Goal: Task Accomplishment & Management: Manage account settings

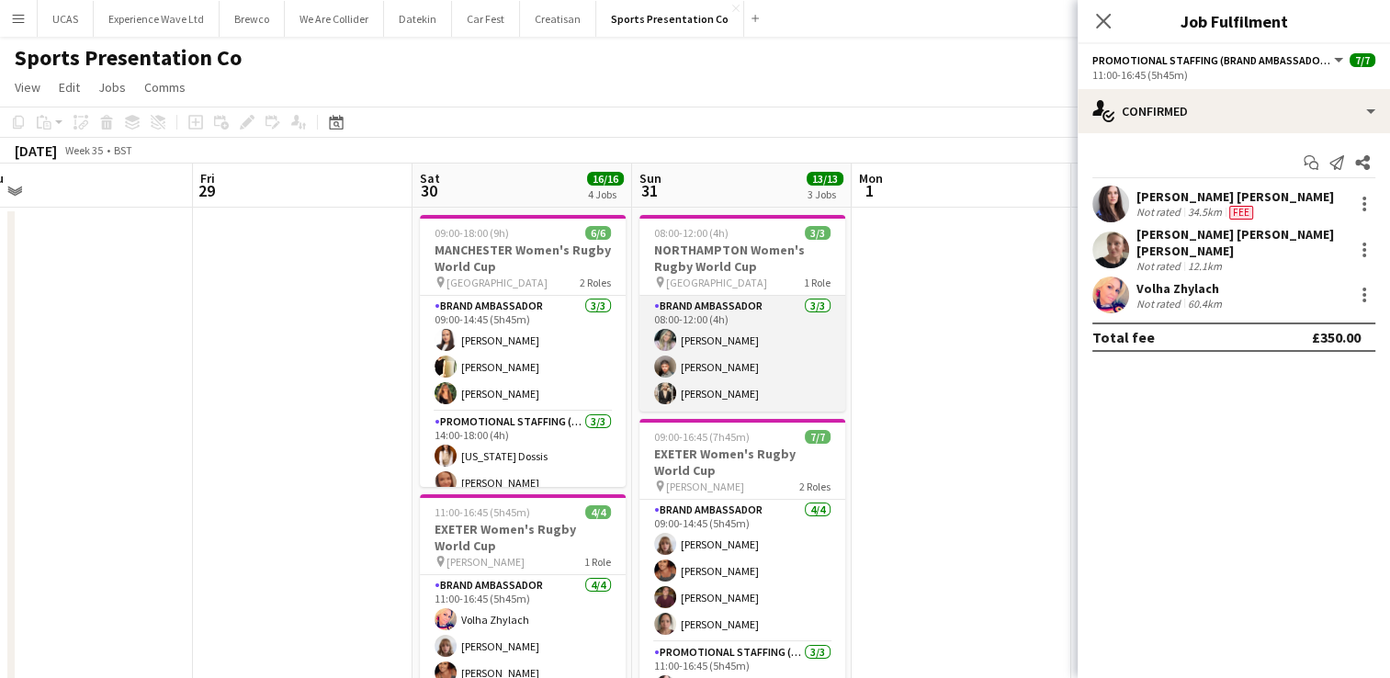
click at [792, 397] on app-card-role "Brand Ambassador 3/3 08:00-12:00 (4h) Sophie Fowler Kalam Mohammed Monika Staka…" at bounding box center [743, 354] width 206 height 116
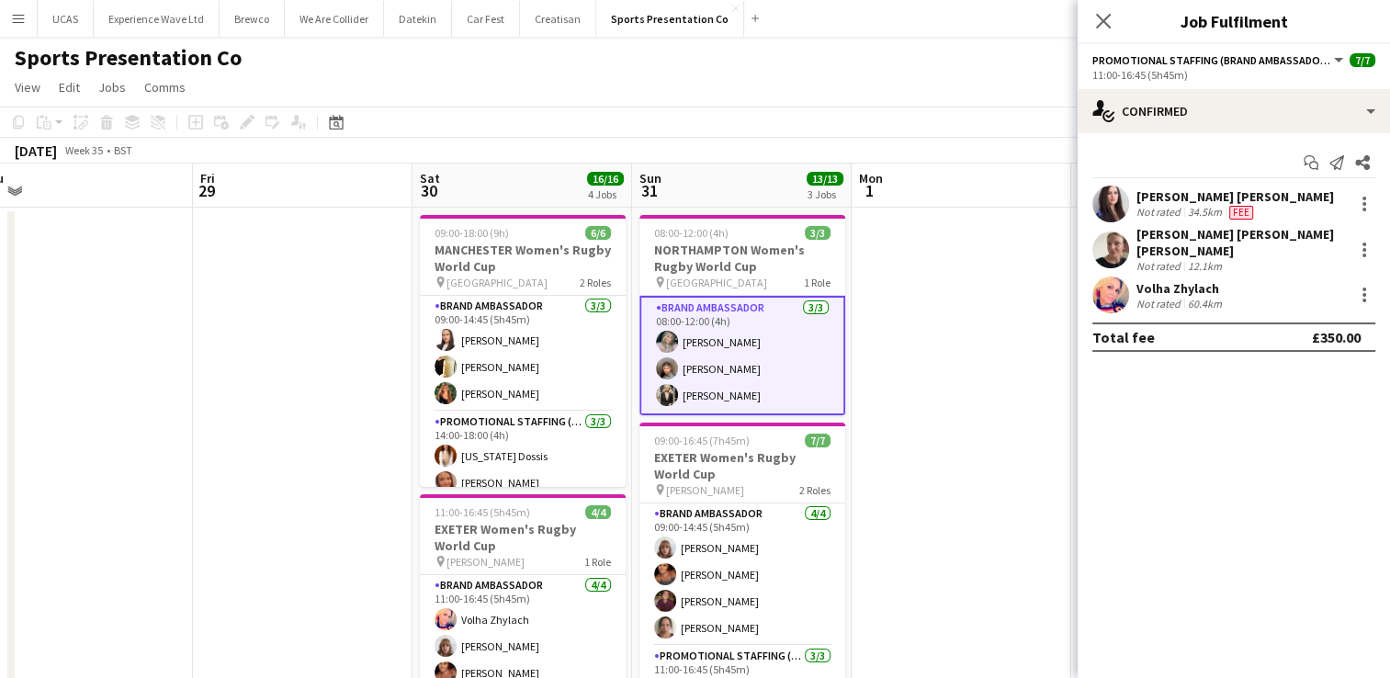
click at [743, 368] on app-card-role "Brand Ambassador 3/3 08:00-12:00 (4h) Sophie Fowler Kalam Mohammed Monika Staka…" at bounding box center [743, 355] width 206 height 119
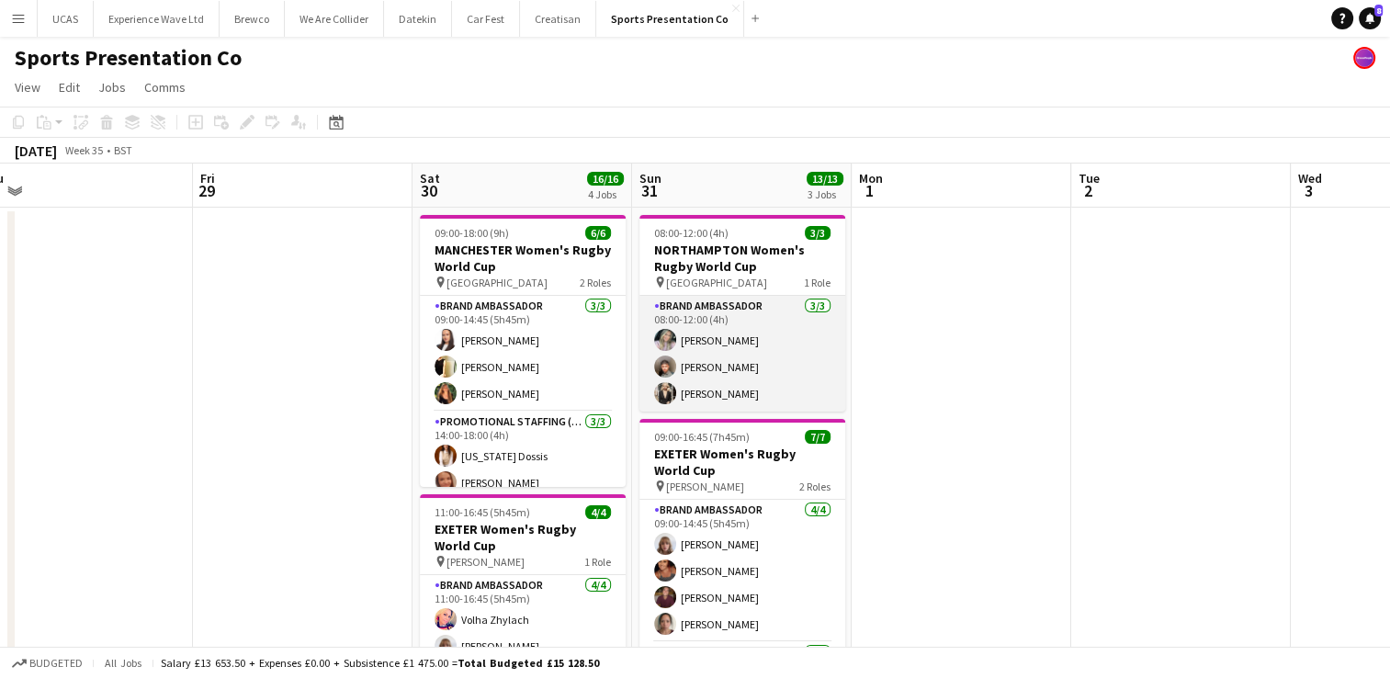
click at [790, 351] on app-card-role "Brand Ambassador 3/3 08:00-12:00 (4h) Sophie Fowler Kalam Mohammed Monika Staka…" at bounding box center [743, 354] width 206 height 116
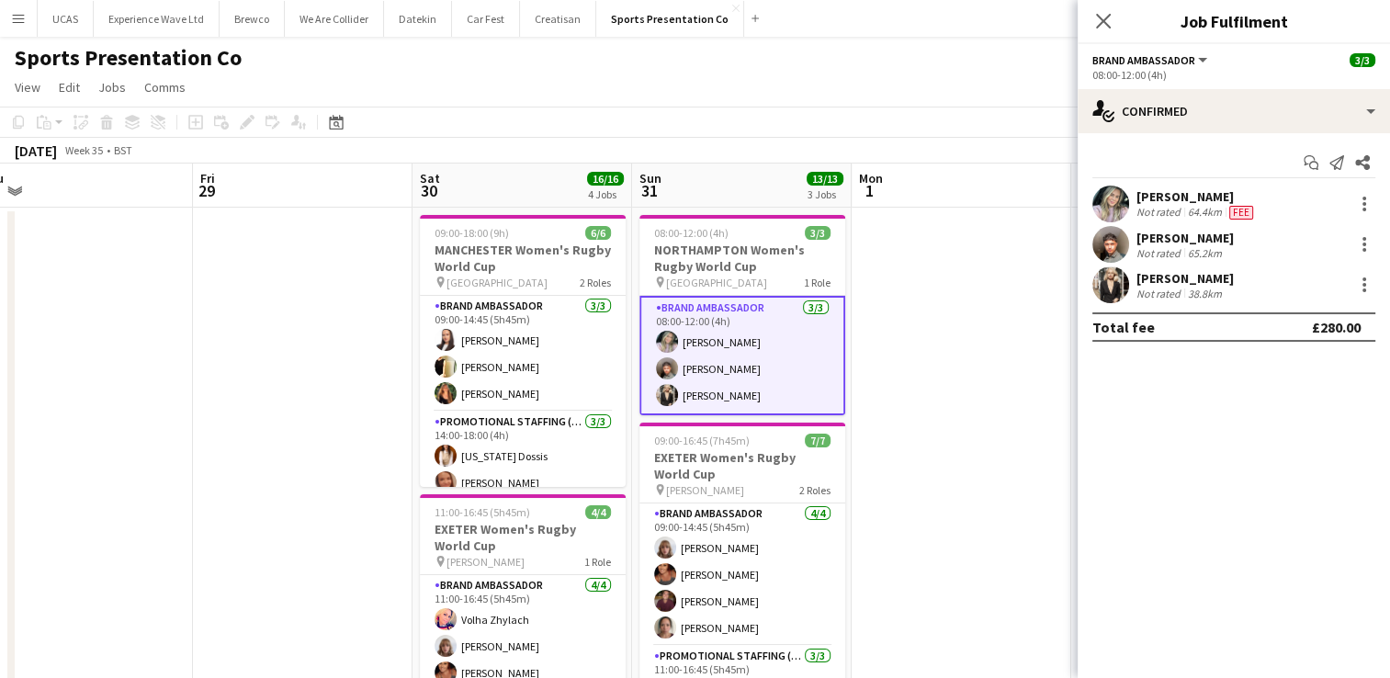
click at [1224, 248] on div "Not rated 65.2km" at bounding box center [1185, 253] width 97 height 14
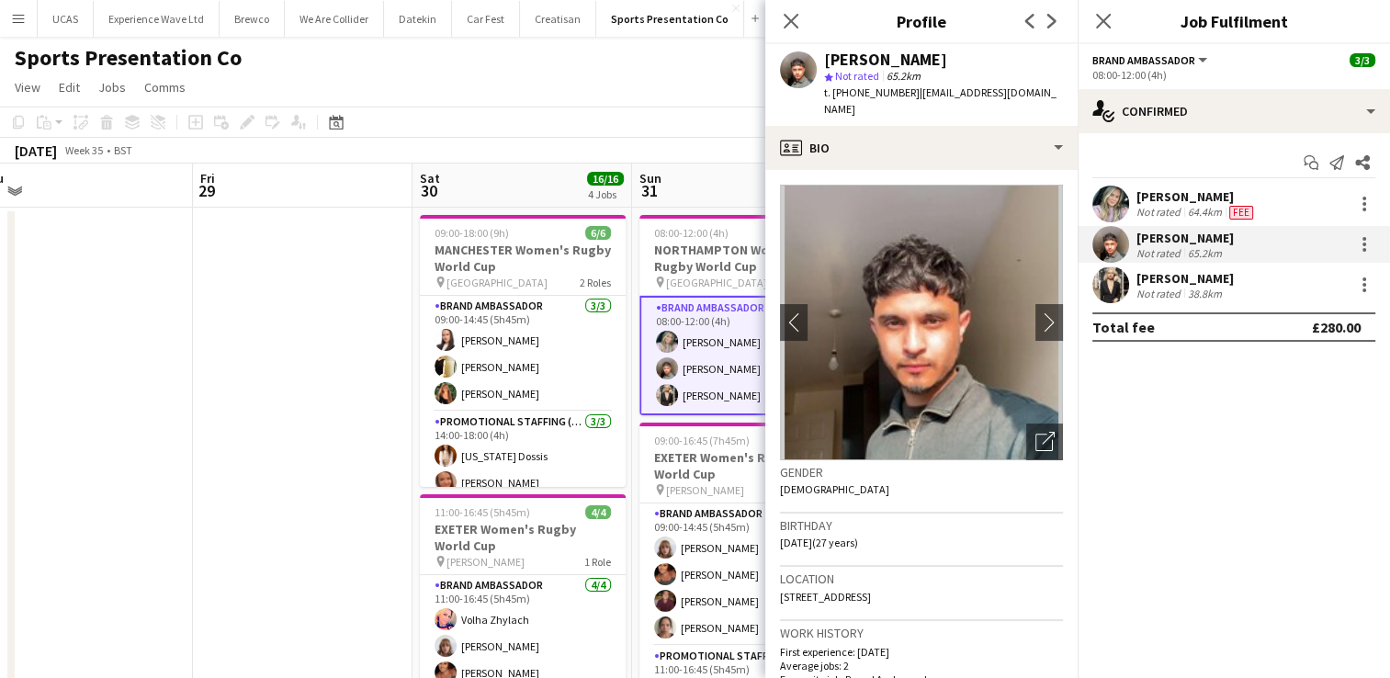
click at [1234, 288] on div "Not rated 38.8km" at bounding box center [1185, 294] width 97 height 14
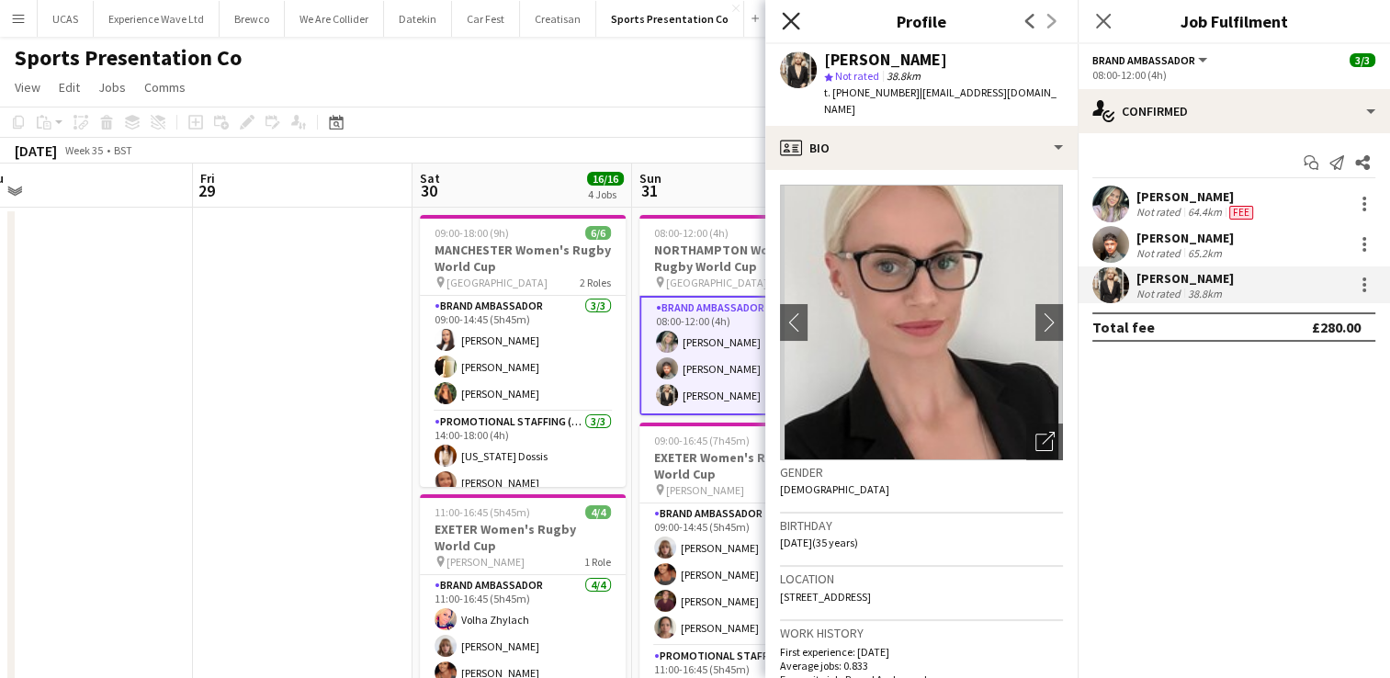
click at [799, 15] on icon "Close pop-in" at bounding box center [790, 20] width 17 height 17
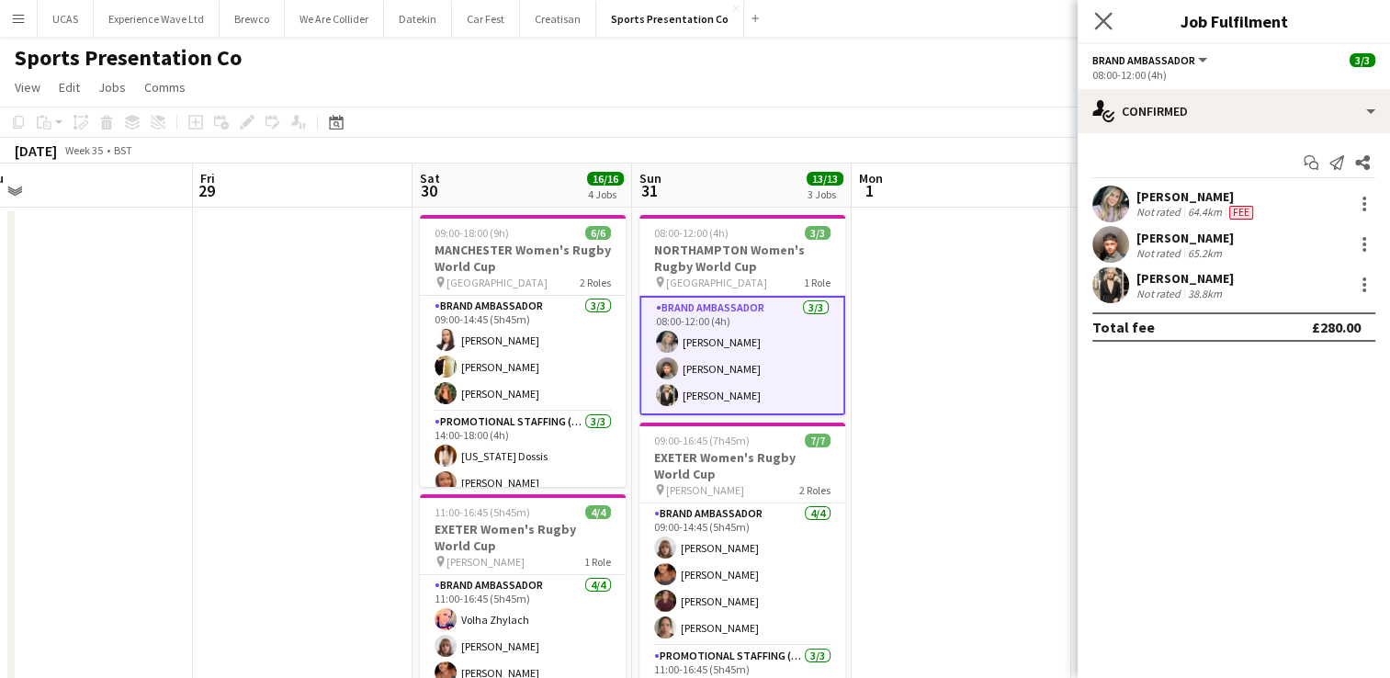
click at [1099, 31] on app-icon "Close pop-in" at bounding box center [1104, 21] width 27 height 27
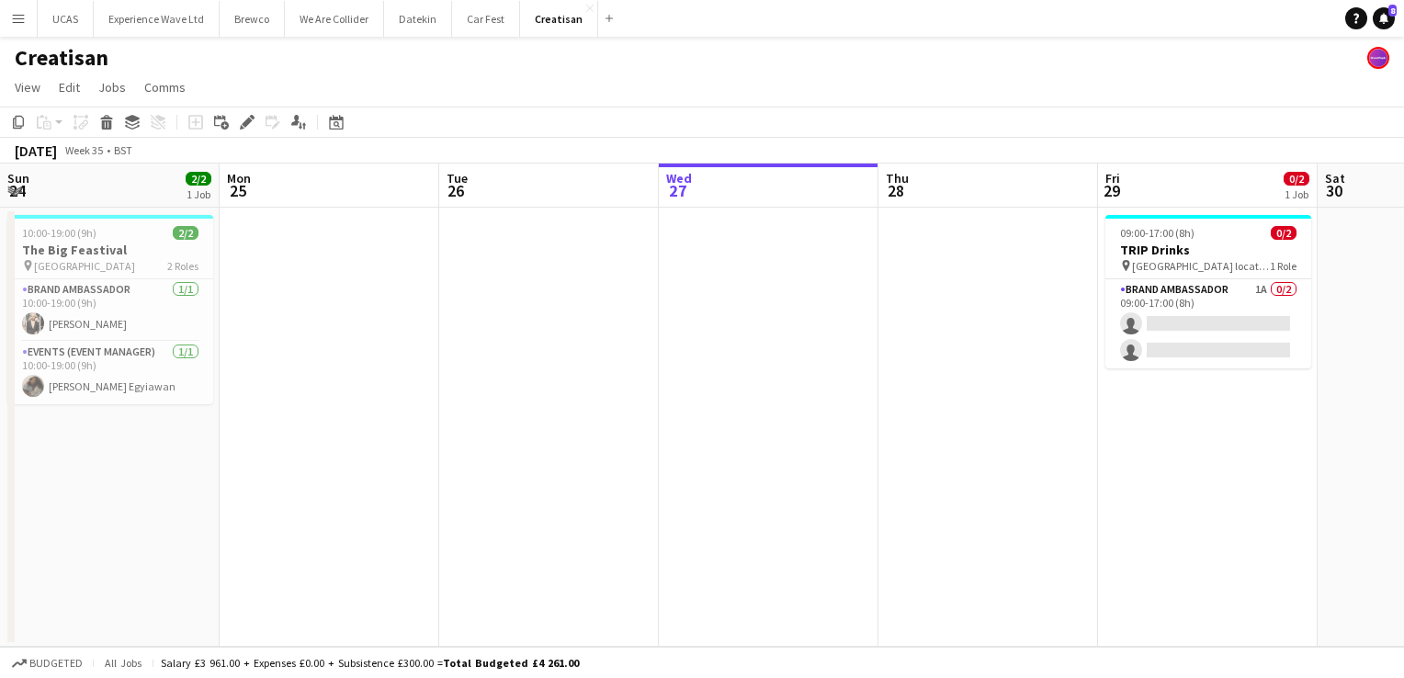
click at [1105, 334] on app-card-role "Brand Ambassador 1A 0/2 09:00-17:00 (8h) single-neutral-actions single-neutral-…" at bounding box center [1208, 323] width 206 height 89
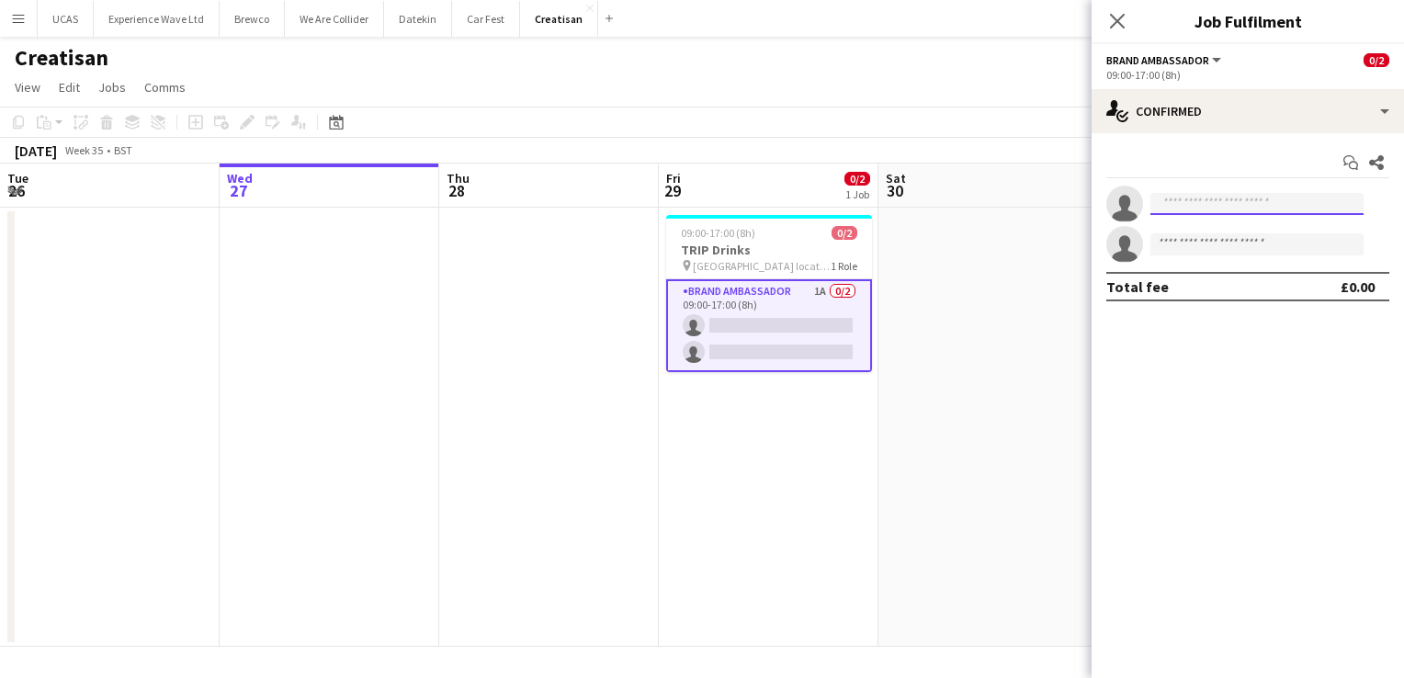
click at [1219, 208] on input at bounding box center [1257, 204] width 213 height 22
click at [1217, 194] on input at bounding box center [1257, 204] width 213 height 22
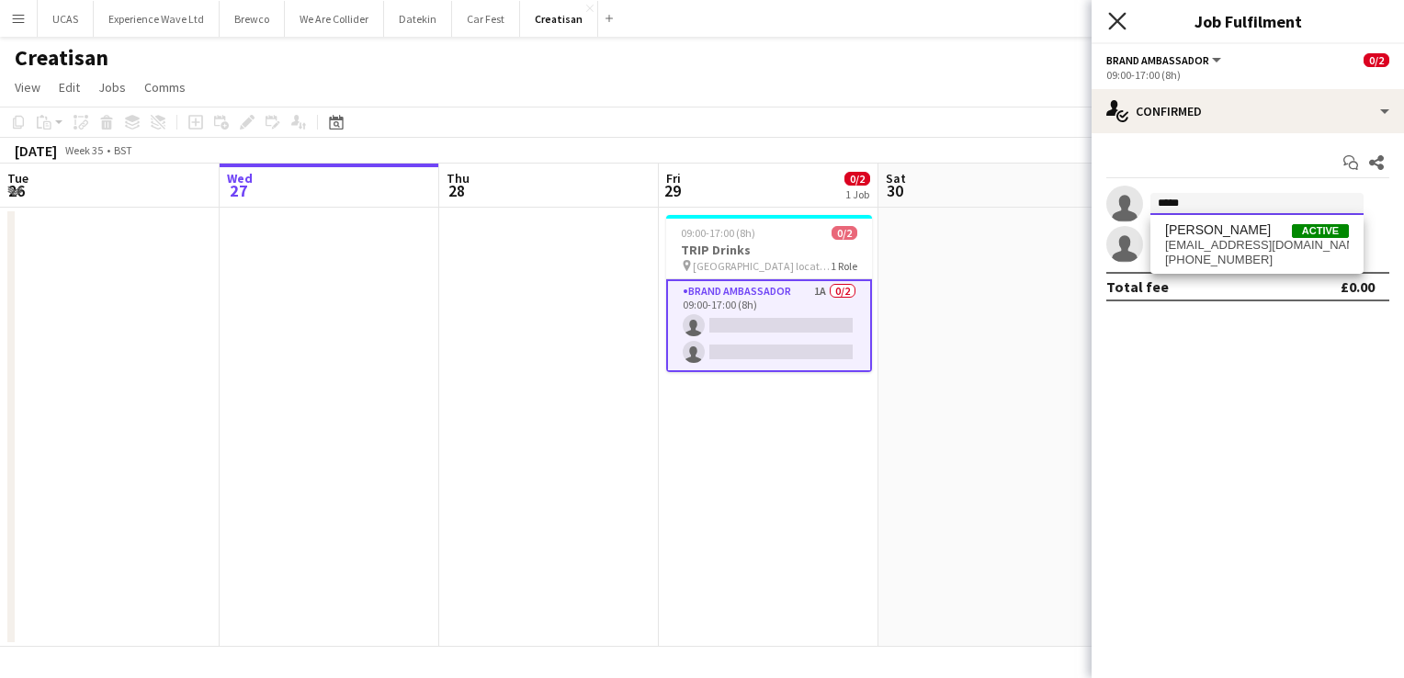
type input "*****"
click at [1110, 18] on icon "Close pop-in" at bounding box center [1116, 20] width 17 height 17
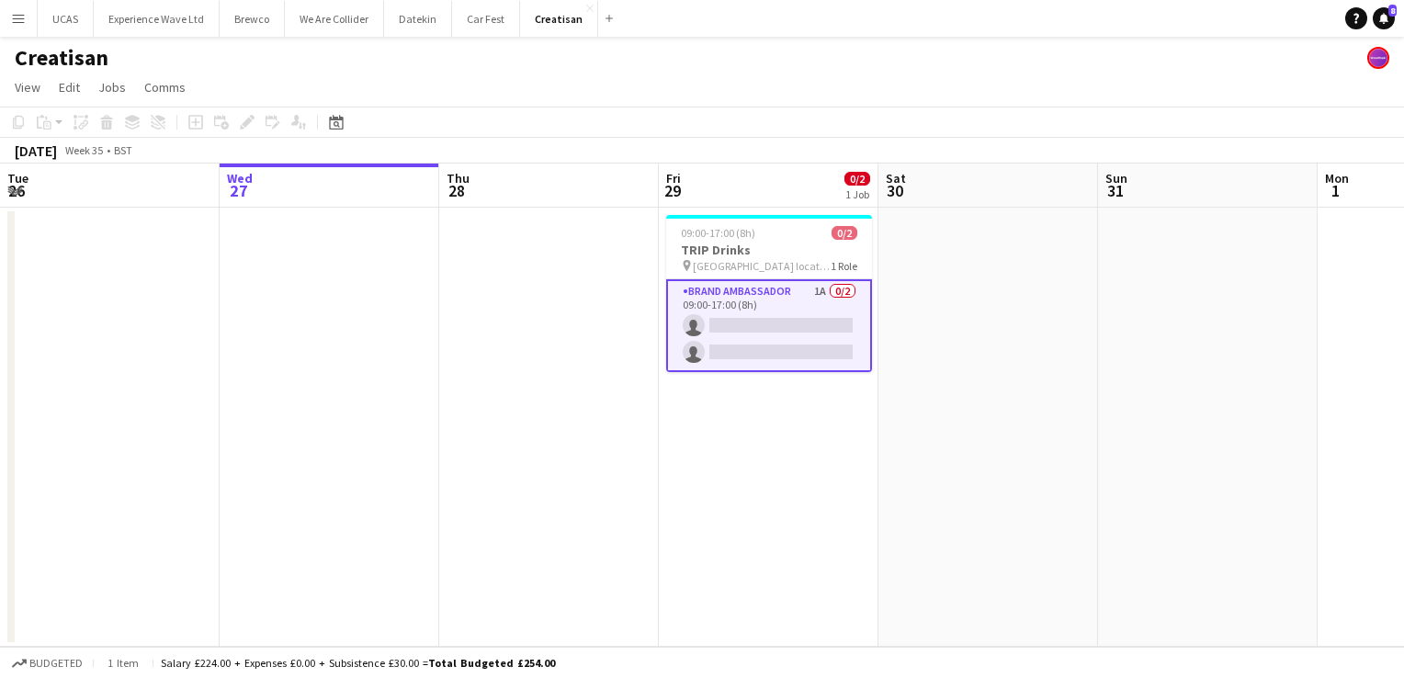
click at [788, 302] on app-card-role "Brand Ambassador 1A 0/2 09:00-17:00 (8h) single-neutral-actions single-neutral-…" at bounding box center [769, 325] width 206 height 93
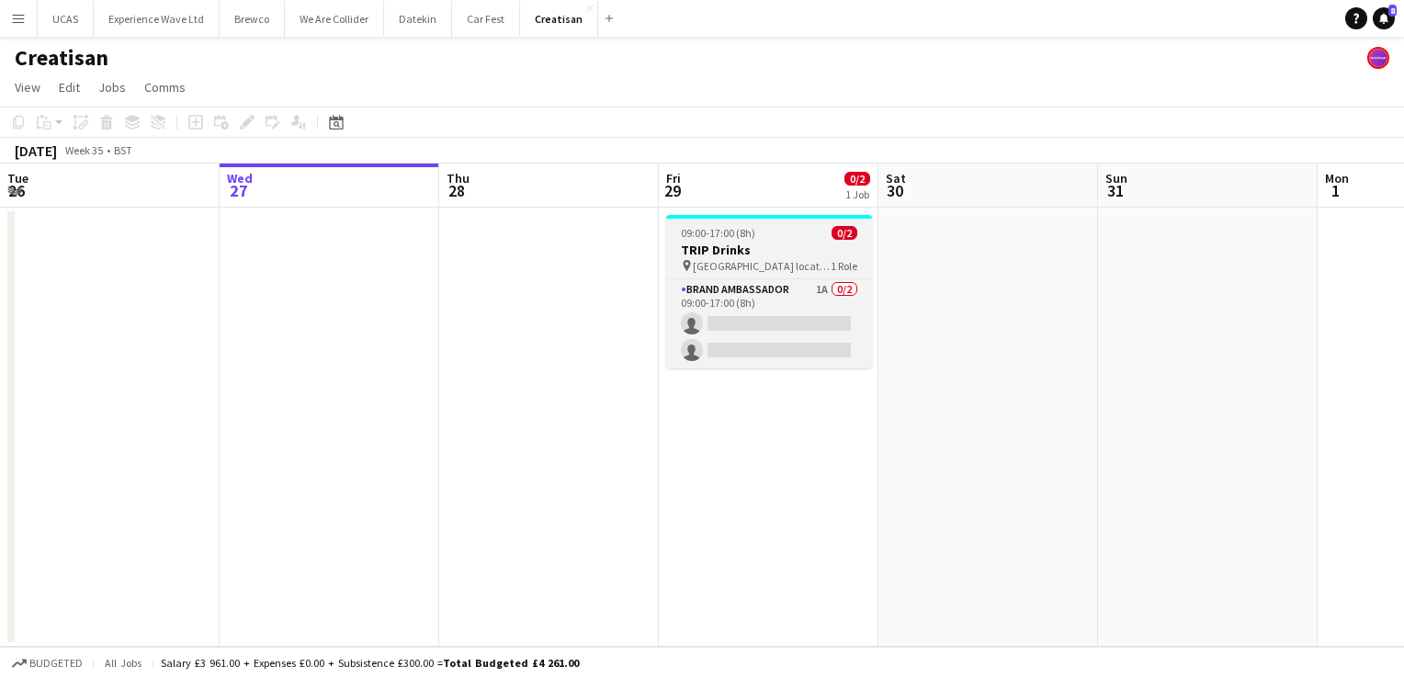
click at [784, 270] on div "pin [GEOGRAPHIC_DATA] locations 1 Role" at bounding box center [769, 265] width 206 height 15
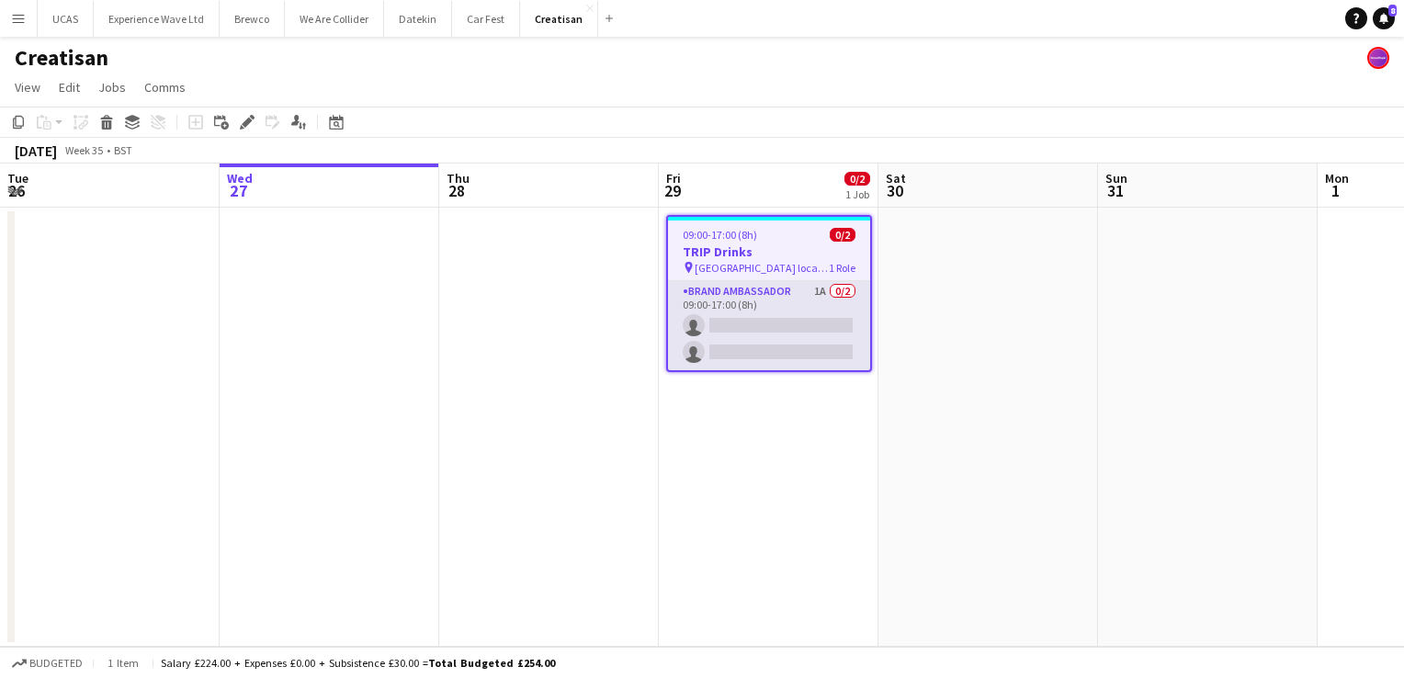
click at [802, 307] on app-card-role "Brand Ambassador 1A 0/2 09:00-17:00 (8h) single-neutral-actions single-neutral-…" at bounding box center [769, 325] width 202 height 89
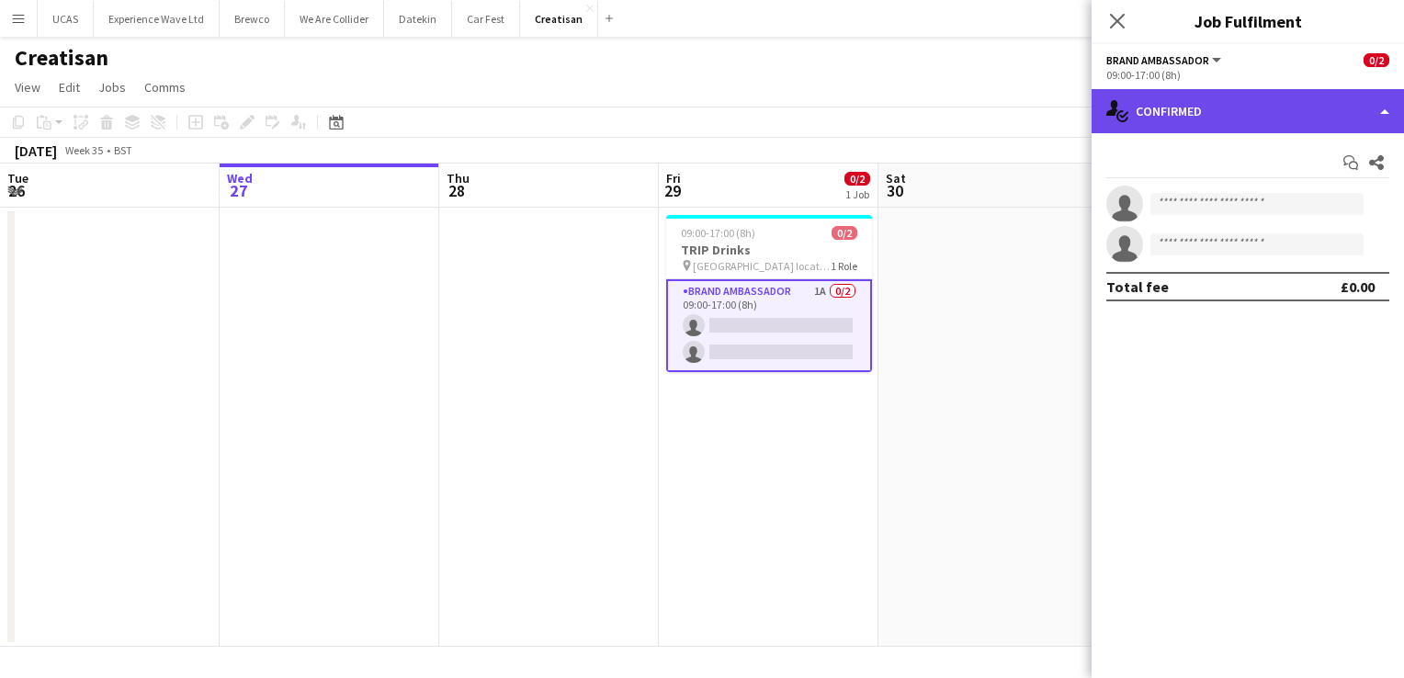
click at [1325, 119] on div "single-neutral-actions-check-2 Confirmed" at bounding box center [1248, 111] width 312 height 44
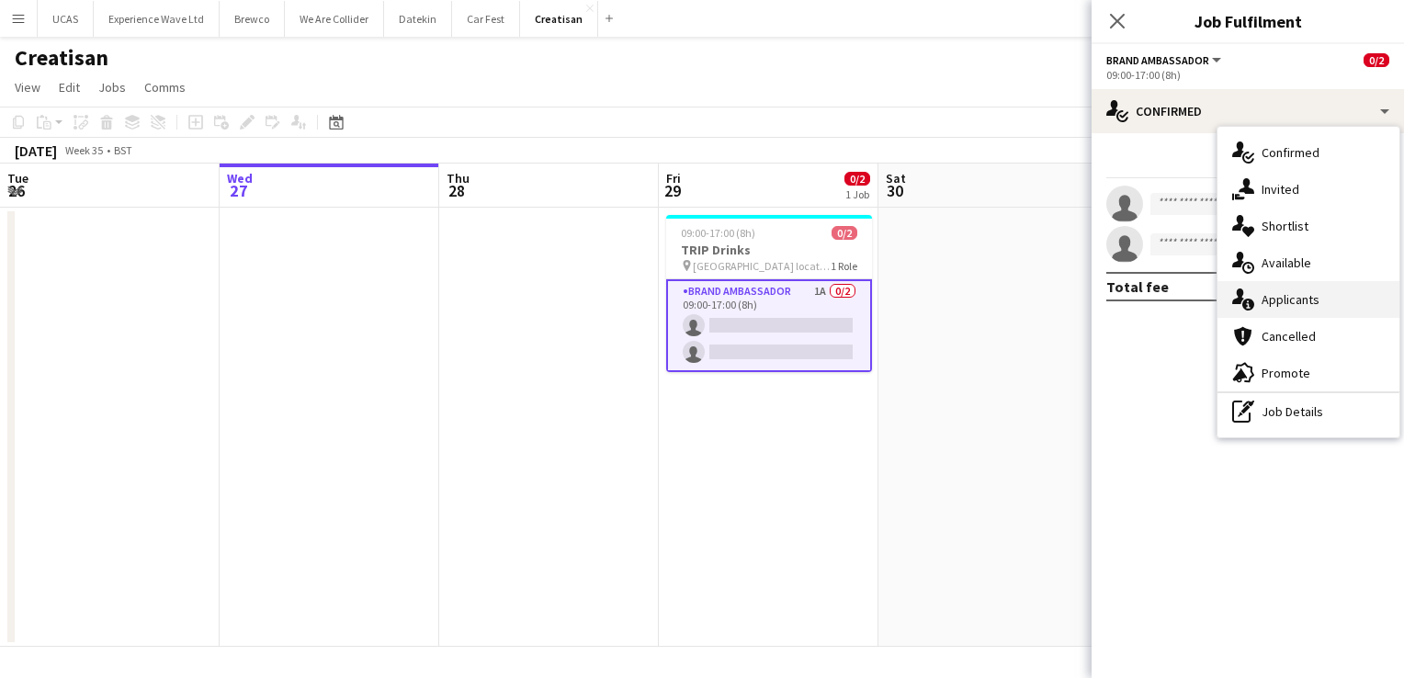
click at [1291, 290] on div "single-neutral-actions-information Applicants" at bounding box center [1309, 299] width 182 height 37
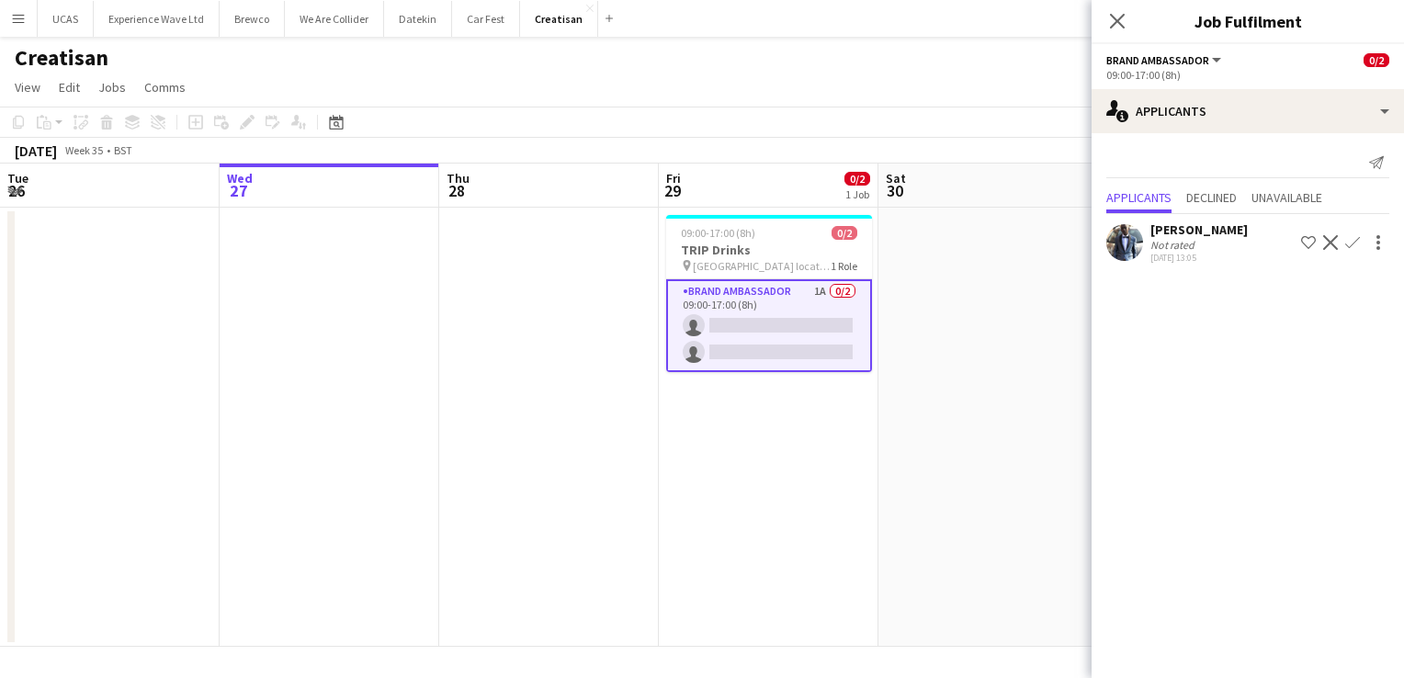
click at [1191, 233] on div "Hector Izekor" at bounding box center [1199, 229] width 97 height 17
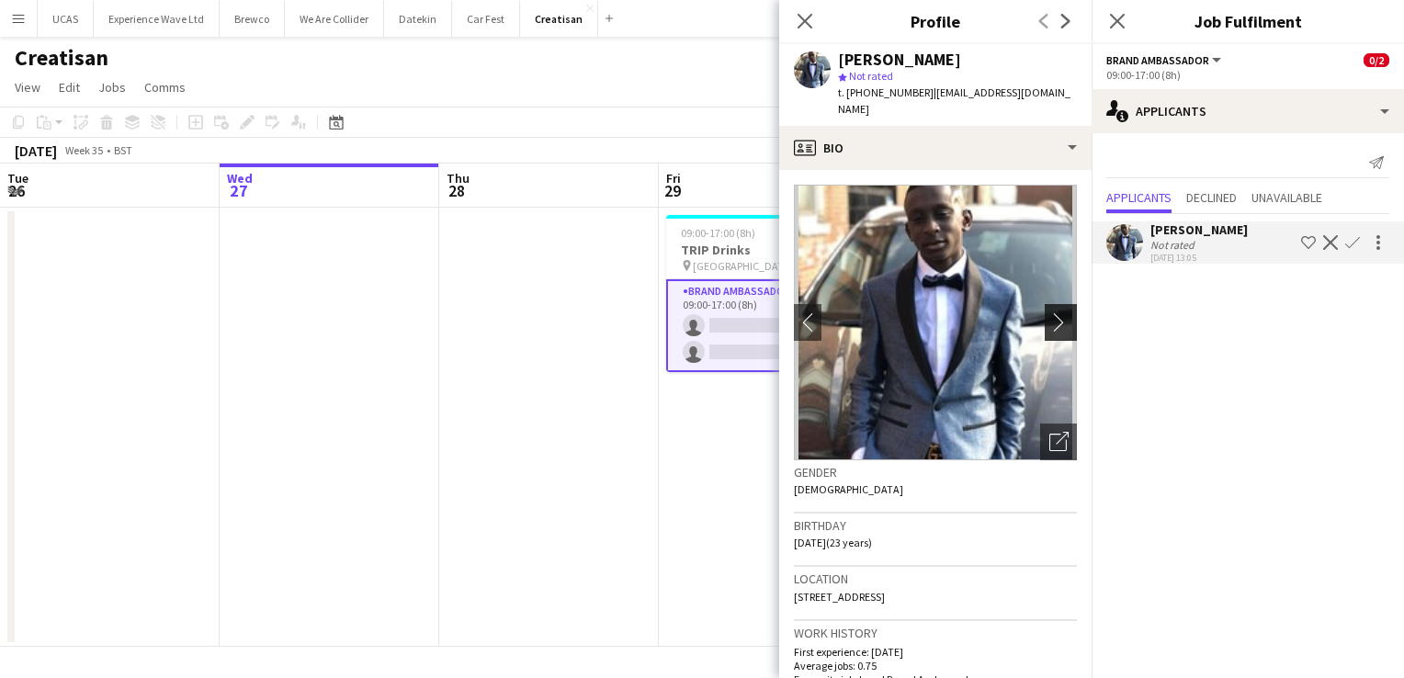
click at [1049, 312] on app-icon "chevron-right" at bounding box center [1063, 321] width 28 height 19
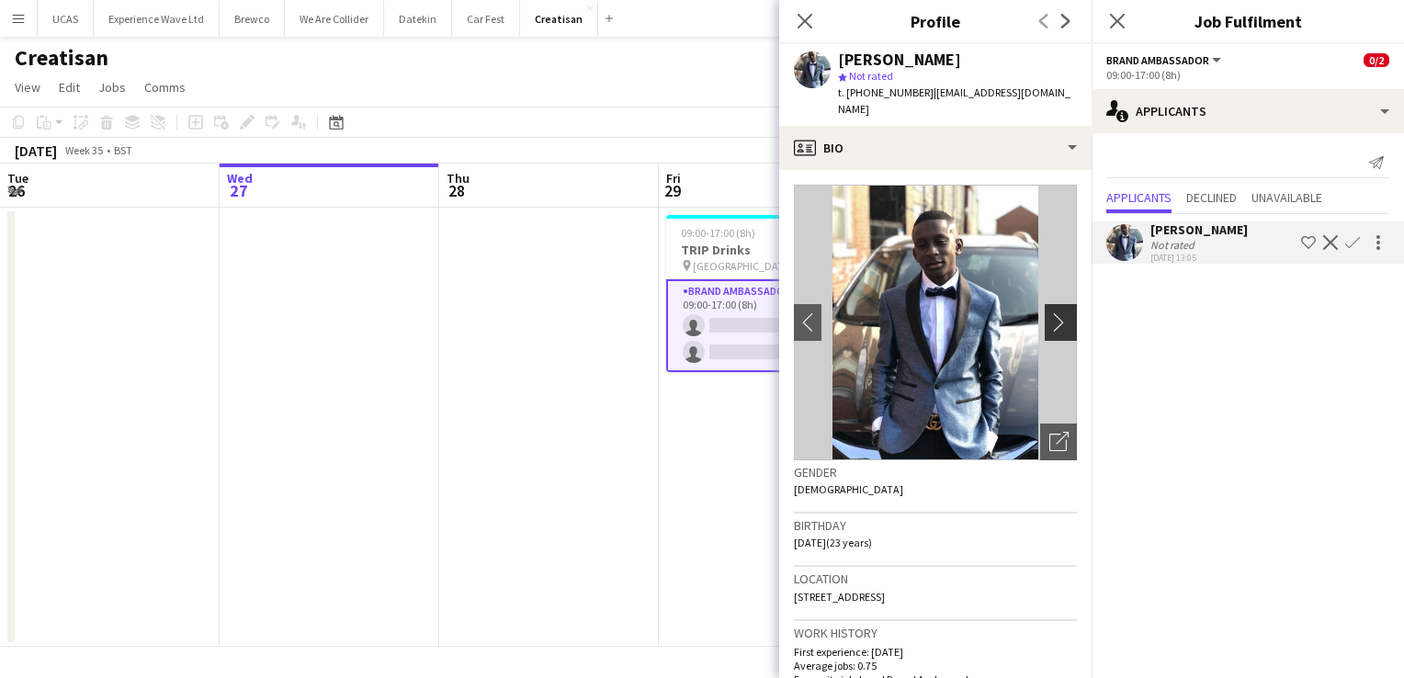
click at [1049, 312] on app-icon "chevron-right" at bounding box center [1063, 321] width 28 height 19
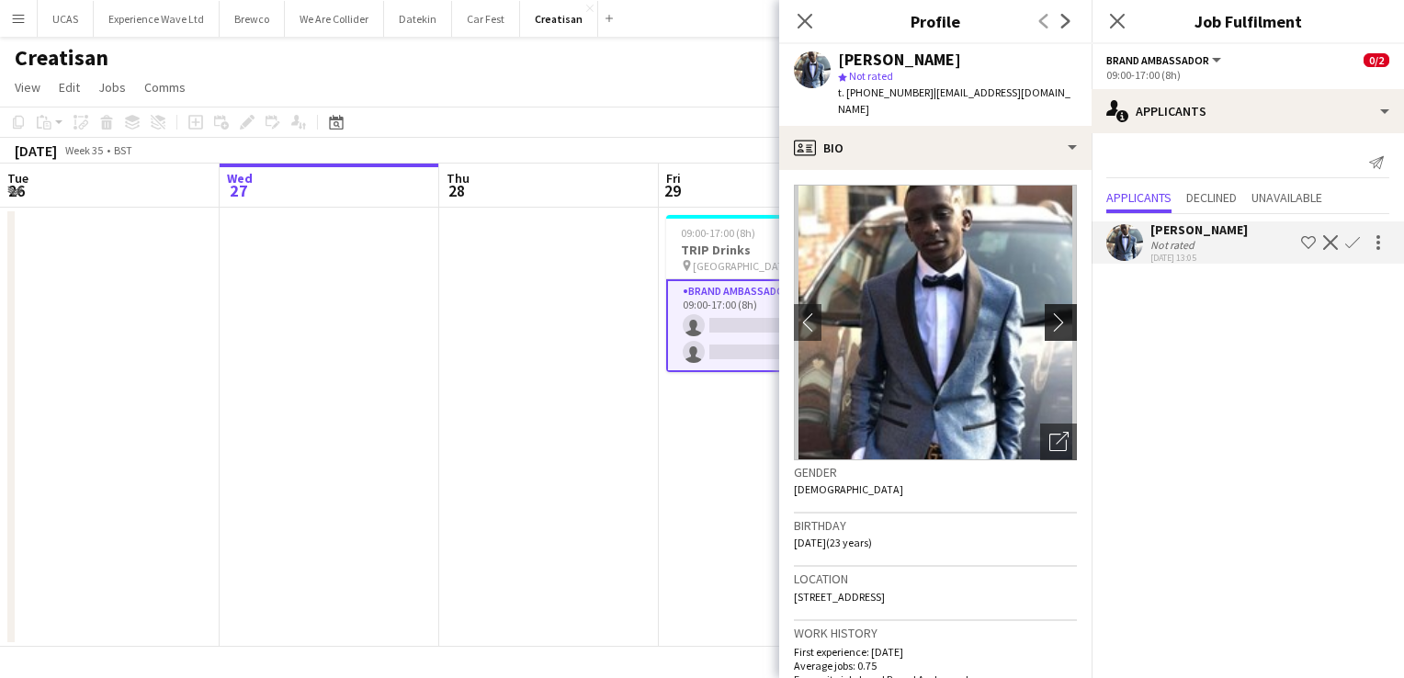
click at [1049, 312] on app-icon "chevron-right" at bounding box center [1063, 321] width 28 height 19
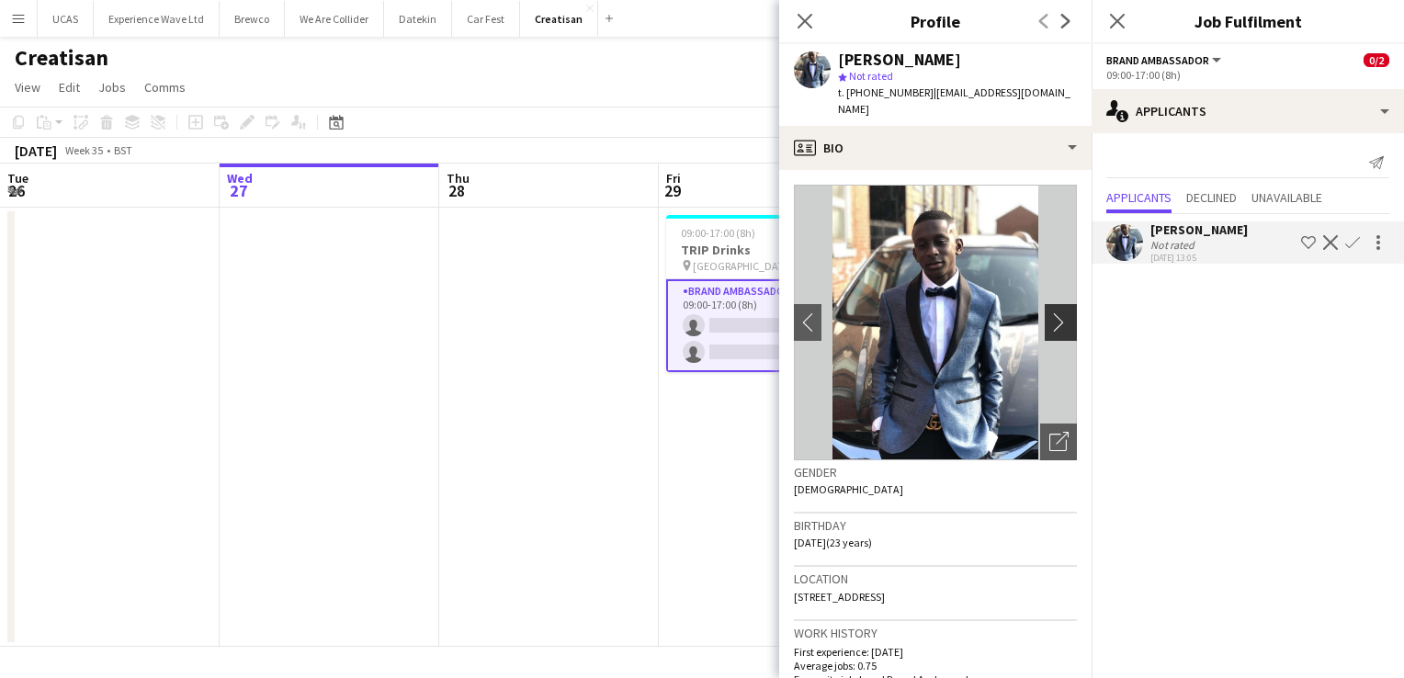
click at [1049, 312] on app-icon "chevron-right" at bounding box center [1063, 321] width 28 height 19
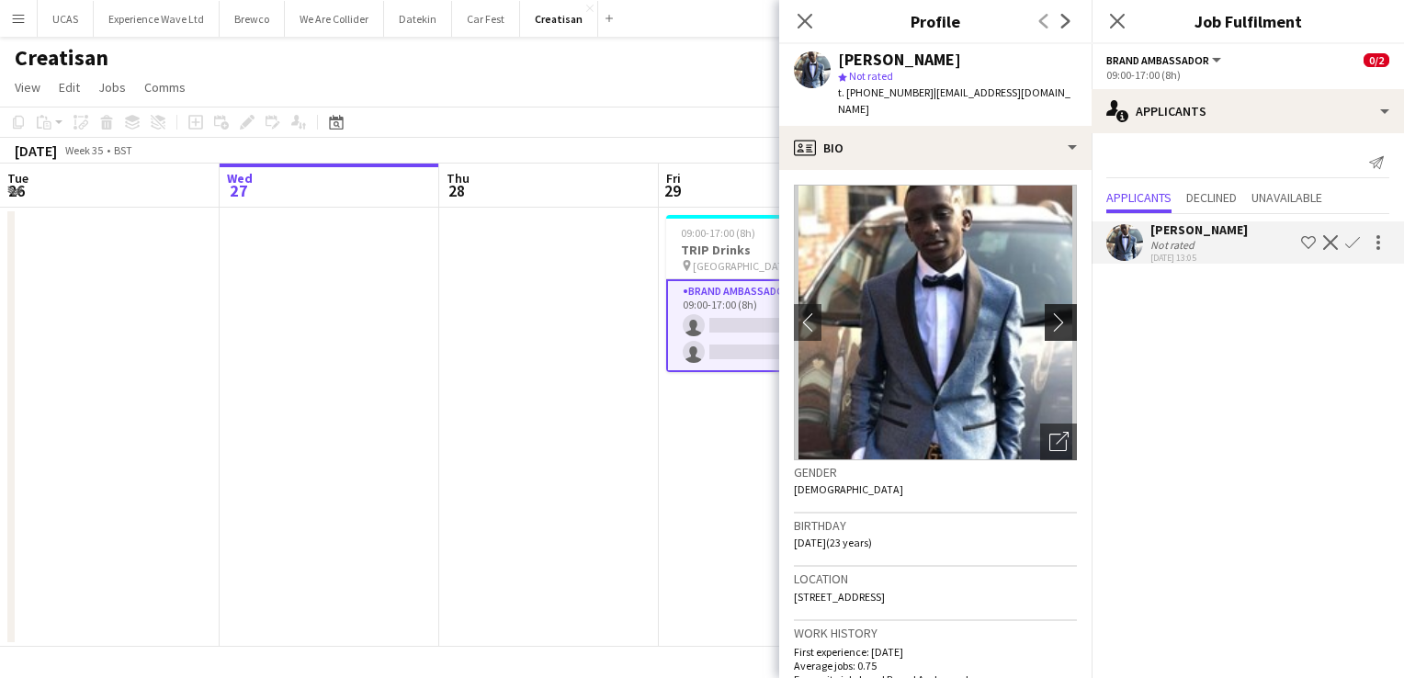
click at [1049, 312] on app-icon "chevron-right" at bounding box center [1063, 321] width 28 height 19
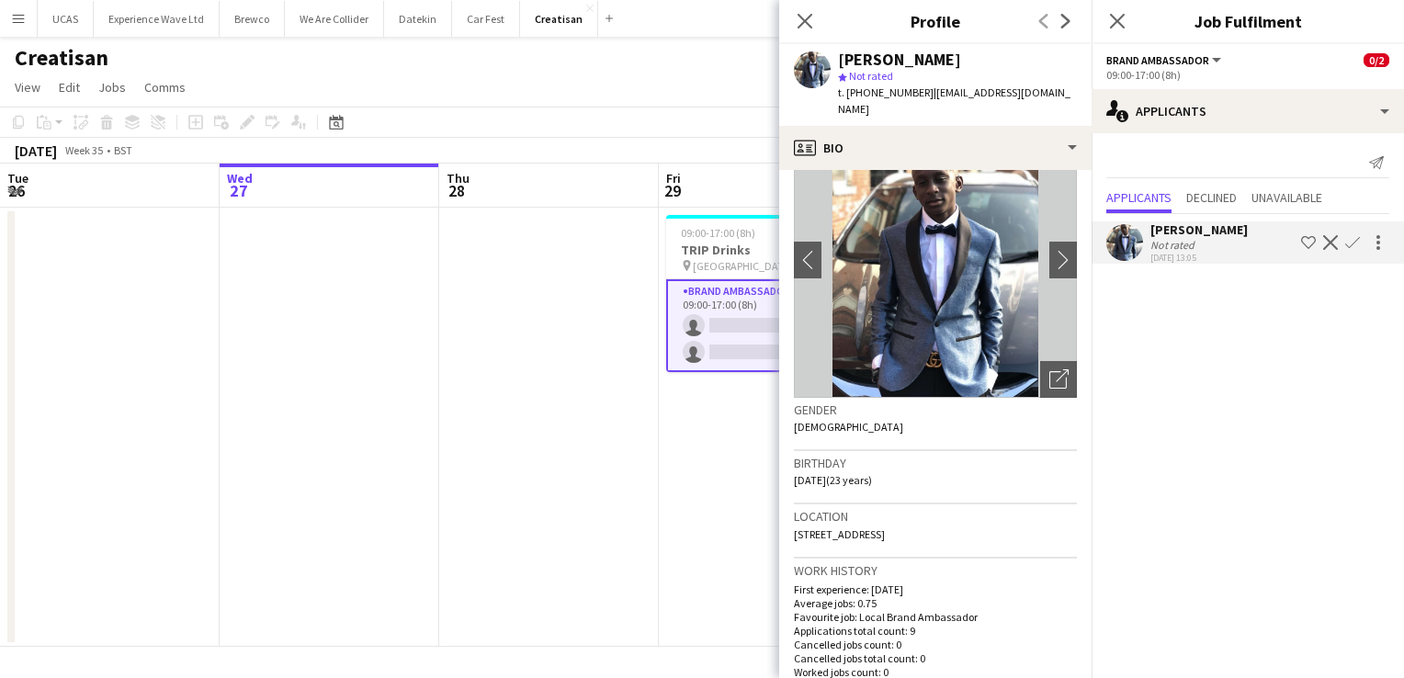
scroll to position [0, 0]
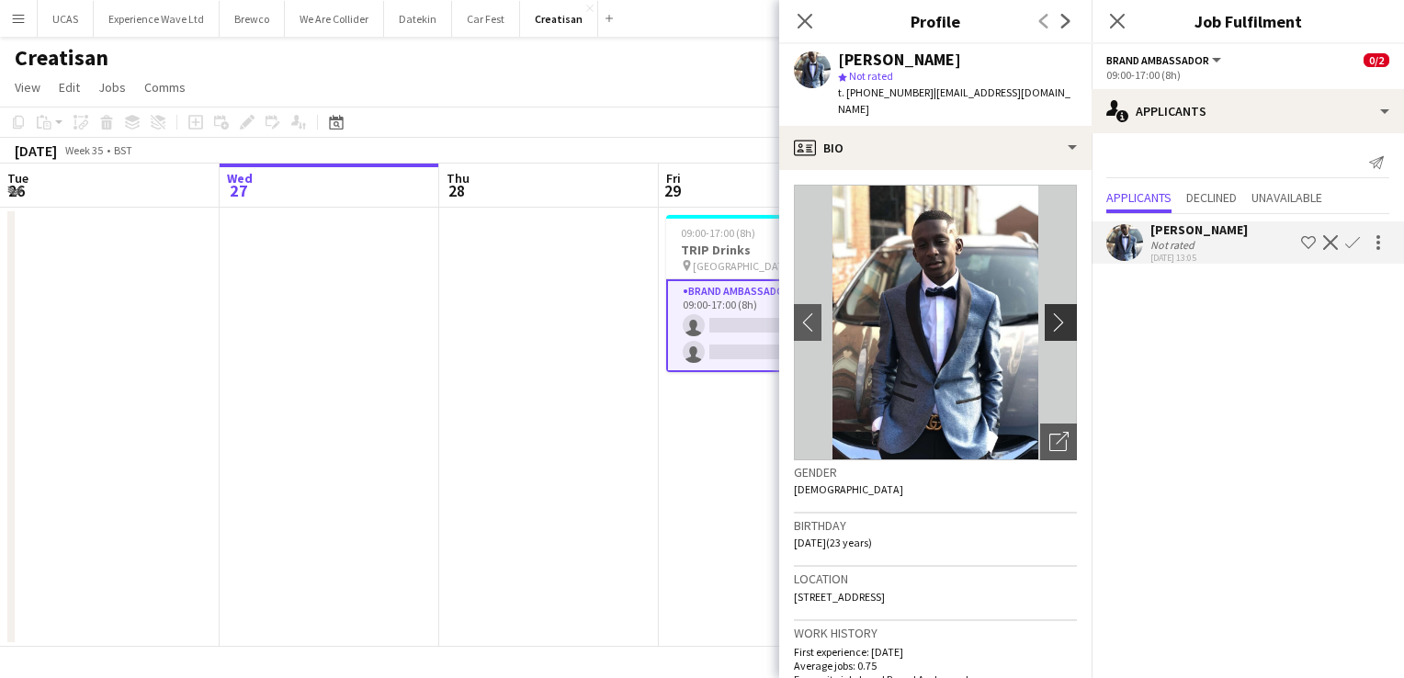
click at [1051, 317] on button "chevron-right" at bounding box center [1063, 322] width 37 height 37
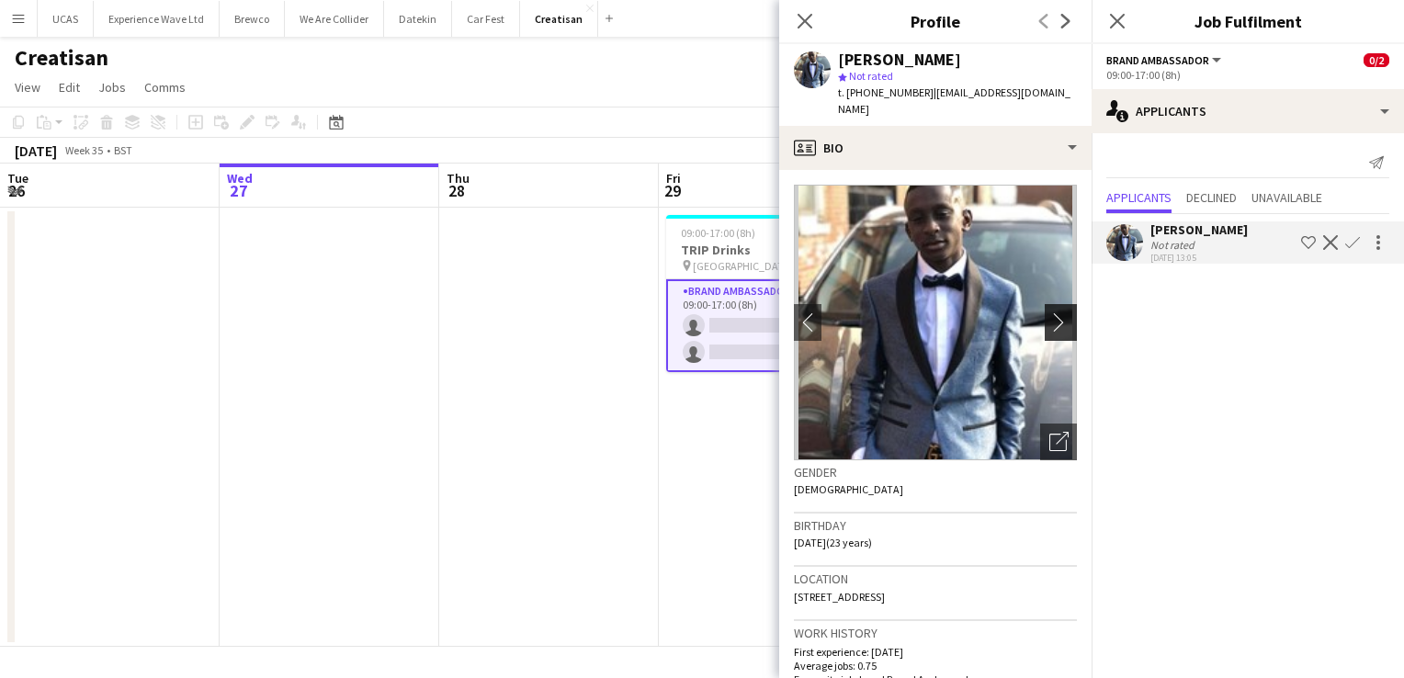
click at [1051, 317] on button "chevron-right" at bounding box center [1063, 322] width 37 height 37
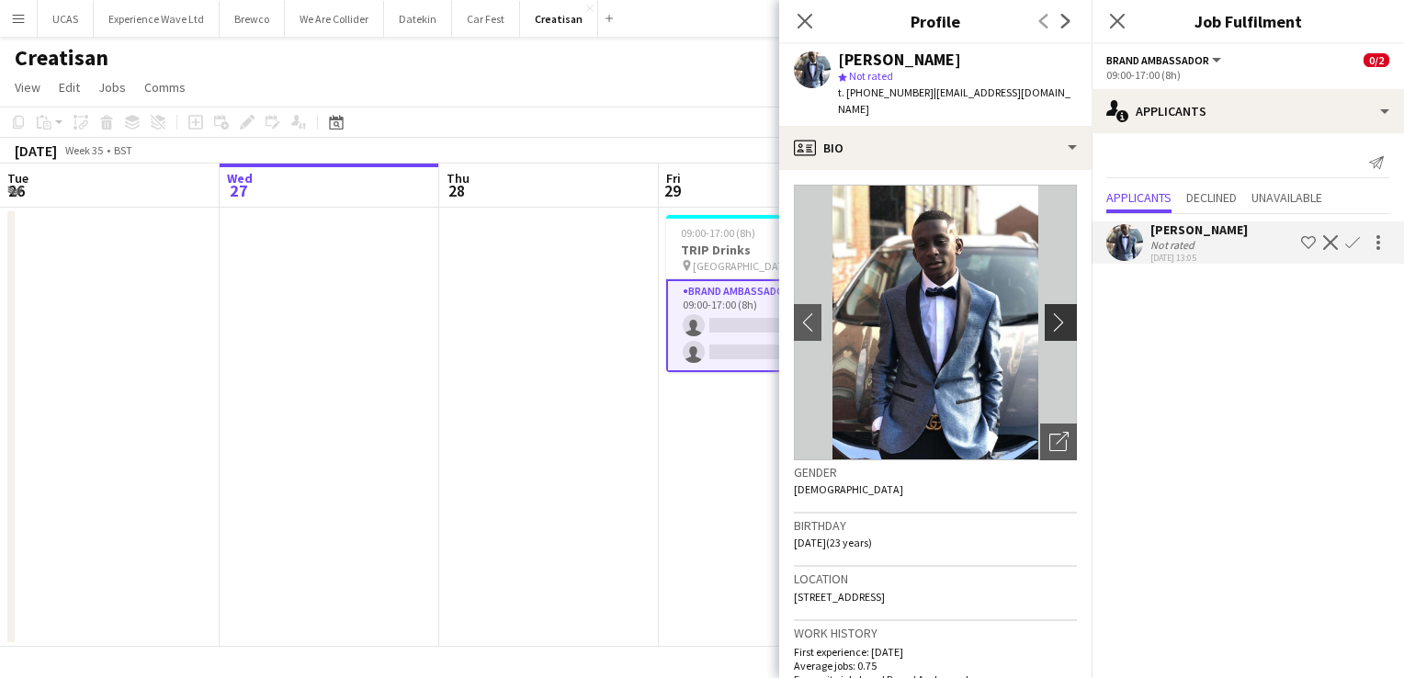
click at [1049, 313] on app-icon "chevron-right" at bounding box center [1063, 321] width 28 height 19
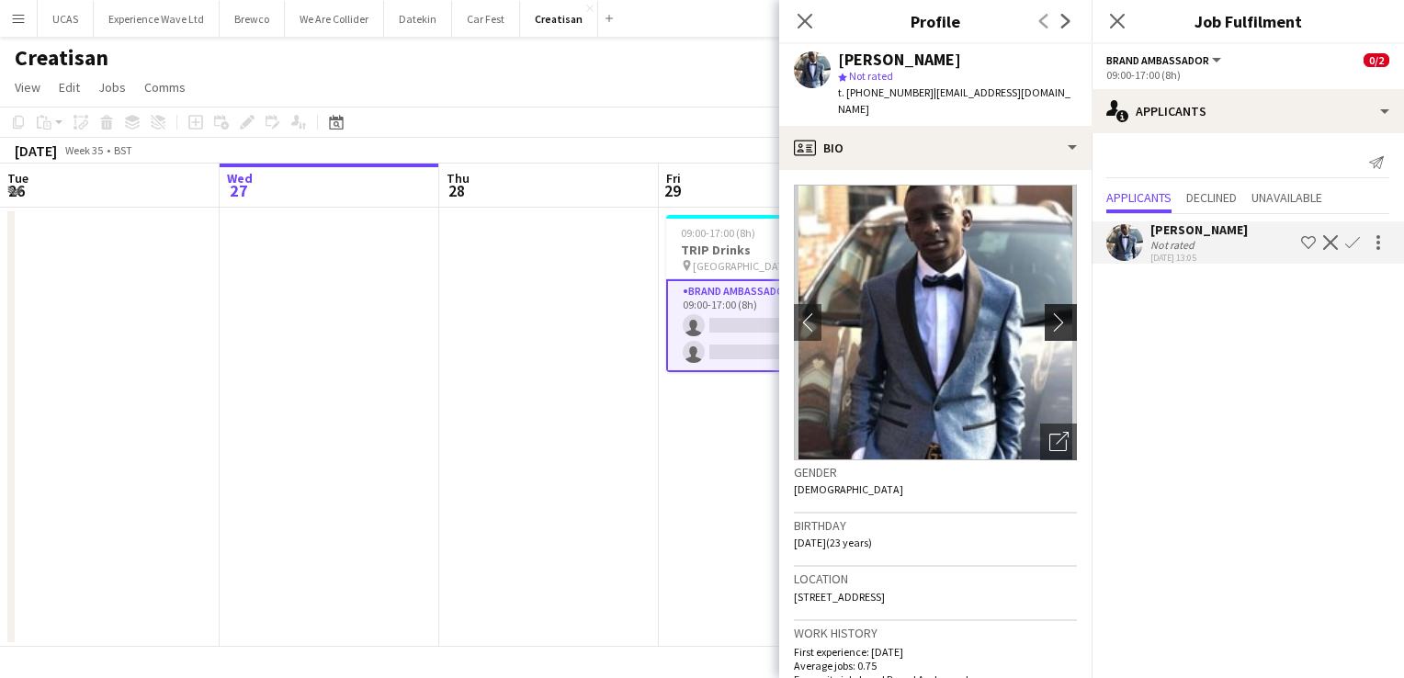
click at [1049, 313] on app-icon "chevron-right" at bounding box center [1063, 321] width 28 height 19
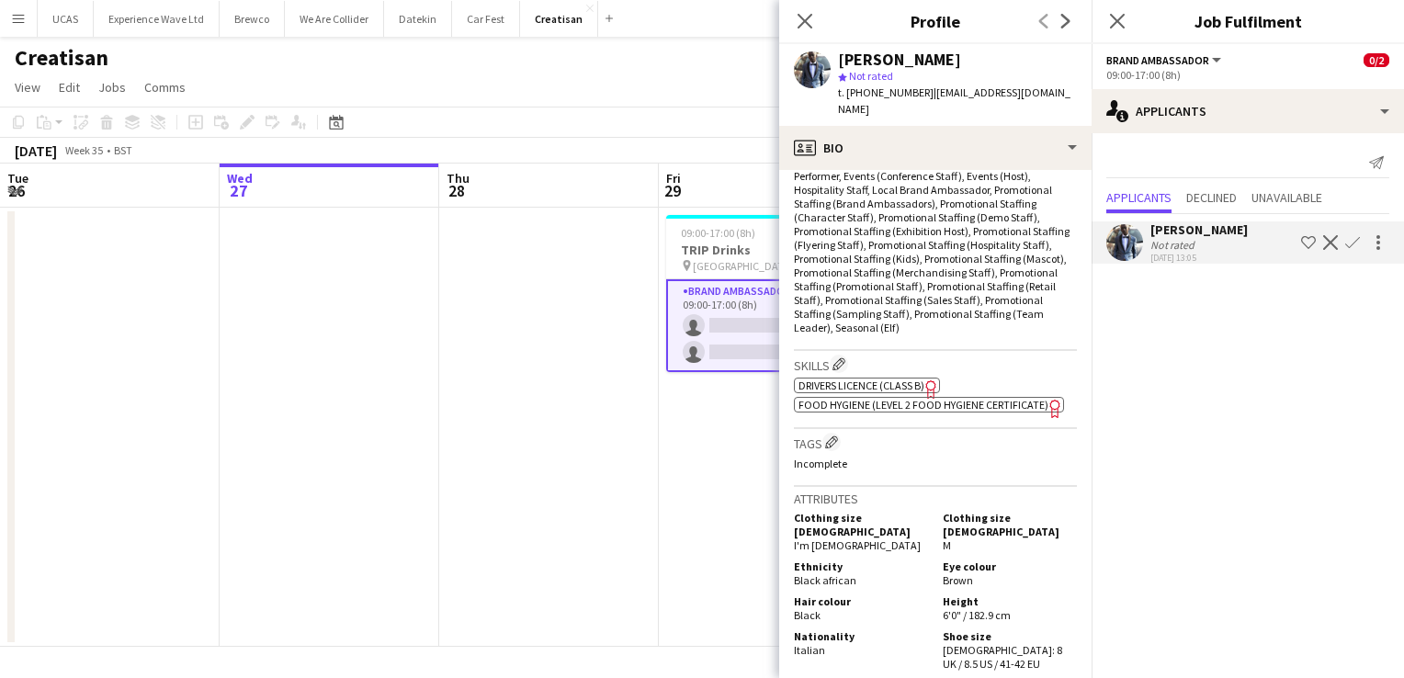
scroll to position [735, 0]
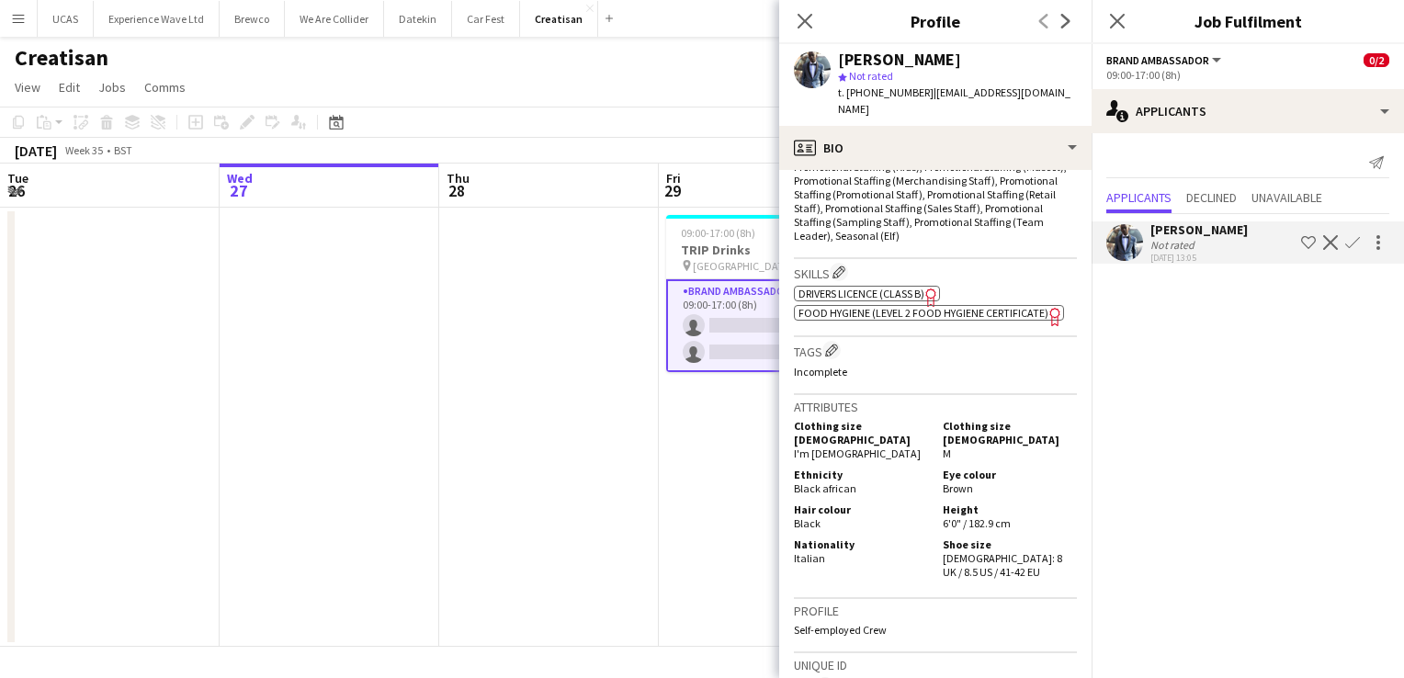
click at [846, 365] on p "Incomplete" at bounding box center [935, 372] width 283 height 14
click at [798, 341] on h3 "Tags Edit crew company tags" at bounding box center [935, 350] width 283 height 19
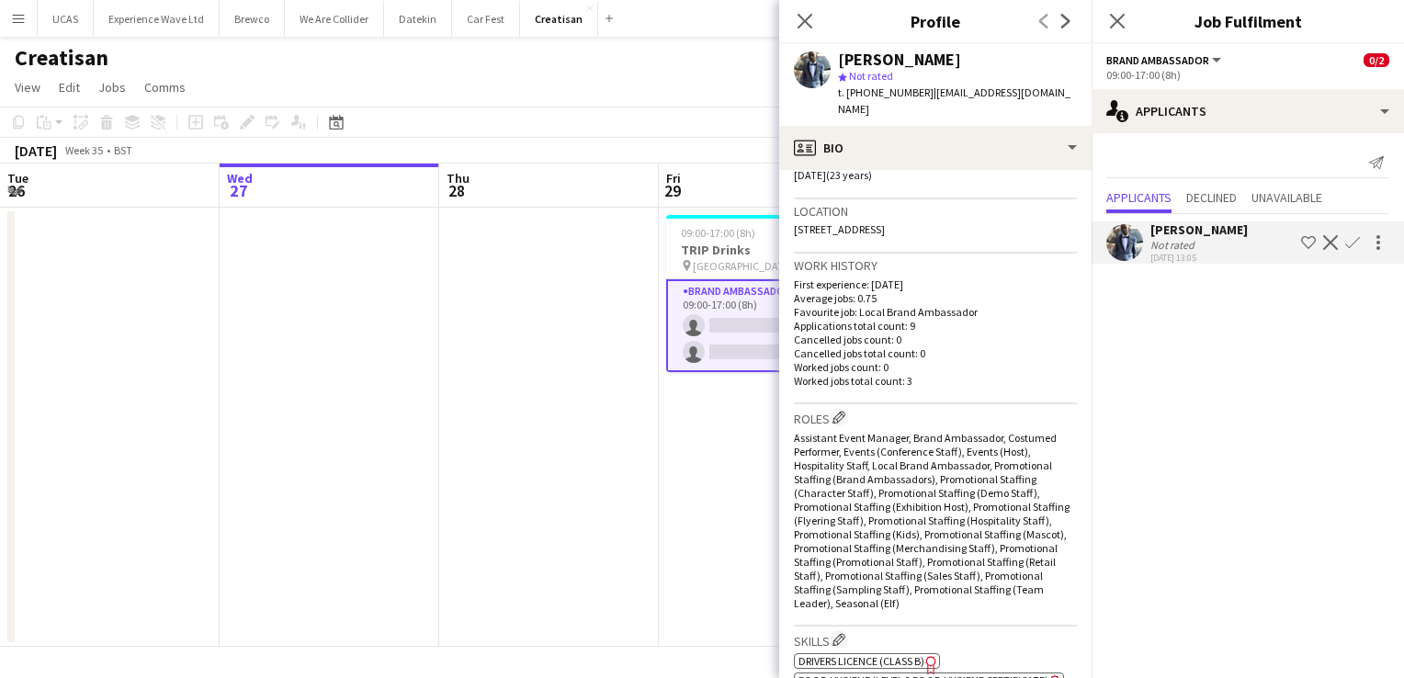
scroll to position [0, 0]
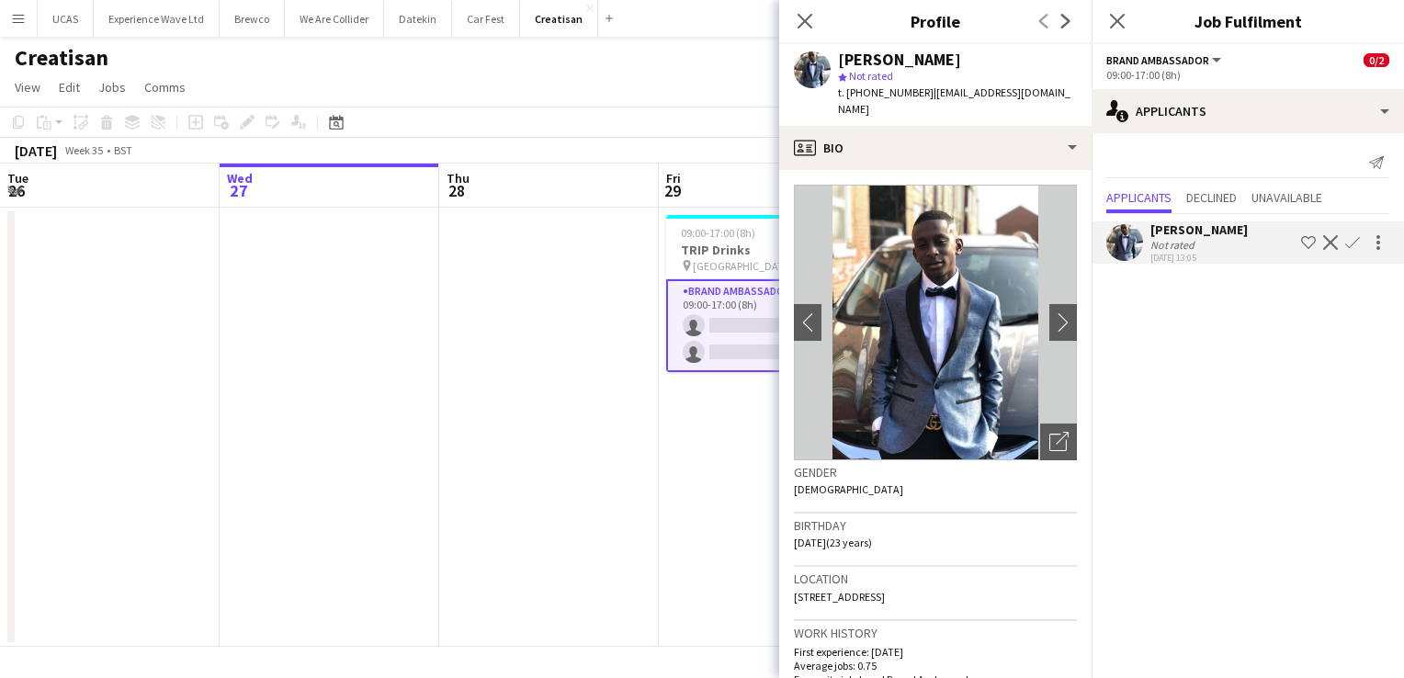
click at [900, 58] on div "Hector Izekor" at bounding box center [899, 59] width 123 height 17
click at [816, 72] on app-user-avatar at bounding box center [812, 69] width 37 height 37
click at [846, 103] on div "Hector Izekor star Not rated t. +447485419462 | hectorizekor@yahoo.com" at bounding box center [935, 85] width 312 height 82
click at [931, 99] on div "t. +447485419462 | hectorizekor@yahoo.com" at bounding box center [957, 101] width 239 height 33
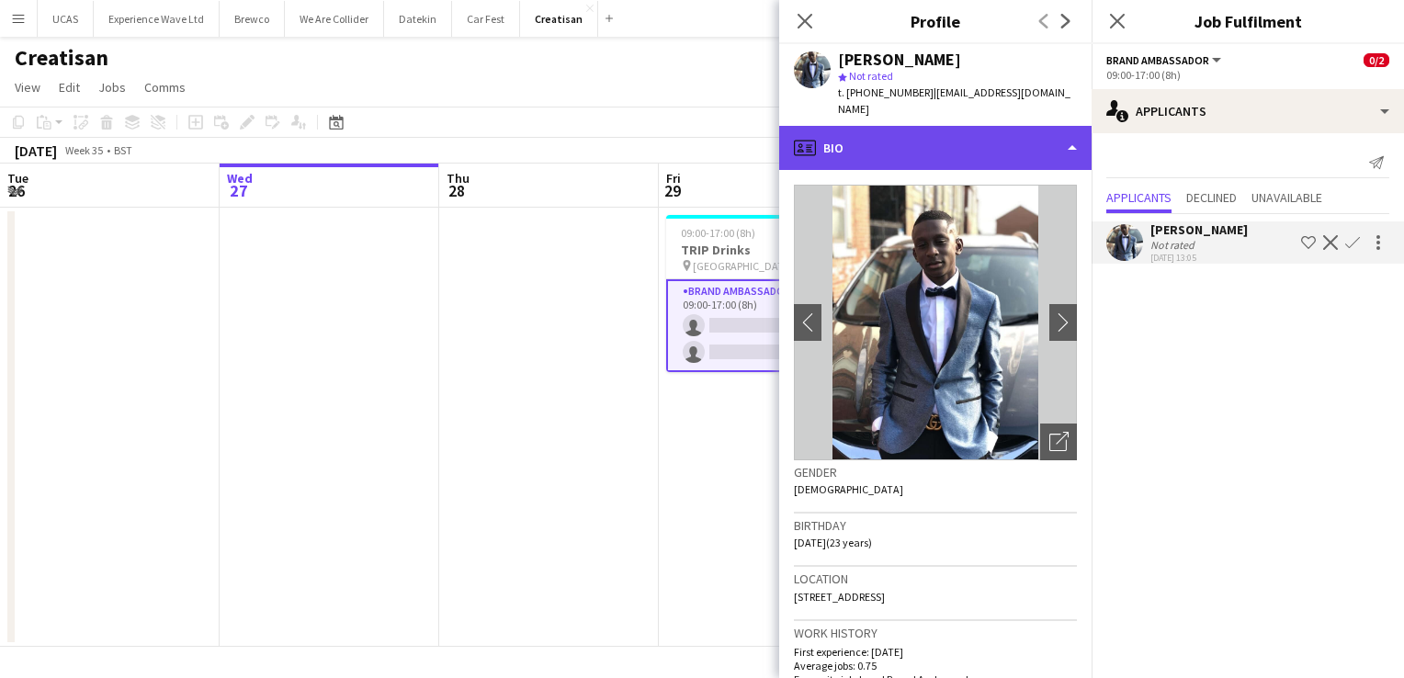
click at [1068, 126] on div "profile Bio" at bounding box center [935, 148] width 312 height 44
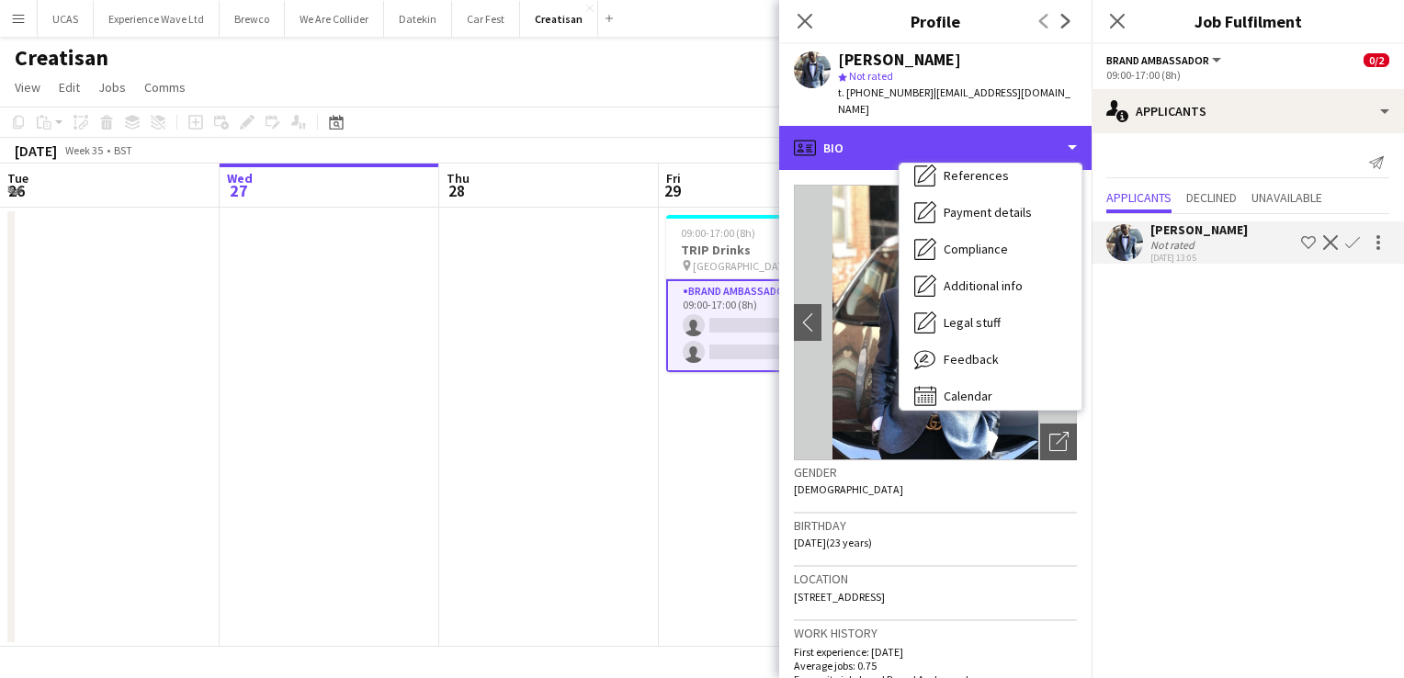
scroll to position [210, 0]
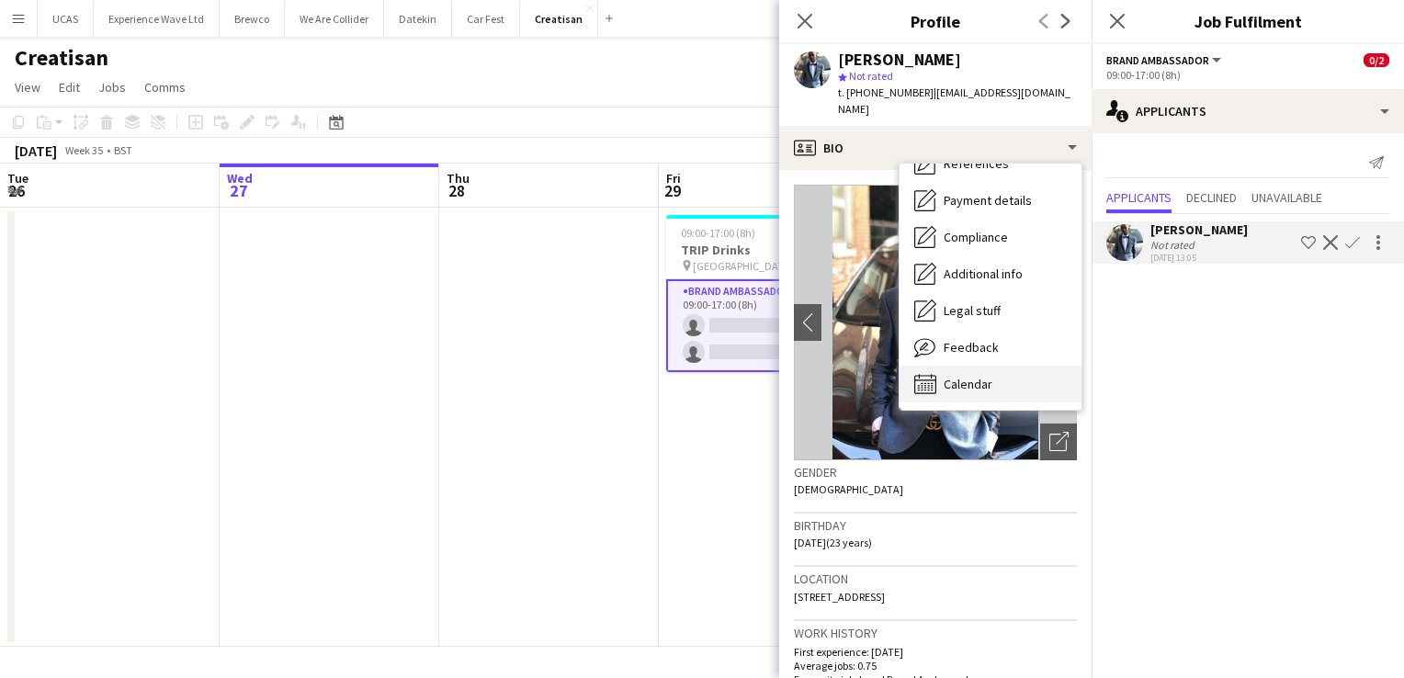
click at [997, 368] on div "Calendar Calendar" at bounding box center [991, 384] width 182 height 37
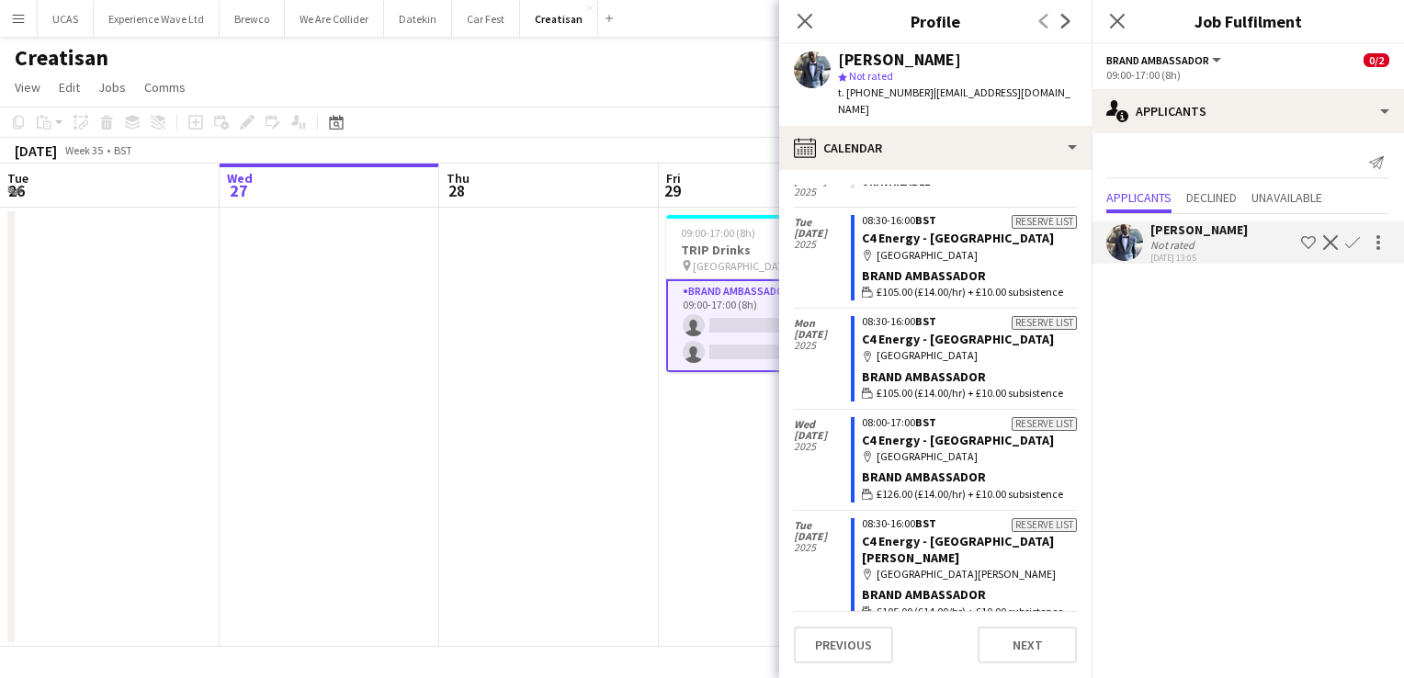
scroll to position [184, 0]
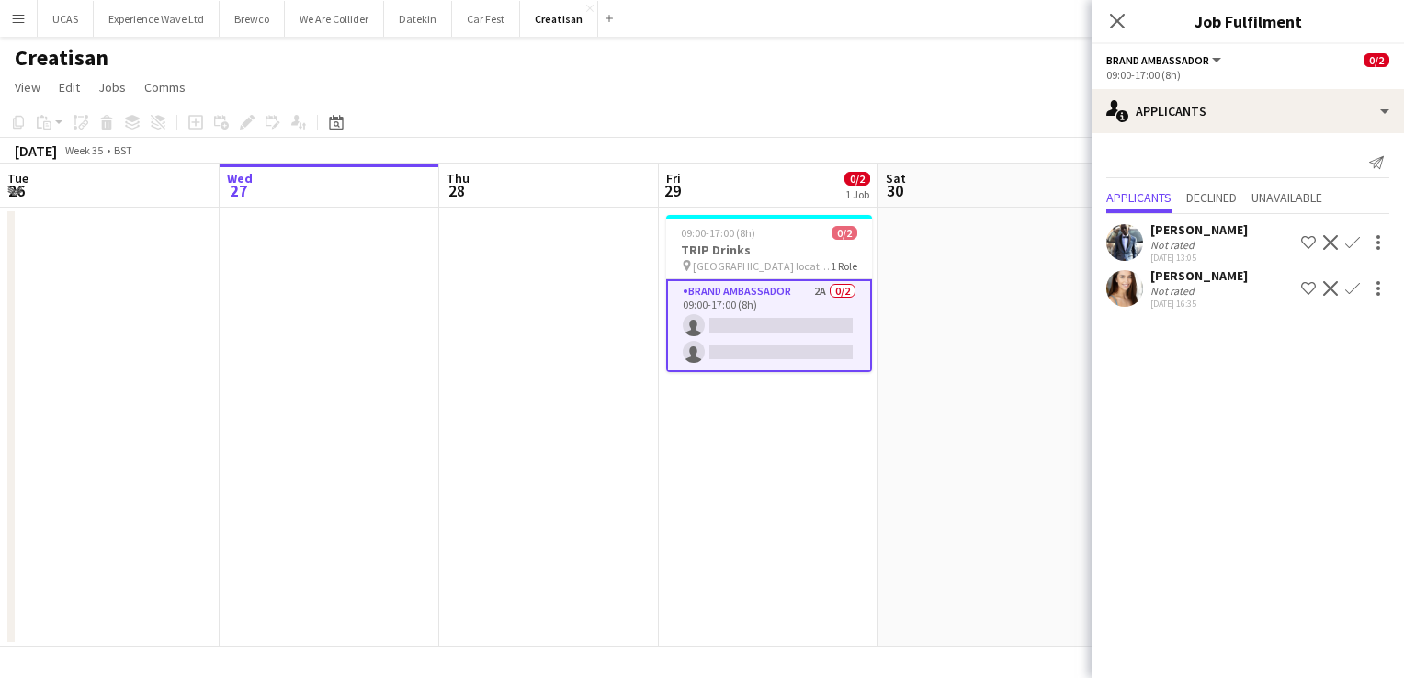
click at [1193, 300] on div "27-08-2025 16:35" at bounding box center [1199, 304] width 97 height 12
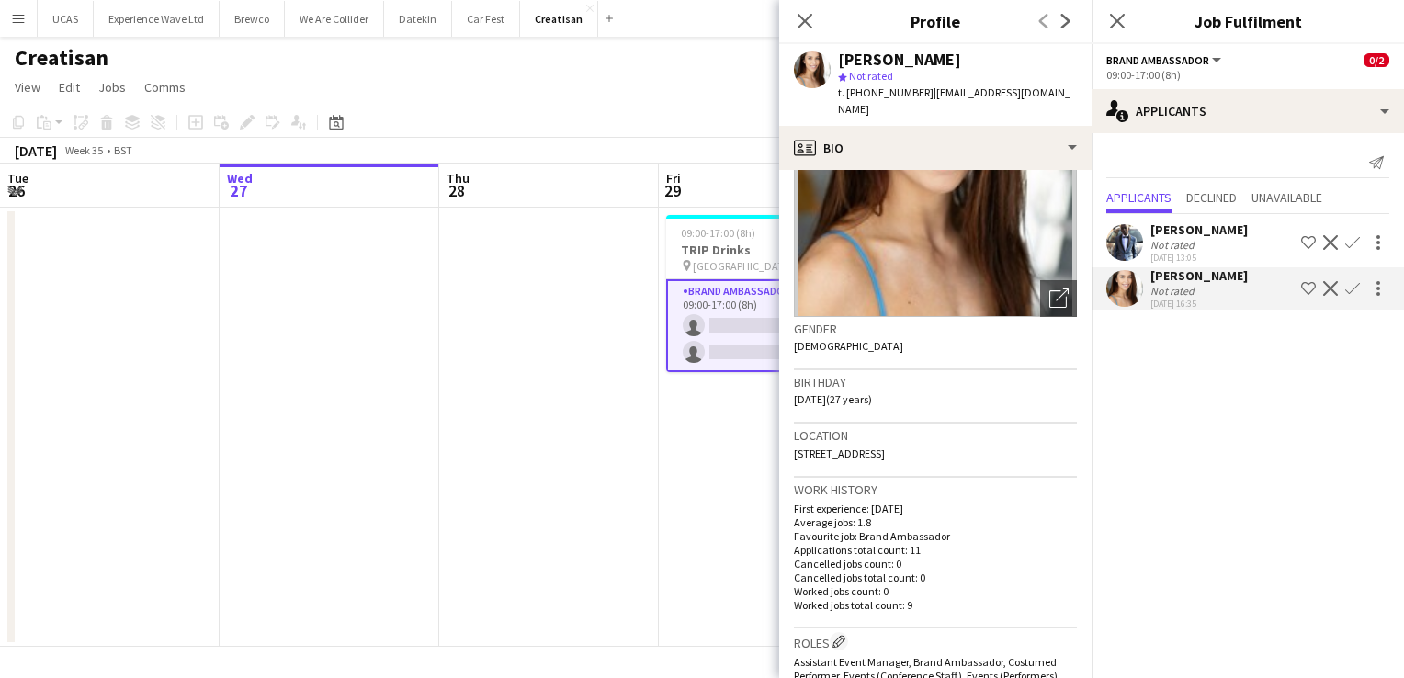
scroll to position [0, 0]
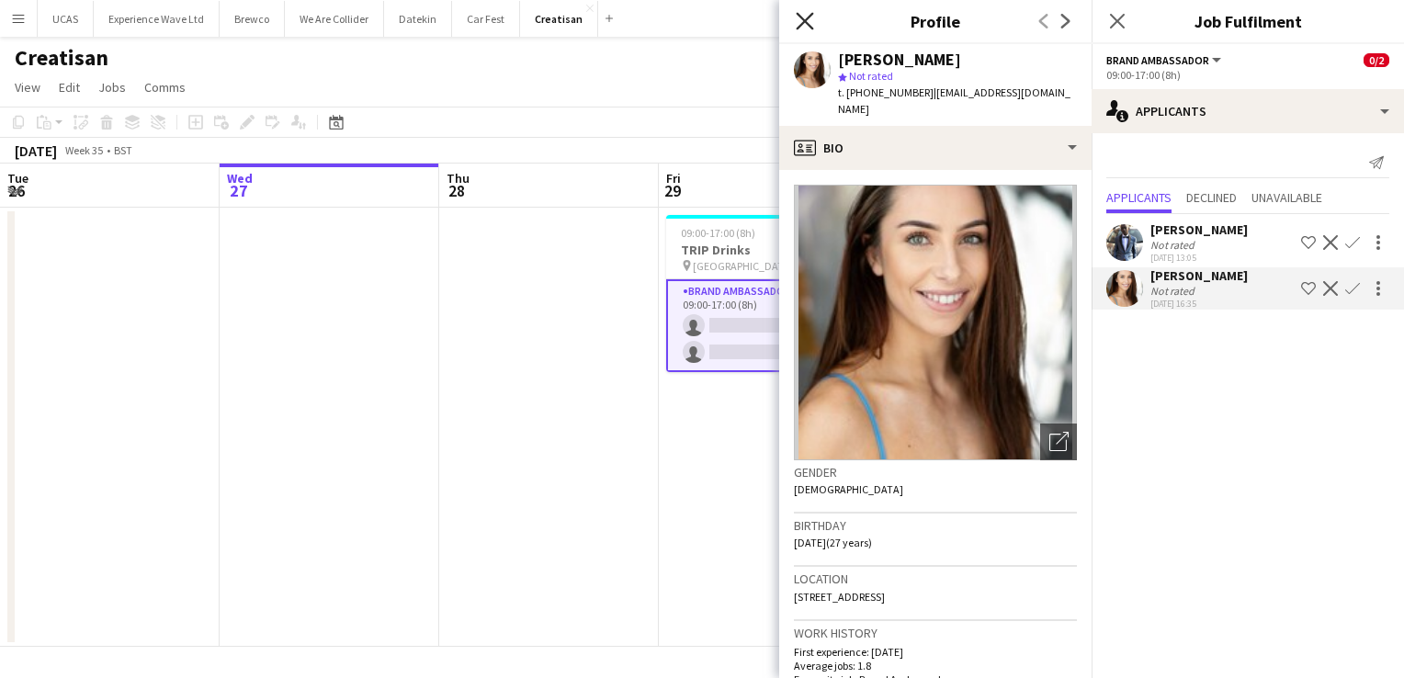
click at [805, 17] on icon "Close pop-in" at bounding box center [804, 20] width 17 height 17
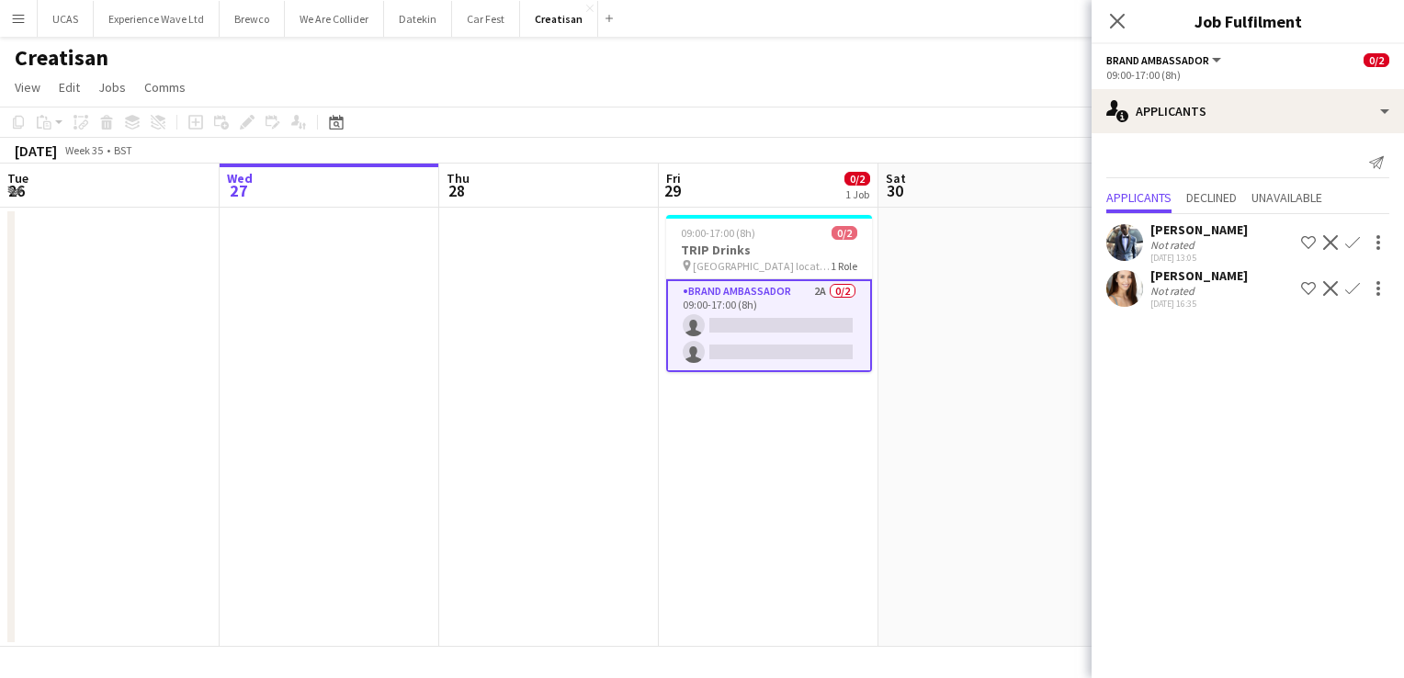
click at [1160, 300] on div "27-08-2025 16:35" at bounding box center [1199, 304] width 97 height 12
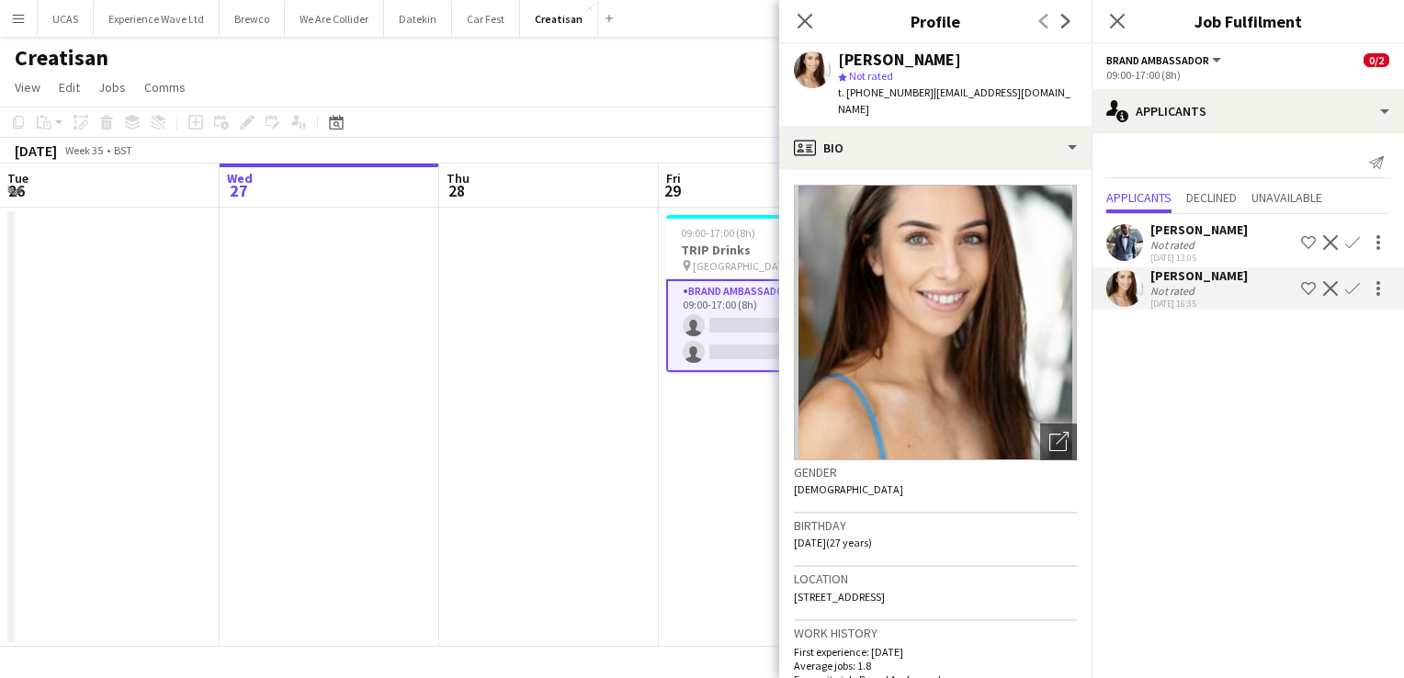
click at [1246, 463] on mat-expansion-panel "users2 Applicants Send notification Applicants Declined Unavailable Hector Izek…" at bounding box center [1248, 405] width 312 height 545
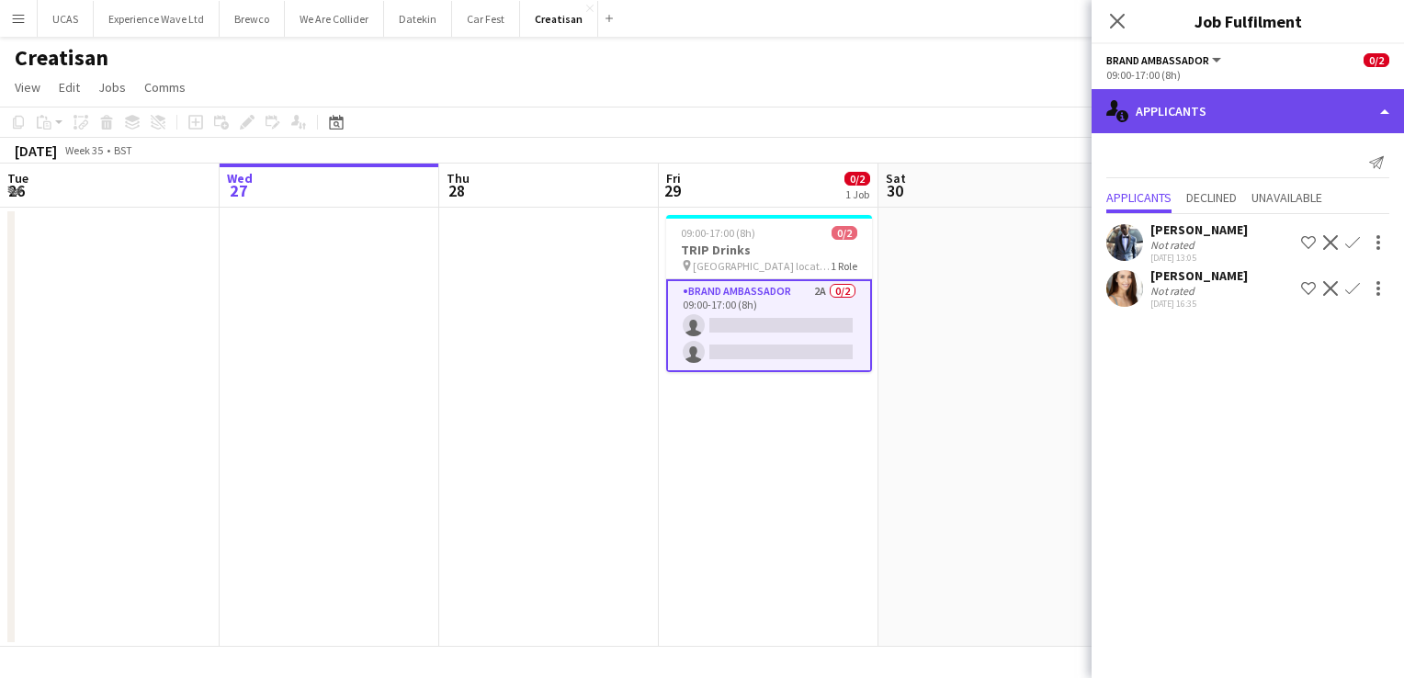
click at [1241, 119] on div "single-neutral-actions-information Applicants" at bounding box center [1248, 111] width 312 height 44
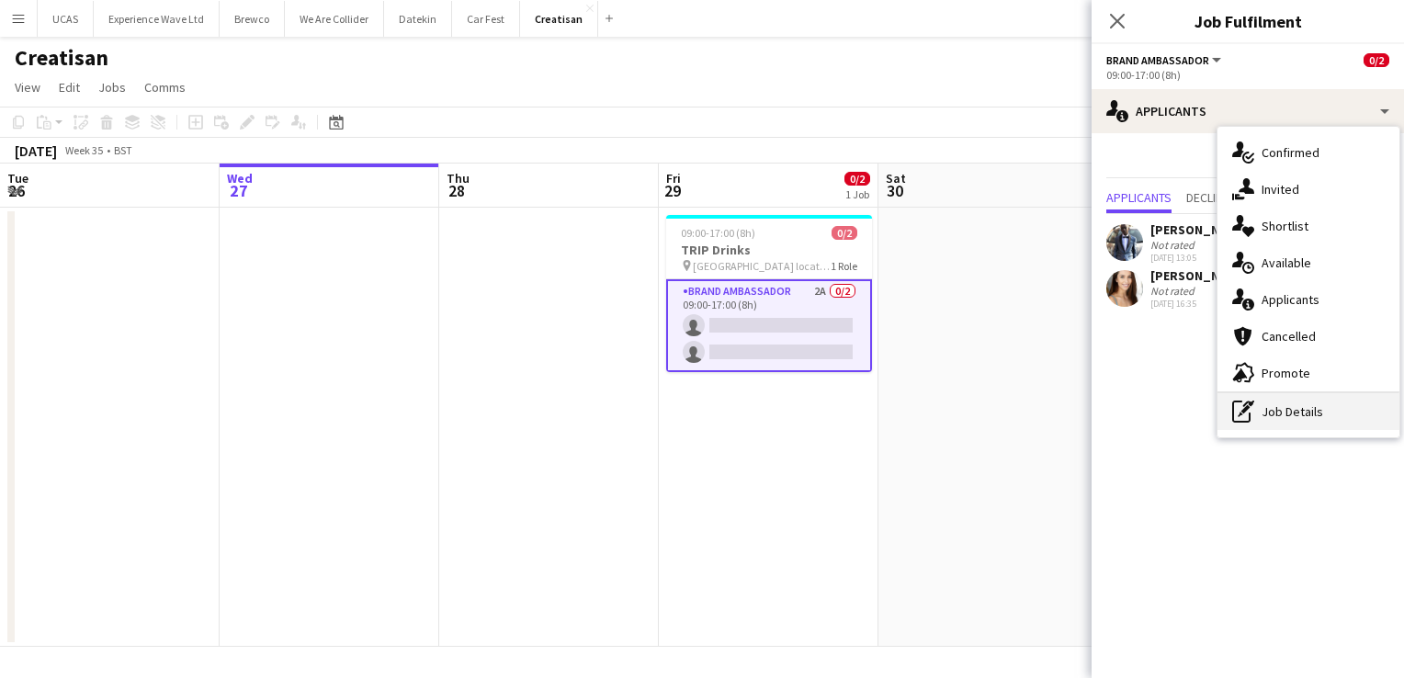
click at [1287, 414] on div "pen-write Job Details" at bounding box center [1309, 411] width 182 height 37
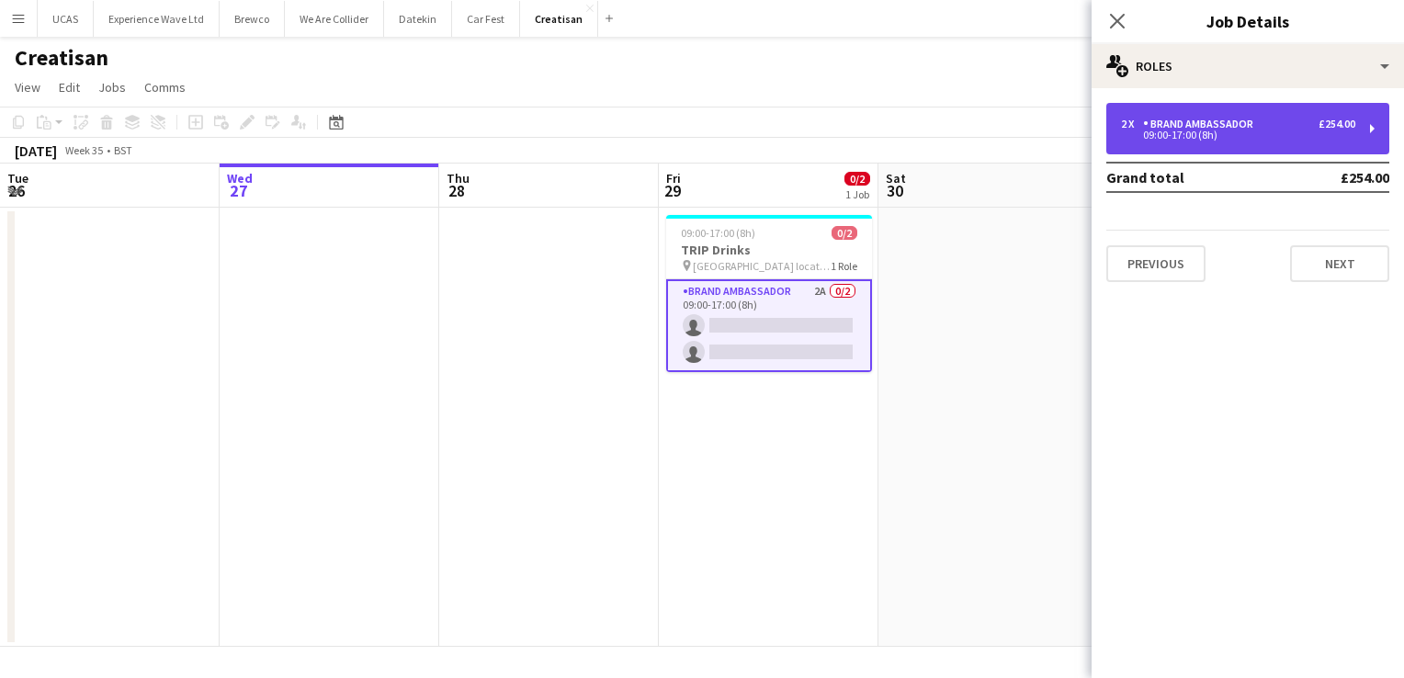
click at [1226, 122] on div "Brand Ambassador" at bounding box center [1202, 124] width 118 height 13
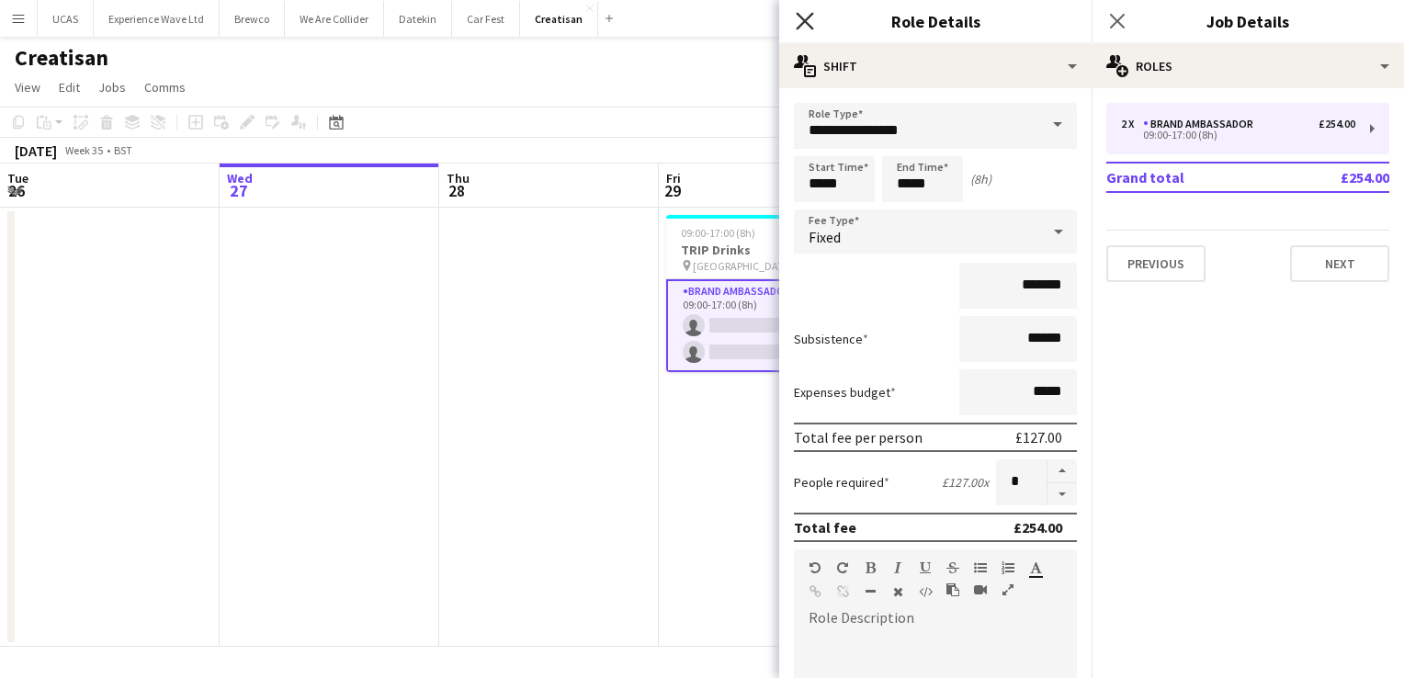
click at [812, 13] on icon at bounding box center [804, 20] width 17 height 17
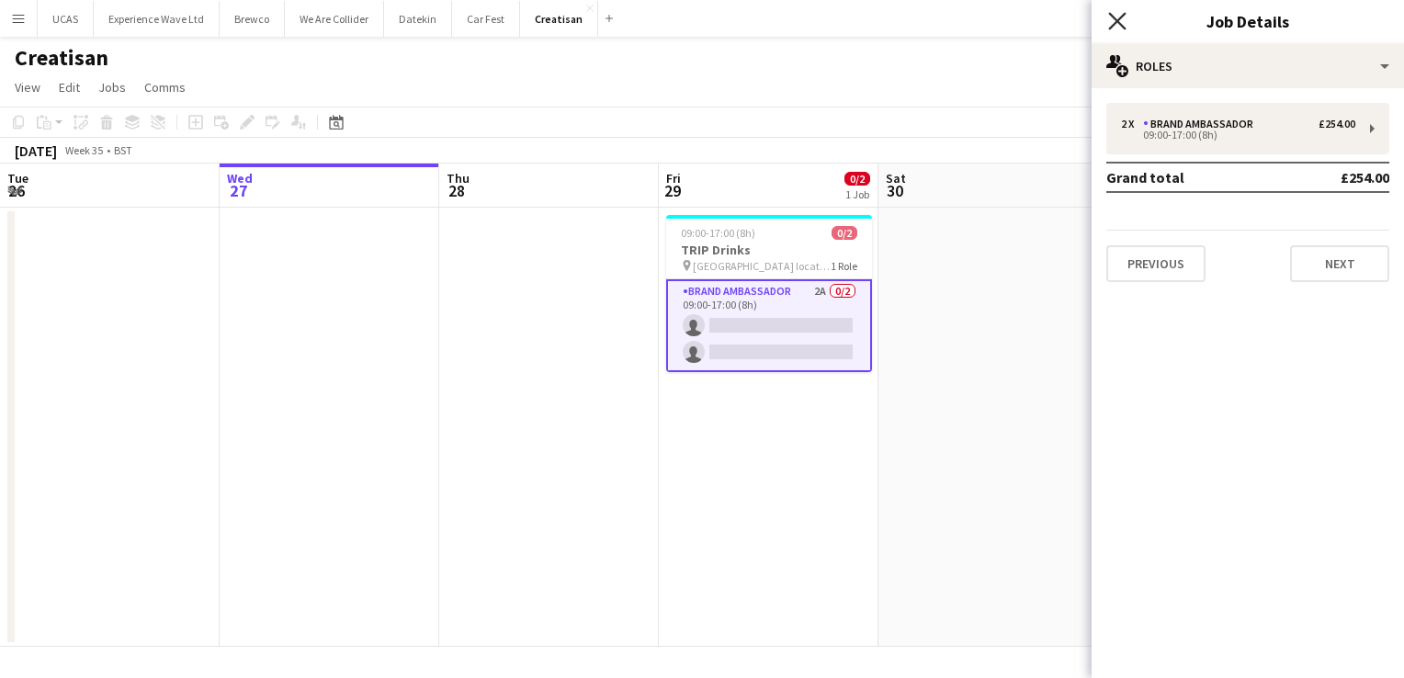
click at [1114, 26] on icon at bounding box center [1116, 20] width 17 height 17
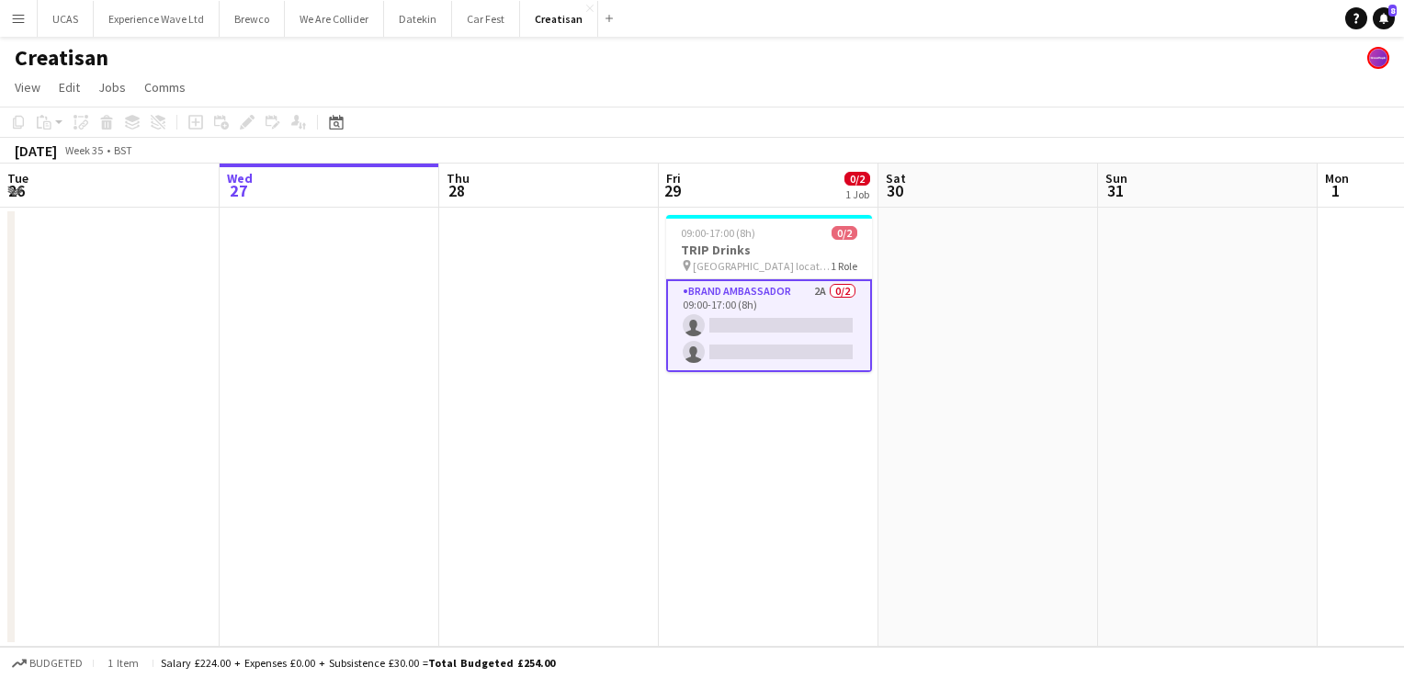
click at [761, 343] on app-card-role "Brand Ambassador 2A 0/2 09:00-17:00 (8h) single-neutral-actions single-neutral-…" at bounding box center [769, 325] width 206 height 93
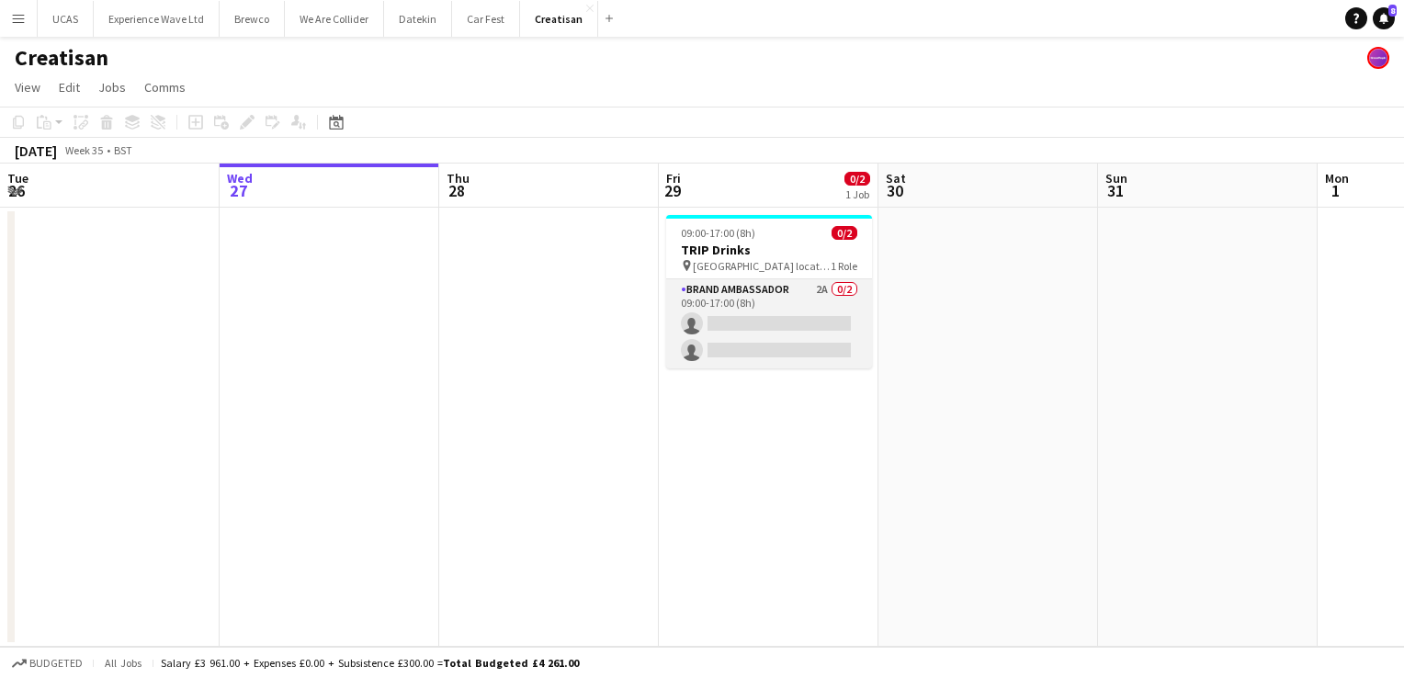
click at [761, 341] on app-card-role "Brand Ambassador 2A 0/2 09:00-17:00 (8h) single-neutral-actions single-neutral-…" at bounding box center [769, 323] width 206 height 89
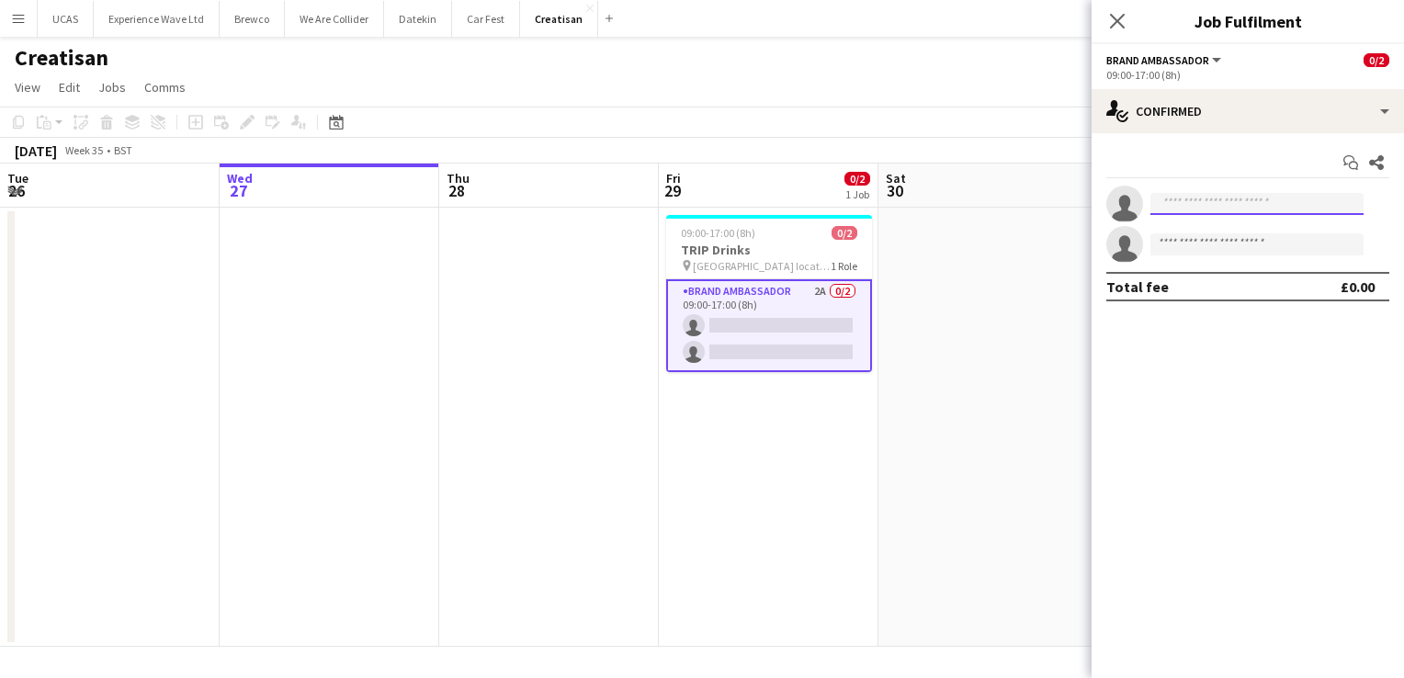
click at [1219, 198] on input at bounding box center [1257, 204] width 213 height 22
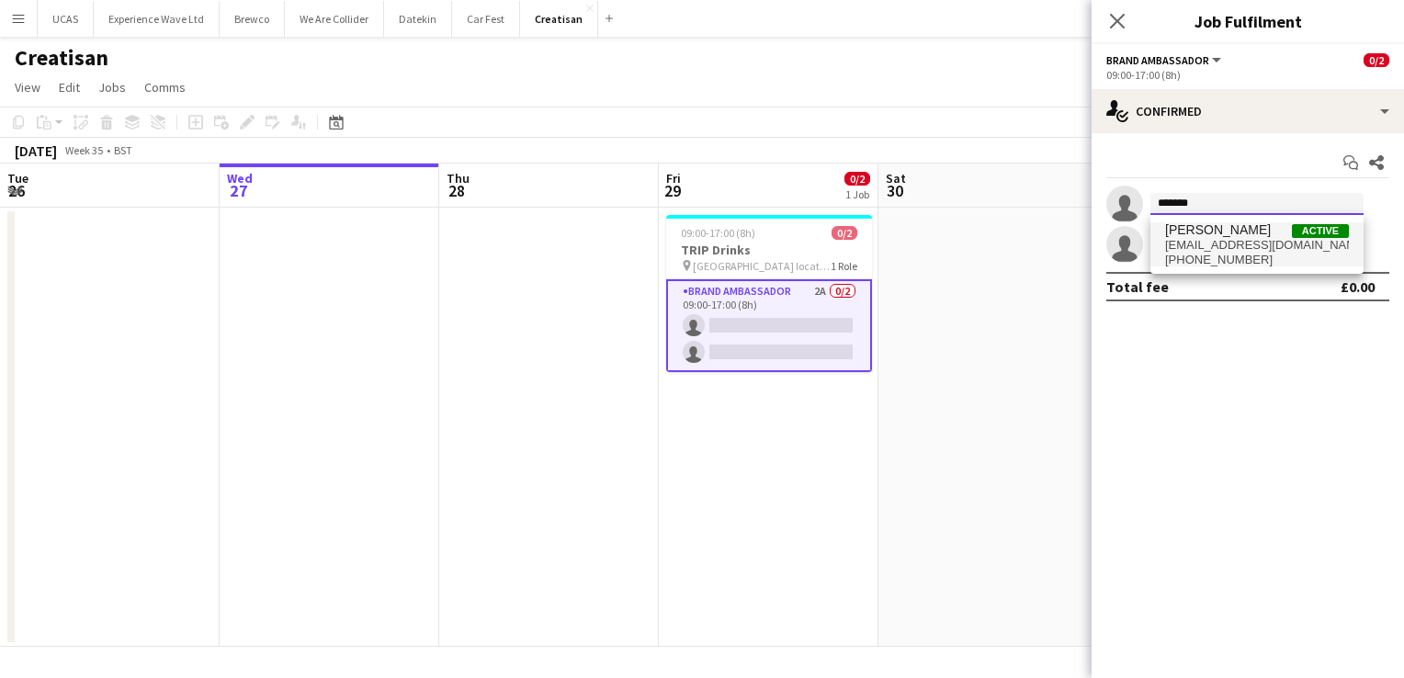
type input "*******"
click at [1231, 255] on span "+447982955524" at bounding box center [1257, 260] width 184 height 15
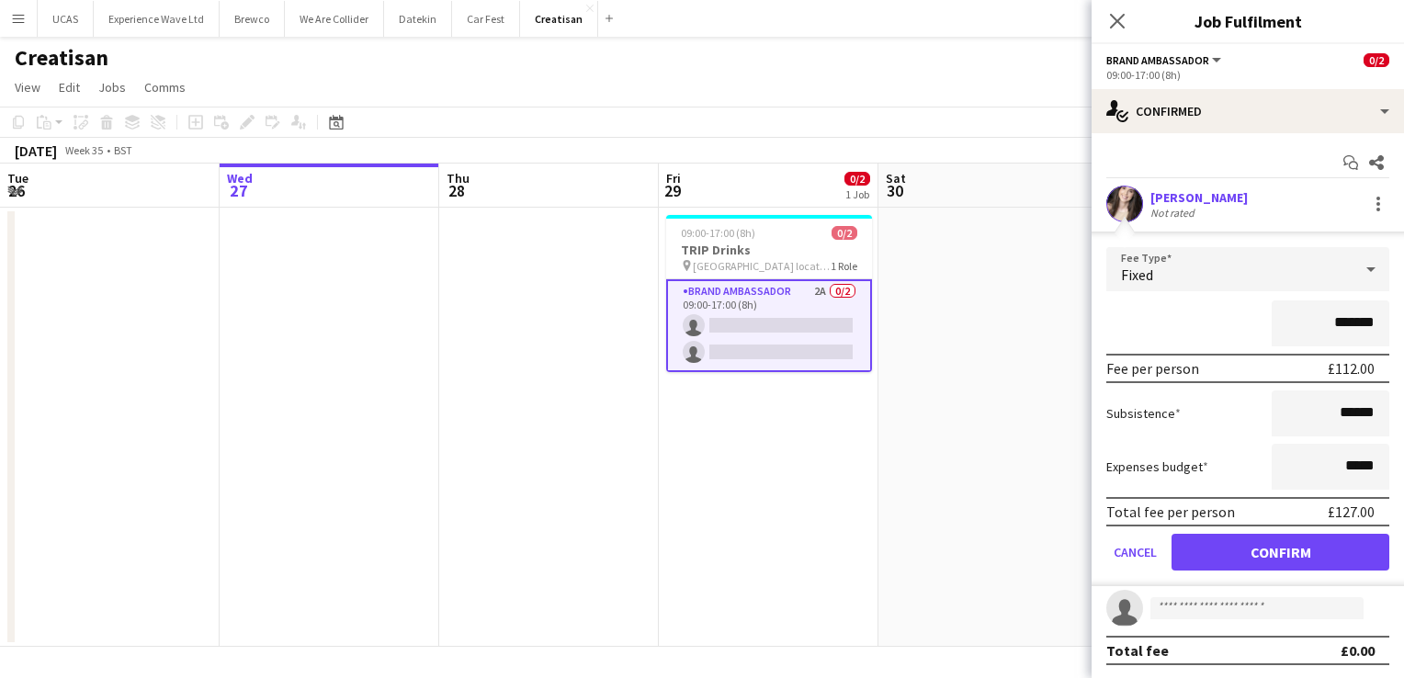
click at [1202, 323] on div "*******" at bounding box center [1247, 323] width 283 height 46
click at [1264, 557] on button "Confirm" at bounding box center [1281, 552] width 218 height 37
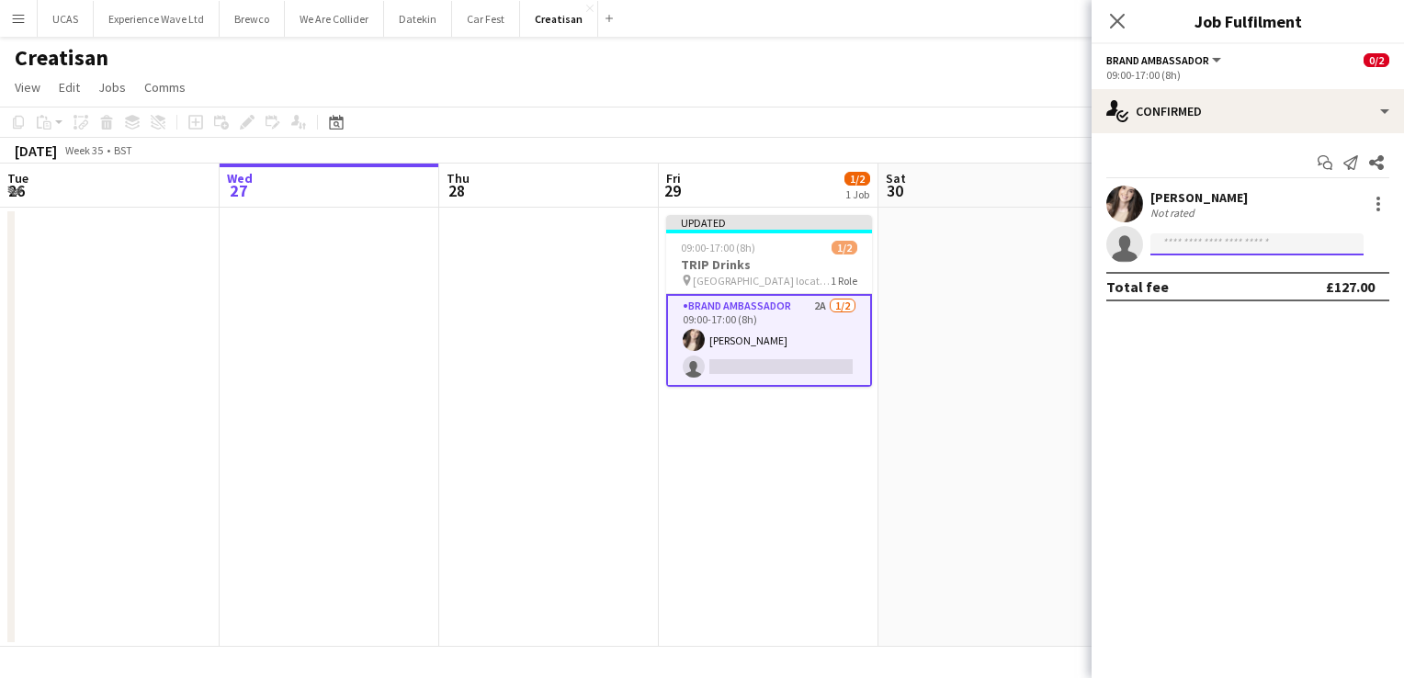
click at [1230, 250] on input at bounding box center [1257, 244] width 213 height 22
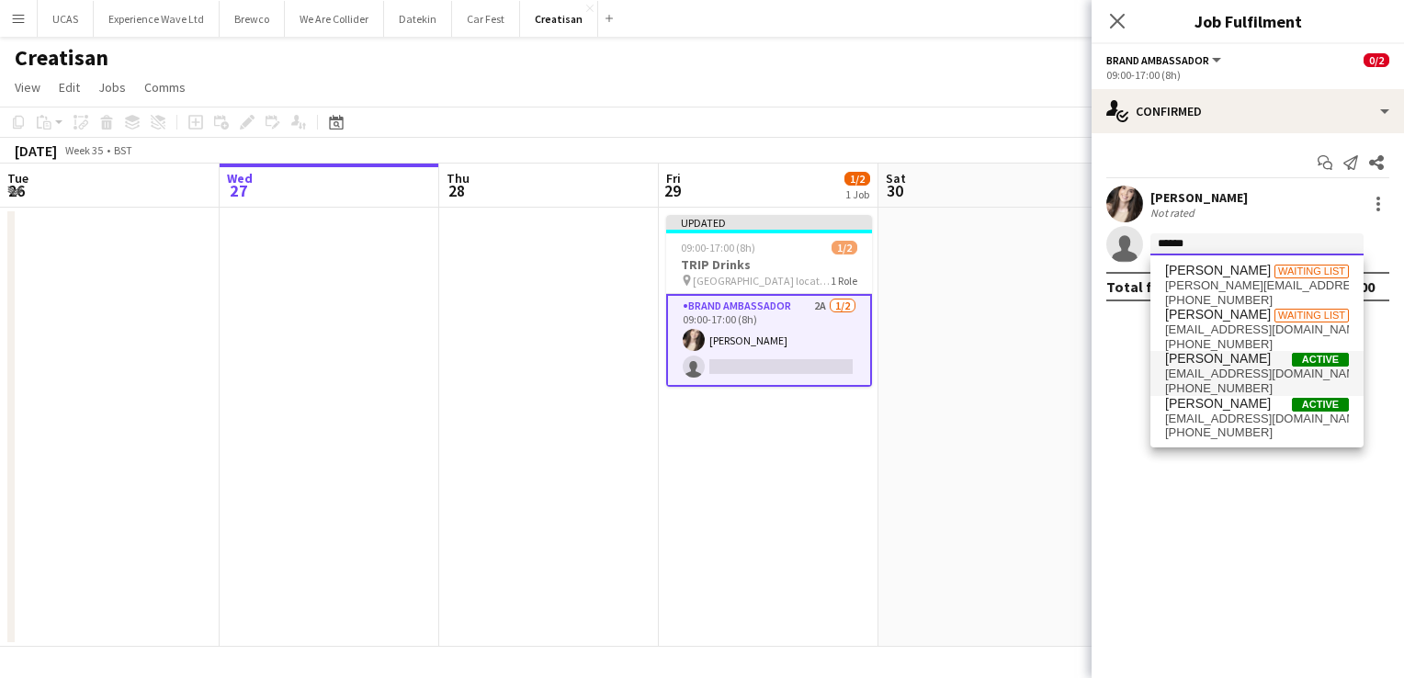
type input "******"
click at [1203, 367] on span "lottietheis@gmail.com" at bounding box center [1257, 374] width 184 height 15
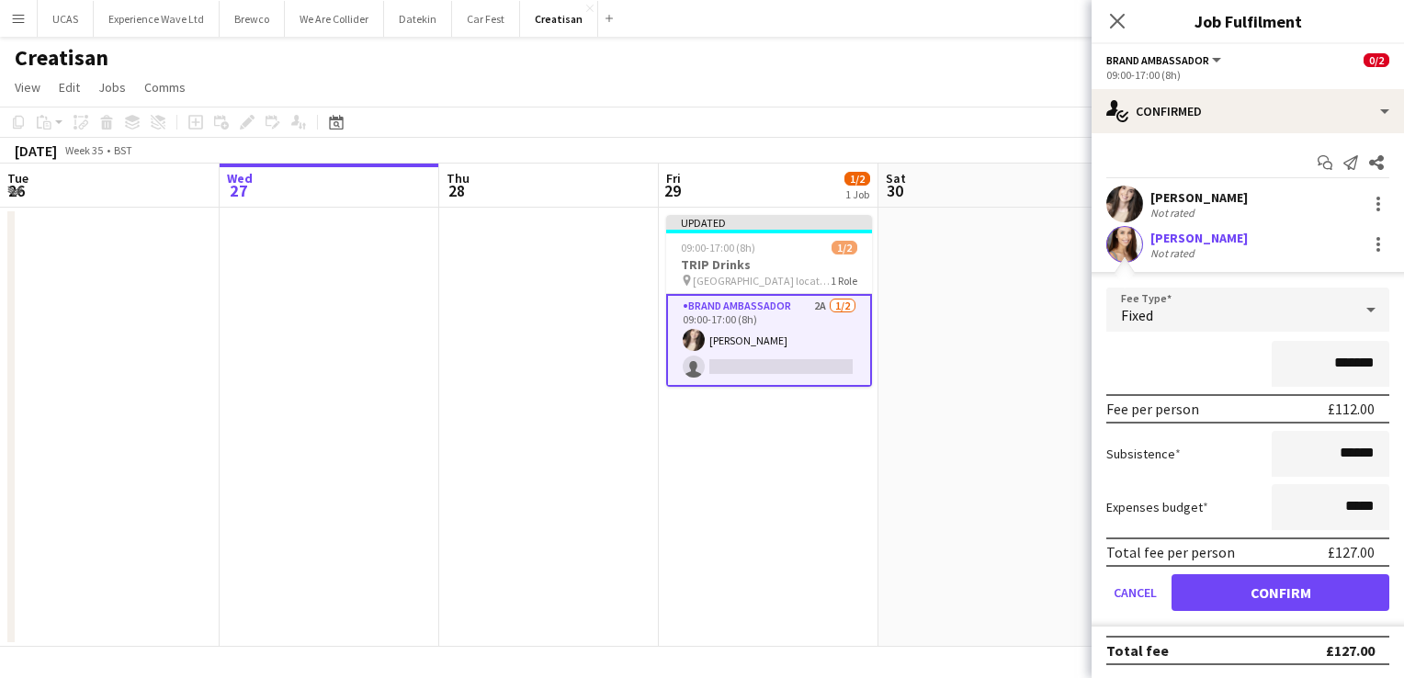
click at [1125, 249] on app-user-avatar at bounding box center [1124, 244] width 37 height 37
click at [1165, 238] on div "Lottie Theis" at bounding box center [1199, 238] width 97 height 17
click at [1196, 361] on div "*******" at bounding box center [1247, 364] width 283 height 46
click at [1283, 600] on button "Confirm" at bounding box center [1281, 592] width 218 height 37
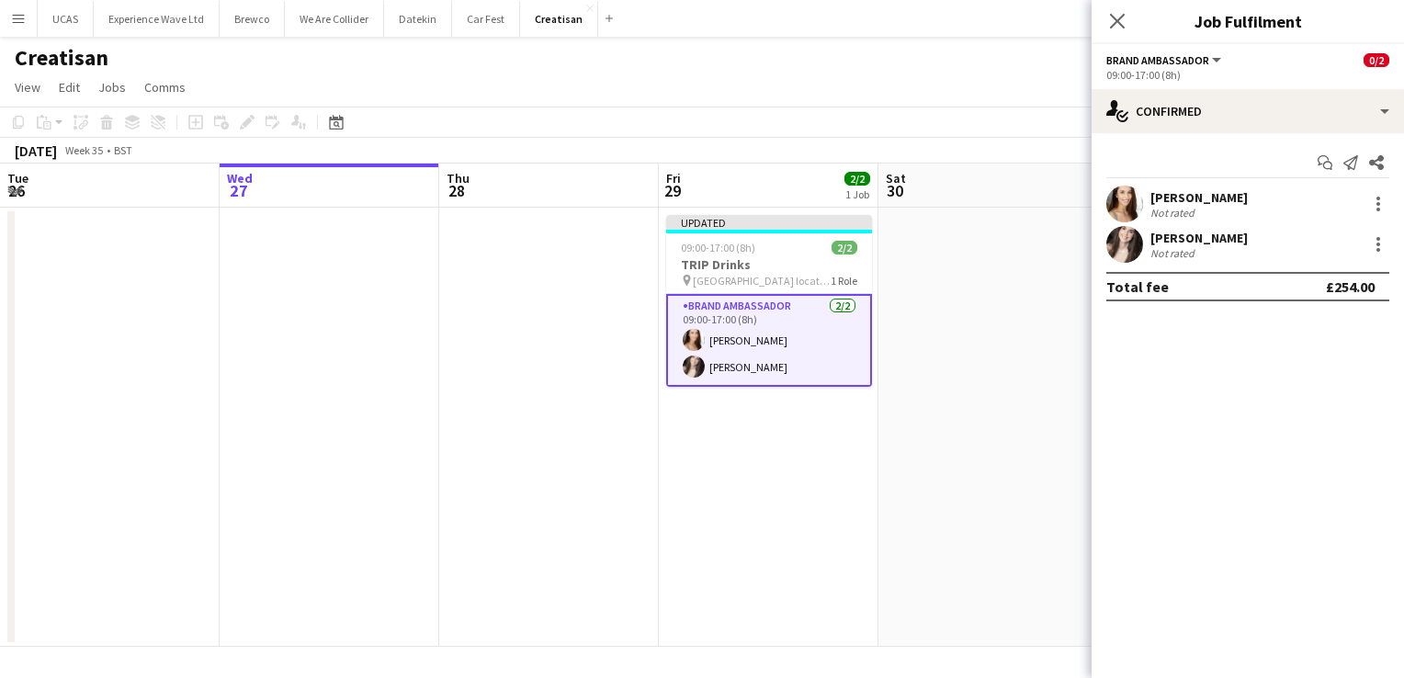
click at [967, 365] on app-date-cell at bounding box center [988, 427] width 220 height 439
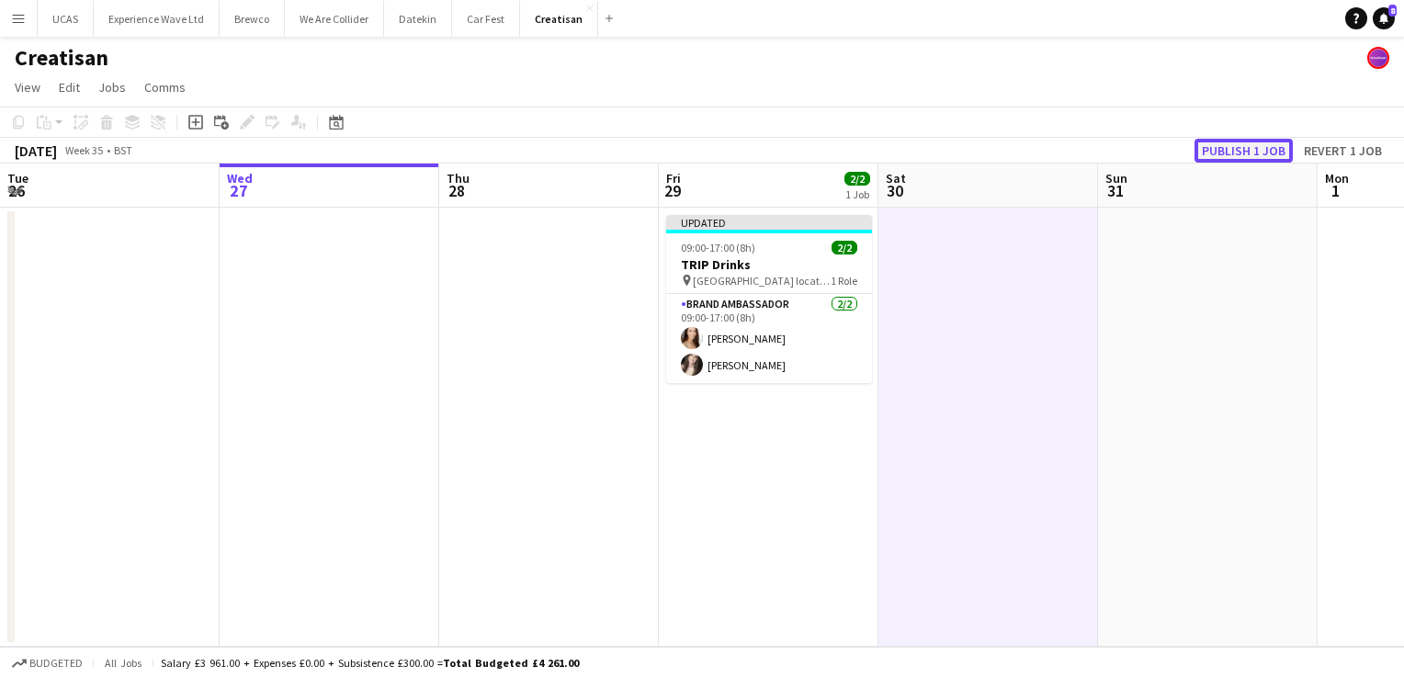
click at [1231, 149] on button "Publish 1 job" at bounding box center [1244, 151] width 98 height 24
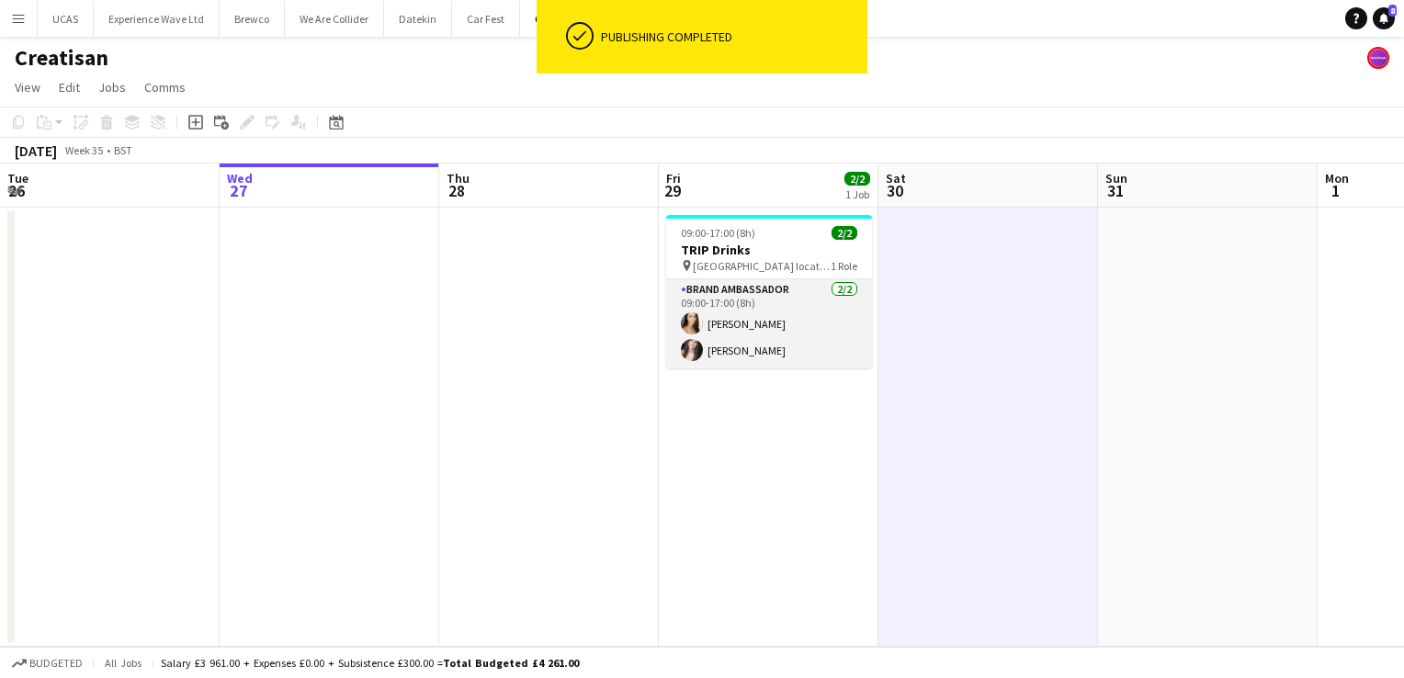
click at [838, 340] on app-card-role "Brand Ambassador 2/2 09:00-17:00 (8h) Lottie Theis Lucy Kilcommons" at bounding box center [769, 323] width 206 height 89
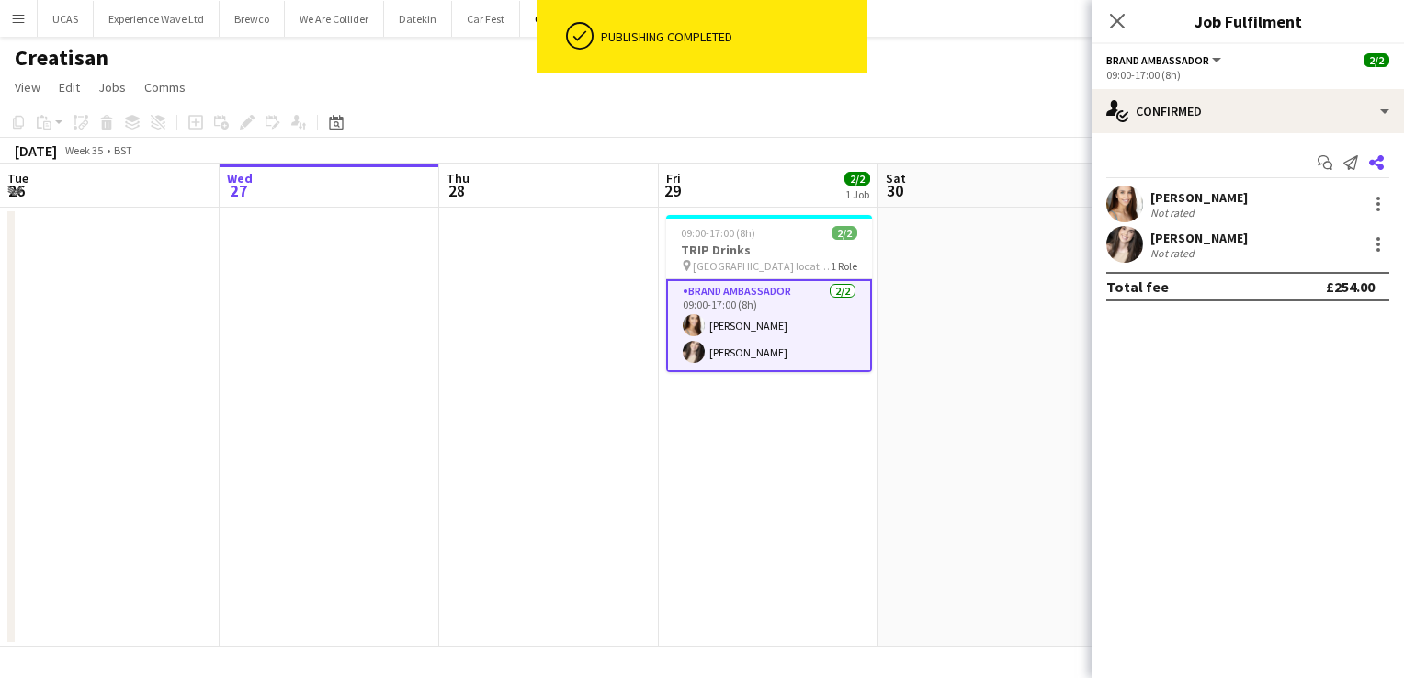
click at [1378, 164] on icon "Share" at bounding box center [1376, 162] width 15 height 15
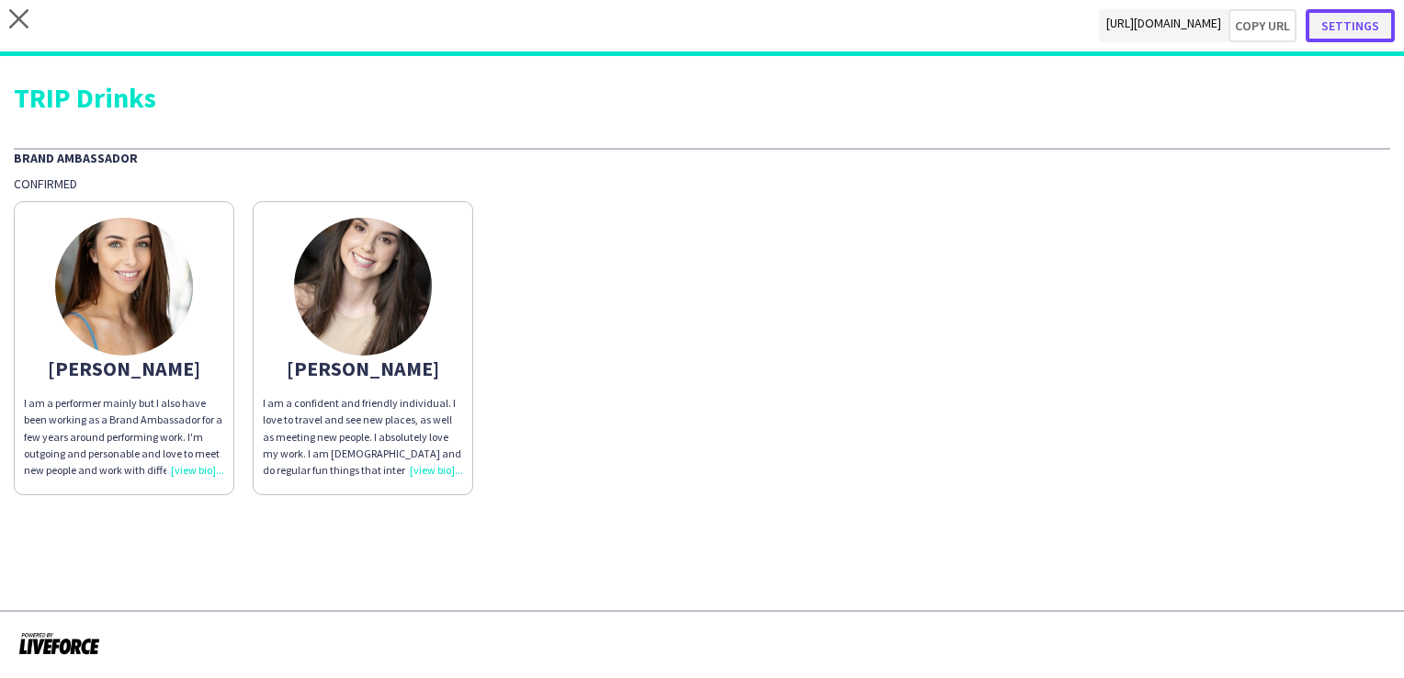
click at [1377, 31] on button "Settings" at bounding box center [1350, 25] width 89 height 33
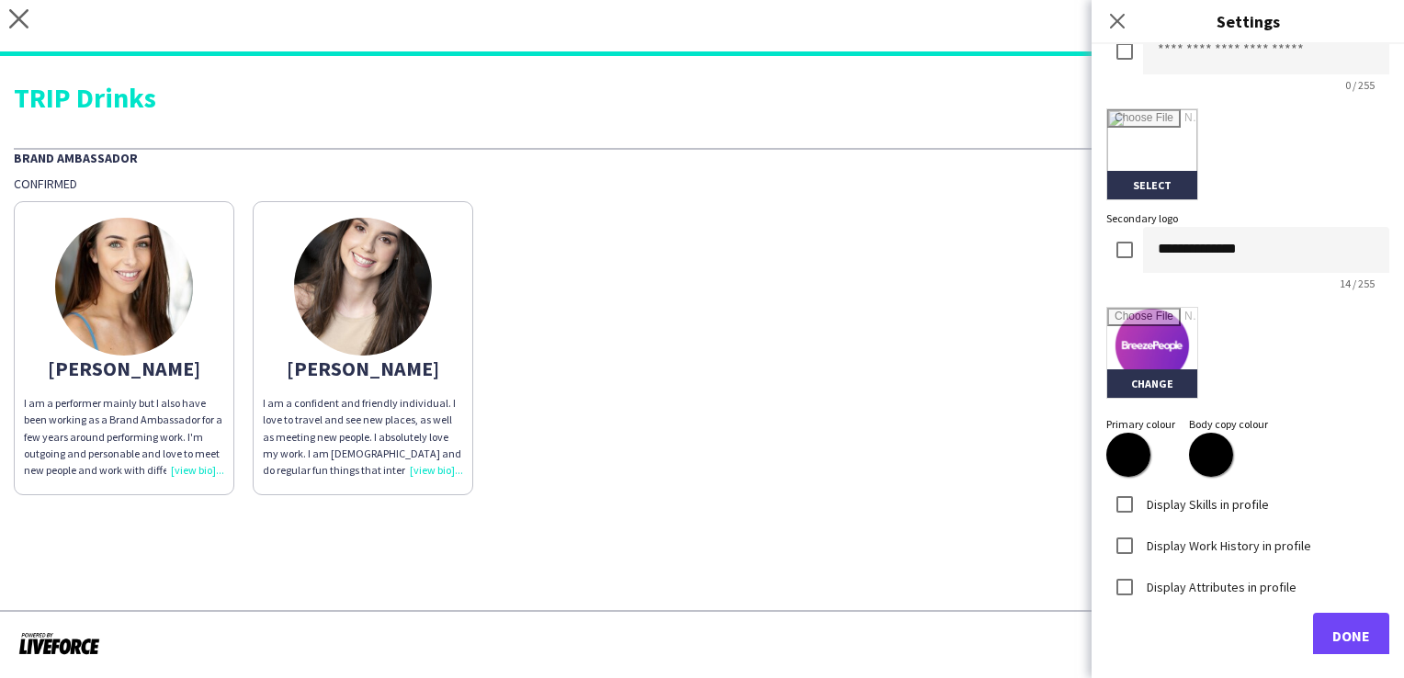
scroll to position [397, 0]
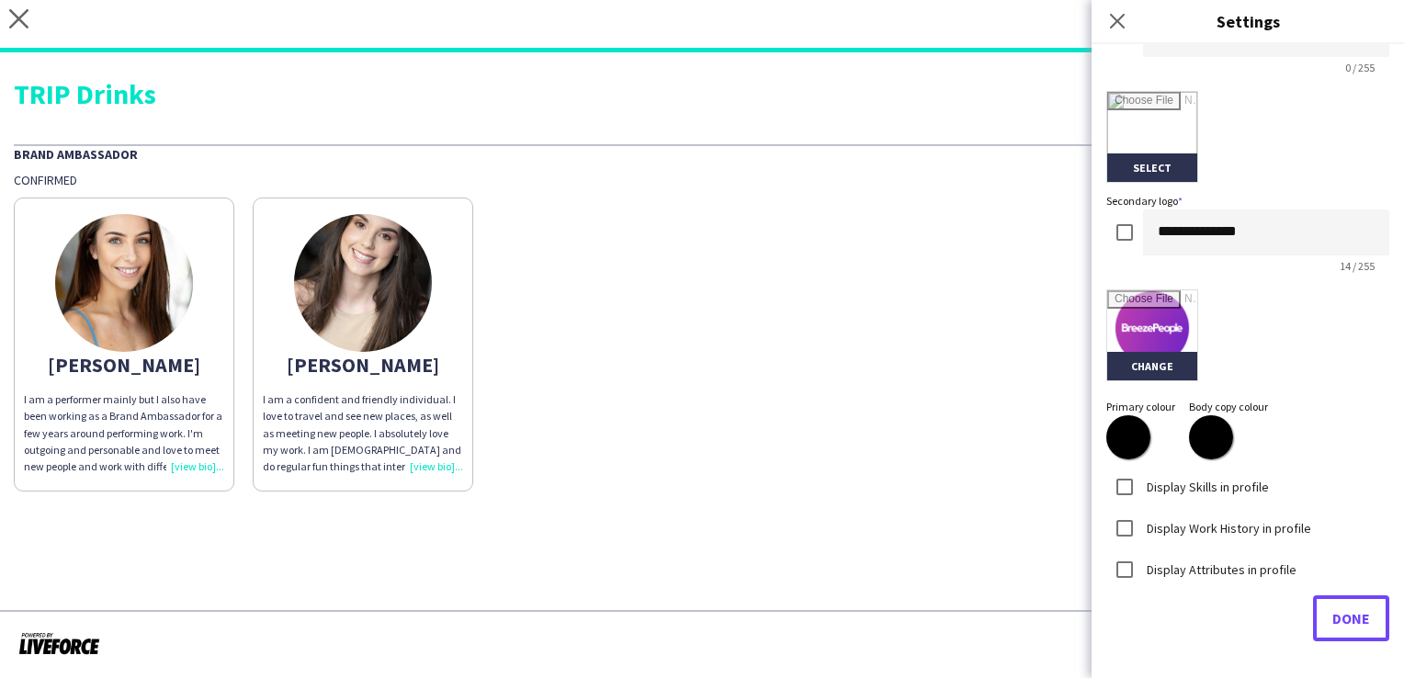
click at [1342, 622] on span "Done" at bounding box center [1351, 618] width 38 height 18
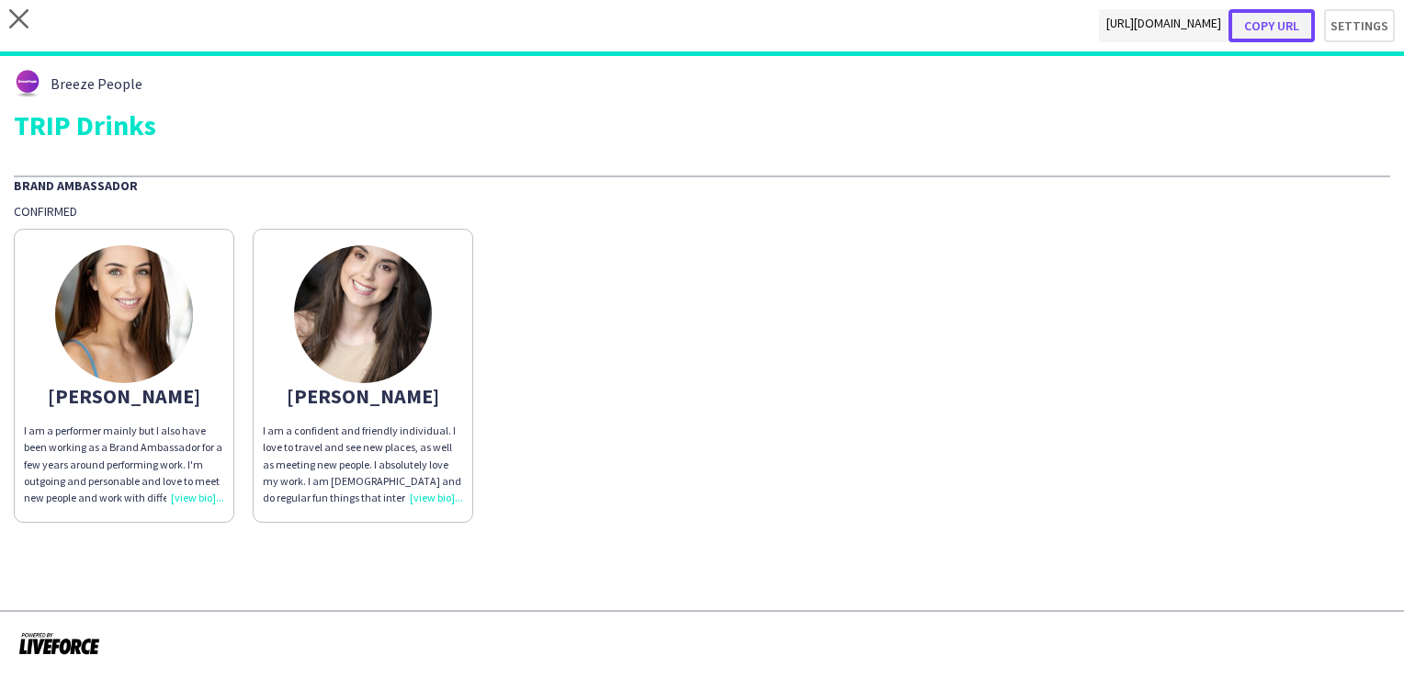
click at [1277, 26] on button "Copy url" at bounding box center [1272, 25] width 86 height 33
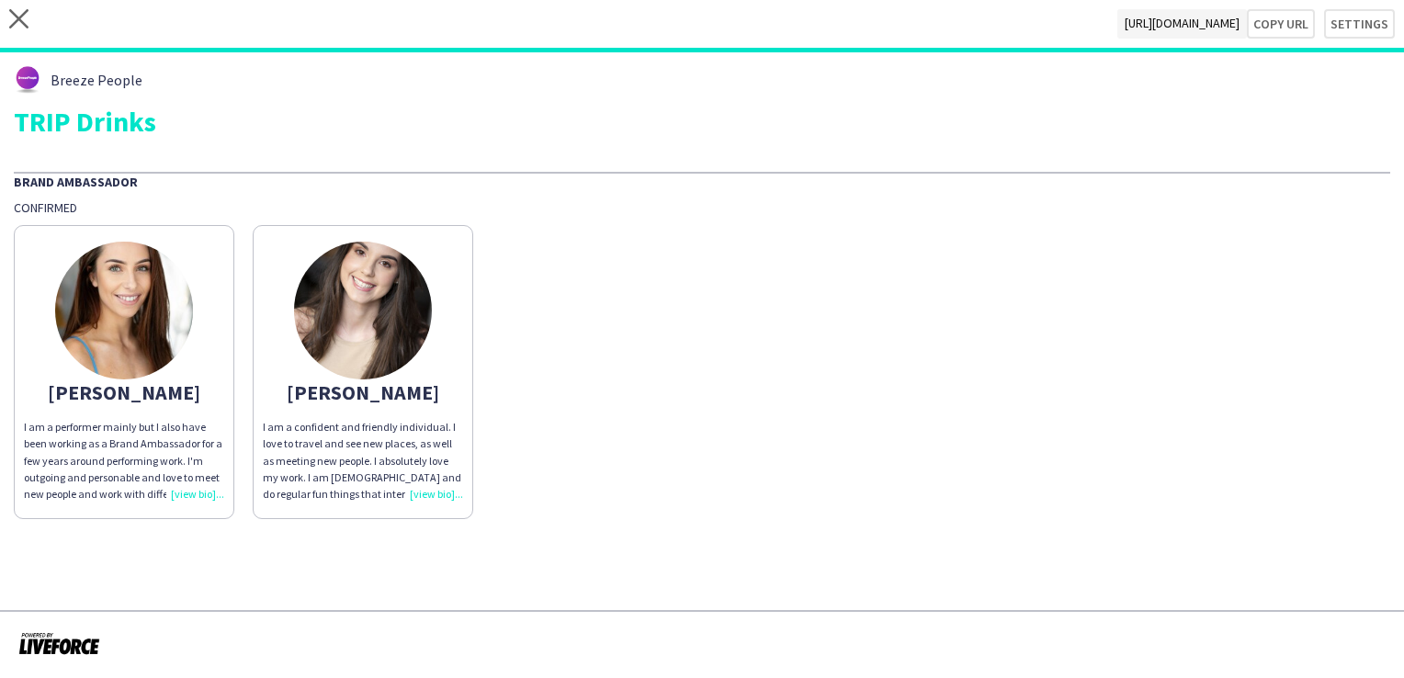
click at [0, 17] on div "close https://admin.liveforce.co/v2/s/1bd4208f-4a51-4ff8-8207-a00a9649eb92 Copy…" at bounding box center [702, 26] width 1404 height 52
click at [7, 18] on div "close https://admin.liveforce.co/v2/s/1bd4208f-4a51-4ff8-8207-a00a9649eb92 Copy…" at bounding box center [702, 26] width 1404 height 52
click at [17, 25] on icon "close" at bounding box center [18, 18] width 19 height 19
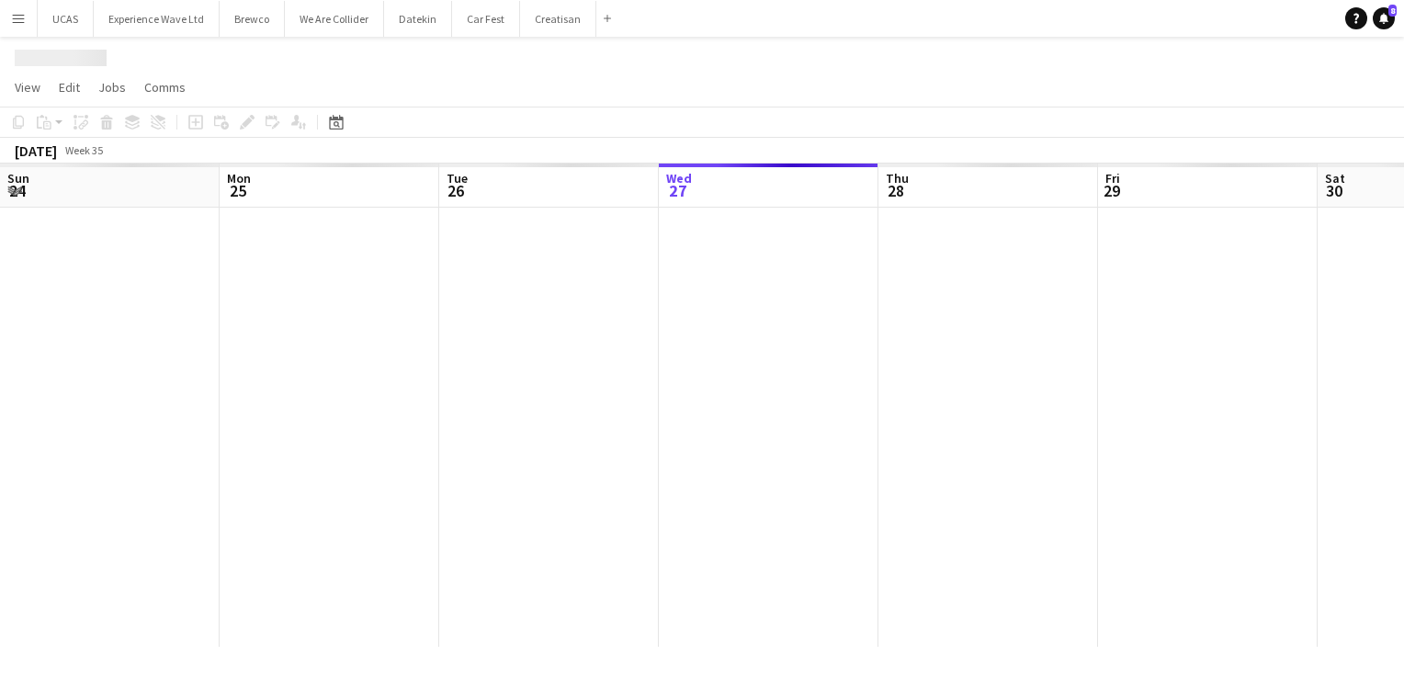
scroll to position [0, 439]
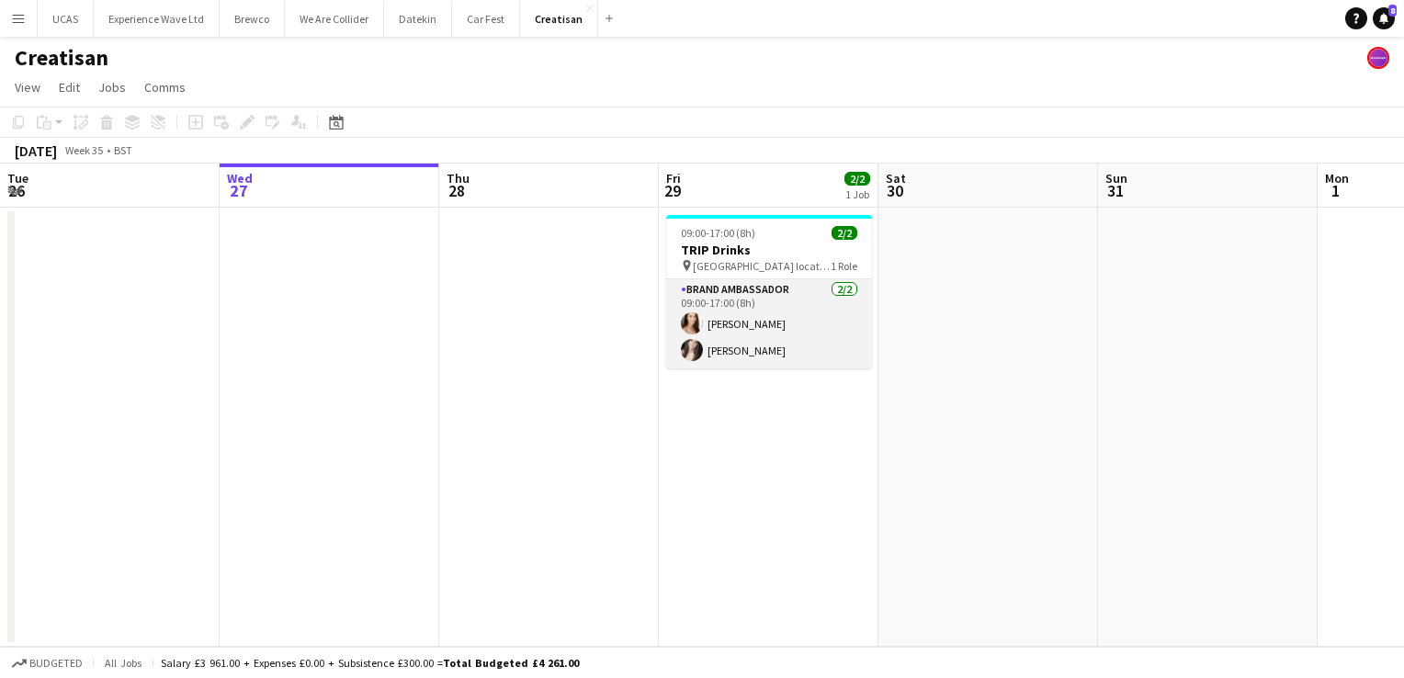
click at [801, 347] on app-card-role "Brand Ambassador 2/2 09:00-17:00 (8h) Lottie Theis Lucy Kilcommons" at bounding box center [769, 323] width 206 height 89
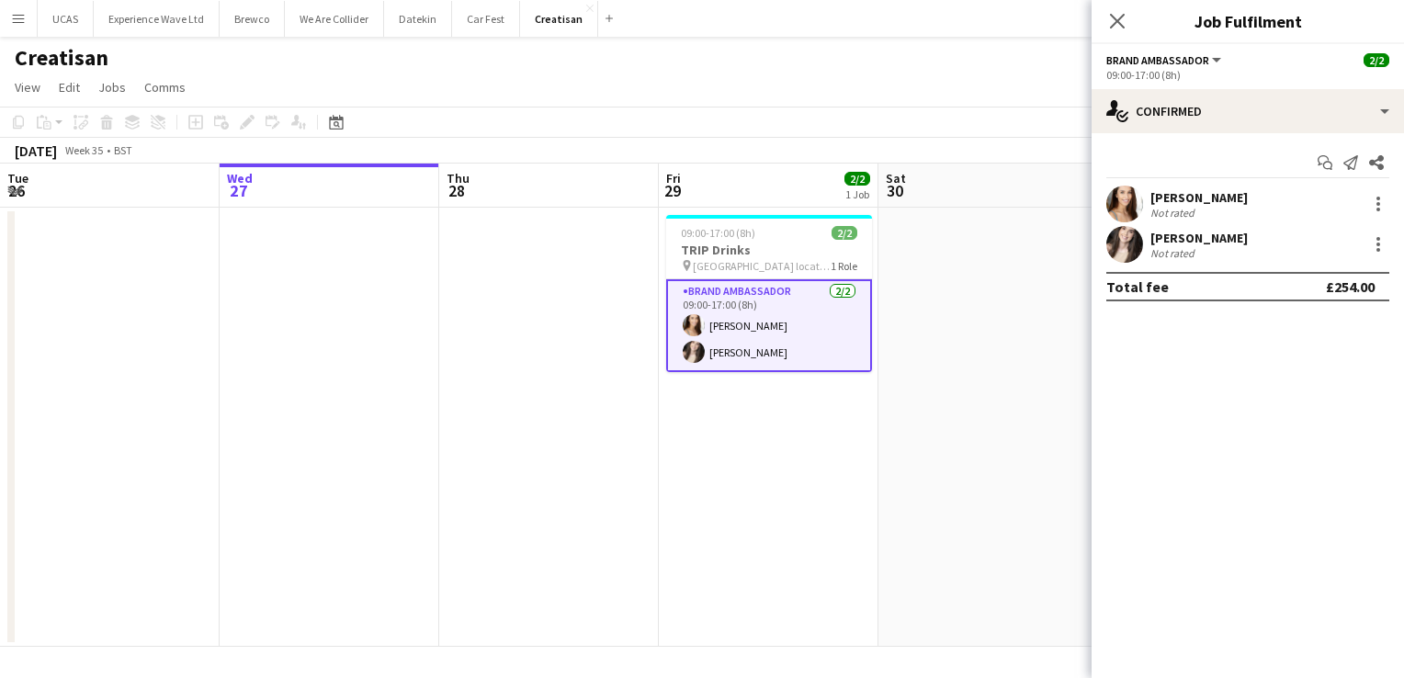
click at [1240, 197] on div "Lottie Theis Not rated" at bounding box center [1248, 204] width 312 height 37
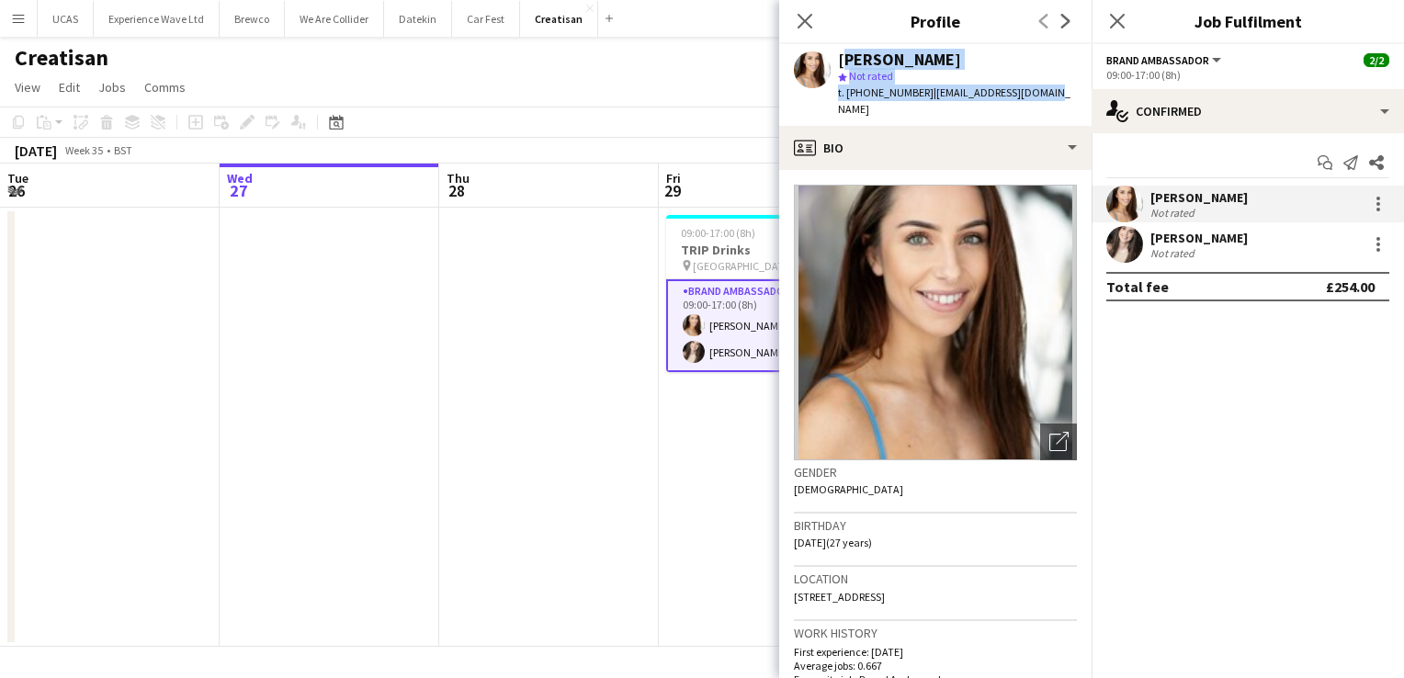
drag, startPoint x: 1046, startPoint y: 94, endPoint x: 835, endPoint y: 51, distance: 214.8
click at [835, 51] on app-profile-header "Lottie Theis star Not rated t. +447554004842 | lottietheis@gmail.com" at bounding box center [935, 85] width 312 height 82
copy div "Lottie Theis star Not rated t. +447554004842 | lottietheis@gmail.com"
click at [1245, 240] on div "Lucy Kilcommons" at bounding box center [1199, 238] width 97 height 17
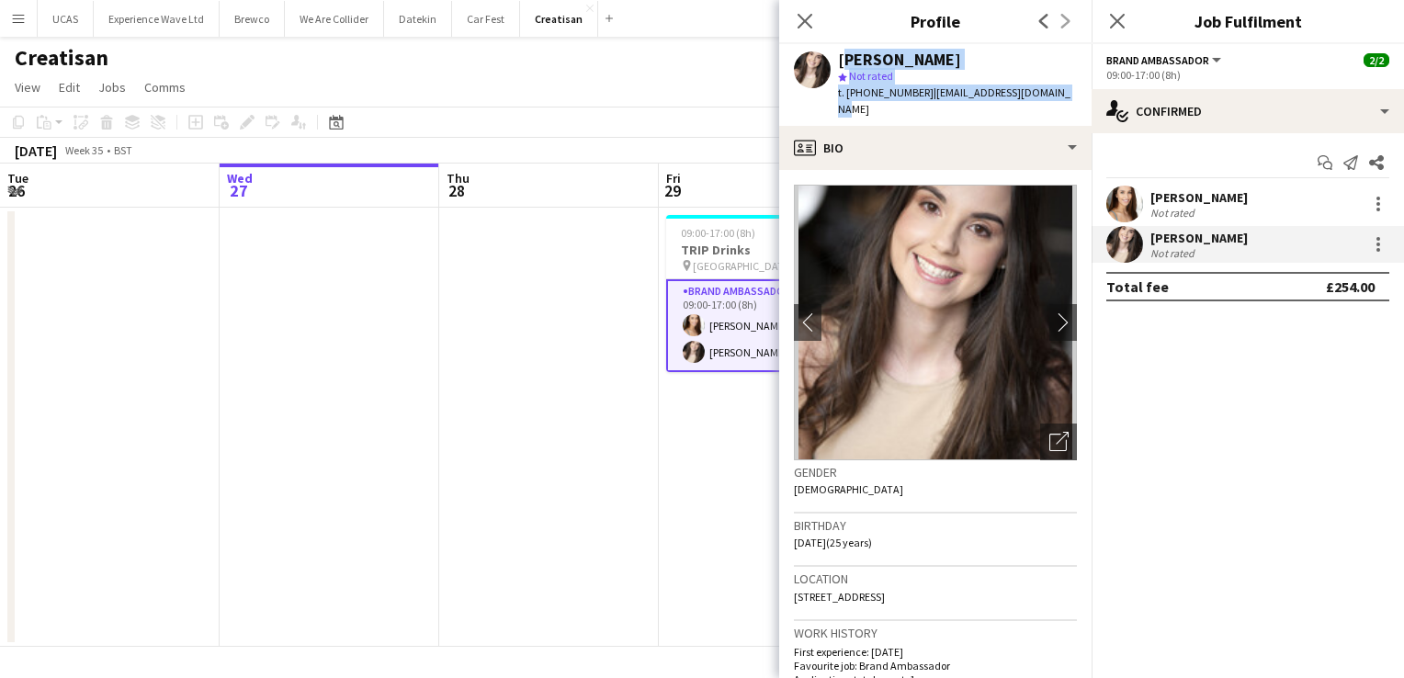
drag, startPoint x: 1065, startPoint y: 96, endPoint x: 836, endPoint y: 58, distance: 232.0
click at [836, 58] on div "Lucy Kilcommons star Not rated t. +447982955524 | lucykilcommons@gmail.com" at bounding box center [935, 85] width 312 height 82
copy div "Lucy Kilcommons star Not rated t. +447982955524 | lucykilcommons@gmail.com"
click at [804, 18] on icon "Close pop-in" at bounding box center [804, 20] width 17 height 17
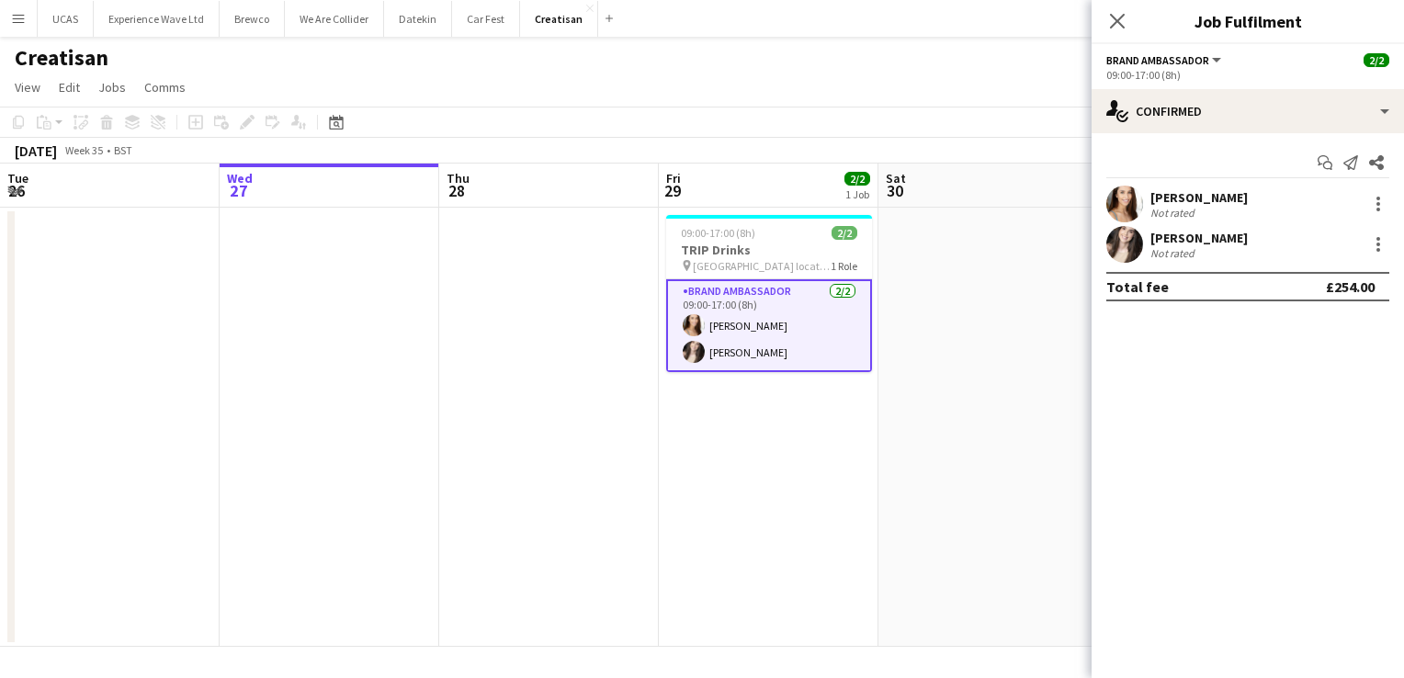
click at [922, 461] on app-date-cell at bounding box center [988, 427] width 220 height 439
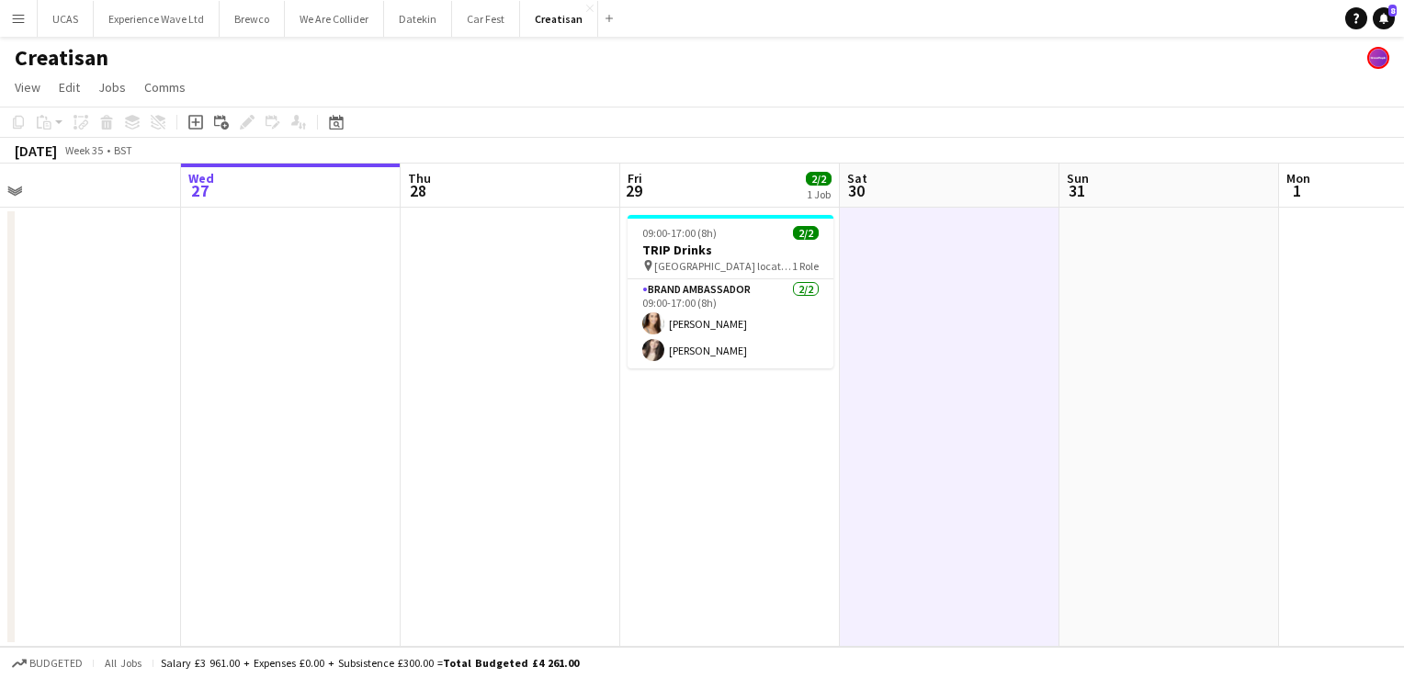
drag, startPoint x: 1005, startPoint y: 494, endPoint x: 472, endPoint y: 524, distance: 533.8
click at [471, 524] on app-calendar-viewport "Sun 24 2/2 1 Job Mon 25 Tue 26 Wed 27 Thu 28 Fri 29 2/2 1 Job Sat 30 Sun 31 Mon…" at bounding box center [702, 405] width 1404 height 483
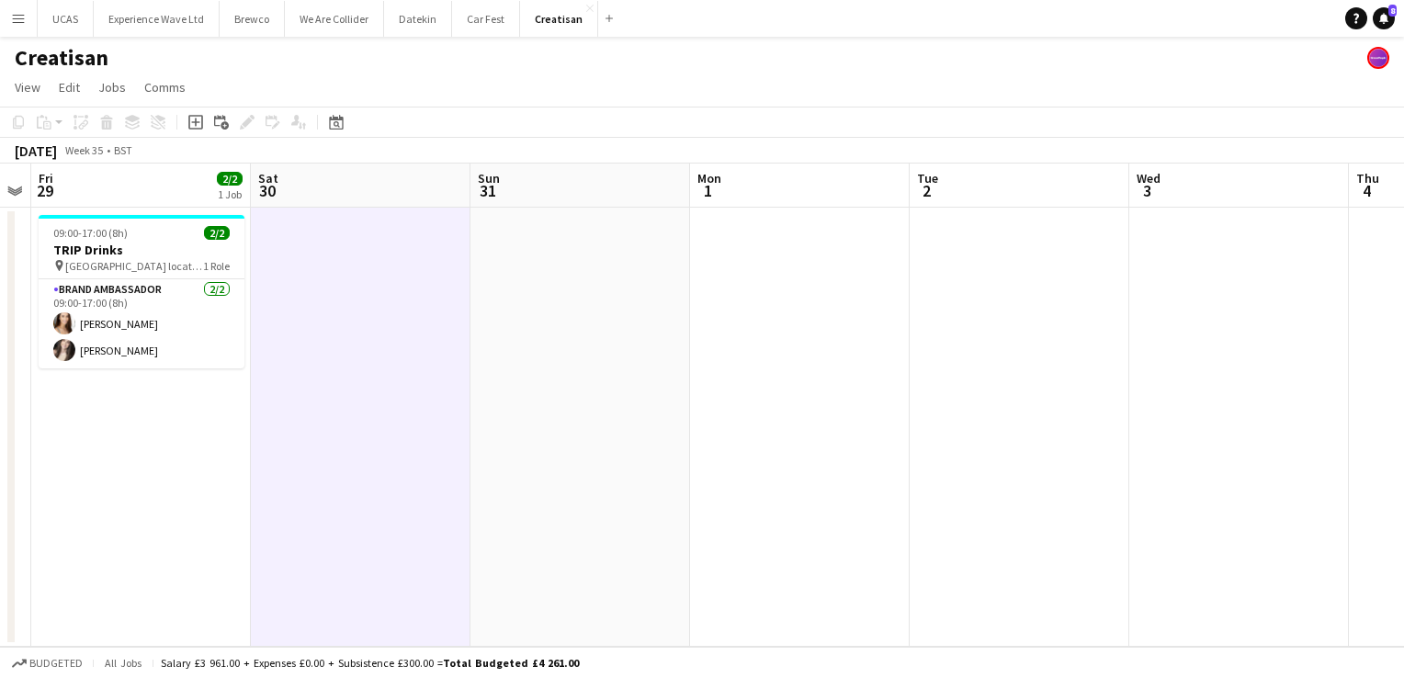
drag, startPoint x: 938, startPoint y: 485, endPoint x: 695, endPoint y: 494, distance: 243.7
click at [358, 523] on app-calendar-viewport "Tue 26 Wed 27 Thu 28 Fri 29 2/2 1 Job Sat 30 Sun 31 Mon 1 Tue 2 Wed 3 Thu 4 Fri…" at bounding box center [702, 405] width 1404 height 483
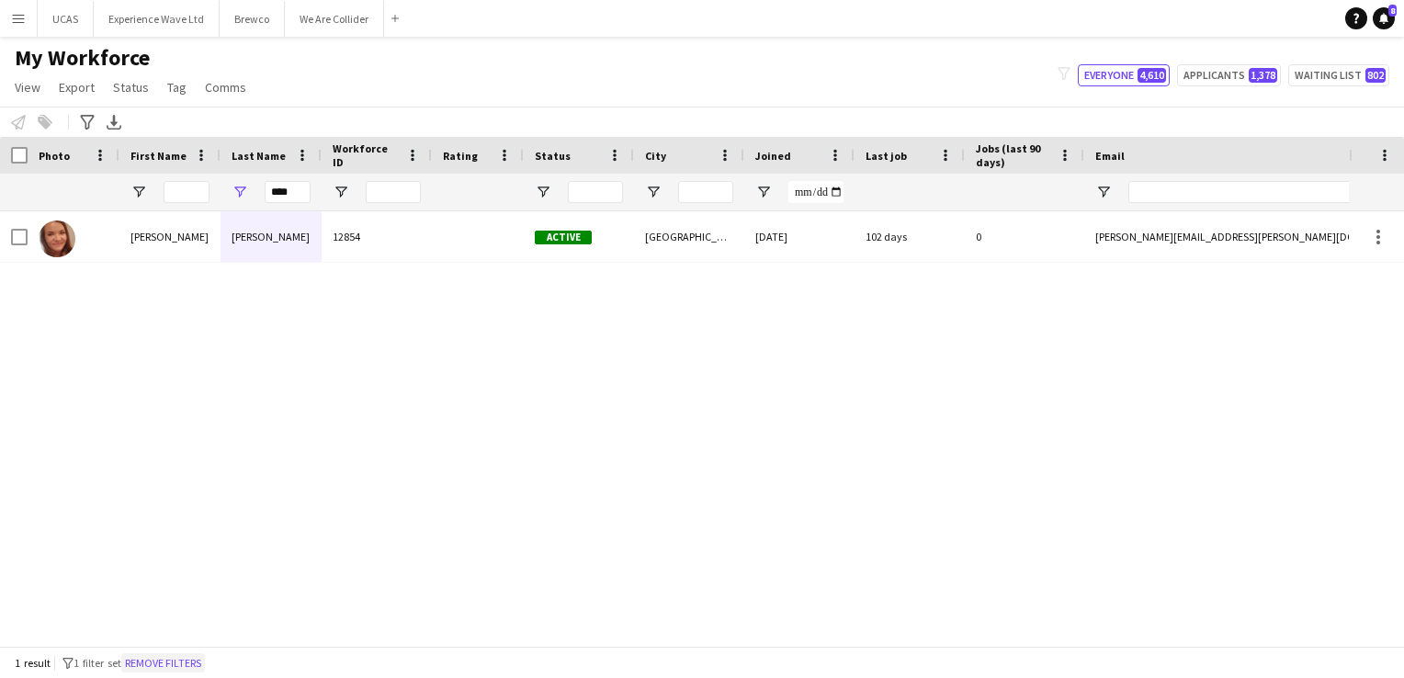
click at [177, 665] on button "Remove filters" at bounding box center [163, 663] width 84 height 20
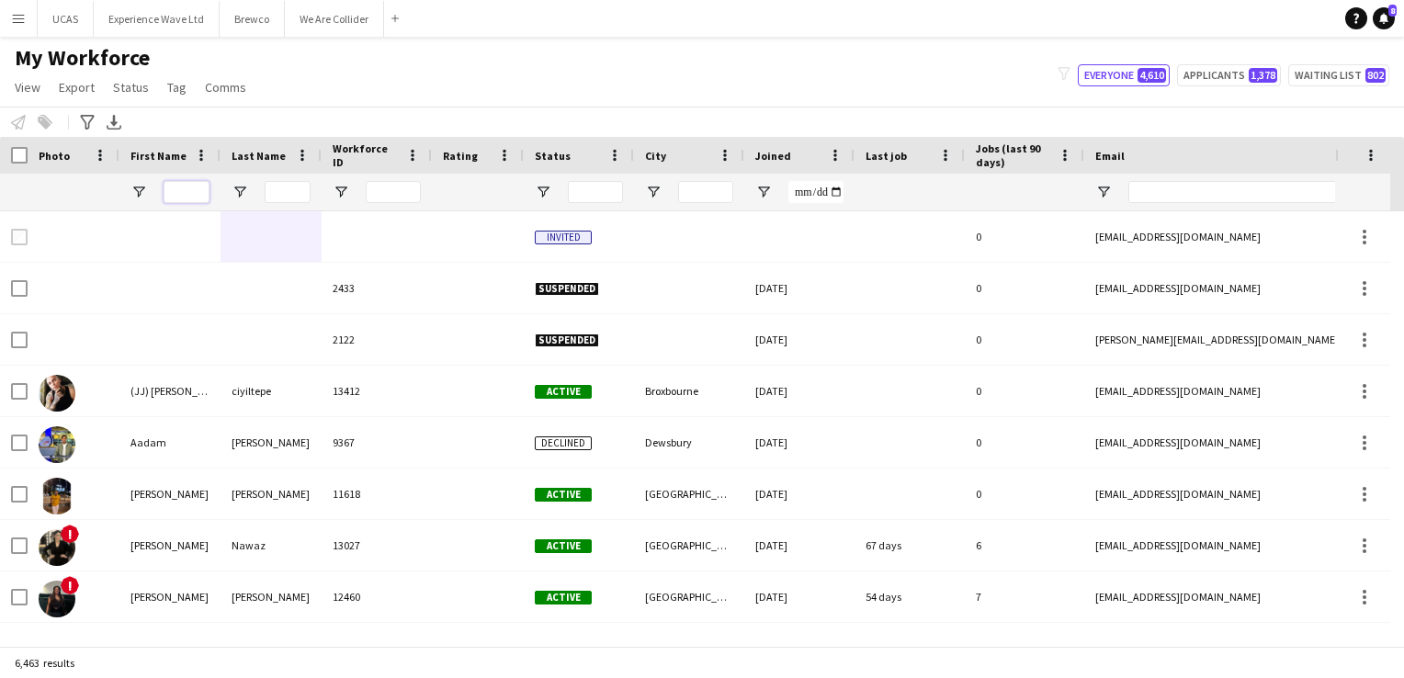
click at [191, 195] on input "First Name Filter Input" at bounding box center [187, 192] width 46 height 22
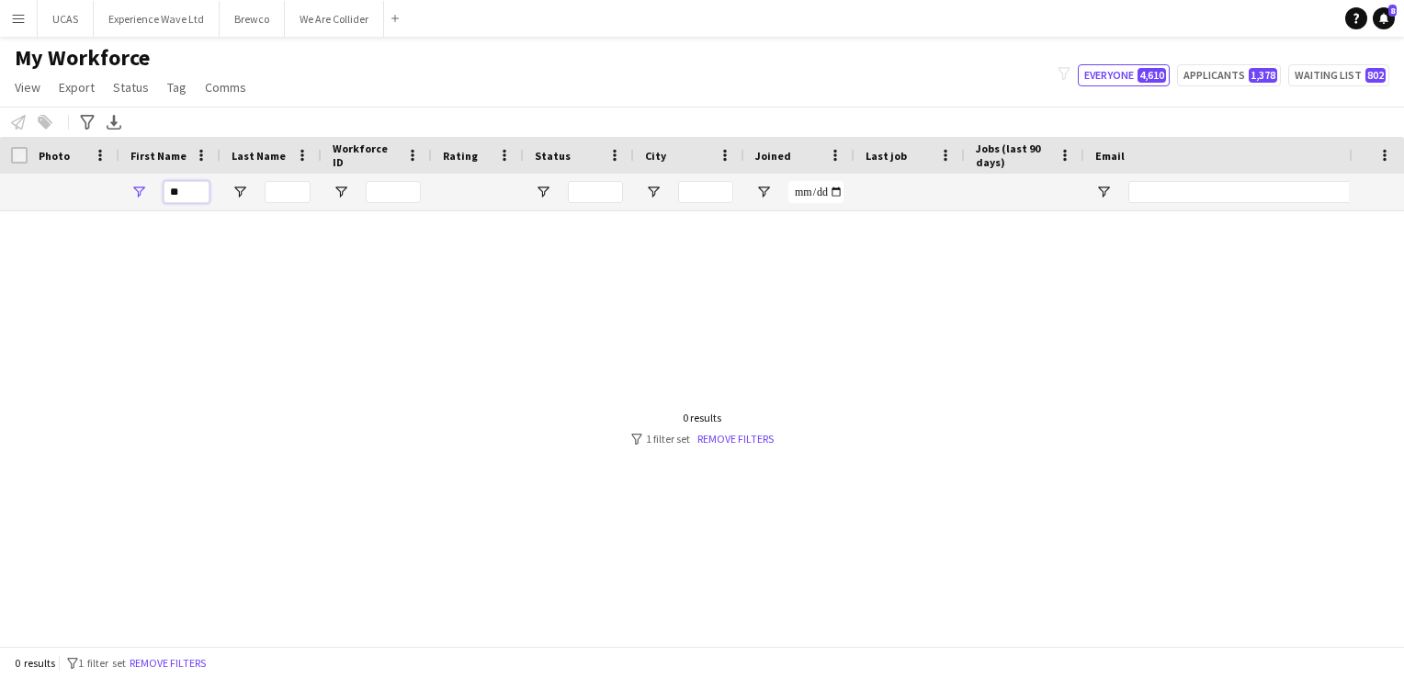
type input "*"
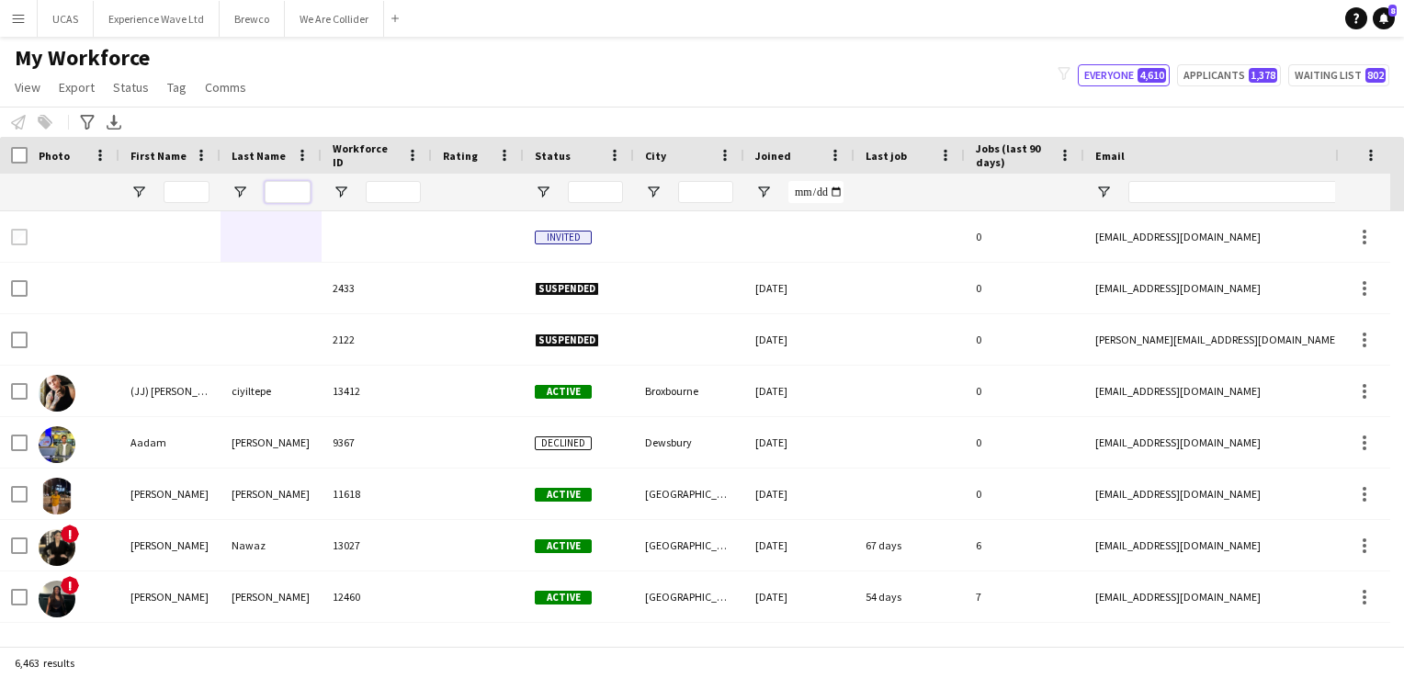
click at [279, 198] on input "Last Name Filter Input" at bounding box center [288, 192] width 46 height 22
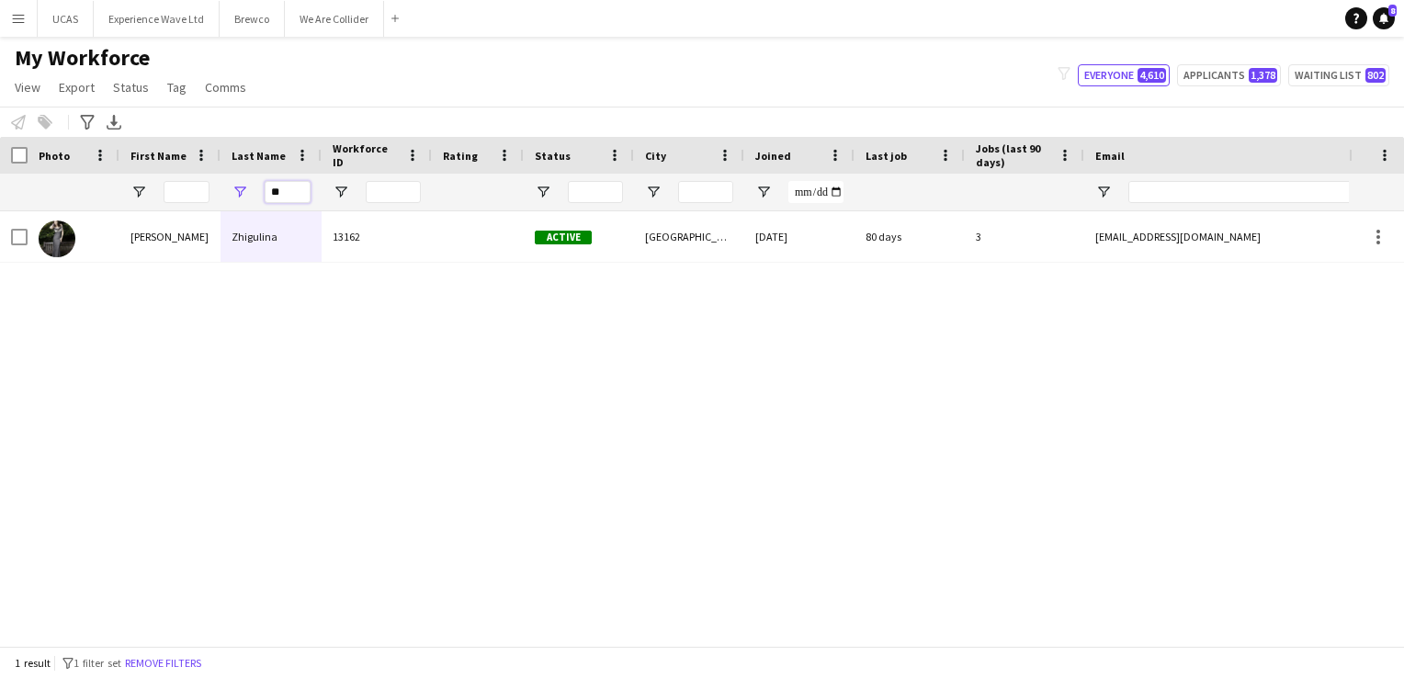
type input "*"
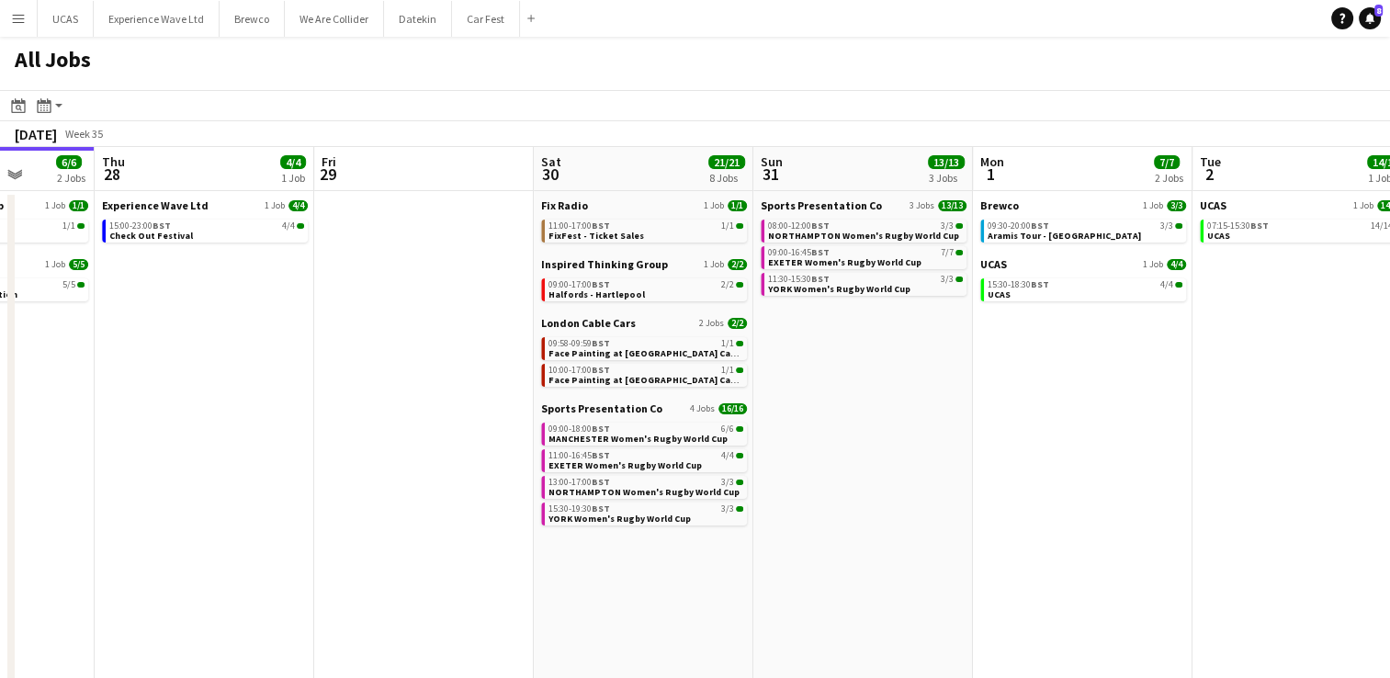
scroll to position [0, 787]
drag, startPoint x: 1051, startPoint y: 554, endPoint x: 910, endPoint y: 533, distance: 143.1
click at [910, 533] on app-calendar-viewport "Sun 24 34/34 9 Jobs Mon 25 16/16 4 Jobs Tue 26 Wed 27 6/6 2 Jobs Thu 28 4/4 1 J…" at bounding box center [695, 534] width 1390 height 774
click at [1179, 419] on app-date-cell "Brewco 1 Job 3/3 09:30-20:00 BST 3/3 Aramis Tour - Cardiff UCAS 1 Job 4/4 15:30…" at bounding box center [1080, 556] width 220 height 730
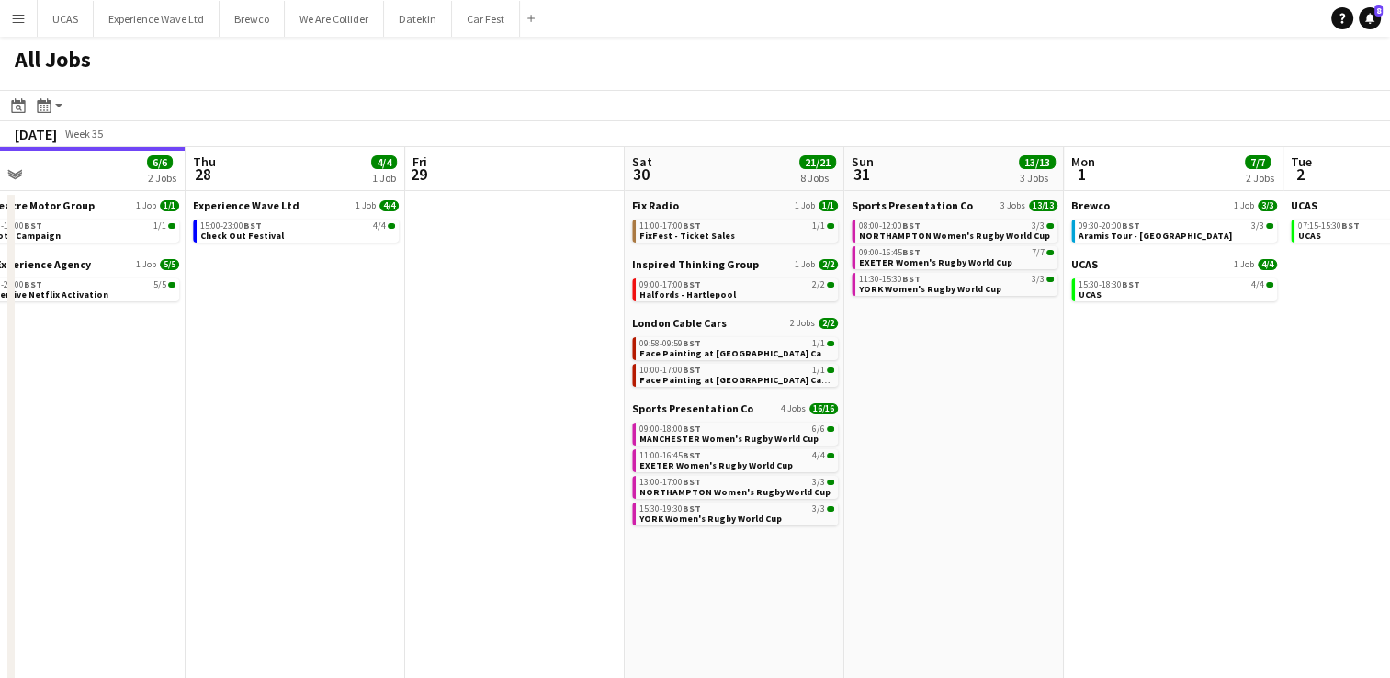
scroll to position [0, 459]
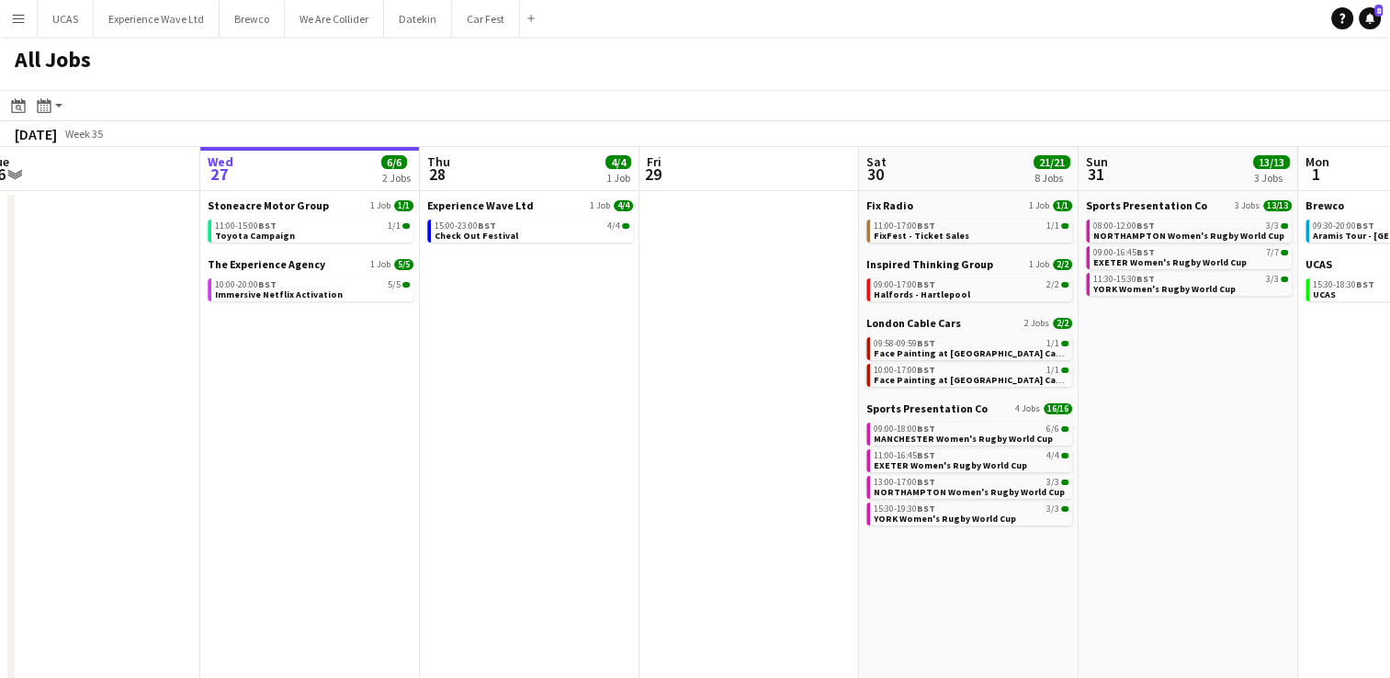
drag, startPoint x: 935, startPoint y: 493, endPoint x: 1264, endPoint y: 502, distance: 328.2
click at [1264, 502] on app-calendar-viewport "Sun 24 34/34 9 Jobs Mon 25 16/16 4 Jobs Tue 26 Wed 27 6/6 2 Jobs Thu 28 4/4 1 J…" at bounding box center [695, 534] width 1390 height 774
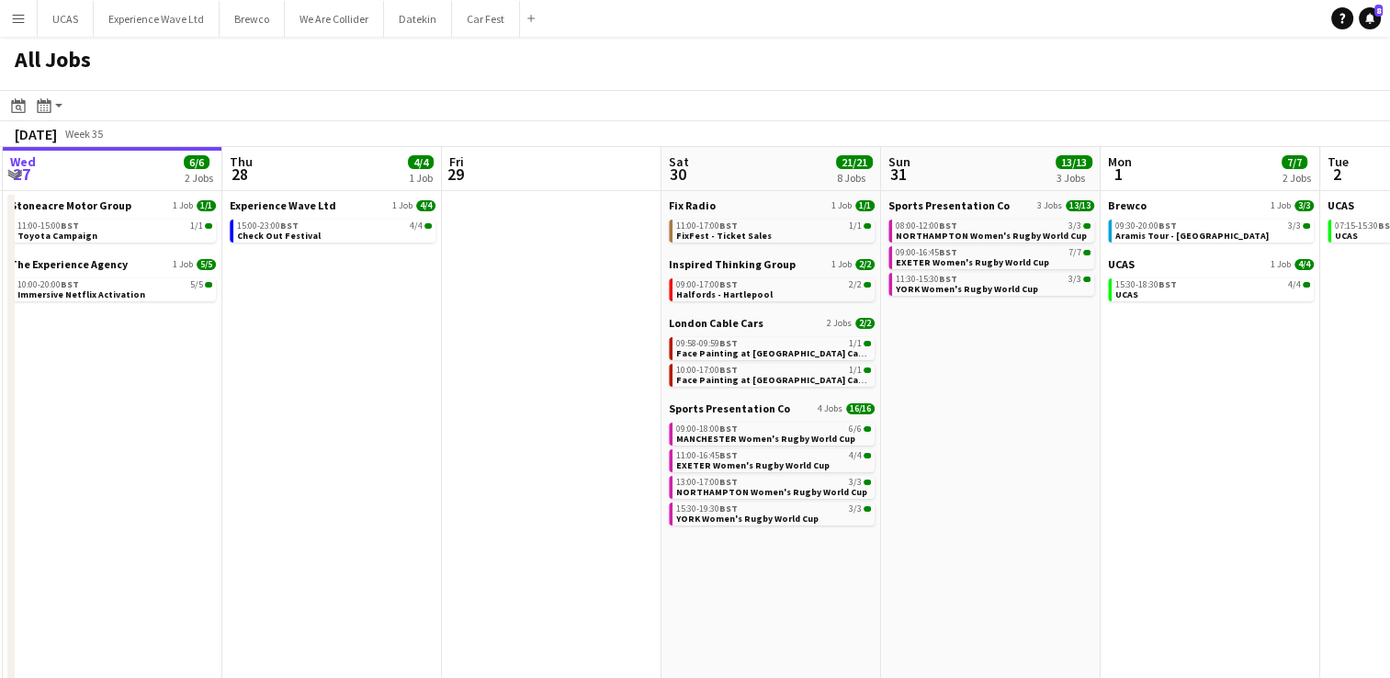
drag, startPoint x: 624, startPoint y: 458, endPoint x: 426, endPoint y: 446, distance: 197.9
click at [426, 446] on app-calendar-viewport "Sun 24 34/34 9 Jobs Mon 25 16/16 4 Jobs Tue 26 Wed 27 6/6 2 Jobs Thu 28 4/4 1 J…" at bounding box center [695, 534] width 1390 height 774
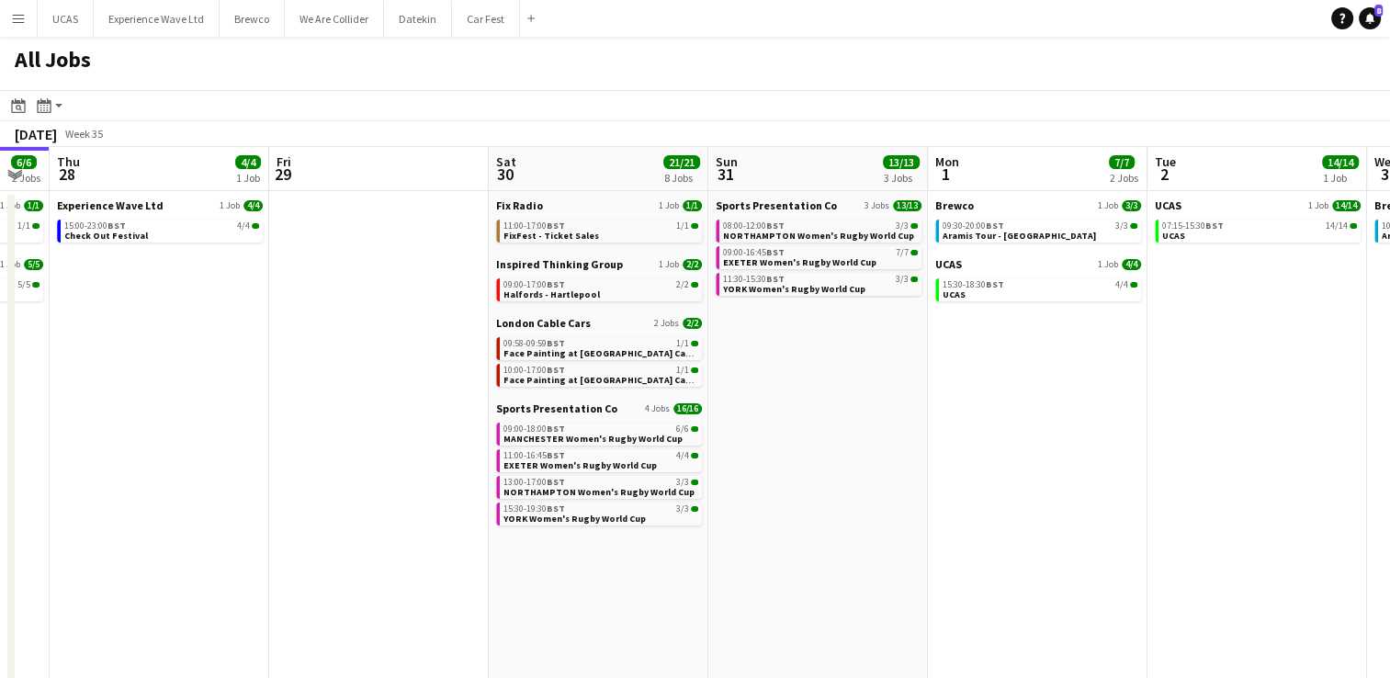
drag, startPoint x: 499, startPoint y: 510, endPoint x: 326, endPoint y: 524, distance: 173.3
click at [326, 524] on app-calendar-viewport "Sun 24 34/34 9 Jobs Mon 25 16/16 4 Jobs Tue 26 Wed 27 6/6 2 Jobs Thu 28 4/4 1 J…" at bounding box center [695, 534] width 1390 height 774
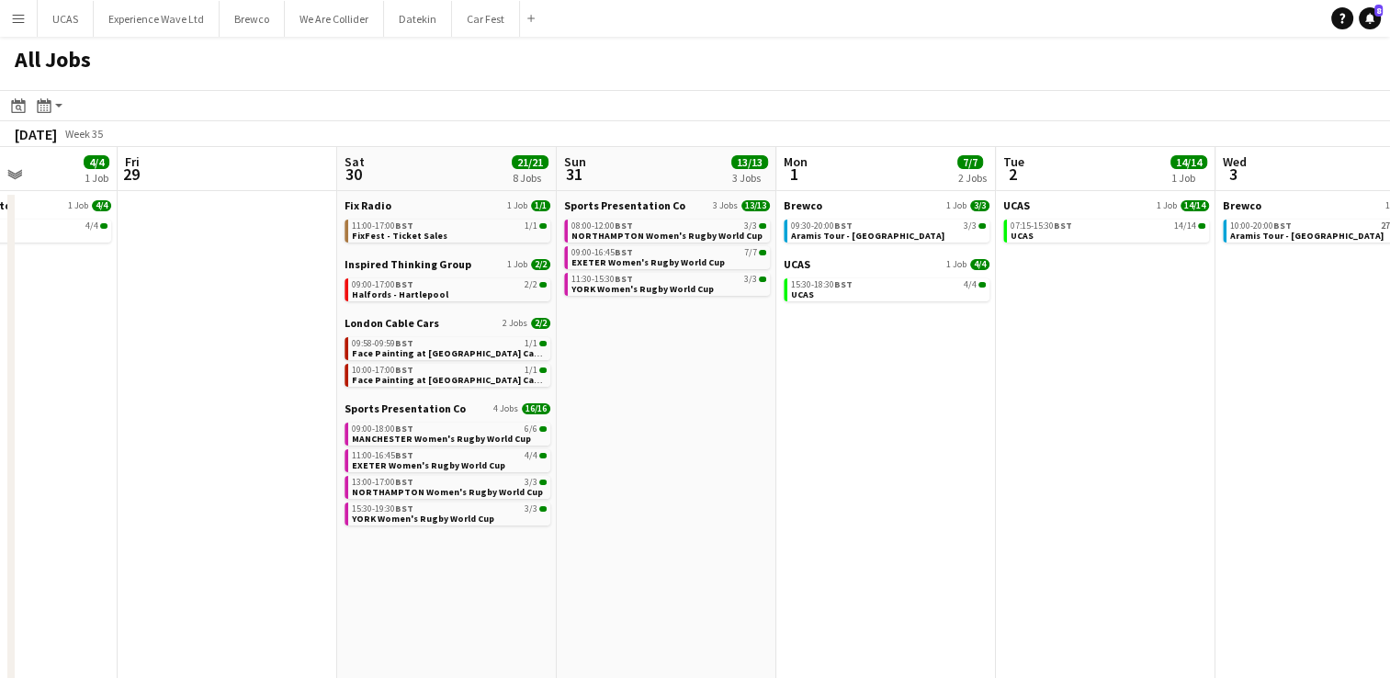
scroll to position [0, 545]
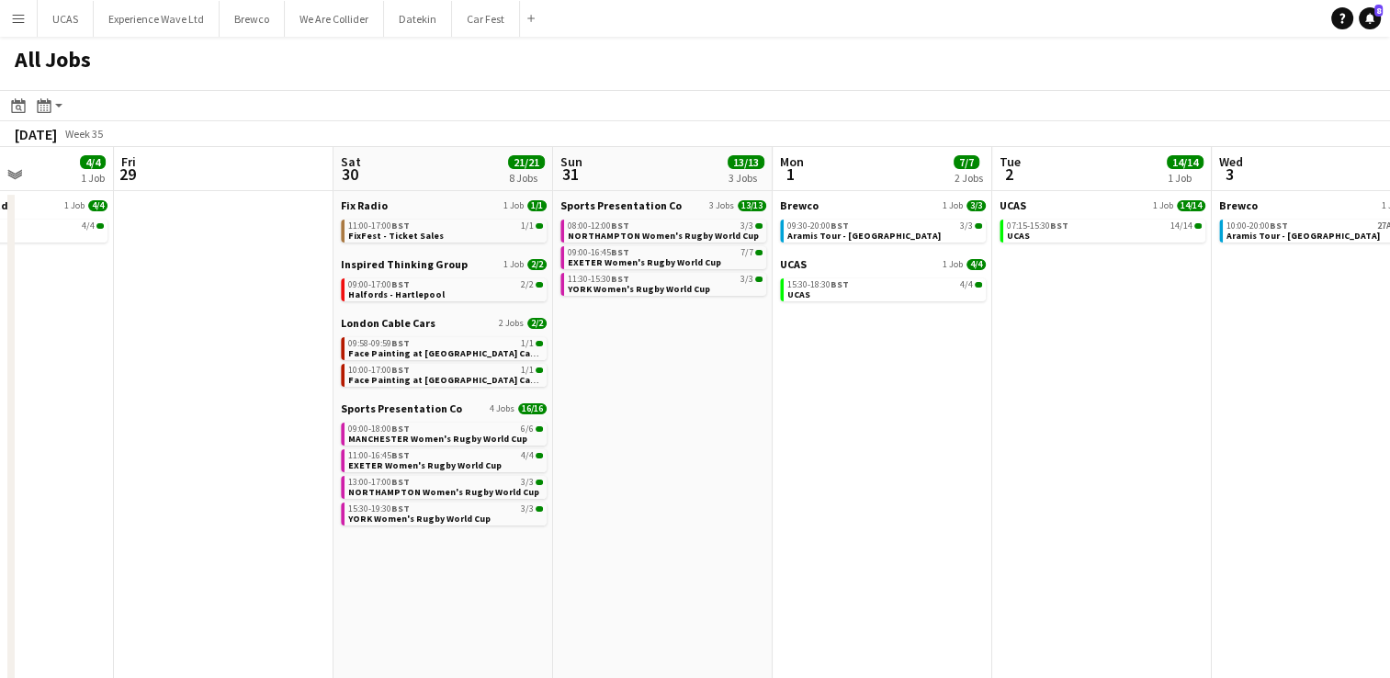
drag, startPoint x: 810, startPoint y: 499, endPoint x: 654, endPoint y: 519, distance: 156.6
click at [654, 519] on app-calendar-viewport "Tue 26 Wed 27 6/6 2 Jobs Thu 28 4/4 1 Job Fri 29 Sat 30 21/21 8 Jobs Sun 31 13/…" at bounding box center [695, 534] width 1390 height 774
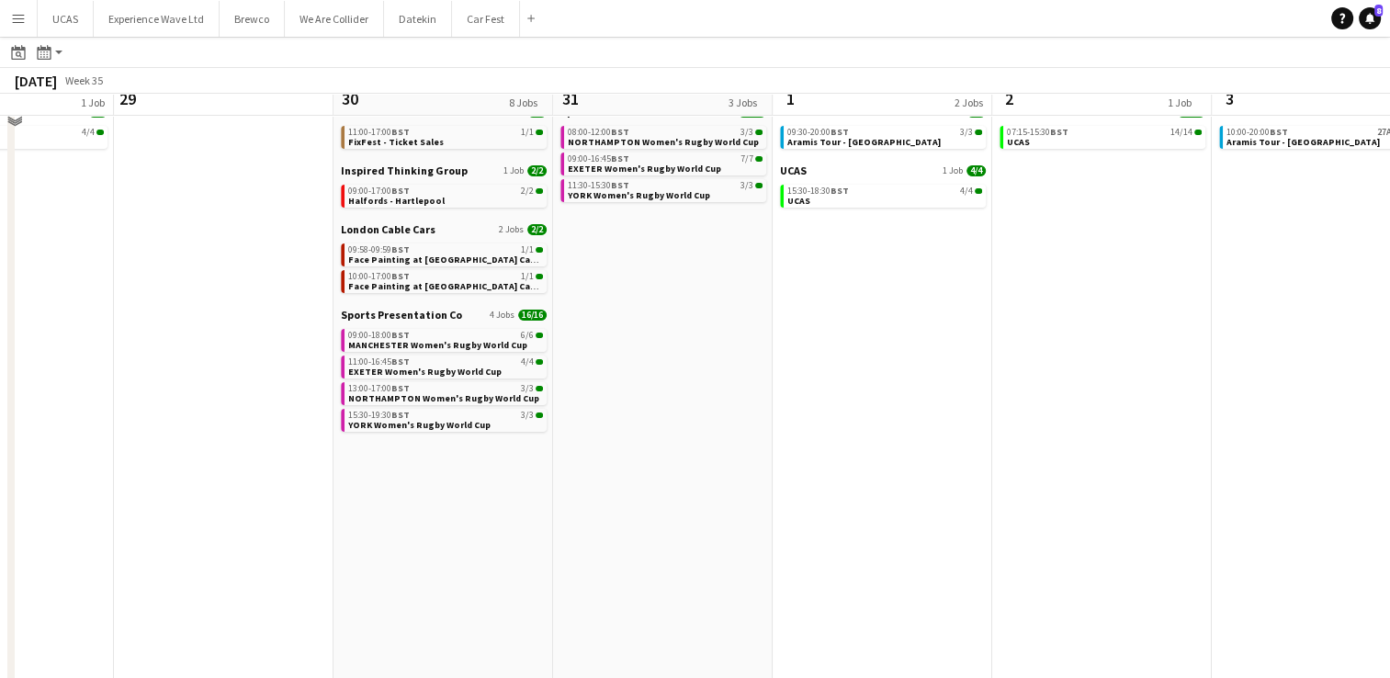
scroll to position [0, 0]
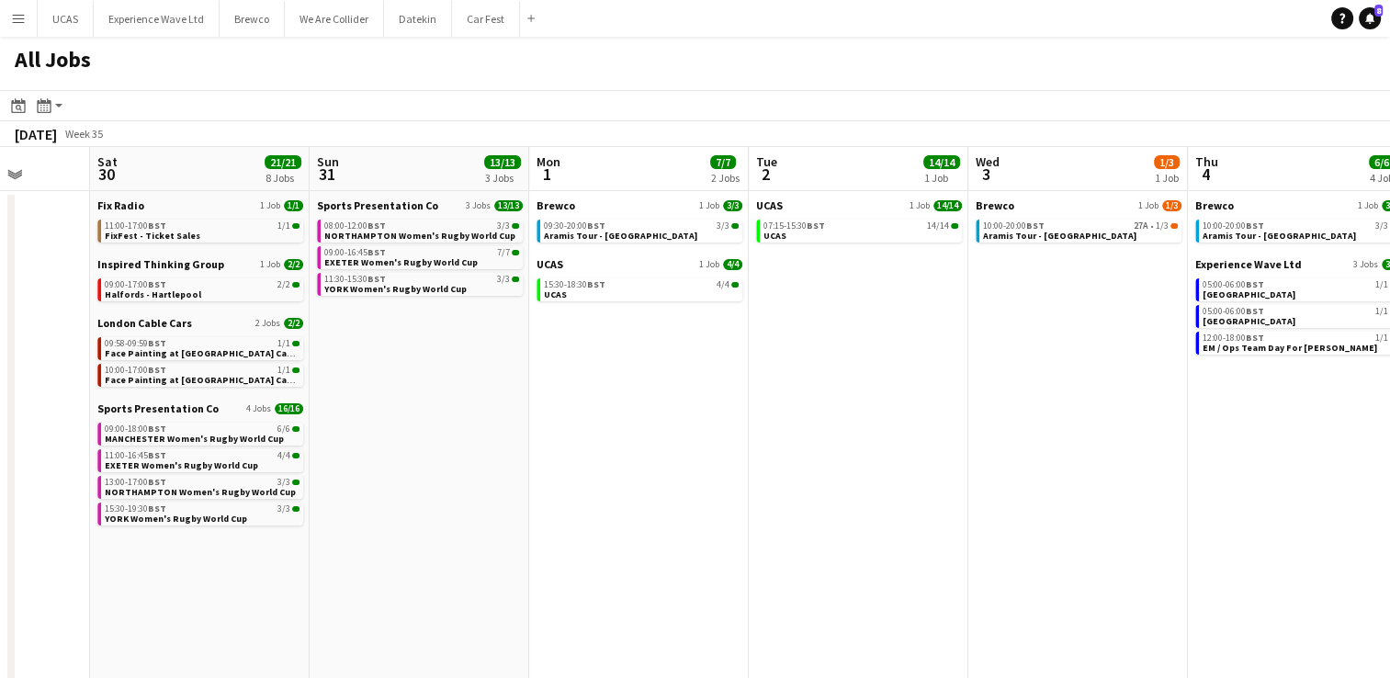
drag, startPoint x: 895, startPoint y: 454, endPoint x: 713, endPoint y: 448, distance: 182.0
click at [652, 449] on app-calendar-viewport "Tue 26 Wed 27 6/6 2 Jobs Thu 28 4/4 1 Job Fri 29 Sat 30 21/21 8 Jobs Sun 31 13/…" at bounding box center [695, 534] width 1390 height 774
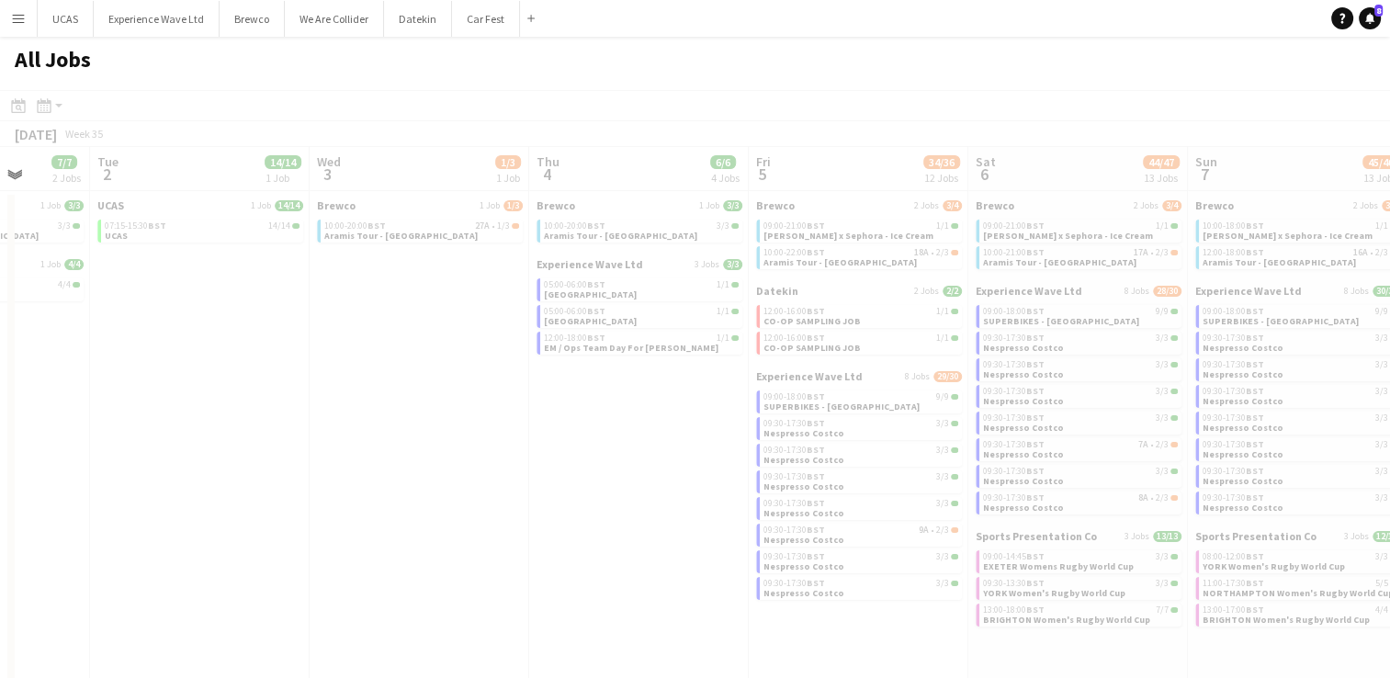
scroll to position [0, 445]
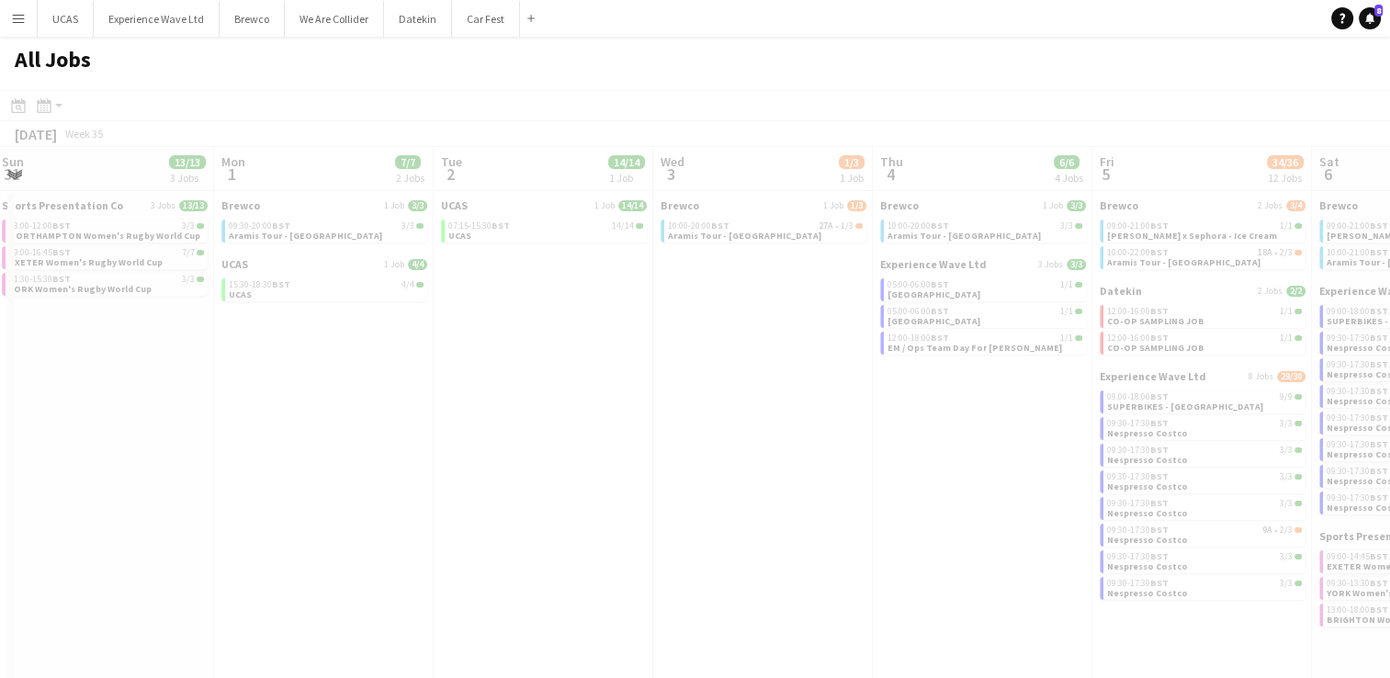
drag, startPoint x: 680, startPoint y: 464, endPoint x: 669, endPoint y: 491, distance: 28.8
click at [527, 474] on app-all-jobs "All Jobs Date picker AUG 2025 AUG 2025 Monday M Tuesday T Wednesday W Thursday …" at bounding box center [695, 479] width 1390 height 884
drag, startPoint x: 556, startPoint y: 509, endPoint x: 493, endPoint y: 507, distance: 63.4
click at [493, 507] on div at bounding box center [695, 532] width 1390 height 884
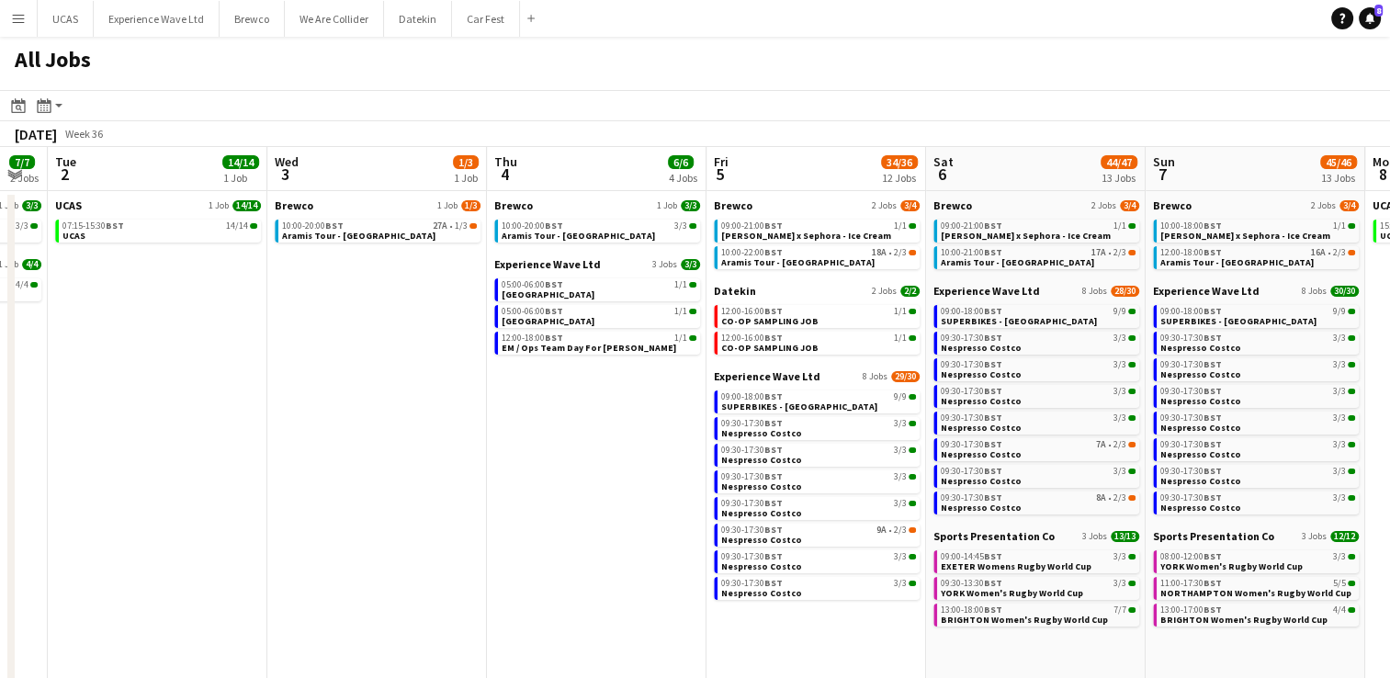
drag, startPoint x: 473, startPoint y: 472, endPoint x: 307, endPoint y: 453, distance: 167.4
click at [271, 459] on app-calendar-viewport "Fri 29 Sat 30 21/21 8 Jobs Sun 31 13/13 3 Jobs Mon 1 7/7 2 Jobs Tue 2 14/14 1 J…" at bounding box center [695, 534] width 1390 height 774
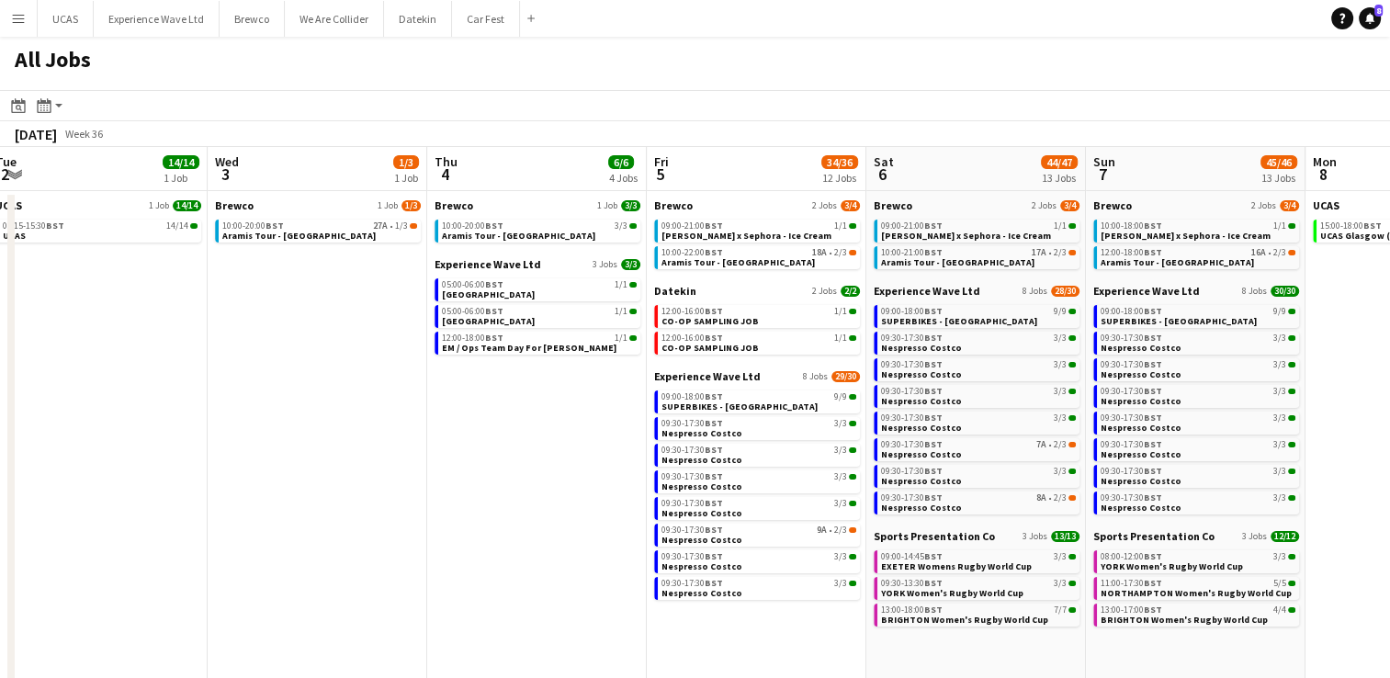
click at [501, 440] on app-all-jobs "All Jobs Date picker AUG 2025 AUG 2025 Monday M Tuesday T Wednesday W Thursday …" at bounding box center [695, 479] width 1390 height 884
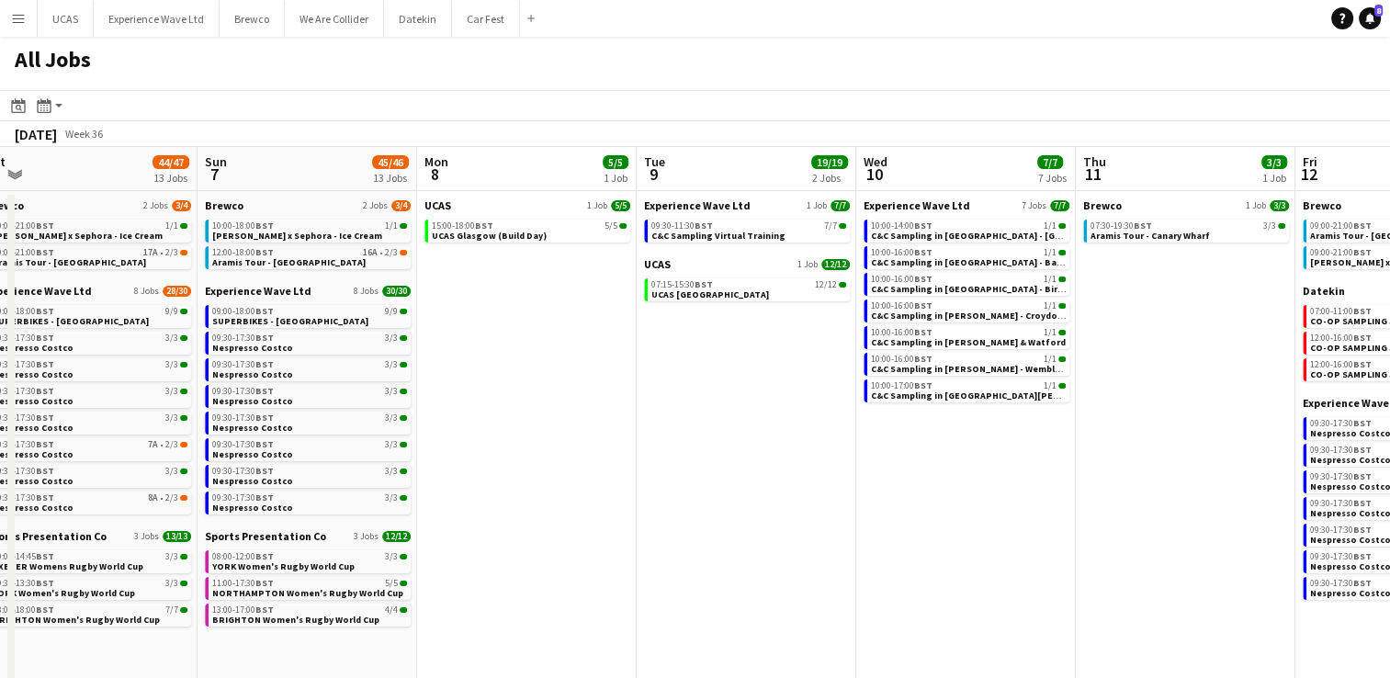
drag, startPoint x: 979, startPoint y: 431, endPoint x: 511, endPoint y: 432, distance: 467.7
click at [511, 432] on app-calendar-viewport "Tue 2 14/14 1 Job Wed 3 1/3 1 Job Thu 4 6/6 4 Jobs Fri 5 34/36 12 Jobs Sat 6 44…" at bounding box center [695, 534] width 1390 height 774
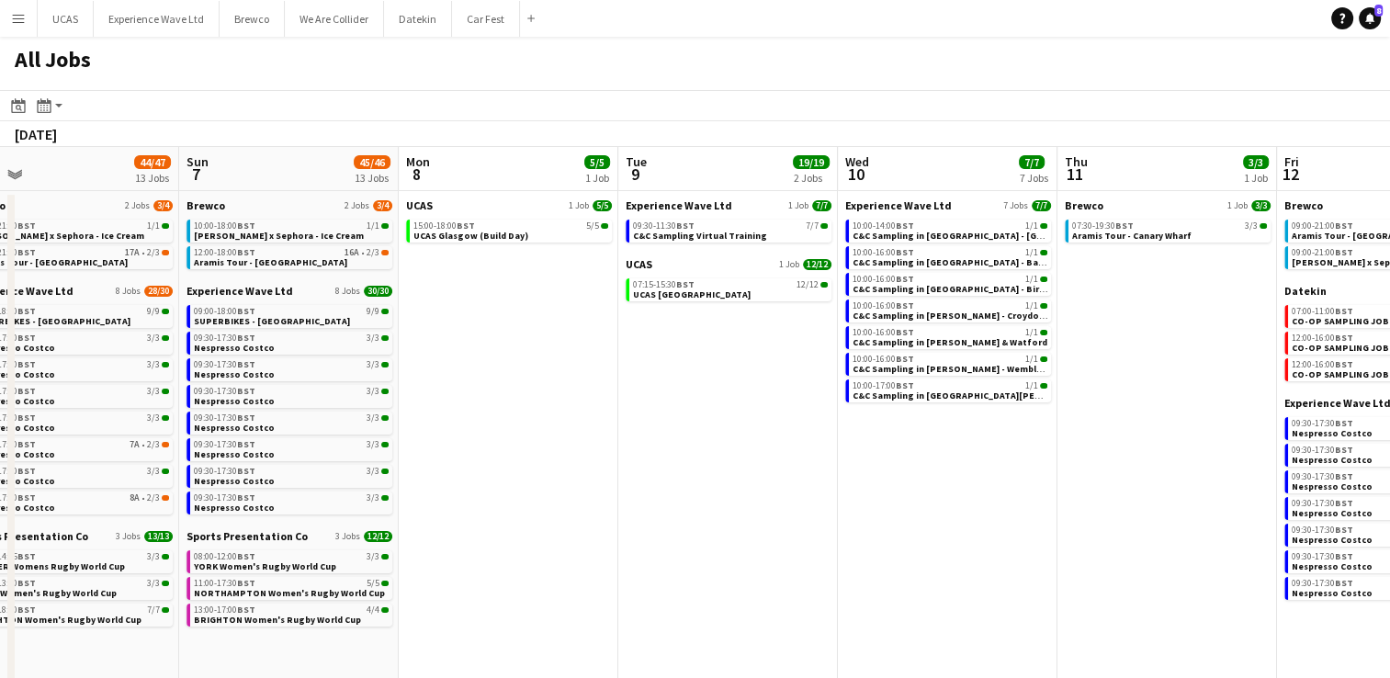
scroll to position [0, 529]
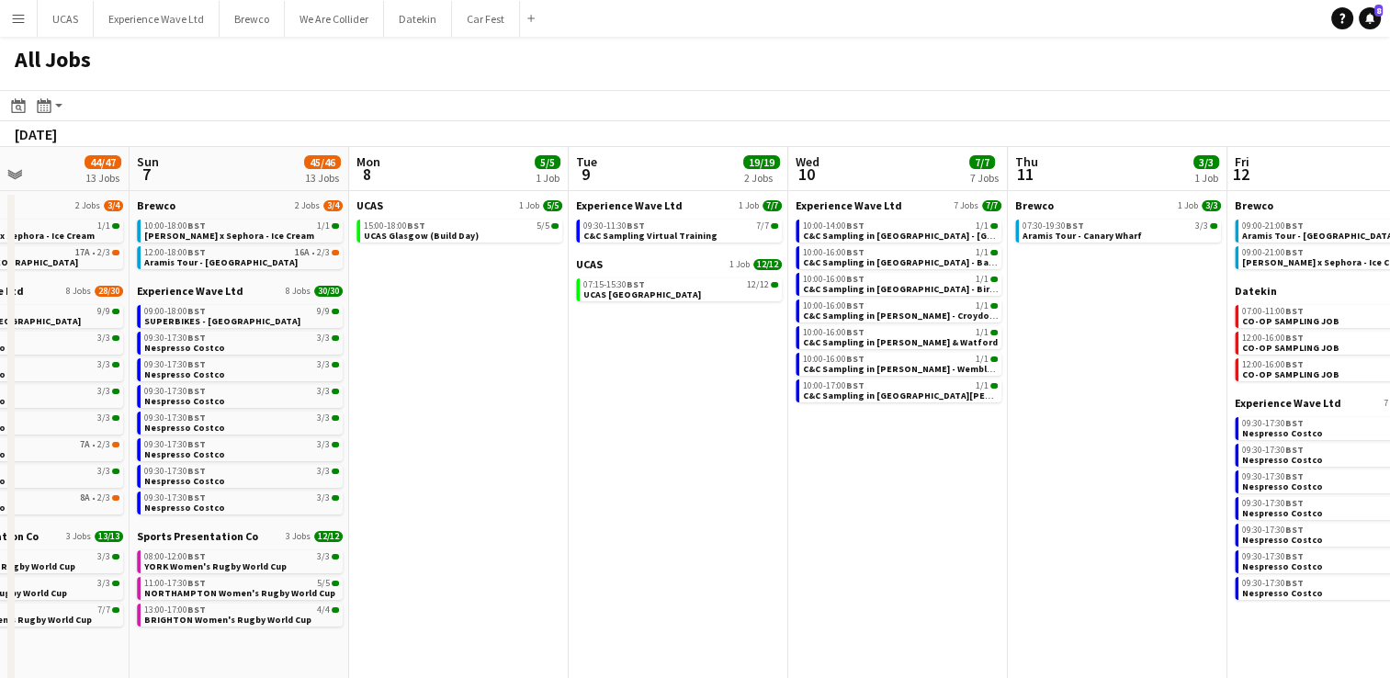
click at [358, 452] on app-all-jobs "All Jobs Date picker AUG 2025 AUG 2025 Monday M Tuesday T Wednesday W Thursday …" at bounding box center [695, 479] width 1390 height 884
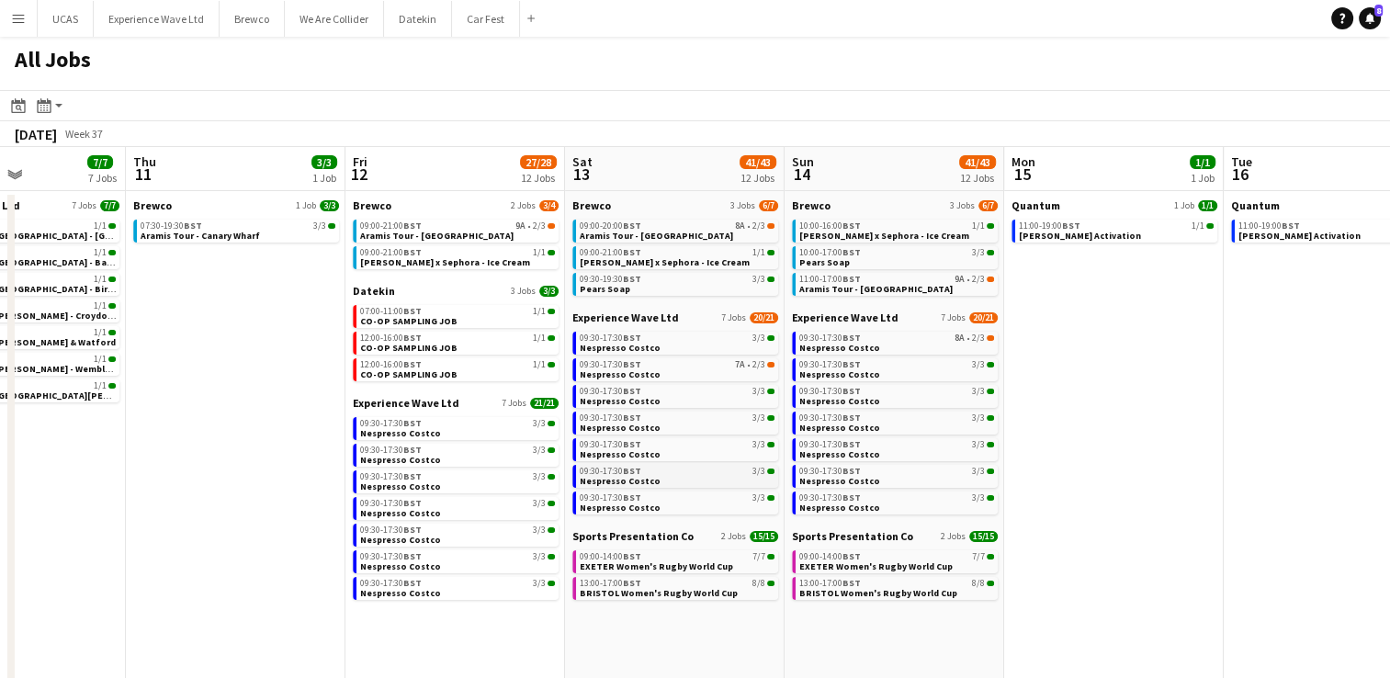
drag, startPoint x: 945, startPoint y: 453, endPoint x: 578, endPoint y: 470, distance: 367.0
click at [501, 473] on app-calendar-viewport "Mon 8 5/5 1 Job Tue 9 19/19 2 Jobs Wed 10 7/7 7 Jobs Thu 11 3/3 1 Job Fri 12 27…" at bounding box center [695, 534] width 1390 height 774
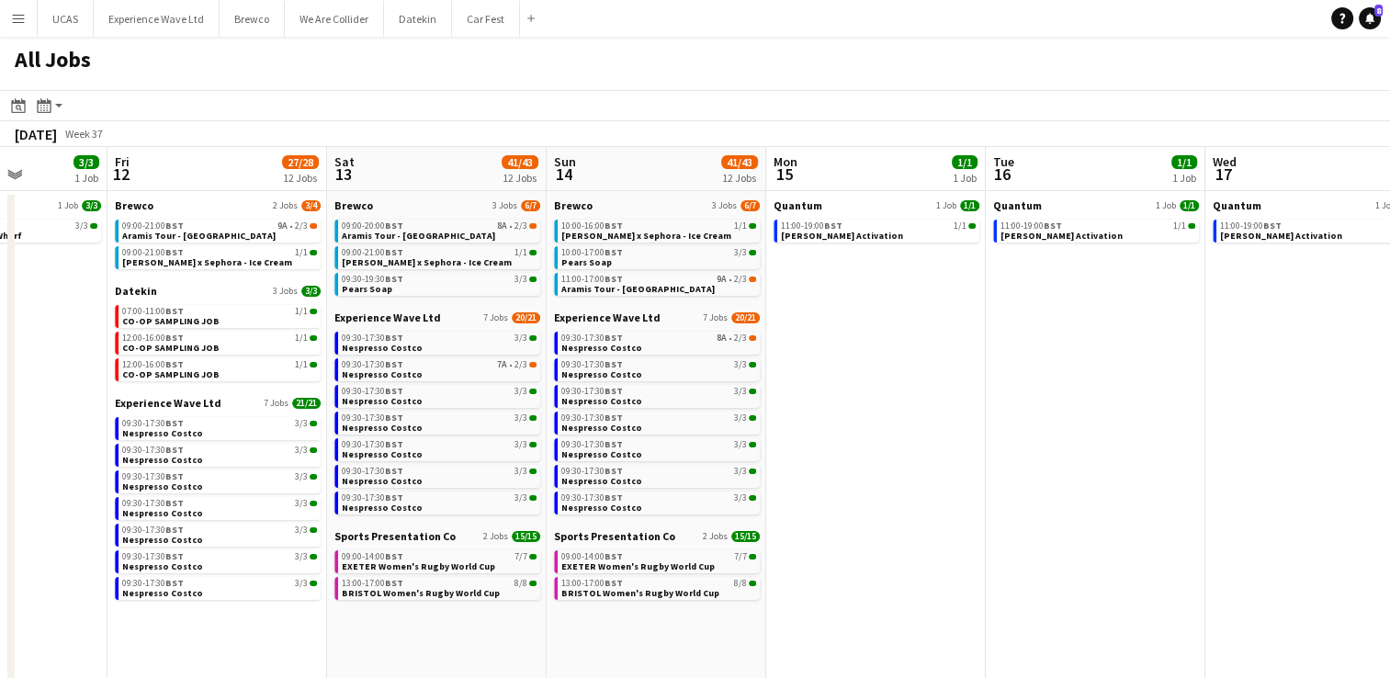
drag, startPoint x: 1217, startPoint y: 469, endPoint x: 980, endPoint y: 483, distance: 237.5
click at [980, 483] on app-calendar-viewport "Mon 8 5/5 1 Job Tue 9 19/19 2 Jobs Wed 10 7/7 7 Jobs Thu 11 3/3 1 Job Fri 12 27…" at bounding box center [695, 534] width 1390 height 774
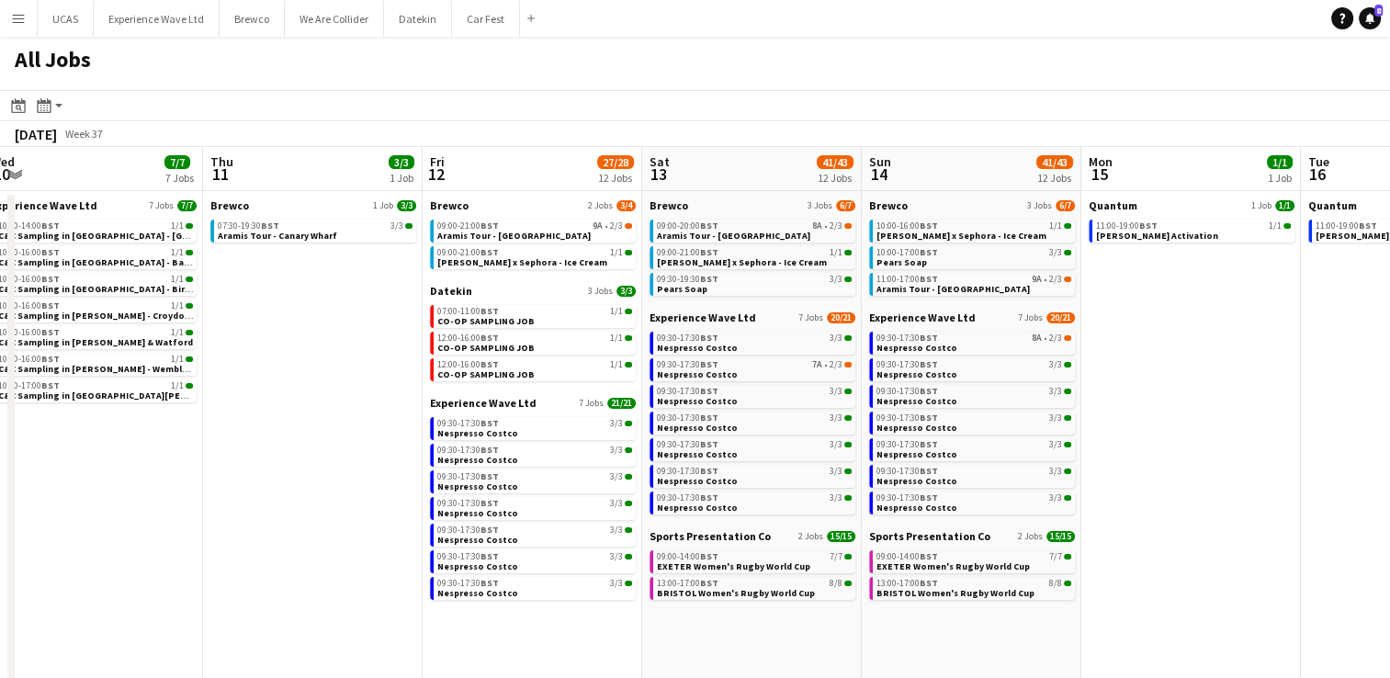
click at [773, 471] on app-all-jobs "All Jobs Date picker AUG 2025 AUG 2025 Monday M Tuesday T Wednesday W Thursday …" at bounding box center [695, 479] width 1390 height 884
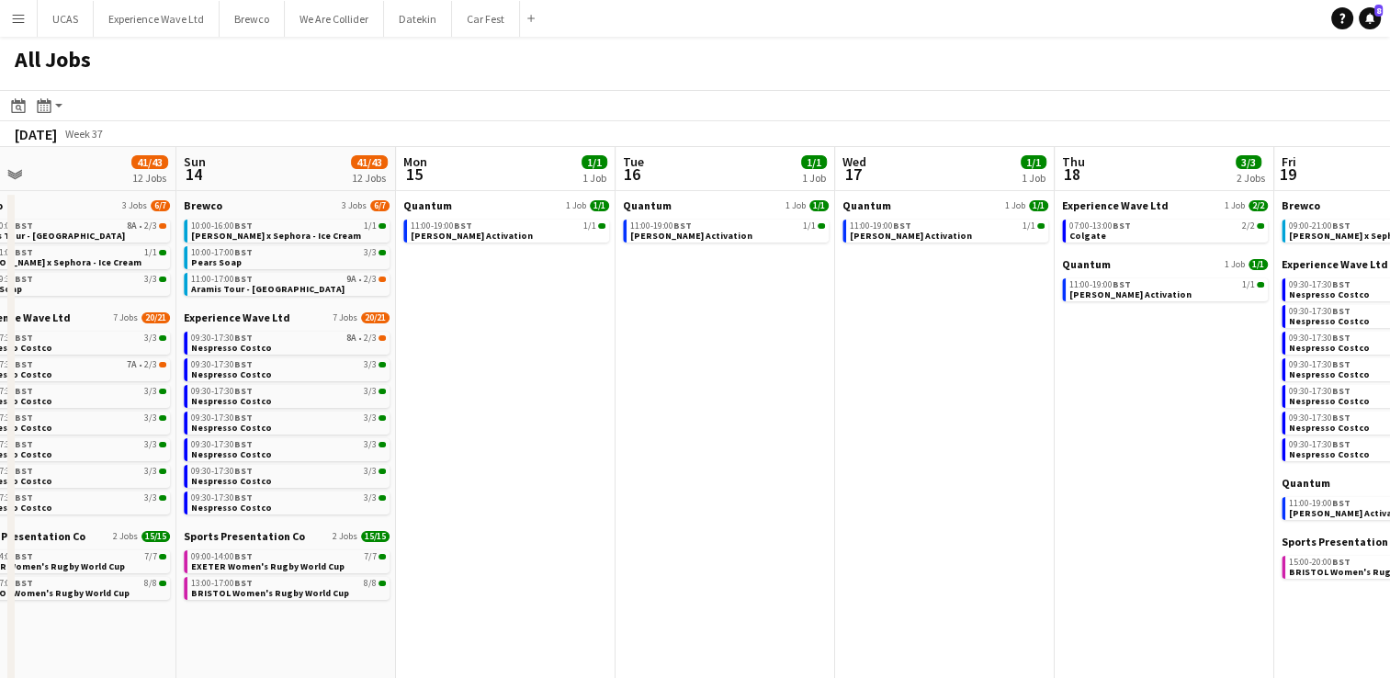
drag, startPoint x: 1025, startPoint y: 461, endPoint x: 800, endPoint y: 463, distance: 224.2
click at [778, 465] on app-calendar-viewport "Wed 10 7/7 7 Jobs Thu 11 3/3 1 Job Fri 12 27/28 12 Jobs Sat 13 41/43 12 Jobs Su…" at bounding box center [695, 534] width 1390 height 774
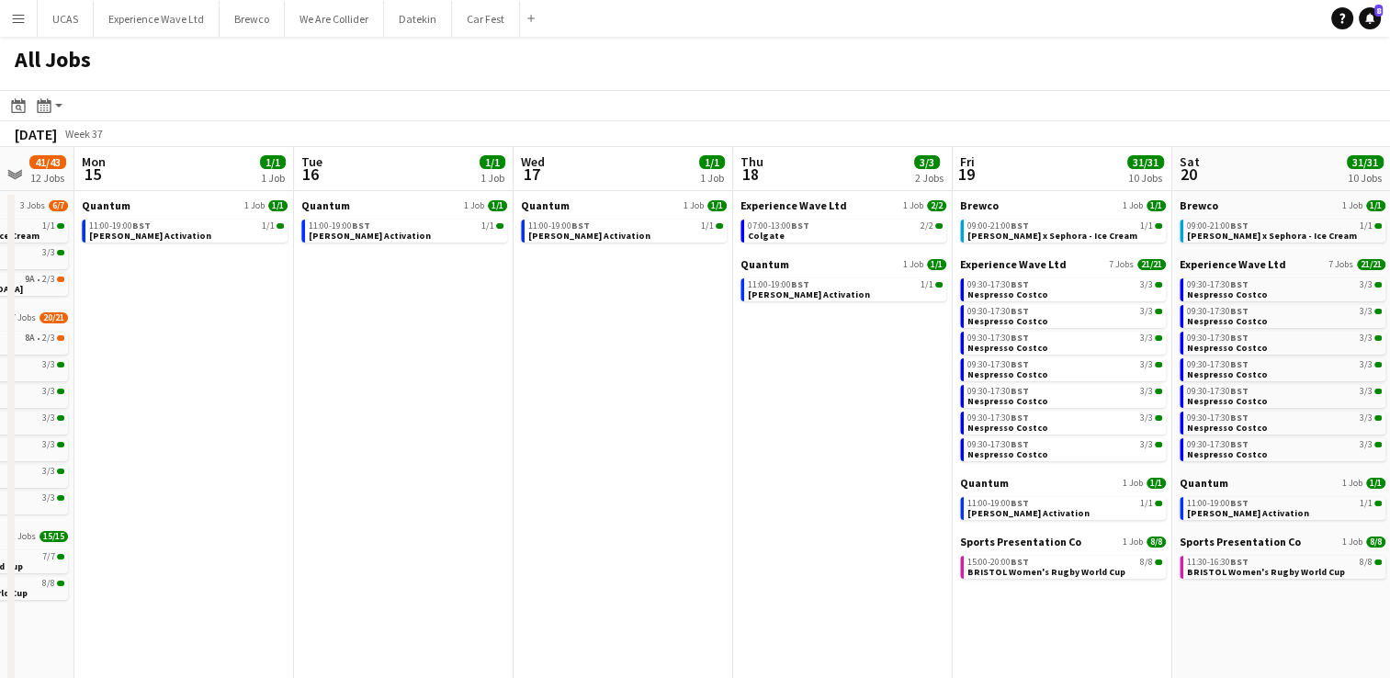
drag, startPoint x: 1060, startPoint y: 478, endPoint x: 738, endPoint y: 469, distance: 322.7
click at [738, 469] on app-calendar-viewport "Fri 12 27/28 12 Jobs Sat 13 41/43 12 Jobs Sun 14 41/43 12 Jobs Mon 15 1/1 1 Job…" at bounding box center [695, 534] width 1390 height 774
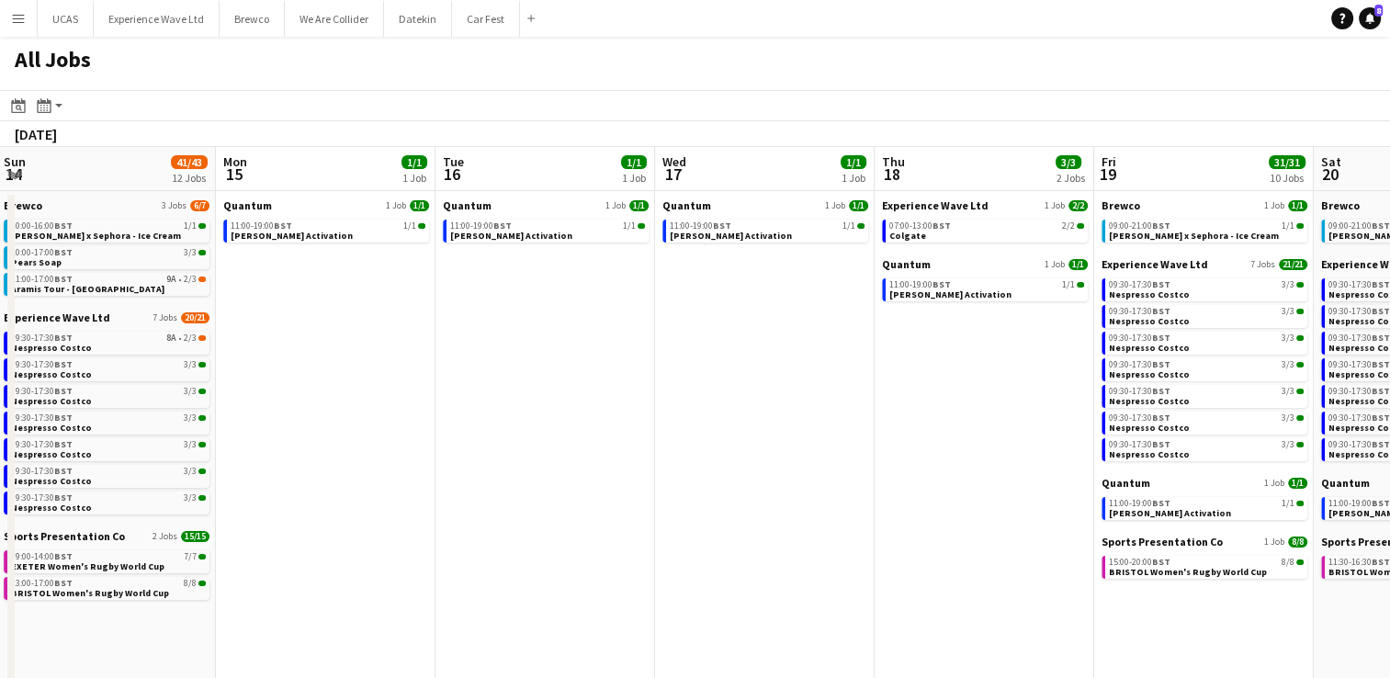
click at [878, 510] on app-all-jobs "All Jobs Date picker AUG 2025 AUG 2025 Monday M Tuesday T Wednesday W Thursday …" at bounding box center [695, 479] width 1390 height 884
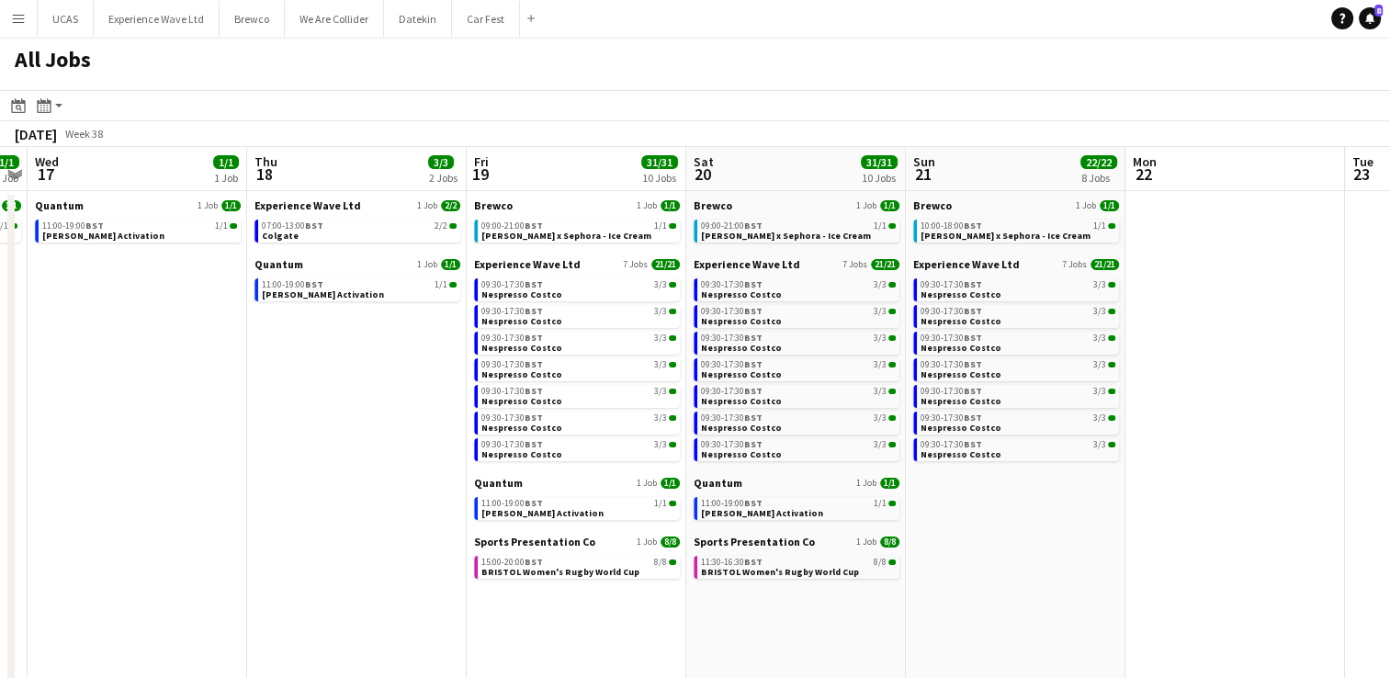
drag, startPoint x: 992, startPoint y: 515, endPoint x: 905, endPoint y: 502, distance: 88.2
click at [906, 502] on app-calendar-viewport "Sun 14 41/43 12 Jobs Mon 15 1/1 1 Job Tue 16 1/1 1 Job Wed 17 1/1 1 Job Thu 18 …" at bounding box center [695, 534] width 1390 height 774
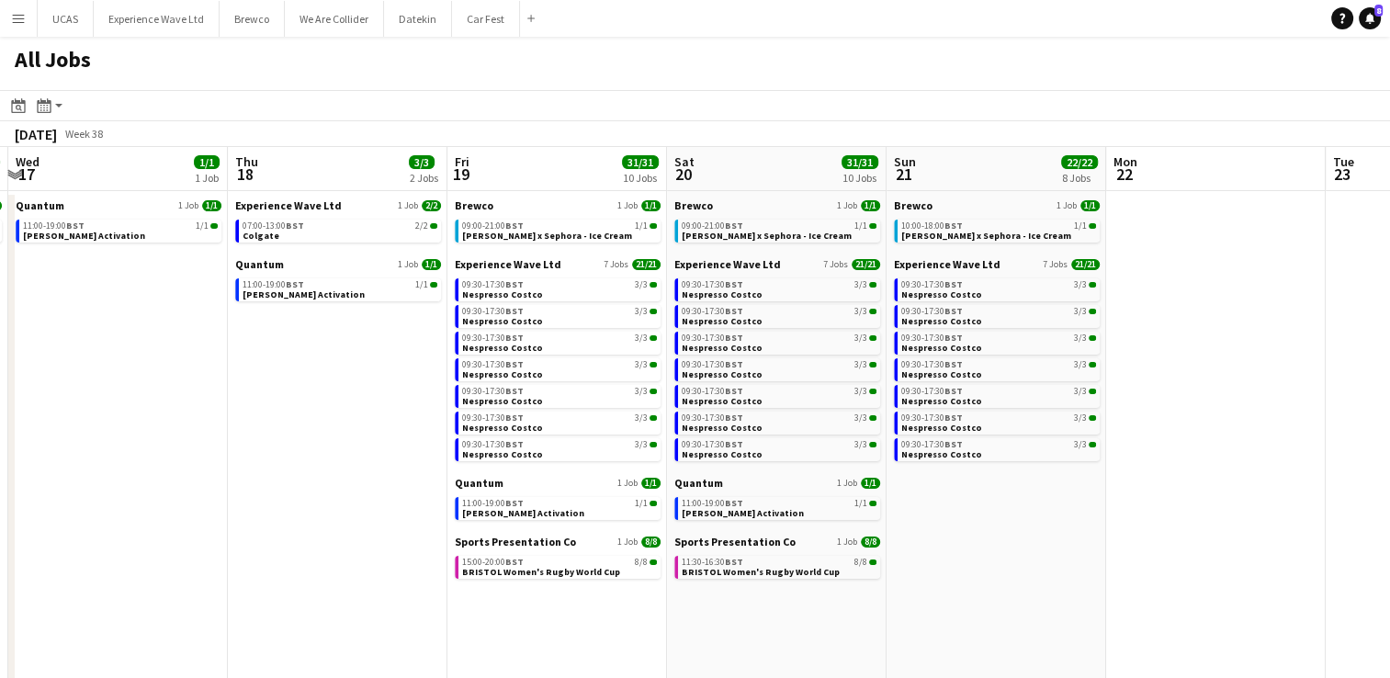
drag, startPoint x: 886, startPoint y: 487, endPoint x: 826, endPoint y: 487, distance: 59.7
click at [826, 487] on app-calendar-viewport "Sun 14 41/43 12 Jobs Mon 15 1/1 1 Job Tue 16 1/1 1 Job Wed 17 1/1 1 Job Thu 18 …" at bounding box center [695, 534] width 1390 height 774
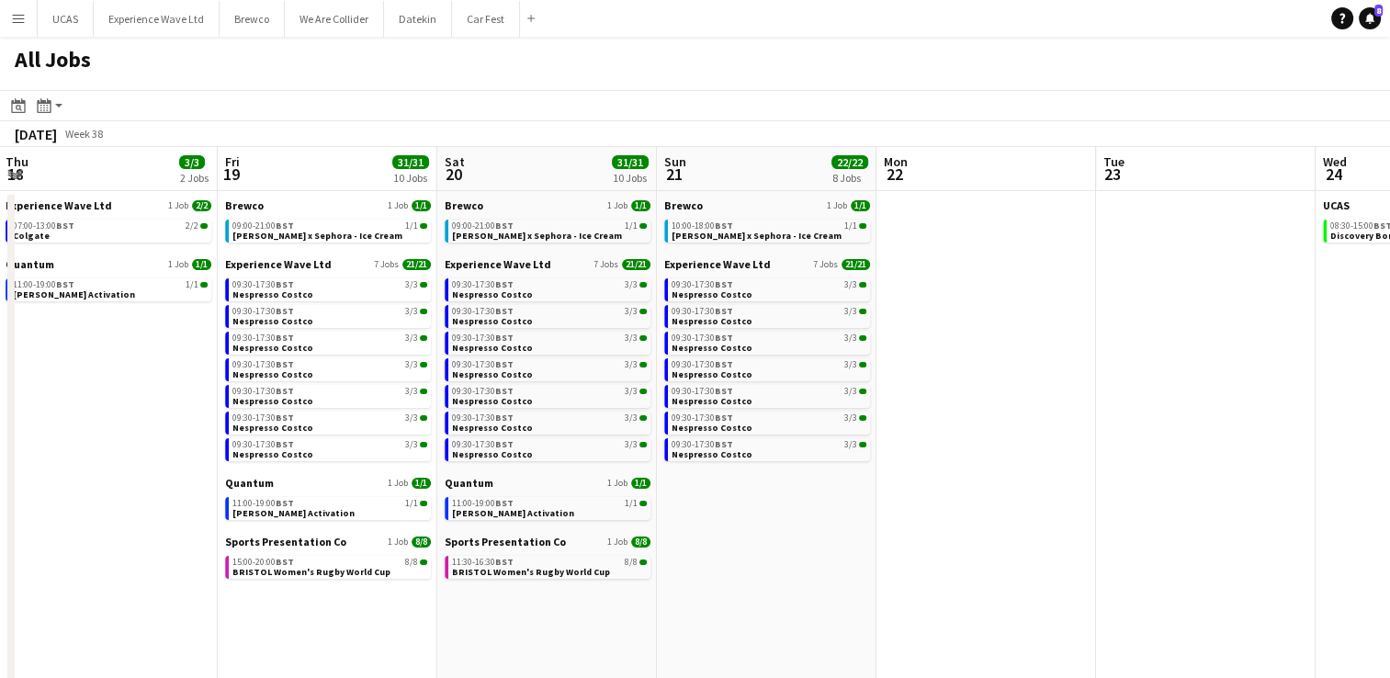
click at [746, 480] on app-all-jobs "All Jobs Date picker AUG 2025 AUG 2025 Monday M Tuesday T Wednesday W Thursday …" at bounding box center [695, 479] width 1390 height 884
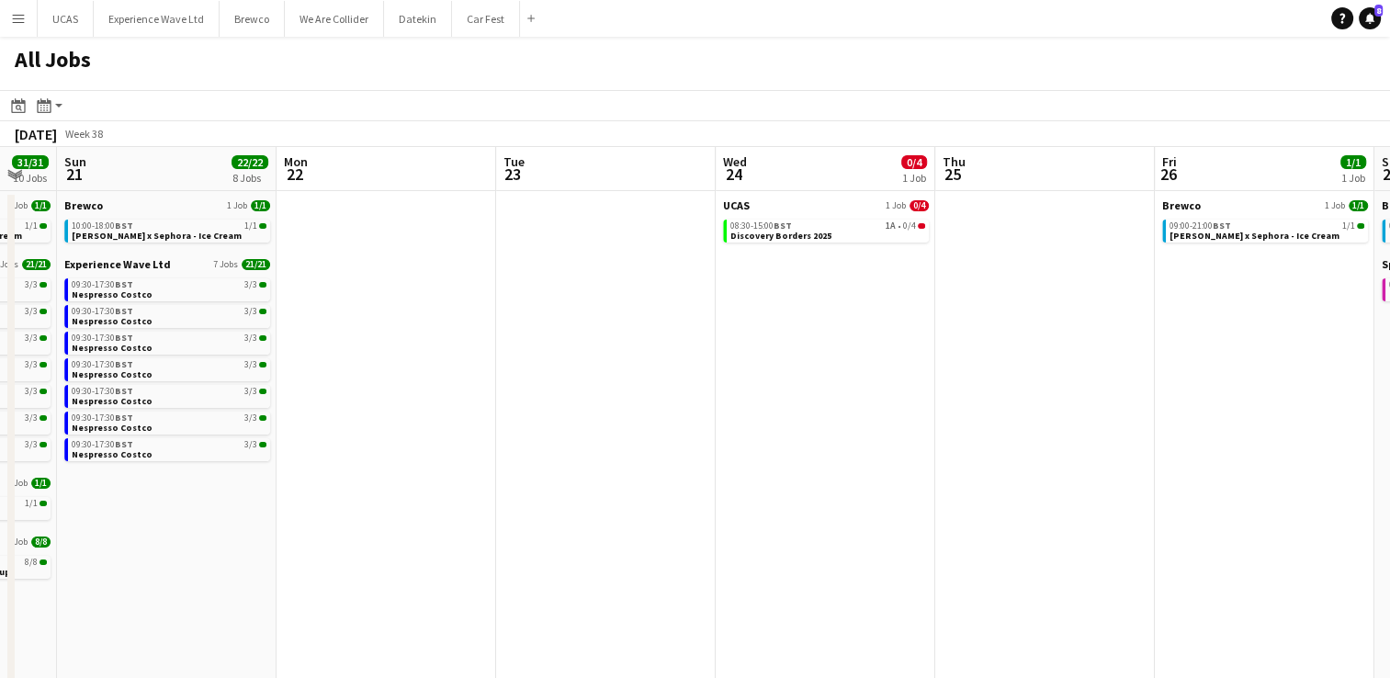
drag, startPoint x: 969, startPoint y: 481, endPoint x: 878, endPoint y: 480, distance: 91.0
click at [878, 480] on app-calendar-viewport "Thu 18 3/3 2 Jobs Fri 19 31/31 10 Jobs Sat 20 31/31 10 Jobs Sun 21 22/22 8 Jobs…" at bounding box center [695, 534] width 1390 height 774
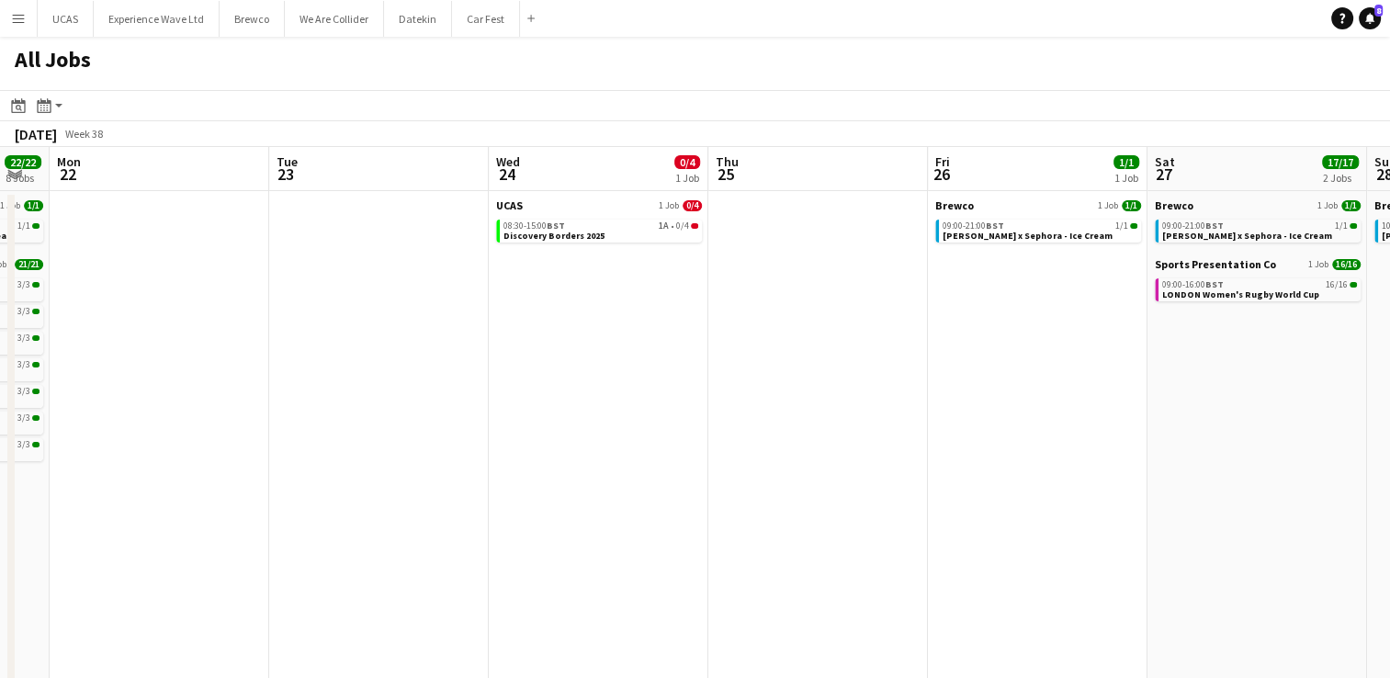
drag, startPoint x: 998, startPoint y: 476, endPoint x: 880, endPoint y: 471, distance: 117.7
click at [880, 472] on app-calendar-viewport "Thu 18 3/3 2 Jobs Fri 19 31/31 10 Jobs Sat 20 31/31 10 Jobs Sun 21 22/22 8 Jobs…" at bounding box center [695, 534] width 1390 height 774
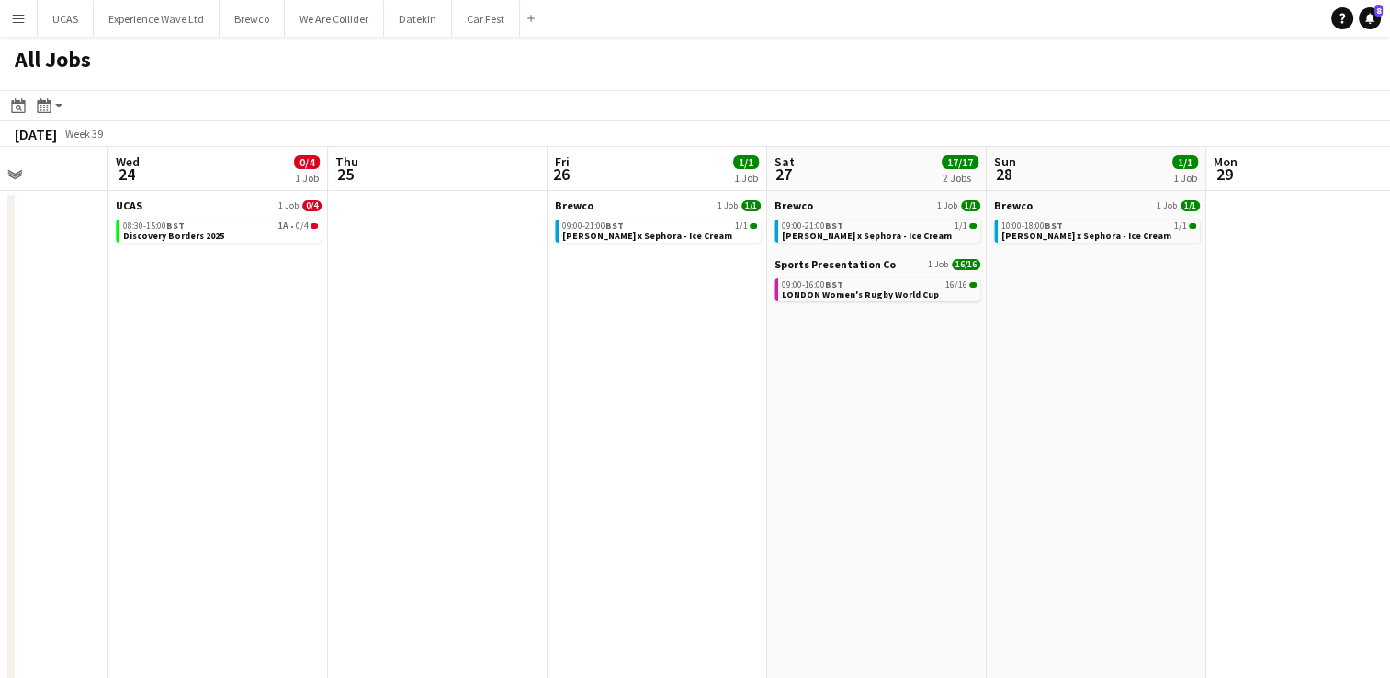
scroll to position [0, 820]
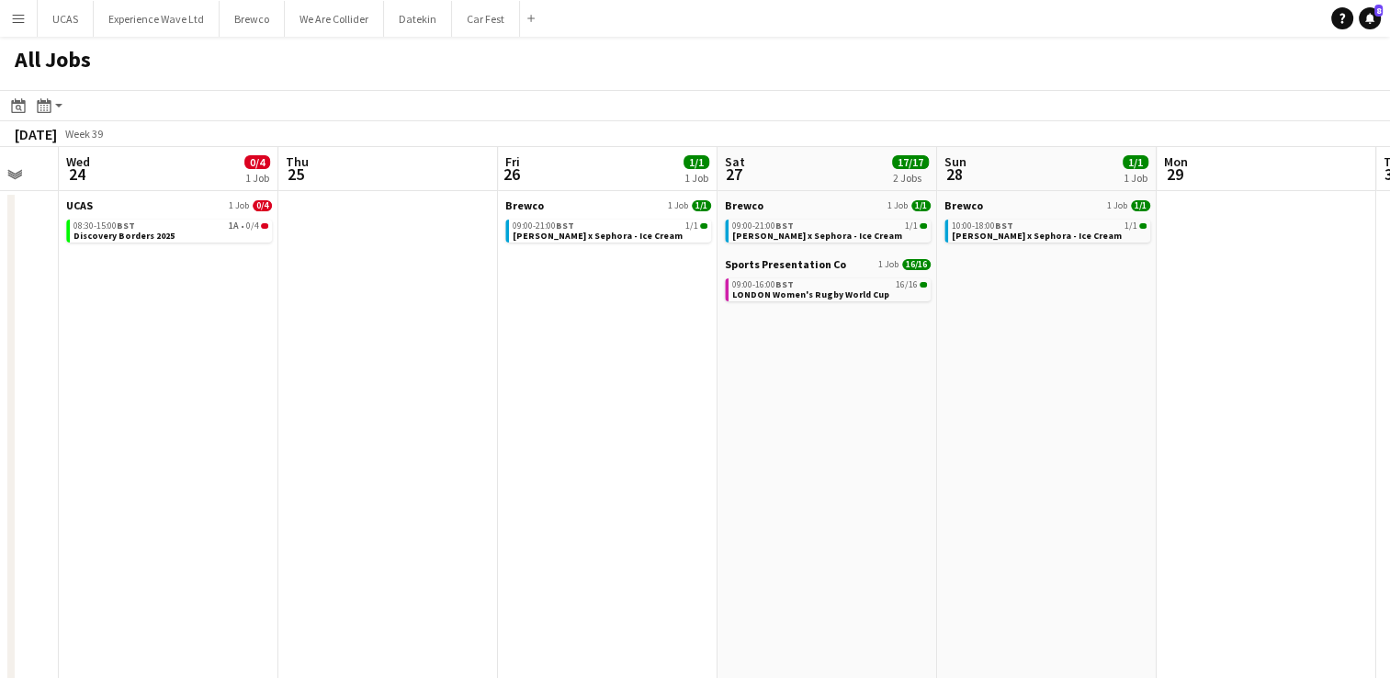
drag, startPoint x: 1214, startPoint y: 494, endPoint x: 832, endPoint y: 501, distance: 382.3
click at [832, 501] on app-calendar-viewport "Sat 20 31/31 10 Jobs Sun 21 22/22 8 Jobs Mon 22 Tue 23 Wed 24 0/4 1 Job Thu 25 …" at bounding box center [695, 534] width 1390 height 774
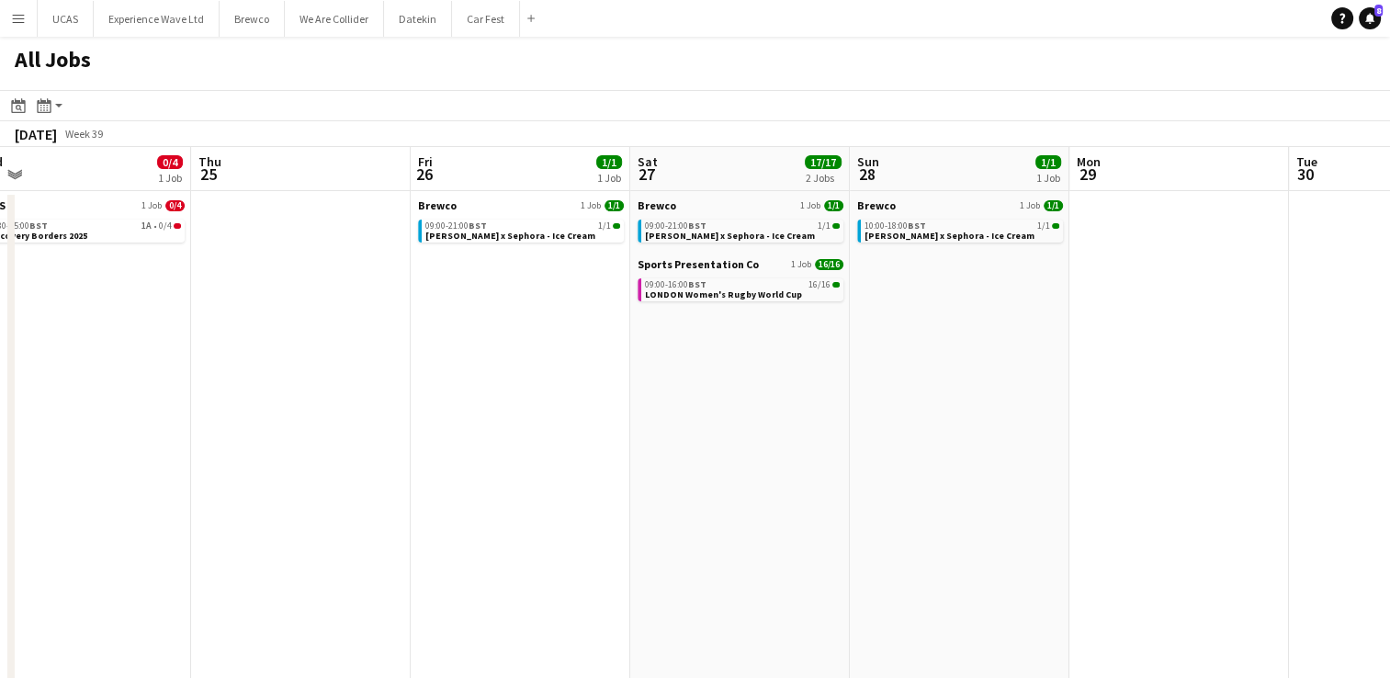
drag, startPoint x: 1117, startPoint y: 445, endPoint x: 1031, endPoint y: 454, distance: 86.9
click at [959, 457] on app-calendar-viewport "Mon 22 Tue 23 Wed 24 0/4 1 Job Thu 25 Fri 26 1/1 1 Job Sat 27 17/17 2 Jobs Sun …" at bounding box center [695, 534] width 1390 height 774
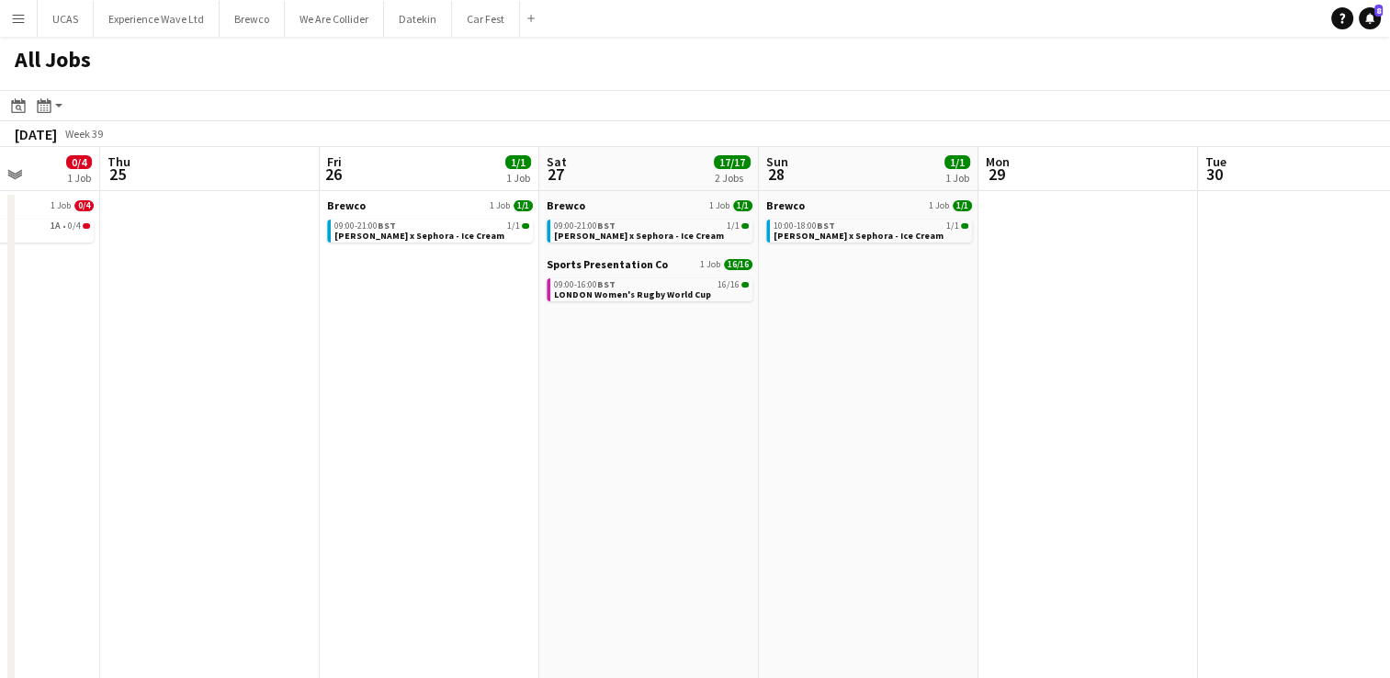
scroll to position [0, 578]
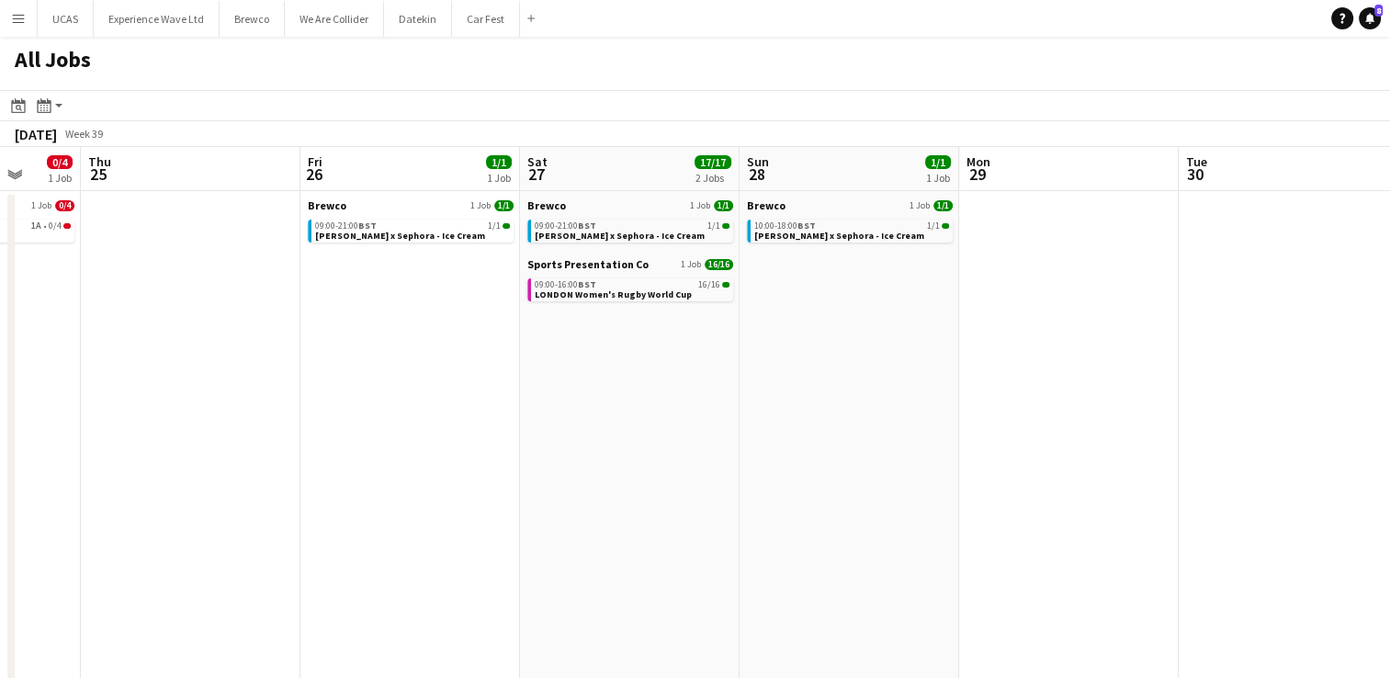
drag, startPoint x: 1090, startPoint y: 468, endPoint x: 980, endPoint y: 471, distance: 110.3
click at [980, 471] on app-calendar-viewport "Mon 22 Tue 23 Wed 24 0/4 1 Job Thu 25 Fri 26 1/1 1 Job Sat 27 17/17 2 Jobs Sun …" at bounding box center [695, 534] width 1390 height 774
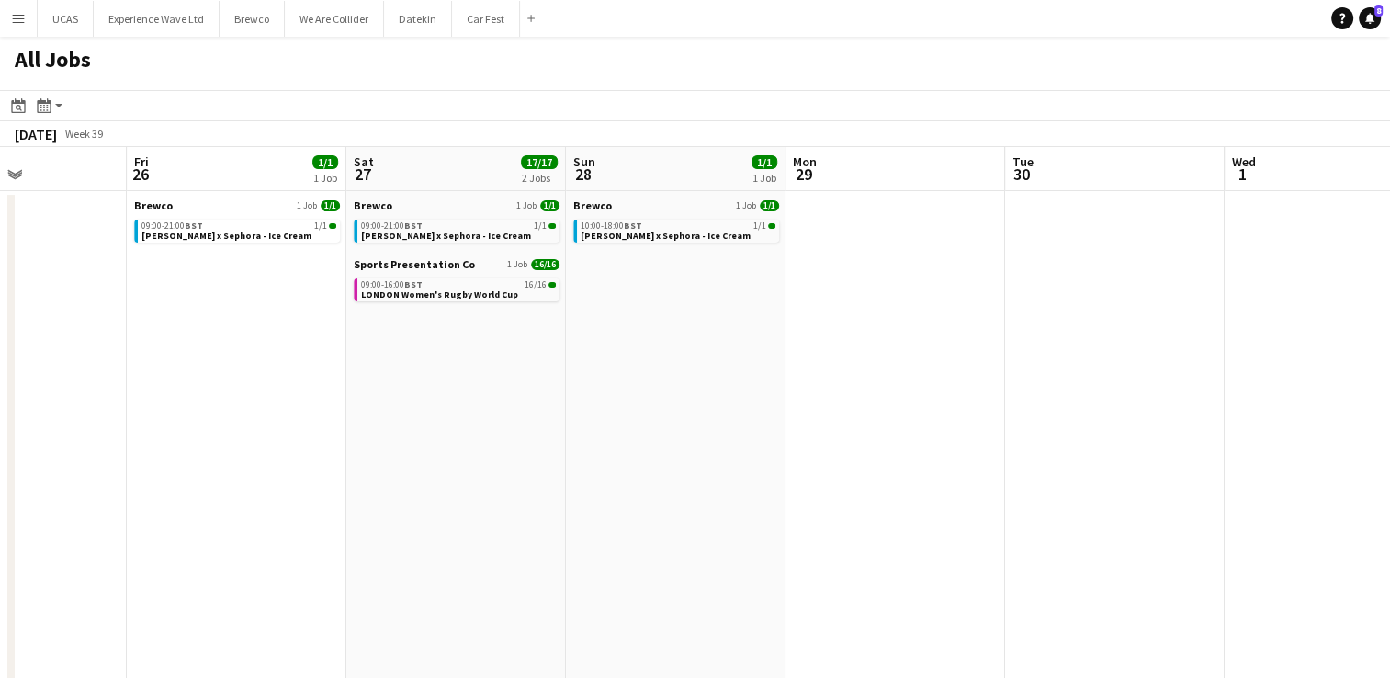
scroll to position [0, 853]
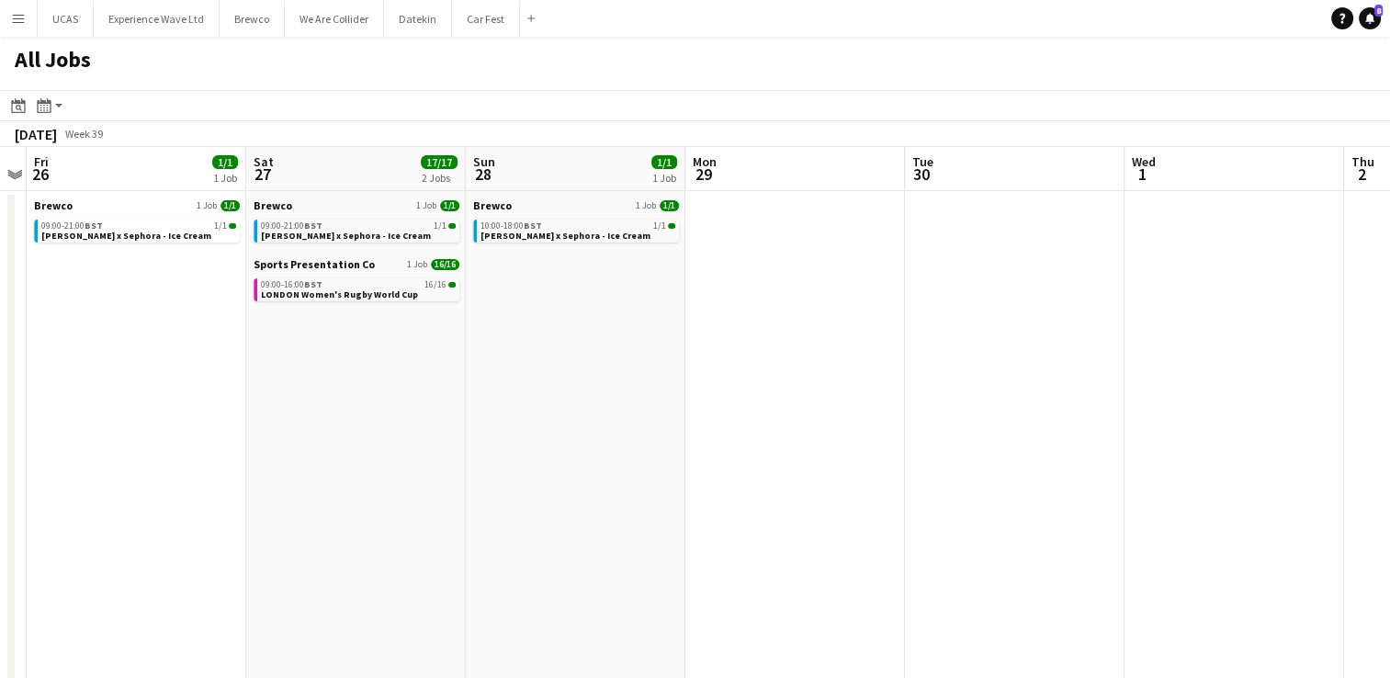
drag, startPoint x: 1046, startPoint y: 473, endPoint x: 797, endPoint y: 504, distance: 250.9
click at [797, 503] on app-calendar-viewport "Mon 22 Tue 23 Wed 24 0/4 1 Job Thu 25 Fri 26 1/1 1 Job Sat 27 17/17 2 Jobs Sun …" at bounding box center [695, 534] width 1390 height 774
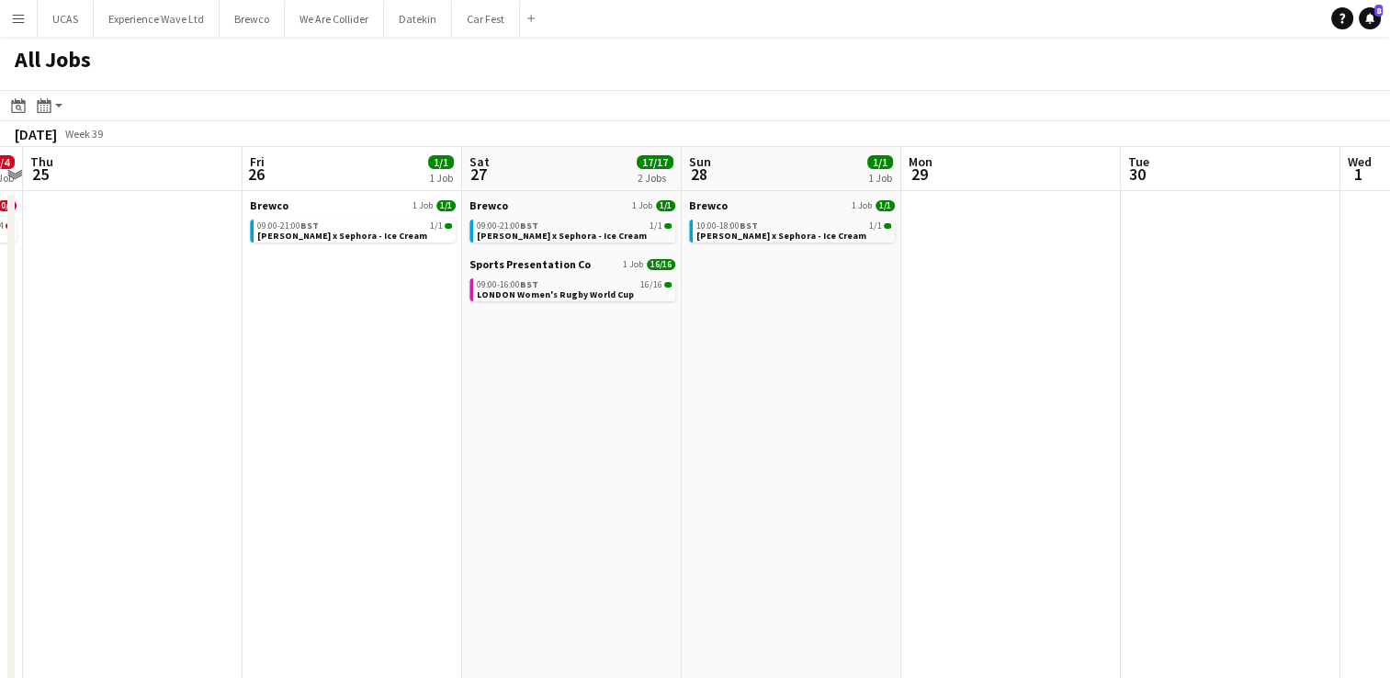
drag, startPoint x: 891, startPoint y: 473, endPoint x: 1109, endPoint y: 490, distance: 218.4
click at [1109, 490] on app-calendar-viewport "Mon 22 Tue 23 Wed 24 0/4 1 Job Thu 25 Fri 26 1/1 1 Job Sat 27 17/17 2 Jobs Sun …" at bounding box center [695, 534] width 1390 height 774
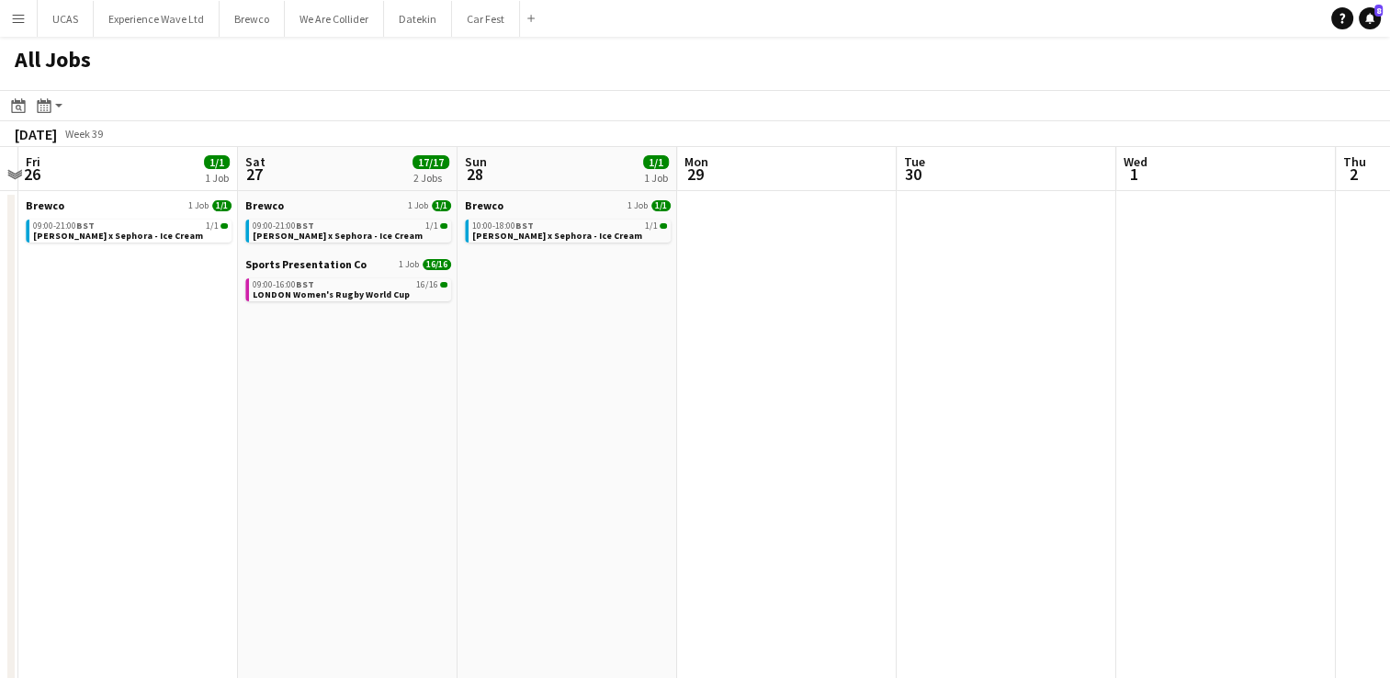
scroll to position [0, 654]
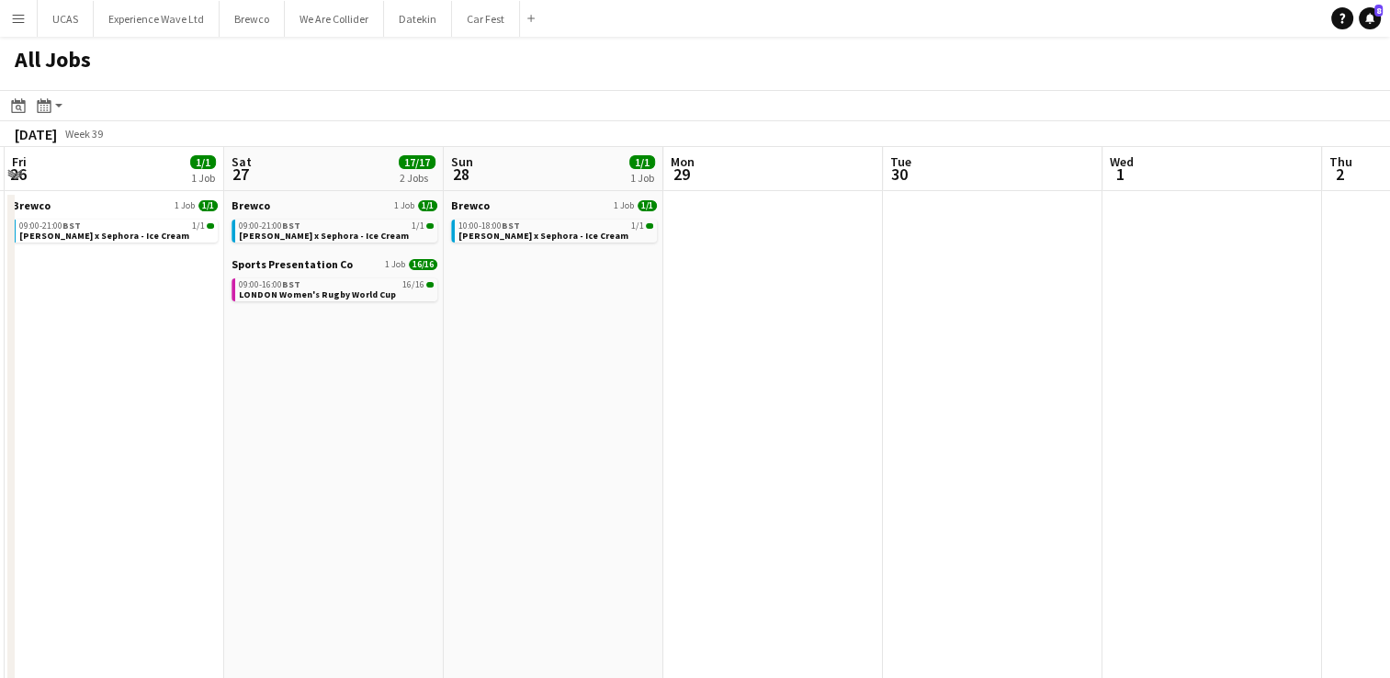
drag, startPoint x: 995, startPoint y: 527, endPoint x: 757, endPoint y: 556, distance: 239.7
click at [757, 556] on app-calendar-viewport "Tue 23 Wed 24 0/4 1 Job Thu 25 Fri 26 1/1 1 Job Sat 27 17/17 2 Jobs Sun 28 1/1 …" at bounding box center [695, 534] width 1390 height 774
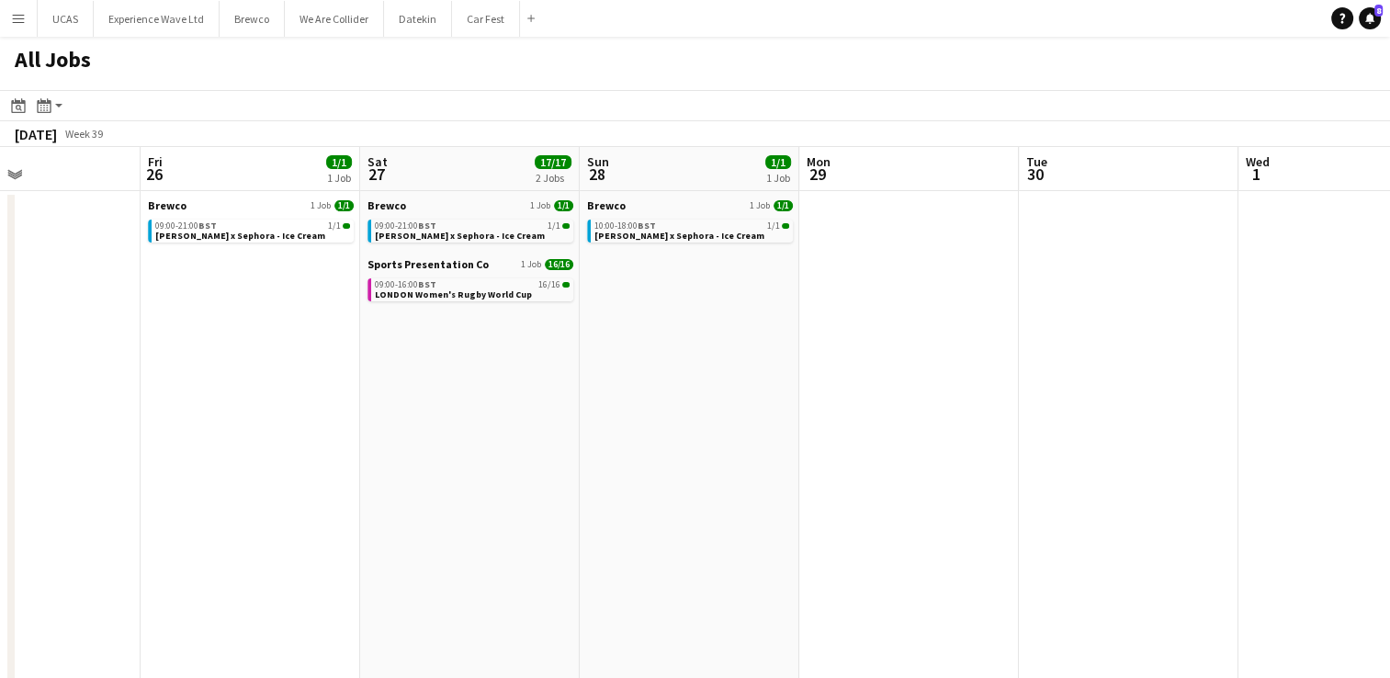
drag, startPoint x: 248, startPoint y: 443, endPoint x: 603, endPoint y: 404, distance: 356.8
click at [603, 404] on app-calendar-viewport "Tue 23 Wed 24 0/4 1 Job Thu 25 Fri 26 1/1 1 Job Sat 27 17/17 2 Jobs Sun 28 1/1 …" at bounding box center [695, 534] width 1390 height 774
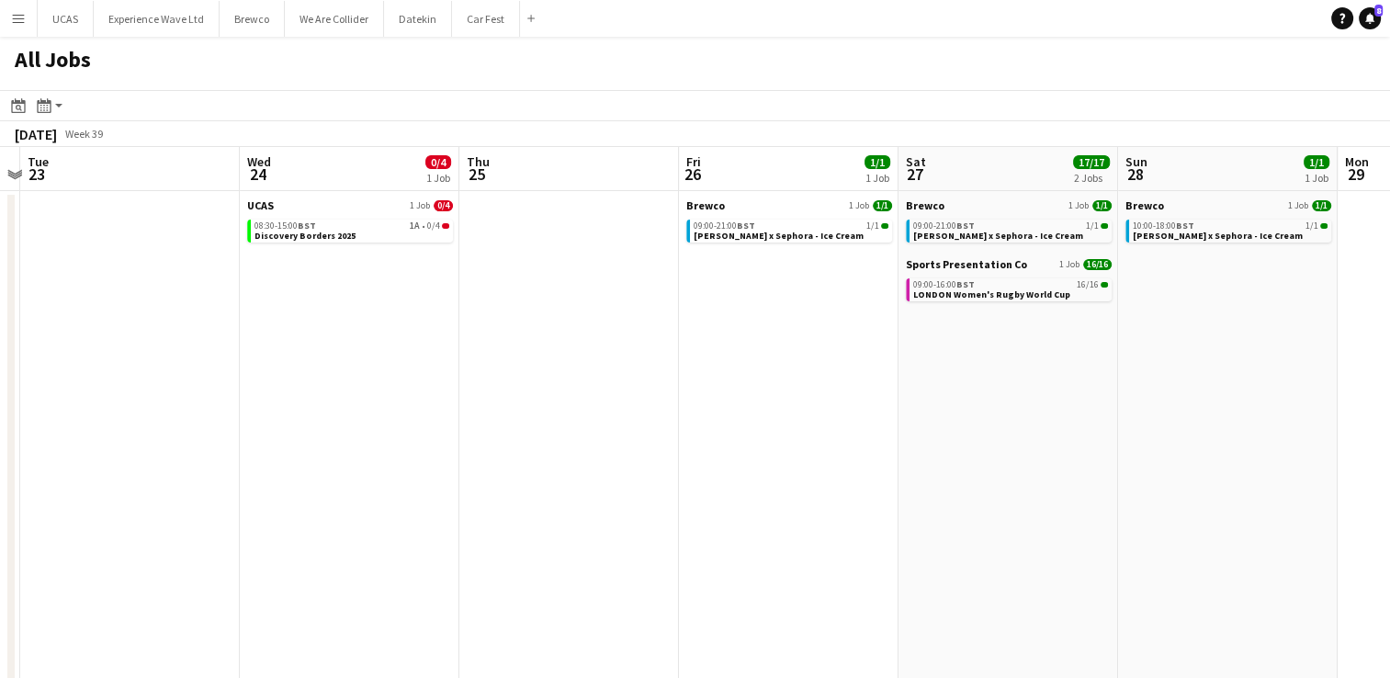
drag, startPoint x: 281, startPoint y: 450, endPoint x: 598, endPoint y: 428, distance: 317.8
click at [629, 421] on app-calendar-viewport "Sun 21 22/22 8 Jobs Mon 22 Tue 23 Wed 24 0/4 1 Job Thu 25 Fri 26 1/1 1 Job Sat …" at bounding box center [695, 534] width 1390 height 774
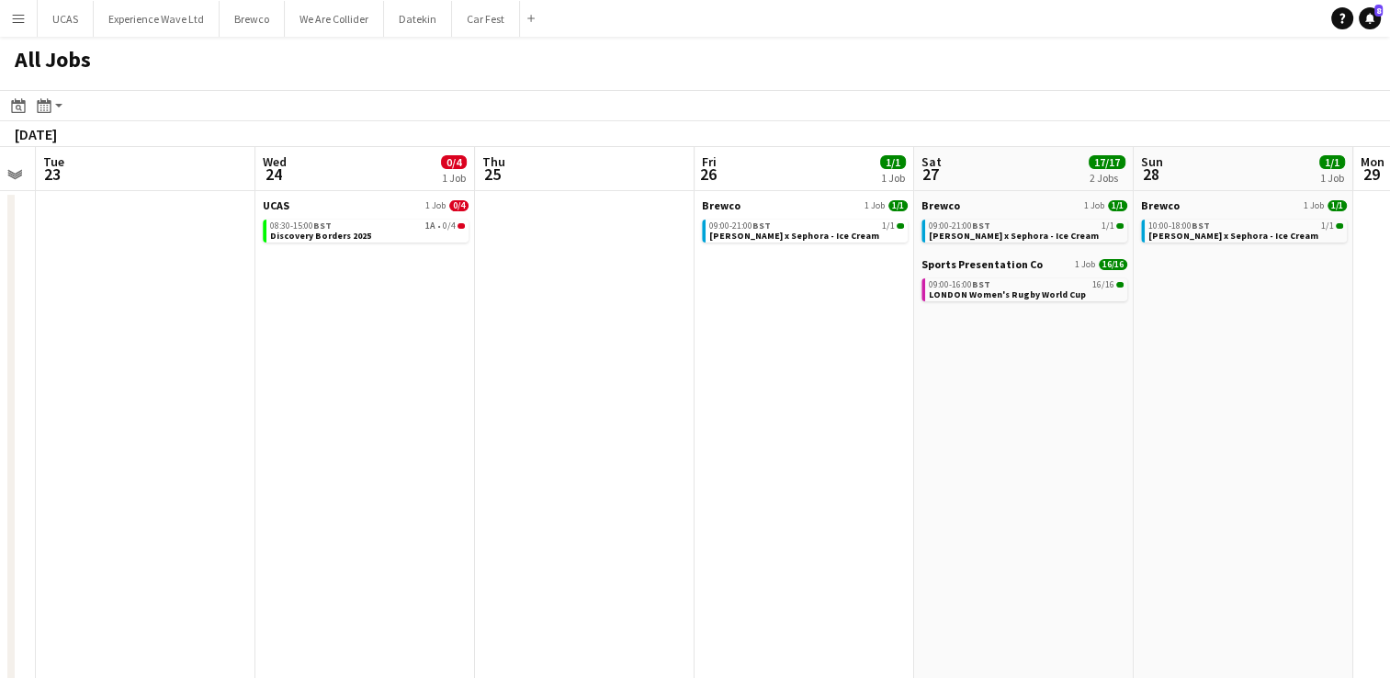
drag, startPoint x: 392, startPoint y: 472, endPoint x: 783, endPoint y: 431, distance: 392.7
click at [776, 431] on app-calendar-viewport "Sun 21 22/22 8 Jobs Mon 22 Tue 23 Wed 24 0/4 1 Job Thu 25 Fri 26 1/1 1 Job Sat …" at bounding box center [695, 534] width 1390 height 774
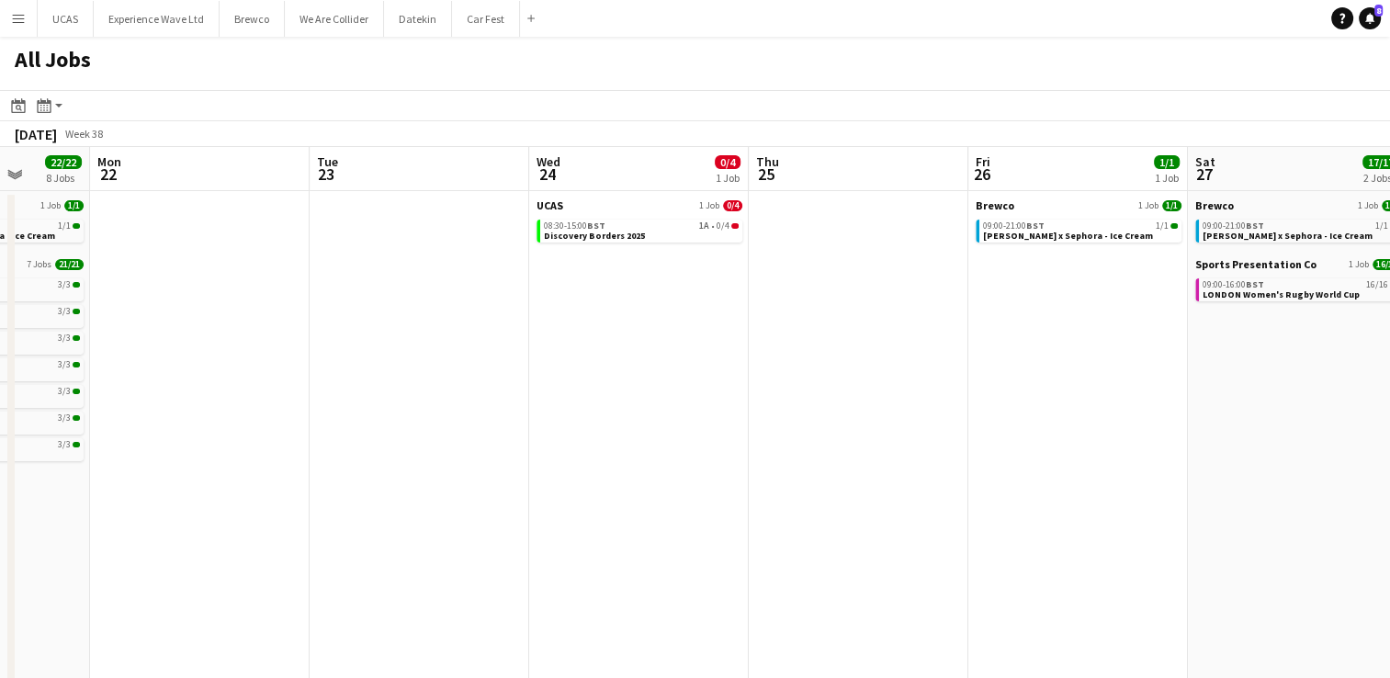
drag, startPoint x: 439, startPoint y: 480, endPoint x: 783, endPoint y: 452, distance: 344.8
click at [779, 452] on app-calendar-viewport "Fri 19 31/31 10 Jobs Sat 20 31/31 10 Jobs Sun 21 22/22 8 Jobs Mon 22 Tue 23 Wed…" at bounding box center [695, 534] width 1390 height 774
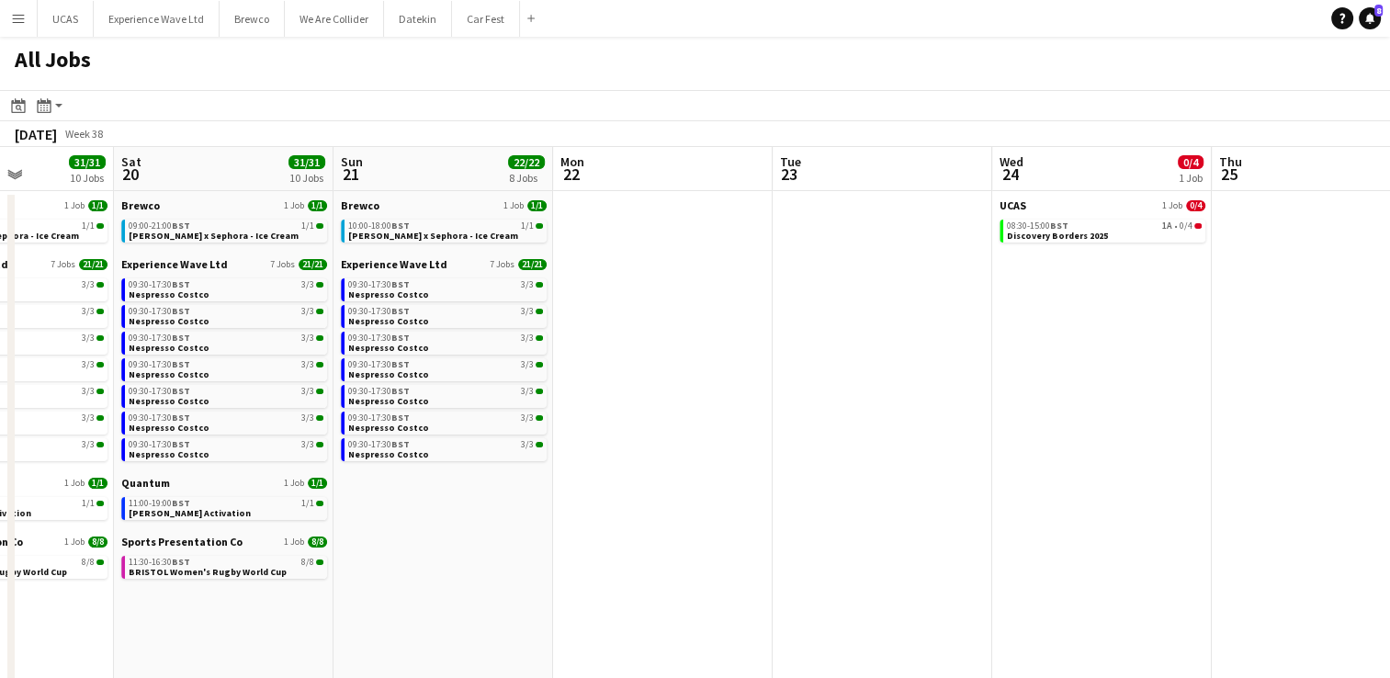
drag, startPoint x: 437, startPoint y: 575, endPoint x: 1037, endPoint y: 490, distance: 605.2
click at [1033, 490] on app-calendar-viewport "Wed 17 1/1 1 Job Thu 18 3/3 2 Jobs Fri 19 31/31 10 Jobs Sat 20 31/31 10 Jobs Su…" at bounding box center [695, 534] width 1390 height 774
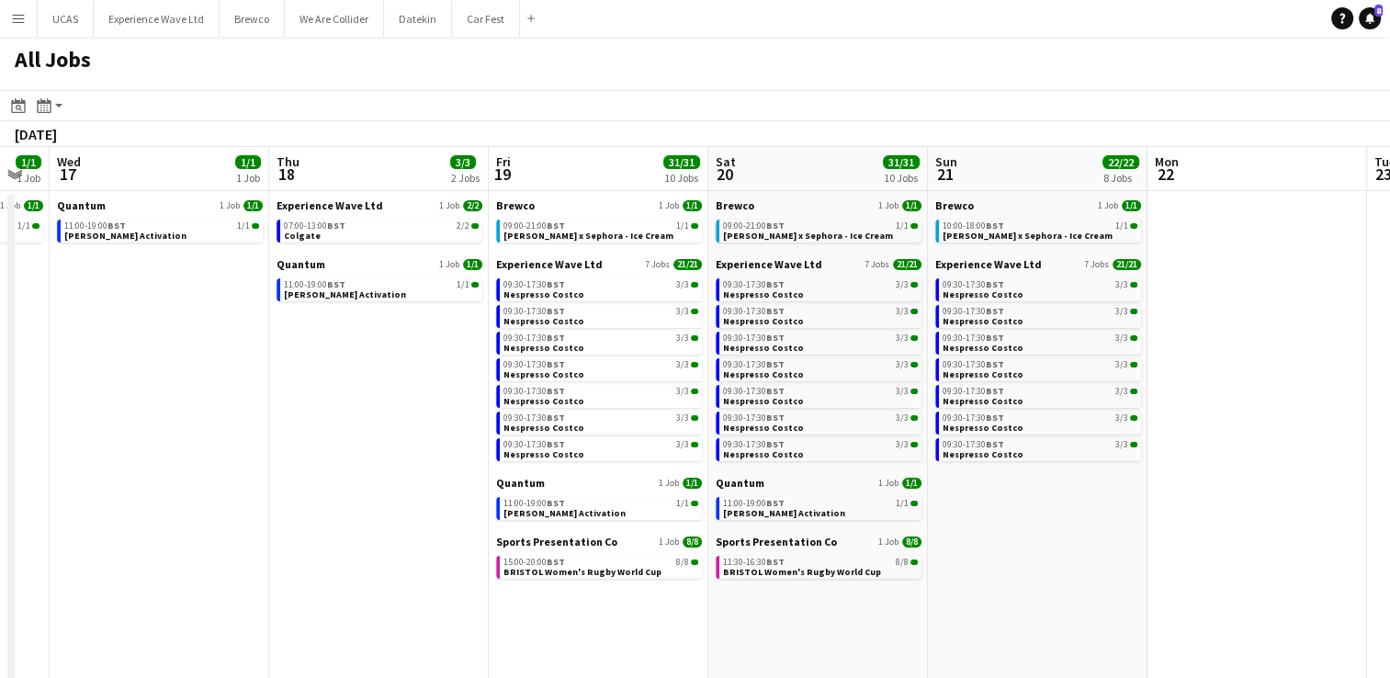
drag, startPoint x: 410, startPoint y: 532, endPoint x: 1034, endPoint y: 434, distance: 631.7
click at [1034, 434] on app-calendar-viewport "Mon 15 1/1 1 Job Tue 16 1/1 1 Job Wed 17 1/1 1 Job Thu 18 3/3 2 Jobs Fri 19 31/…" at bounding box center [695, 534] width 1390 height 774
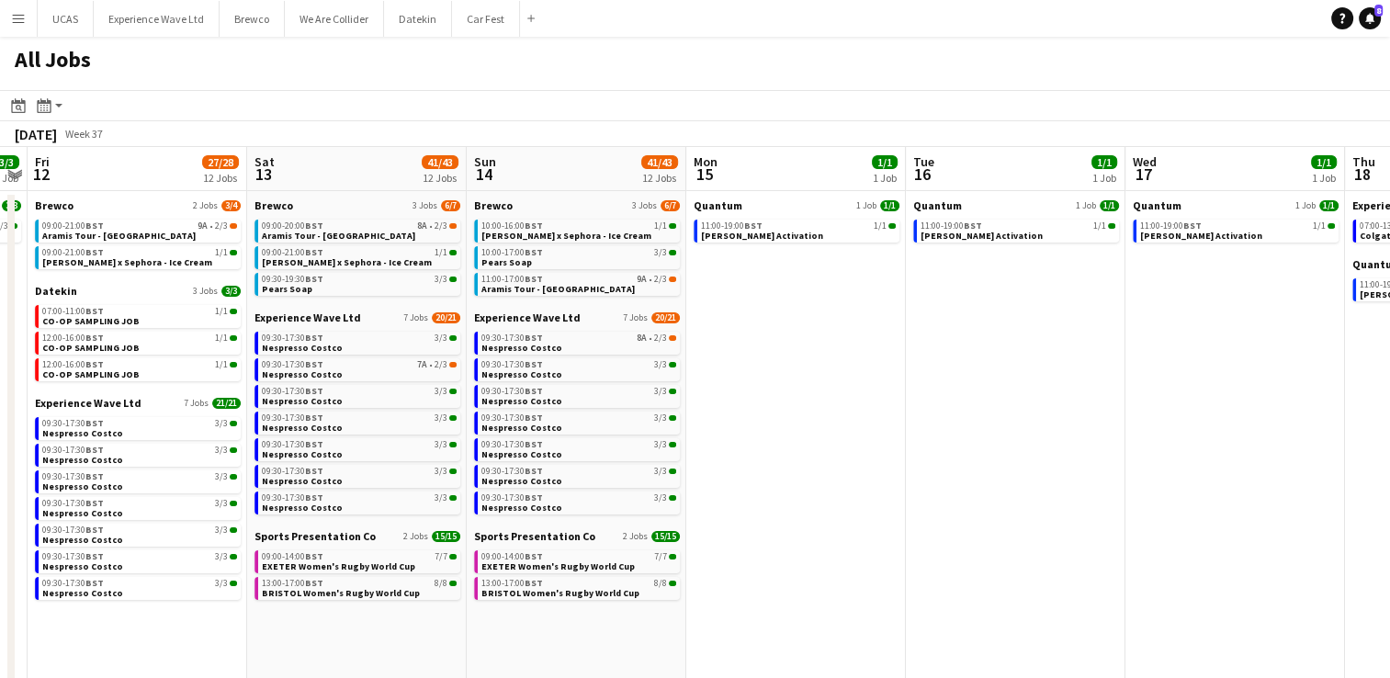
drag, startPoint x: 467, startPoint y: 469, endPoint x: 919, endPoint y: 425, distance: 454.3
click at [978, 410] on app-calendar-viewport "Wed 10 7/7 7 Jobs Thu 11 3/3 1 Job Fri 12 27/28 12 Jobs Sat 13 41/43 12 Jobs Su…" at bounding box center [695, 534] width 1390 height 774
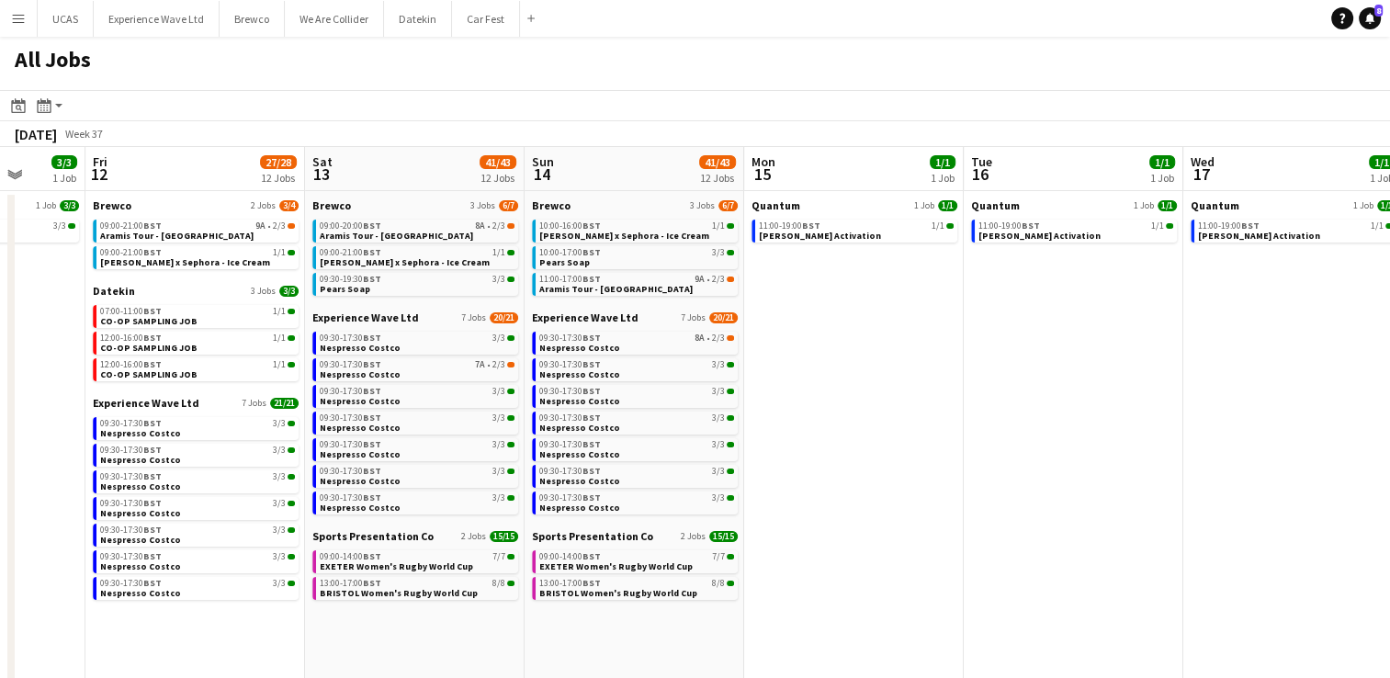
drag, startPoint x: 1009, startPoint y: 448, endPoint x: 1192, endPoint y: 450, distance: 182.9
click at [1287, 436] on app-calendar-viewport "Tue 9 19/19 2 Jobs Wed 10 7/7 7 Jobs Thu 11 3/3 1 Job Fri 12 27/28 12 Jobs Sat …" at bounding box center [695, 534] width 1390 height 774
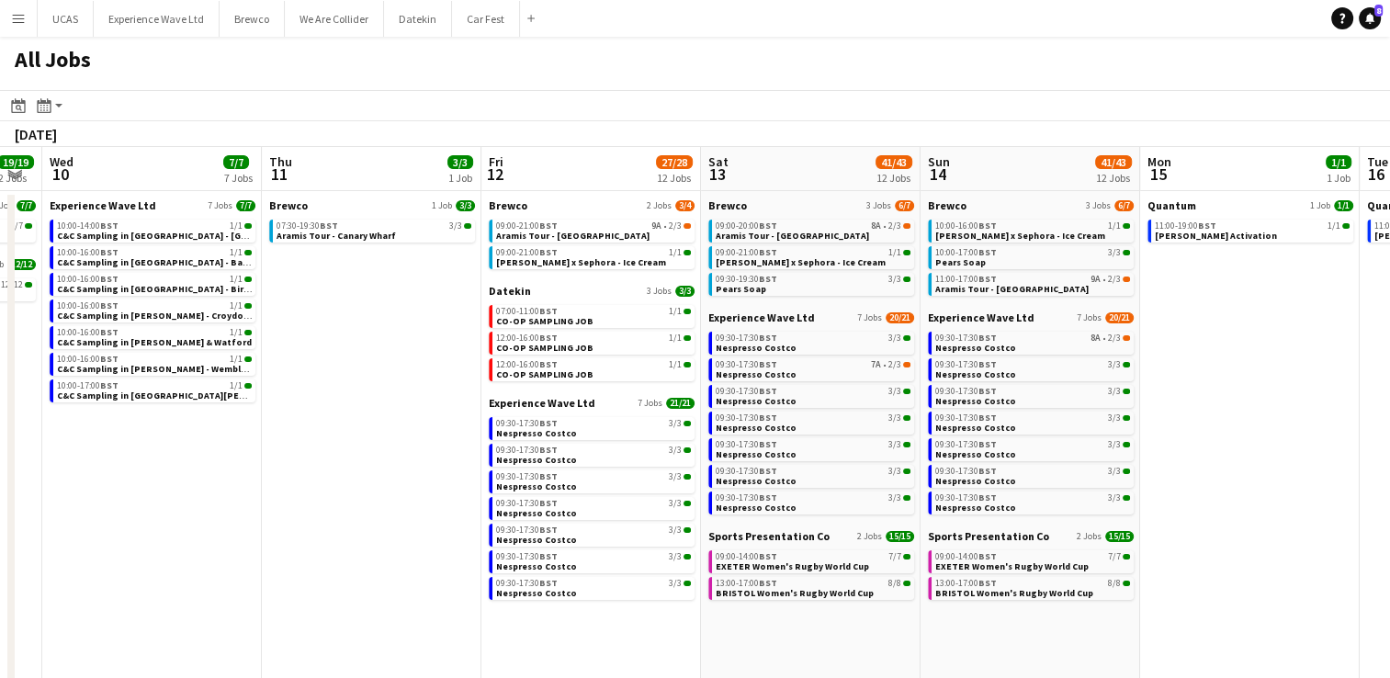
drag, startPoint x: 193, startPoint y: 516, endPoint x: 807, endPoint y: 462, distance: 616.2
click at [872, 449] on app-calendar-viewport "Mon 8 5/5 1 Job Tue 9 19/19 2 Jobs Wed 10 7/7 7 Jobs Thu 11 3/3 1 Job Fri 12 27…" at bounding box center [695, 534] width 1390 height 774
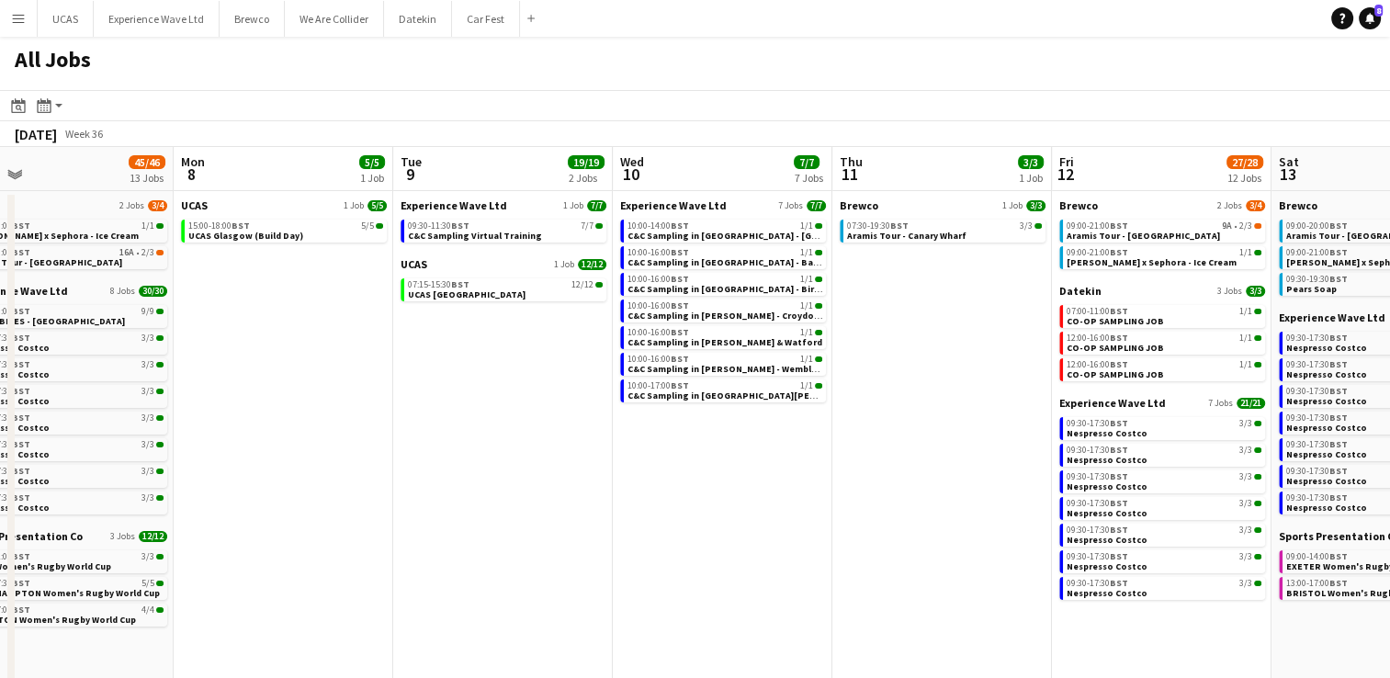
drag, startPoint x: 735, startPoint y: 476, endPoint x: 842, endPoint y: 458, distance: 108.2
click at [842, 458] on app-calendar-viewport "Fri 5 34/36 12 Jobs Sat 6 44/47 13 Jobs Sun 7 45/46 13 Jobs Mon 8 5/5 1 Job Tue…" at bounding box center [695, 534] width 1390 height 774
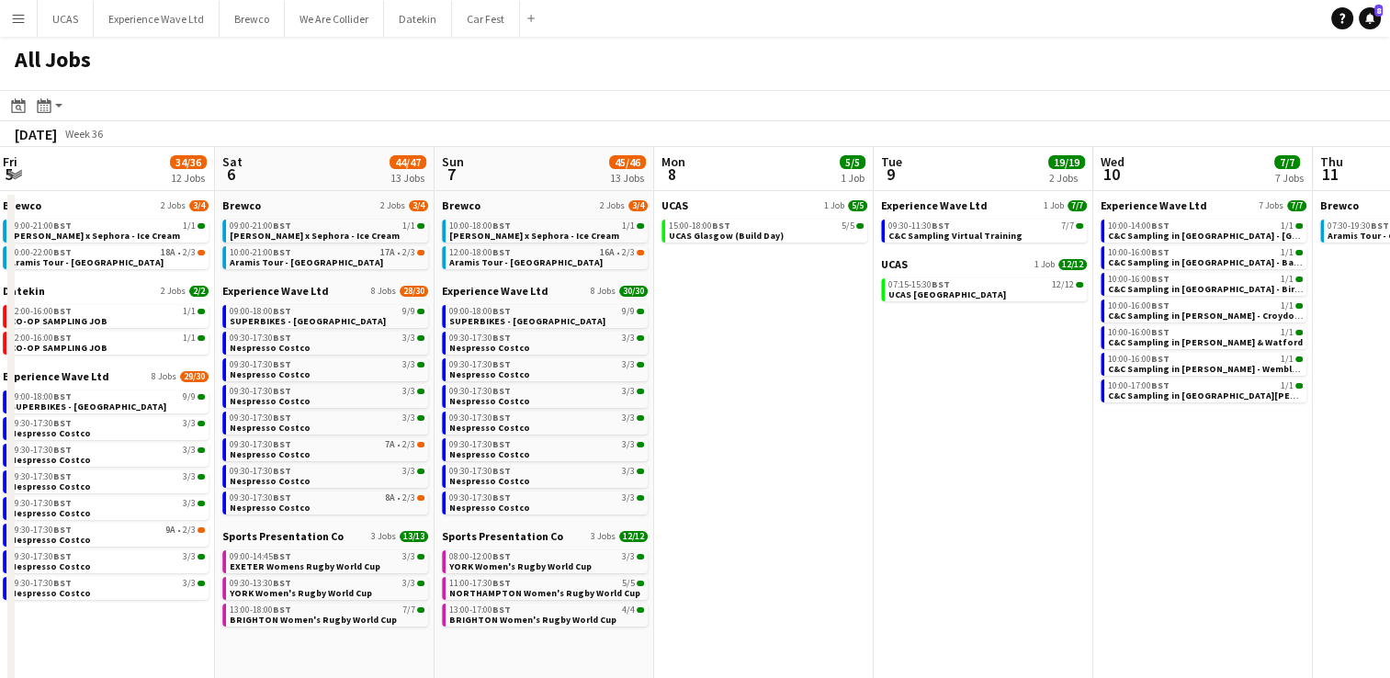
drag, startPoint x: 626, startPoint y: 516, endPoint x: 888, endPoint y: 487, distance: 263.5
click at [888, 487] on app-calendar-viewport "Wed 3 1/3 1 Job Thu 4 6/6 4 Jobs Fri 5 34/36 12 Jobs Sat 6 44/47 13 Jobs Sun 7 …" at bounding box center [695, 534] width 1390 height 774
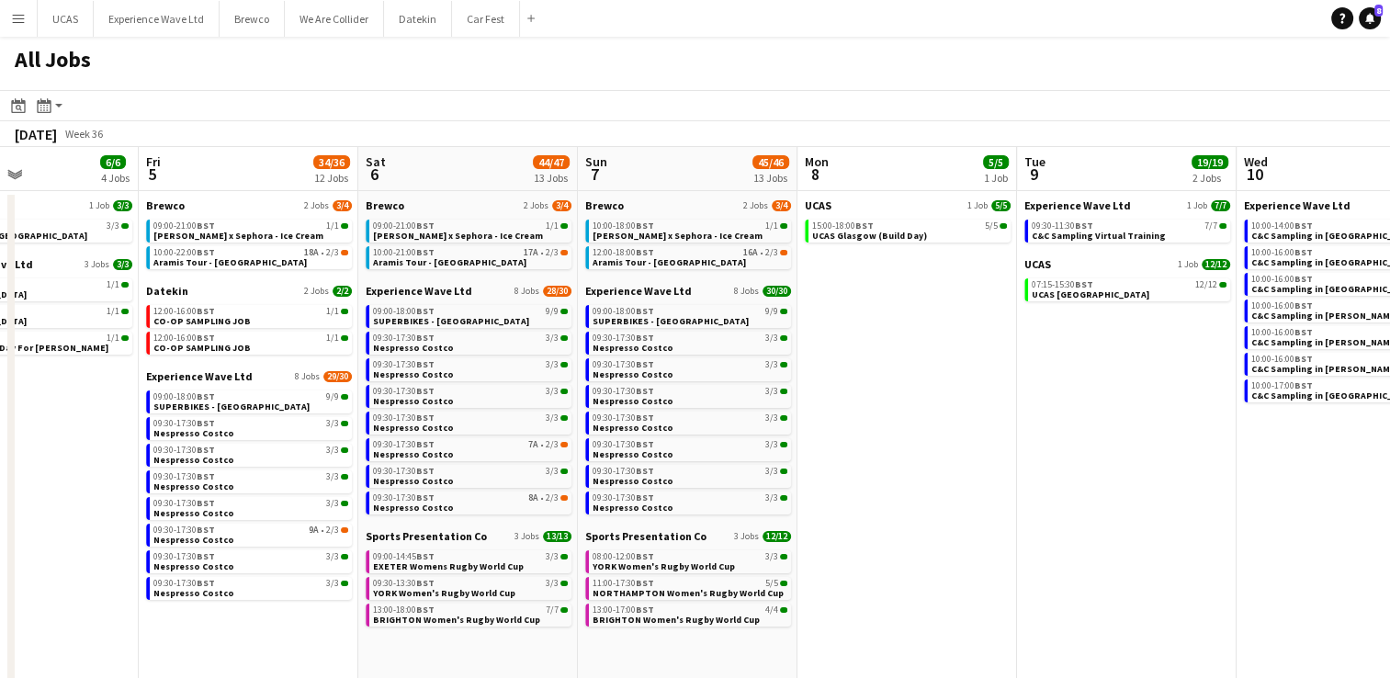
drag, startPoint x: 845, startPoint y: 501, endPoint x: 1014, endPoint y: 482, distance: 170.1
click at [1008, 482] on app-calendar-viewport "Tue 2 14/14 1 Job Wed 3 1/3 1 Job Thu 4 6/6 4 Jobs Fri 5 34/36 12 Jobs Sat 6 44…" at bounding box center [695, 534] width 1390 height 774
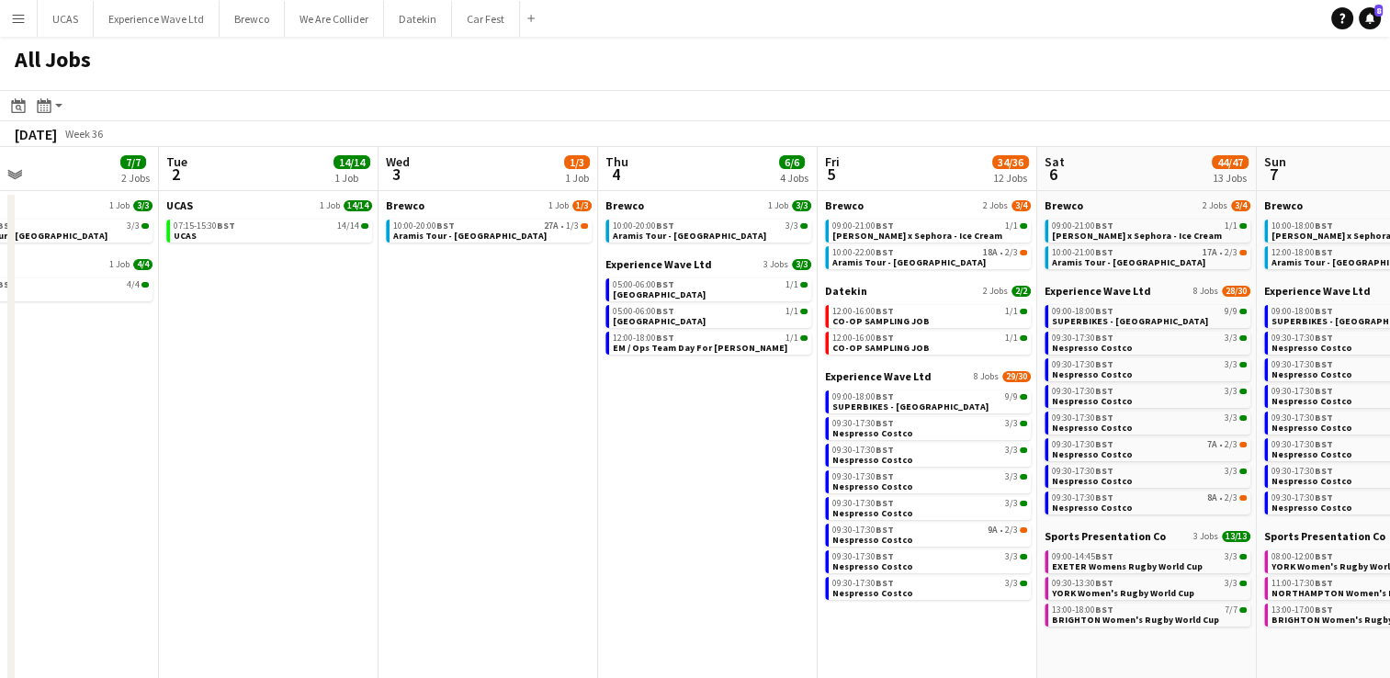
drag, startPoint x: 360, startPoint y: 536, endPoint x: 951, endPoint y: 491, distance: 592.6
click at [951, 491] on app-calendar-viewport "Sat 30 21/21 8 Jobs Sun 31 13/13 3 Jobs Mon 1 7/7 2 Jobs Tue 2 14/14 1 Job Wed …" at bounding box center [695, 534] width 1390 height 774
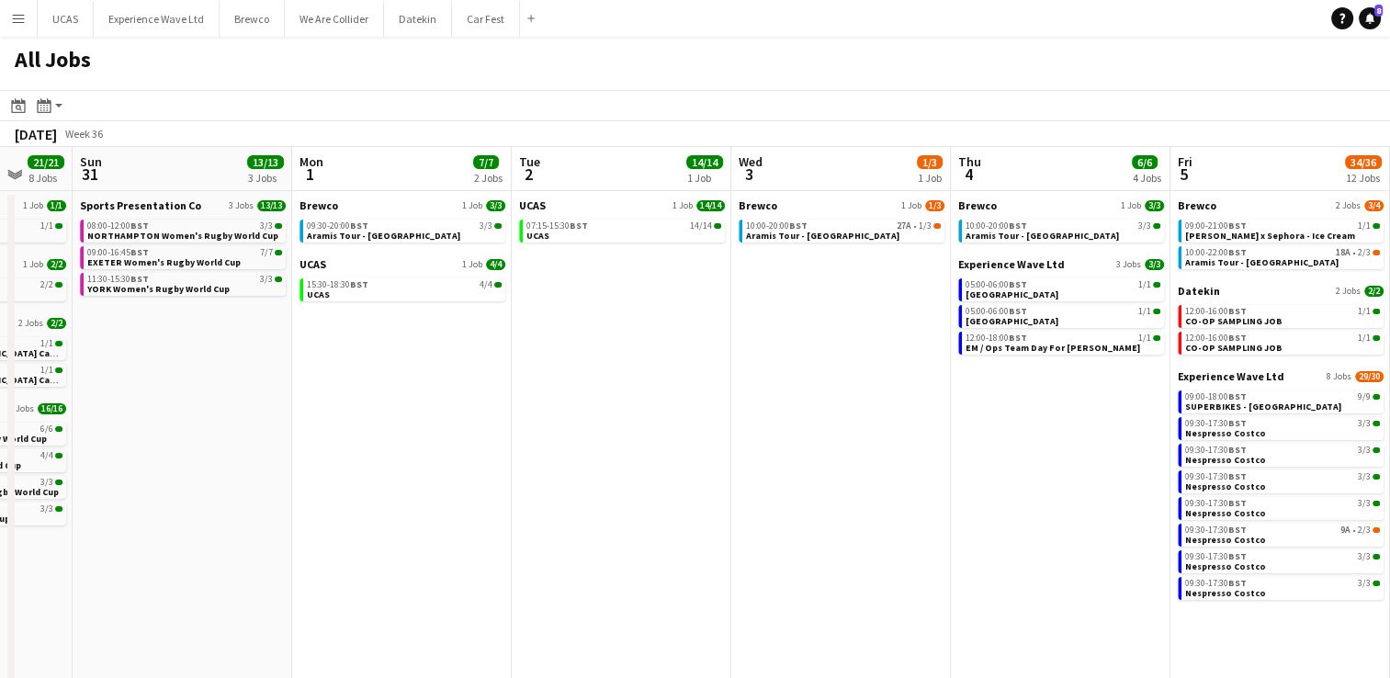
drag, startPoint x: 511, startPoint y: 531, endPoint x: 864, endPoint y: 496, distance: 354.6
click at [864, 496] on app-calendar-viewport "Thu 28 4/4 1 Job Fri 29 Sat 30 21/21 8 Jobs Sun 31 13/13 3 Jobs Mon 1 7/7 2 Job…" at bounding box center [695, 534] width 1390 height 774
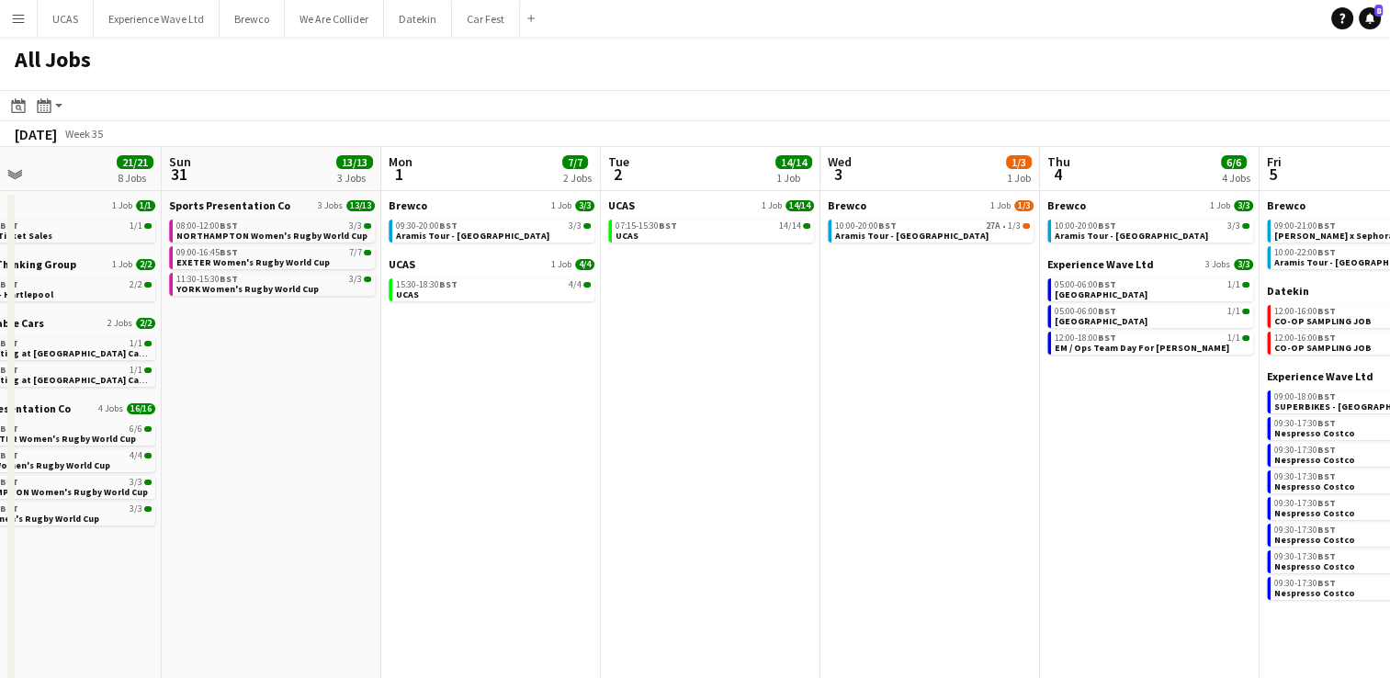
drag, startPoint x: 625, startPoint y: 522, endPoint x: 878, endPoint y: 502, distance: 253.5
click at [894, 497] on app-calendar-viewport "Thu 28 4/4 1 Job Fri 29 Sat 30 21/21 8 Jobs Sun 31 13/13 3 Jobs Mon 1 7/7 2 Job…" at bounding box center [695, 534] width 1390 height 774
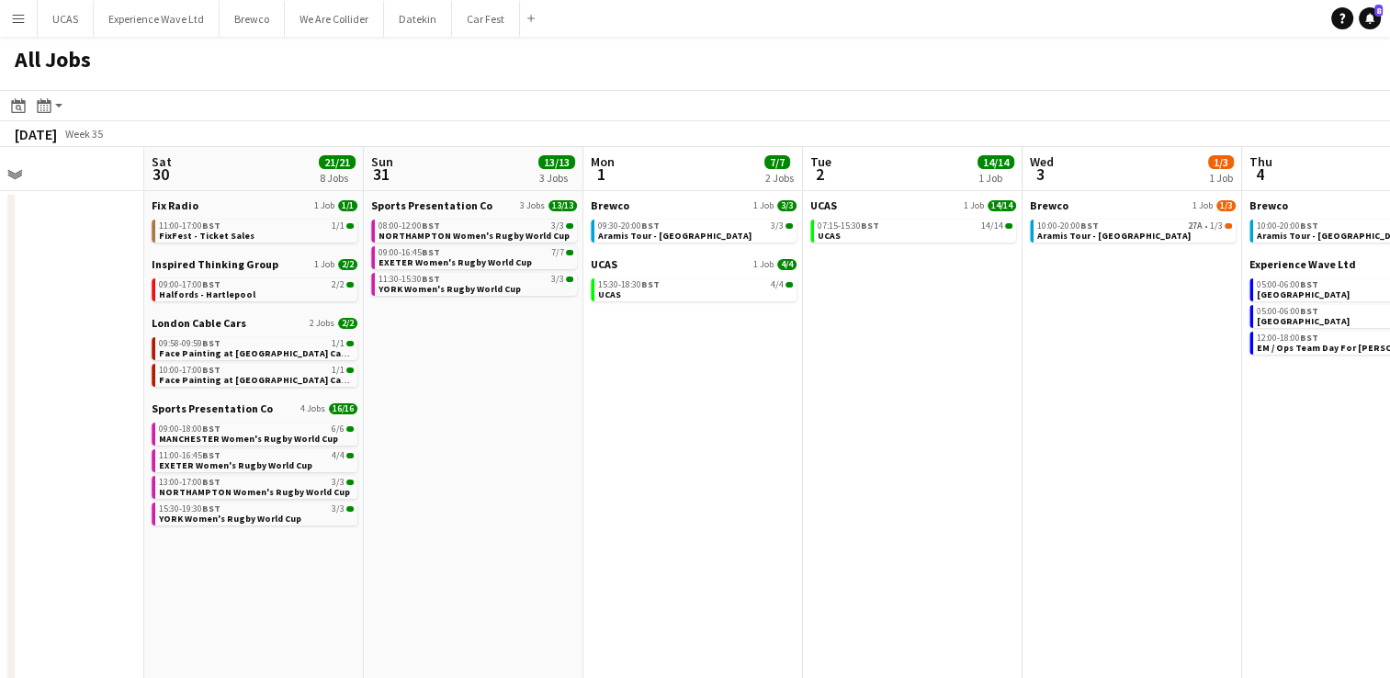
drag, startPoint x: 709, startPoint y: 532, endPoint x: 1145, endPoint y: 487, distance: 437.9
click at [1145, 487] on app-calendar-viewport "Wed 27 6/6 2 Jobs Thu 28 4/4 1 Job Fri 29 Sat 30 21/21 8 Jobs Sun 31 13/13 3 Jo…" at bounding box center [695, 534] width 1390 height 774
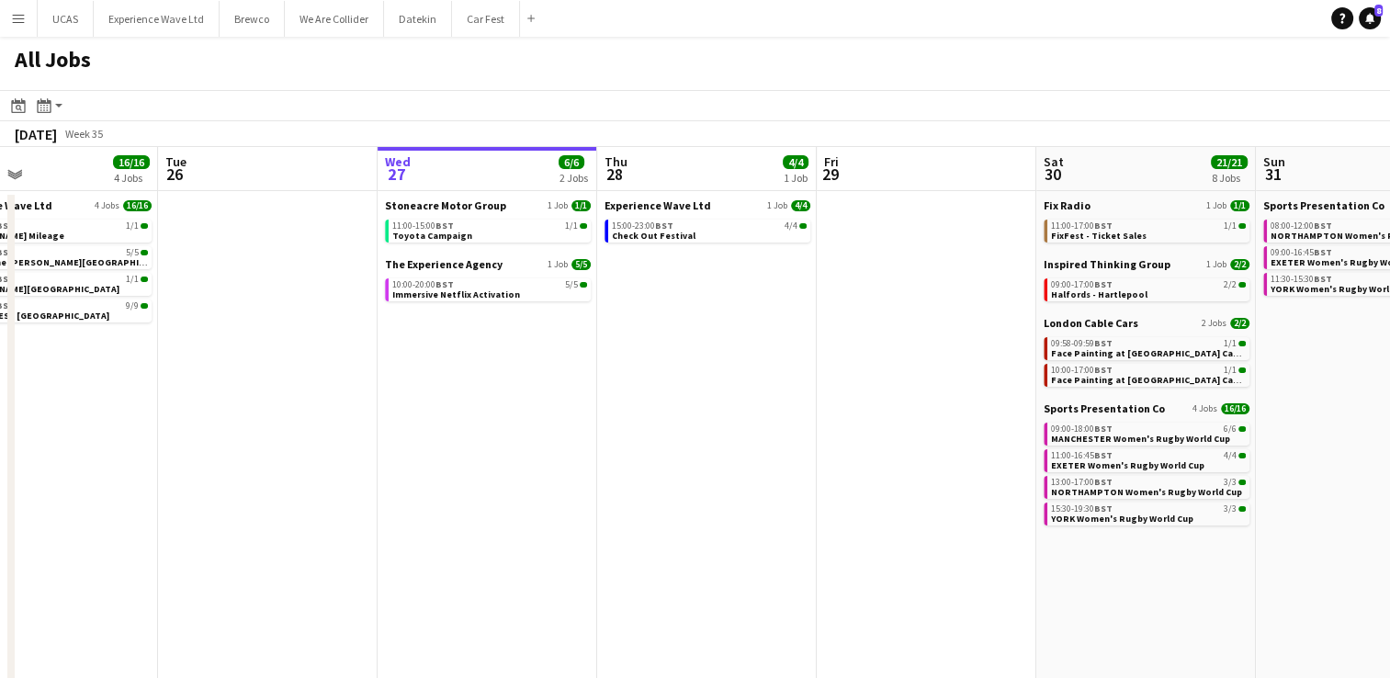
scroll to position [0, 495]
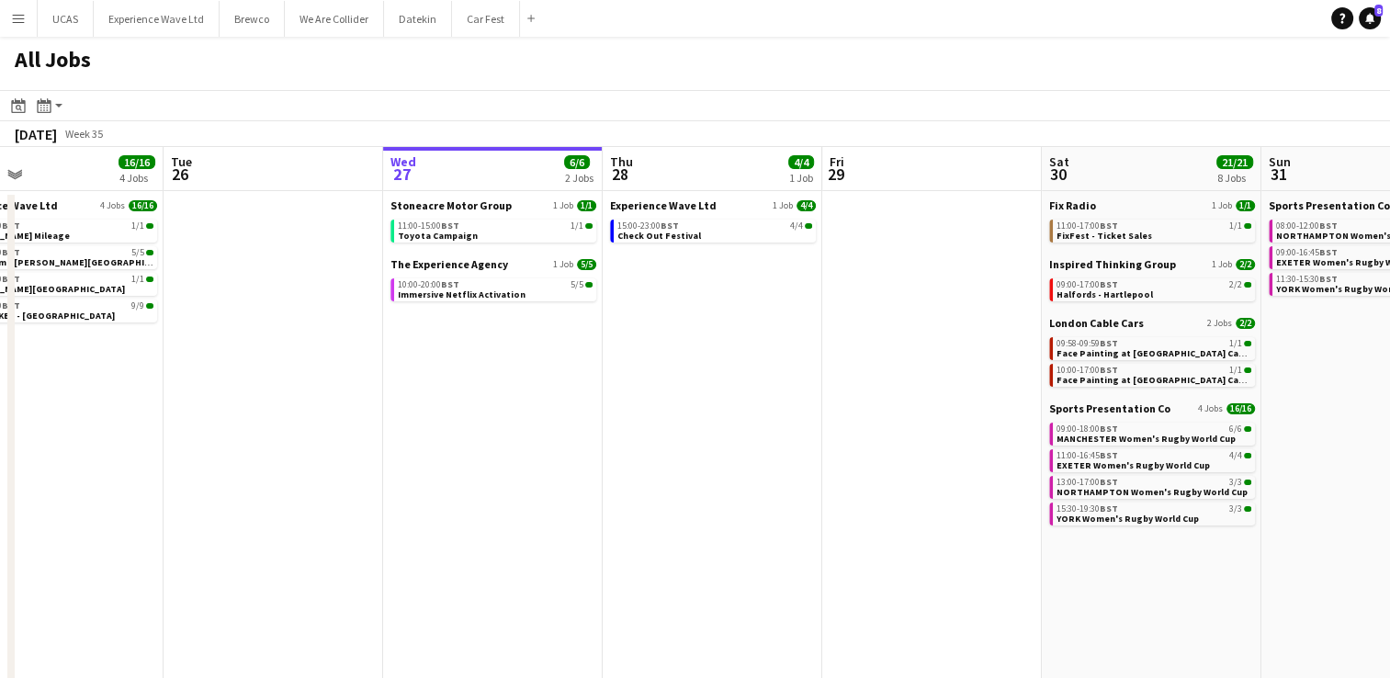
click at [776, 503] on app-calendar-viewport "Sat 23 53/55 15 Jobs Sun 24 34/34 9 Jobs Mon 25 16/16 4 Jobs Tue 26 Wed 27 6/6 …" at bounding box center [695, 534] width 1390 height 774
click at [732, 227] on div "15:00-23:00 BST 4/4" at bounding box center [715, 225] width 195 height 9
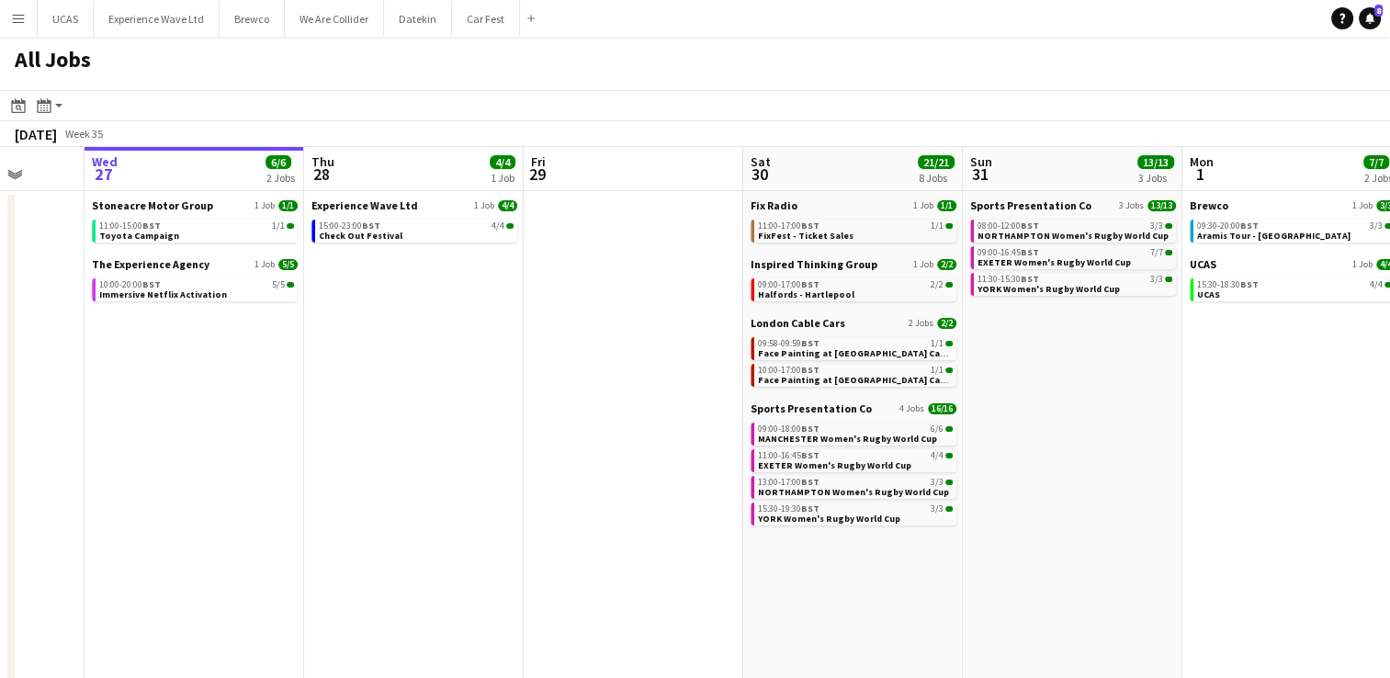
drag, startPoint x: 725, startPoint y: 382, endPoint x: 410, endPoint y: 400, distance: 315.7
click at [411, 401] on app-calendar-viewport "Sat 23 53/55 15 Jobs Sun 24 34/34 9 Jobs Mon 25 16/16 4 Jobs Tue 26 Wed 27 6/6 …" at bounding box center [695, 534] width 1390 height 774
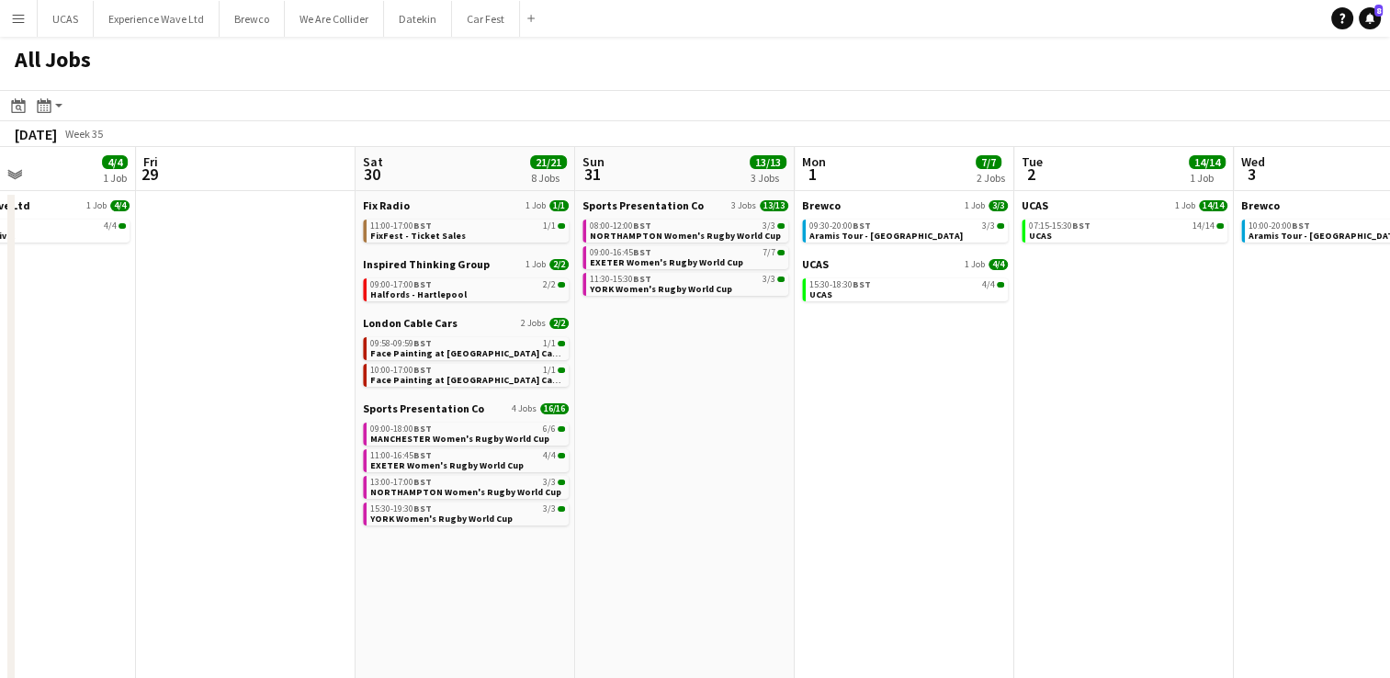
drag, startPoint x: 1126, startPoint y: 436, endPoint x: 753, endPoint y: 467, distance: 374.3
click at [753, 467] on app-calendar-viewport "Mon 25 16/16 4 Jobs Tue 26 Wed 27 6/6 2 Jobs Thu 28 4/4 1 Job Fri 29 Sat 30 21/…" at bounding box center [695, 534] width 1390 height 774
click at [924, 458] on app-date-cell "Brewco 1 Job 3/3 09:30-20:00 BST 3/3 Aramis Tour - Cardiff UCAS 1 Job 4/4 15:30…" at bounding box center [904, 556] width 220 height 730
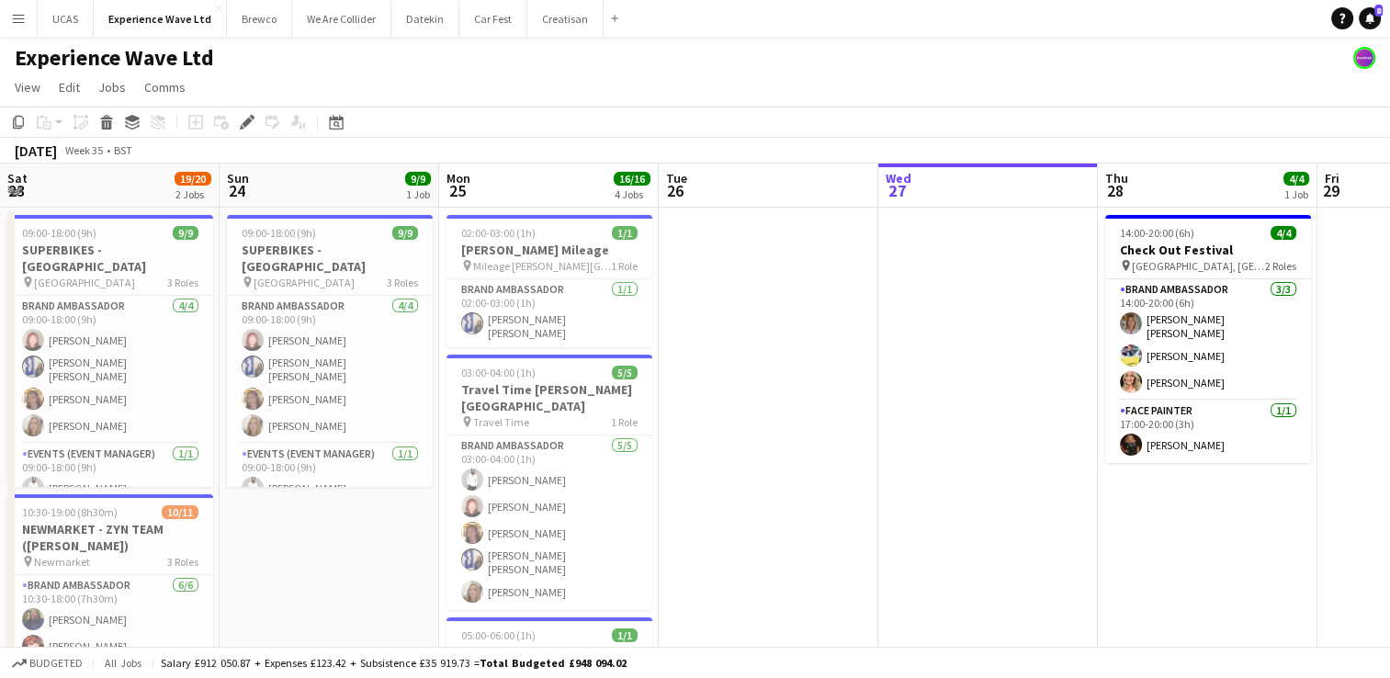
scroll to position [0, 632]
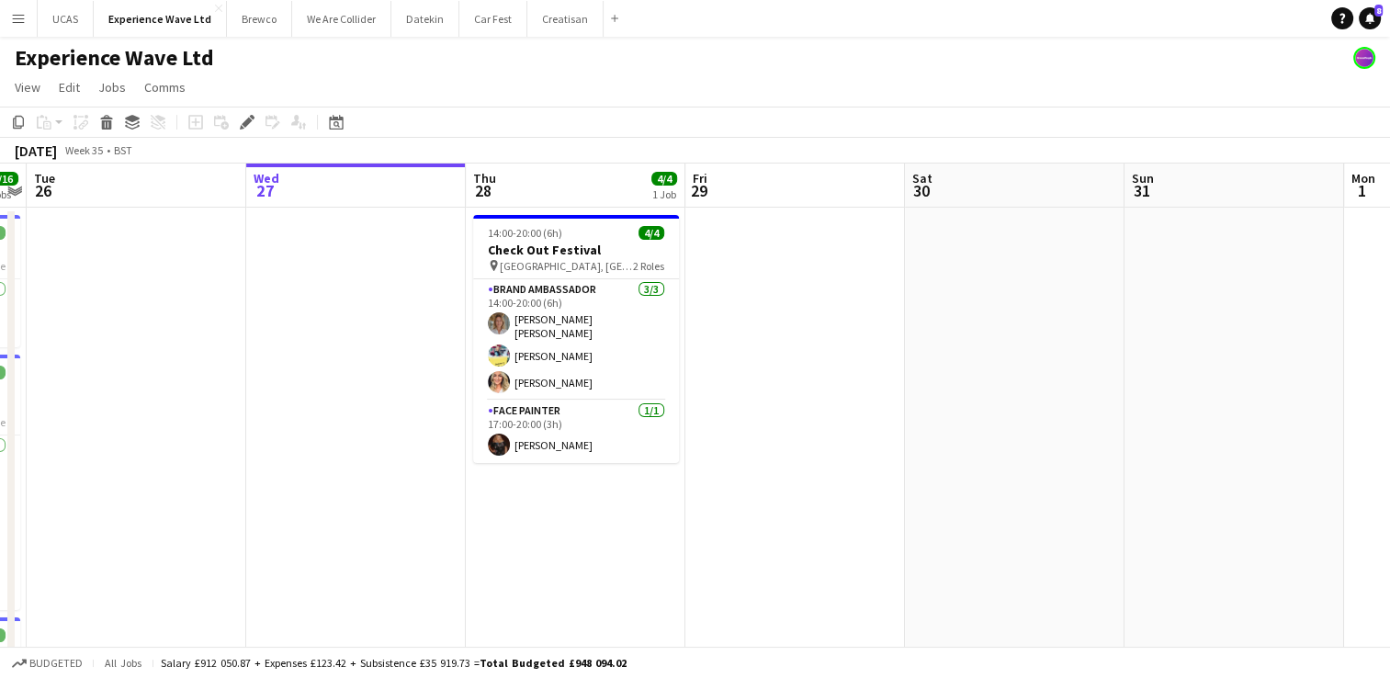
click at [837, 424] on app-date-cell at bounding box center [796, 639] width 220 height 863
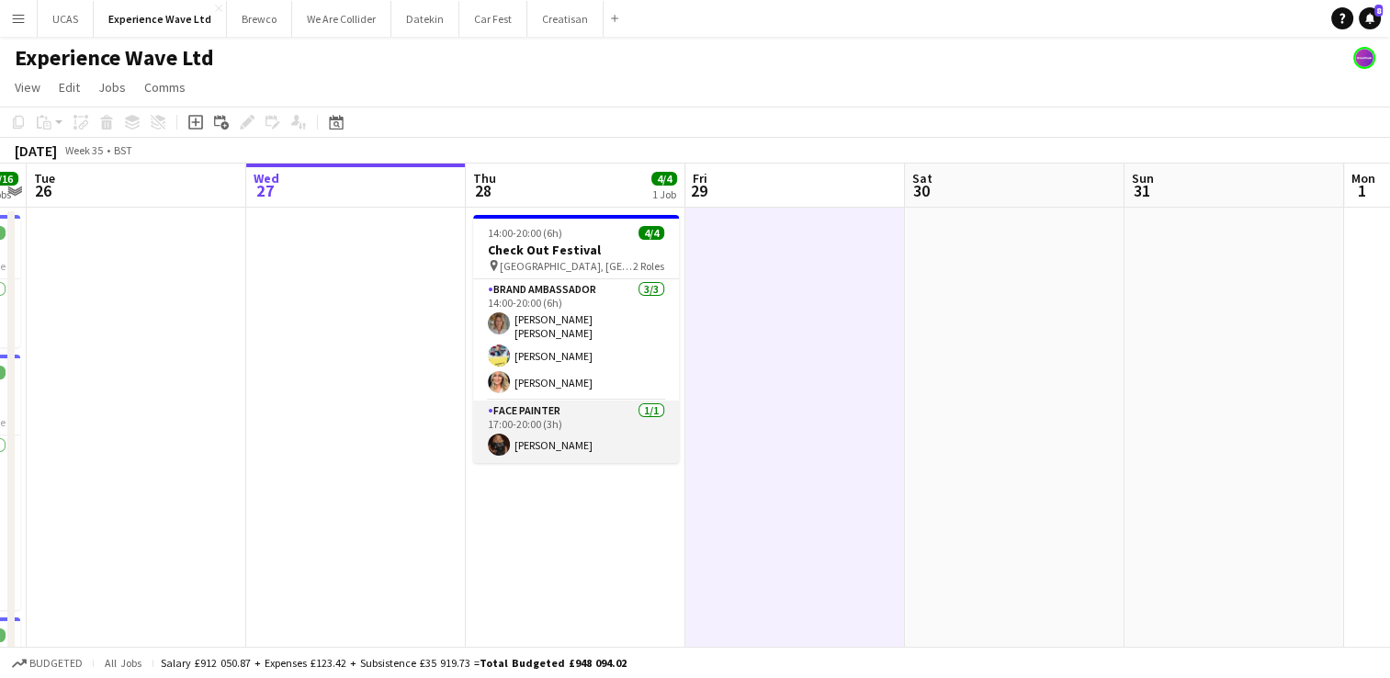
click at [593, 433] on app-card-role "Face Painter 1/1 17:00-20:00 (3h) Sharon Hogarth" at bounding box center [576, 432] width 206 height 62
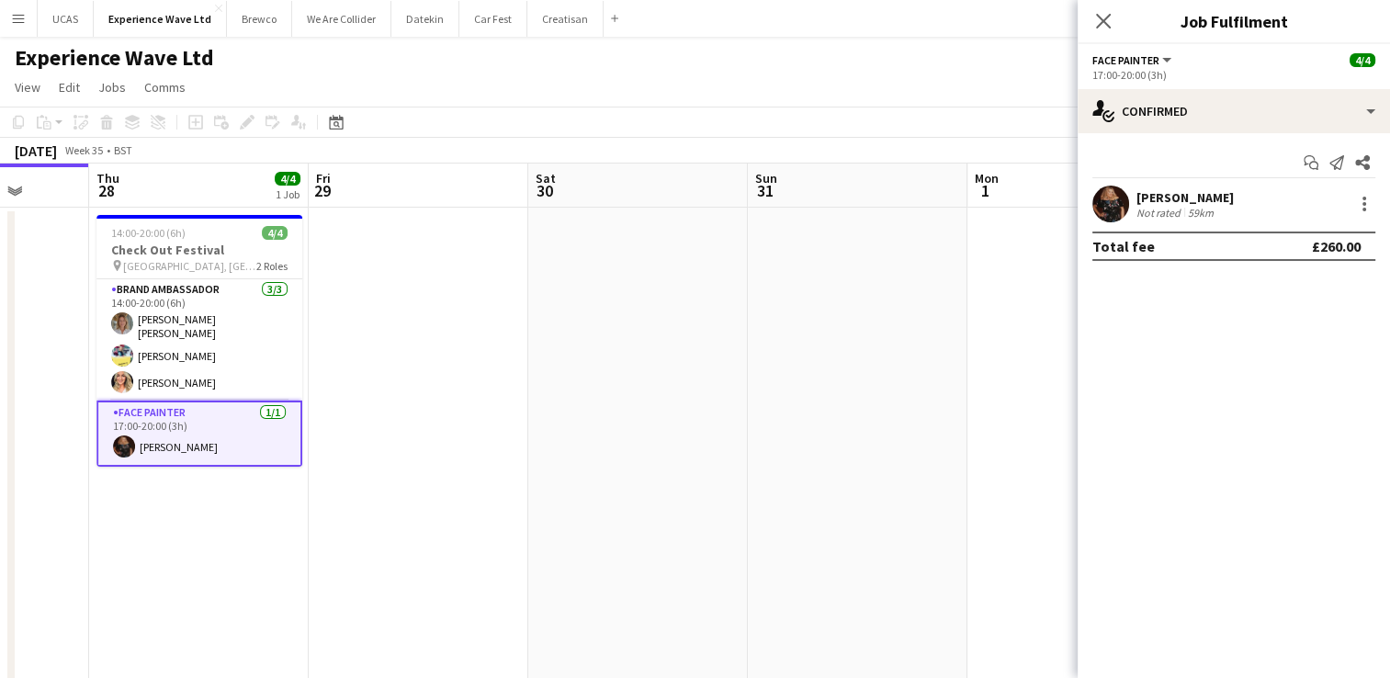
drag, startPoint x: 802, startPoint y: 510, endPoint x: 423, endPoint y: 542, distance: 380.9
click at [418, 546] on app-calendar-viewport "Mon 25 16/16 4 Jobs Tue 26 Wed 27 Thu 28 4/4 1 Job Fri 29 Sat 30 Sun 31 Mon 1 T…" at bounding box center [695, 674] width 1390 height 1021
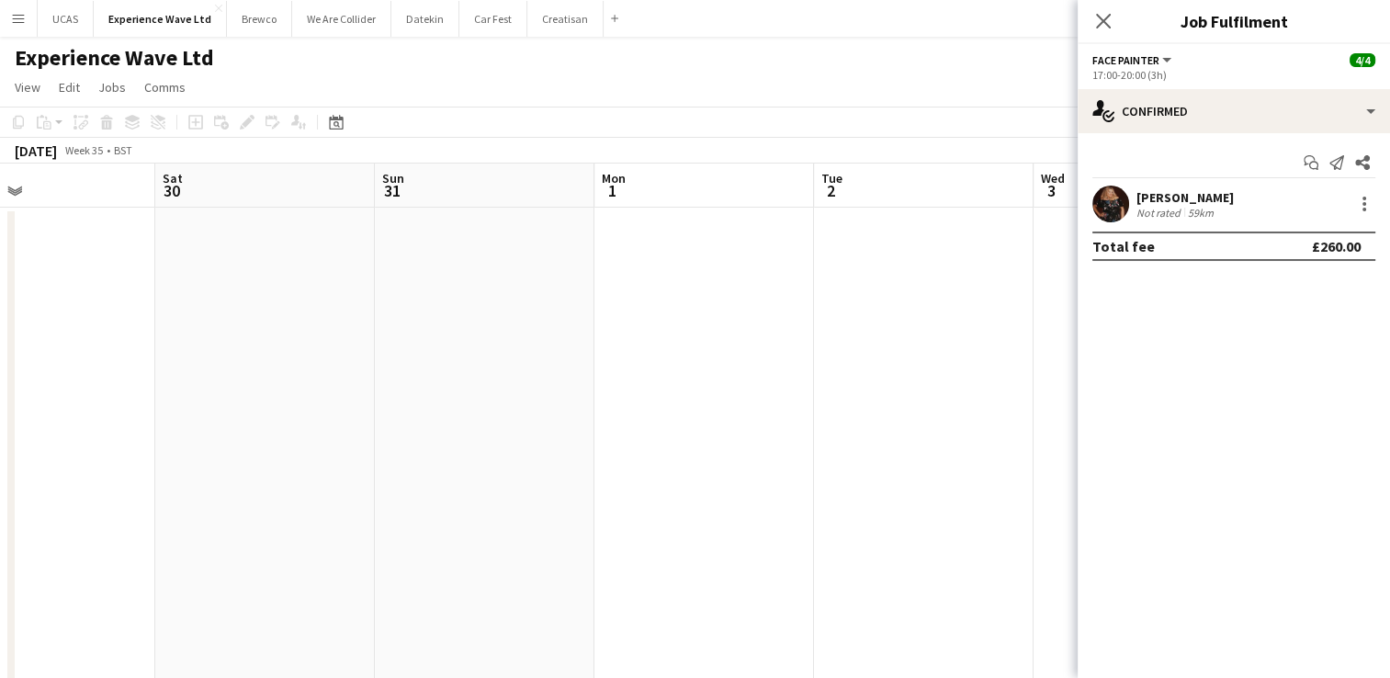
drag, startPoint x: 674, startPoint y: 502, endPoint x: 445, endPoint y: 510, distance: 229.0
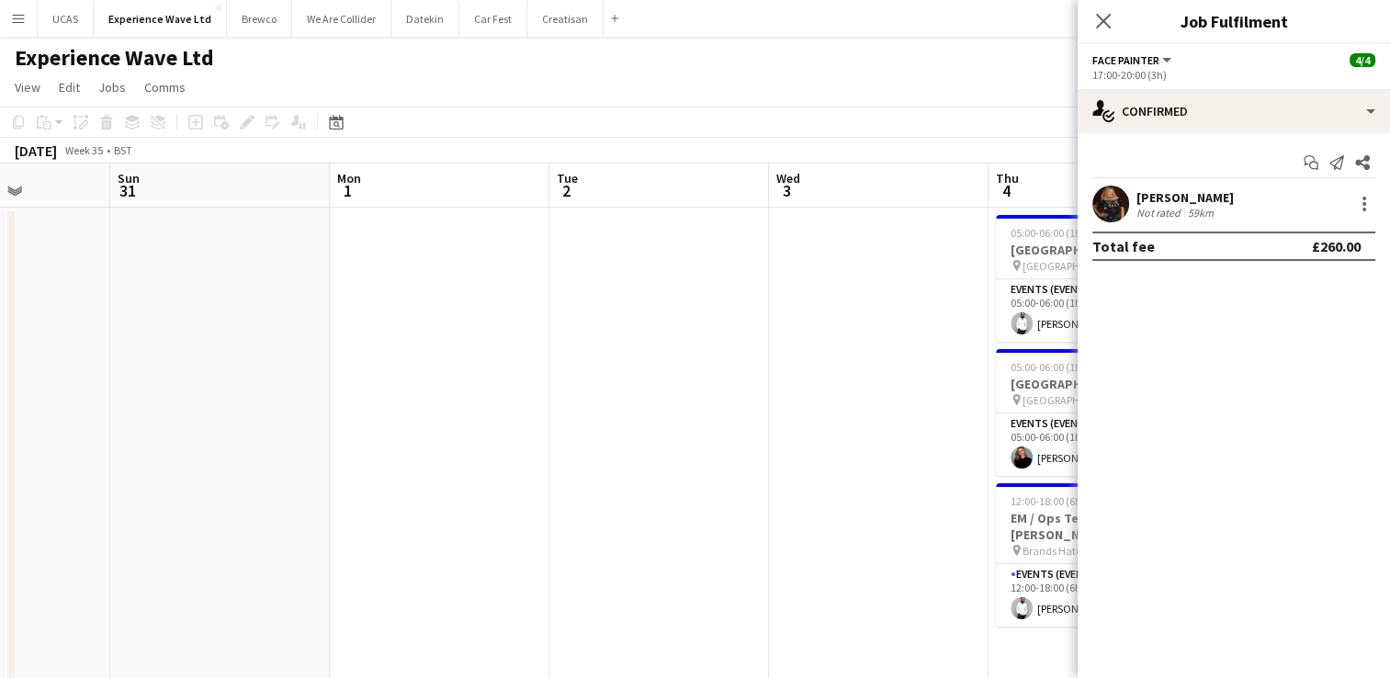
drag, startPoint x: 646, startPoint y: 484, endPoint x: 388, endPoint y: 497, distance: 258.5
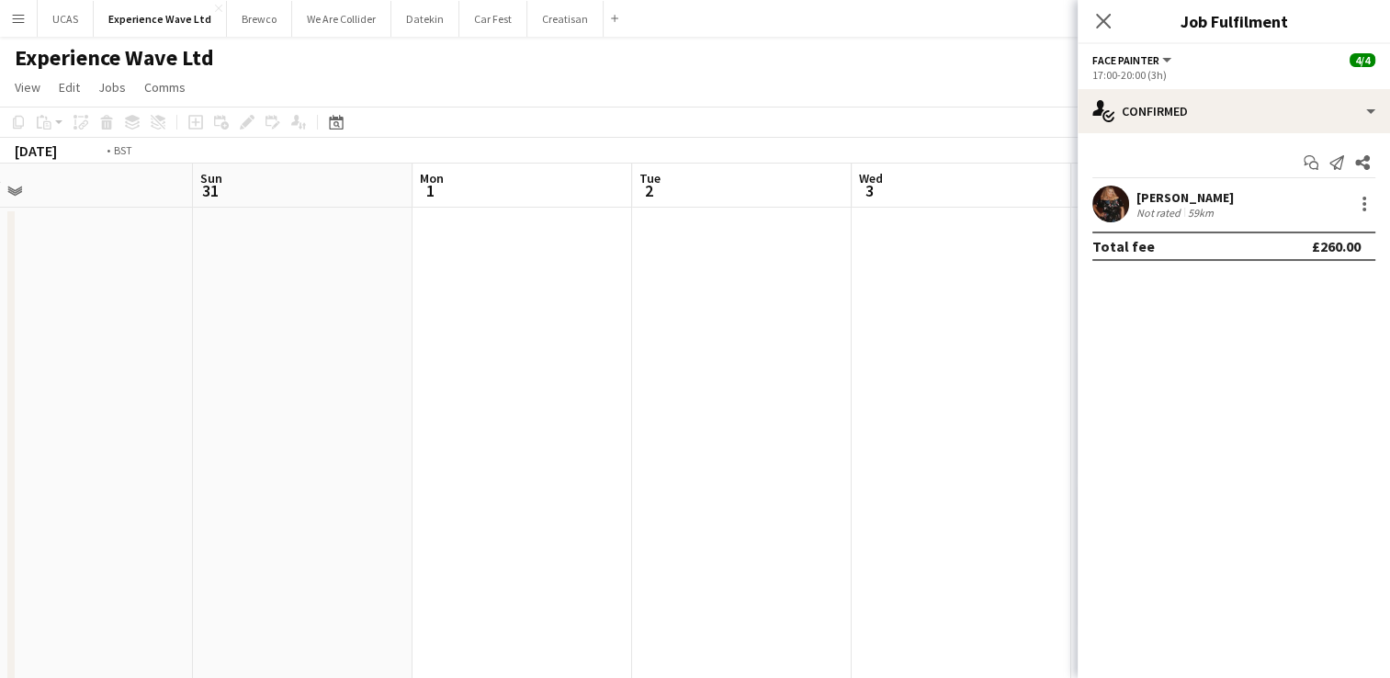
drag, startPoint x: 376, startPoint y: 482, endPoint x: 353, endPoint y: 482, distance: 23.0
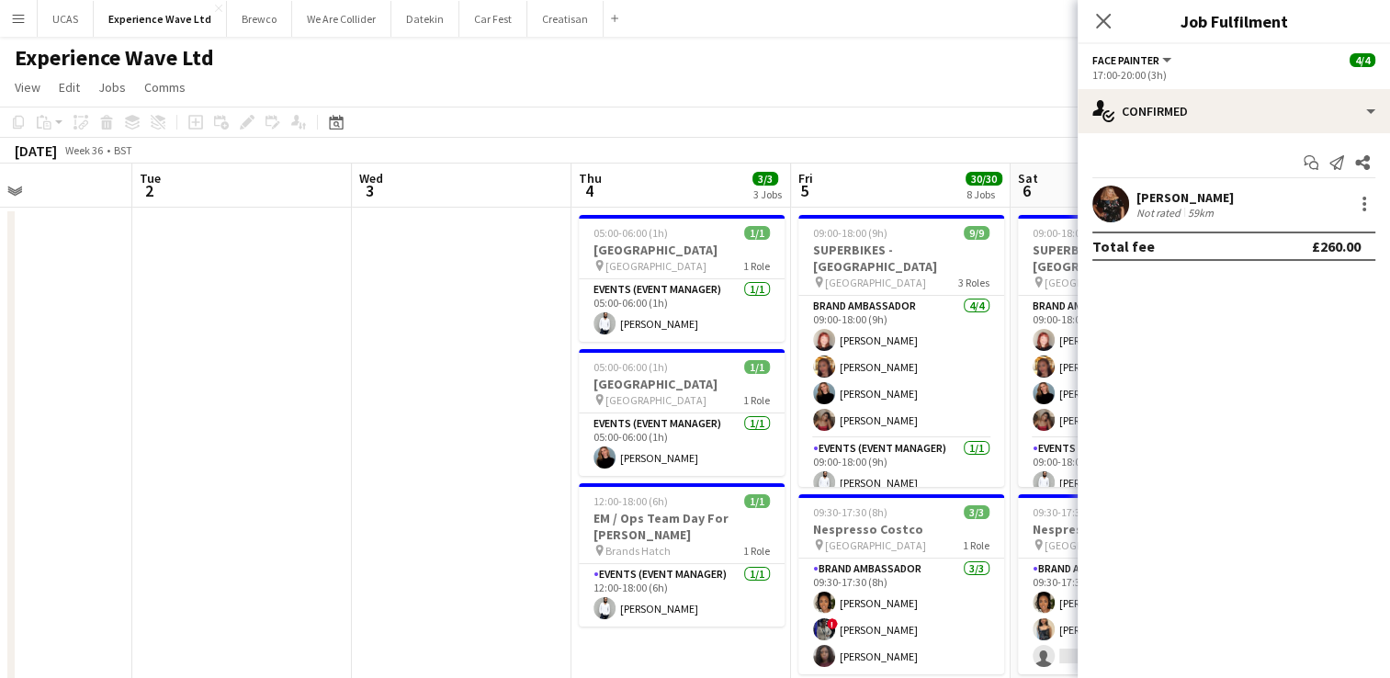
drag, startPoint x: 479, startPoint y: 495, endPoint x: 83, endPoint y: 482, distance: 396.3
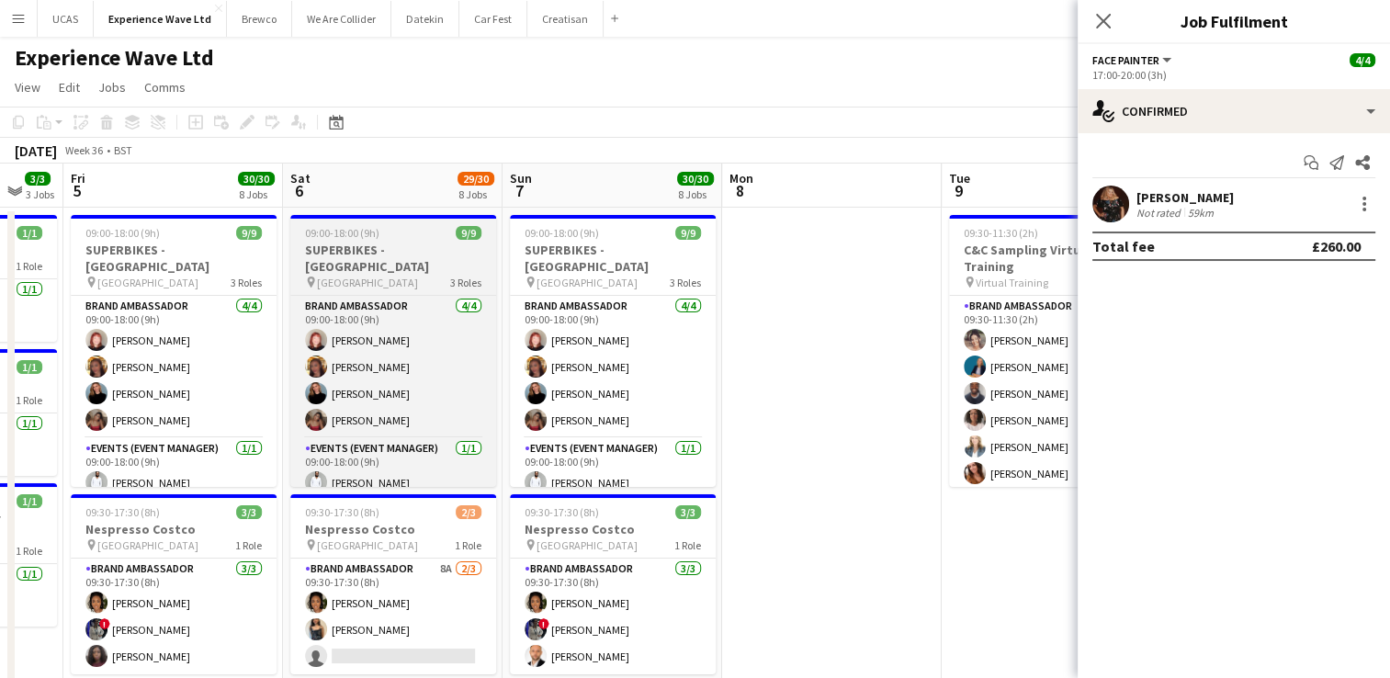
drag, startPoint x: 815, startPoint y: 456, endPoint x: 426, endPoint y: 456, distance: 388.7
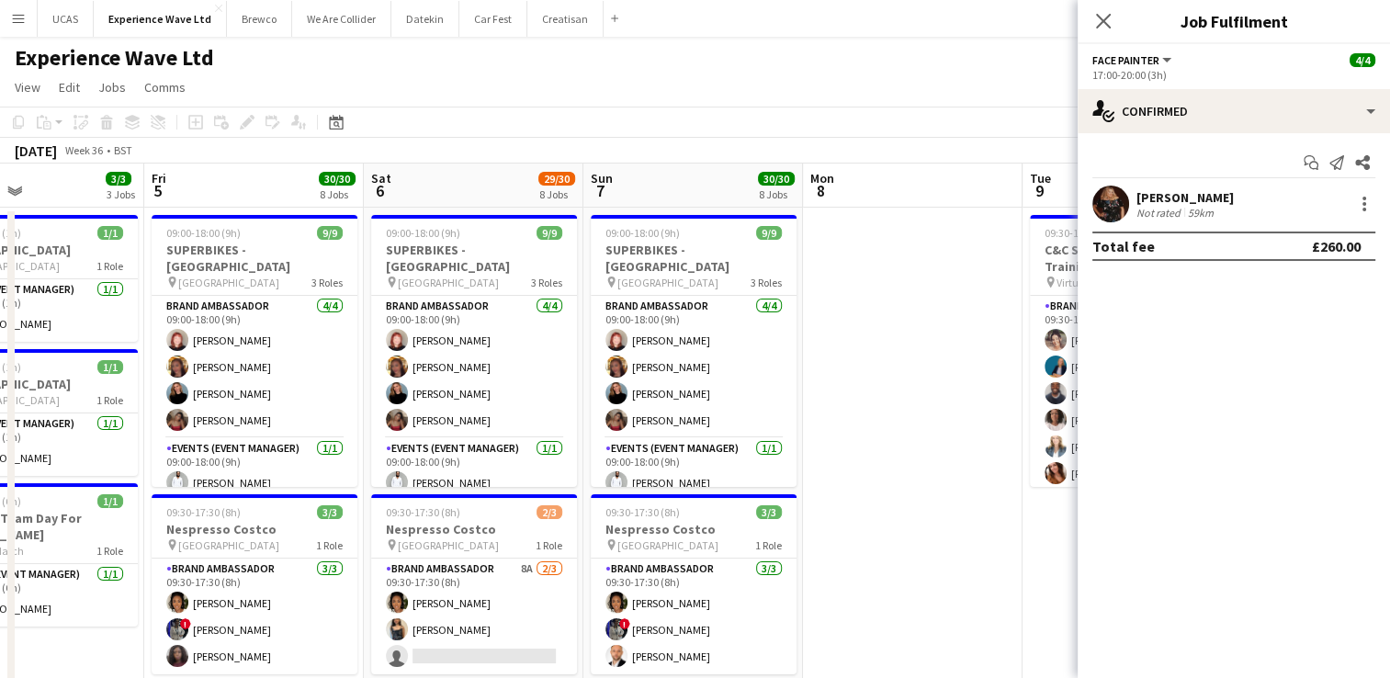
drag, startPoint x: 745, startPoint y: 446, endPoint x: 381, endPoint y: 447, distance: 363.9
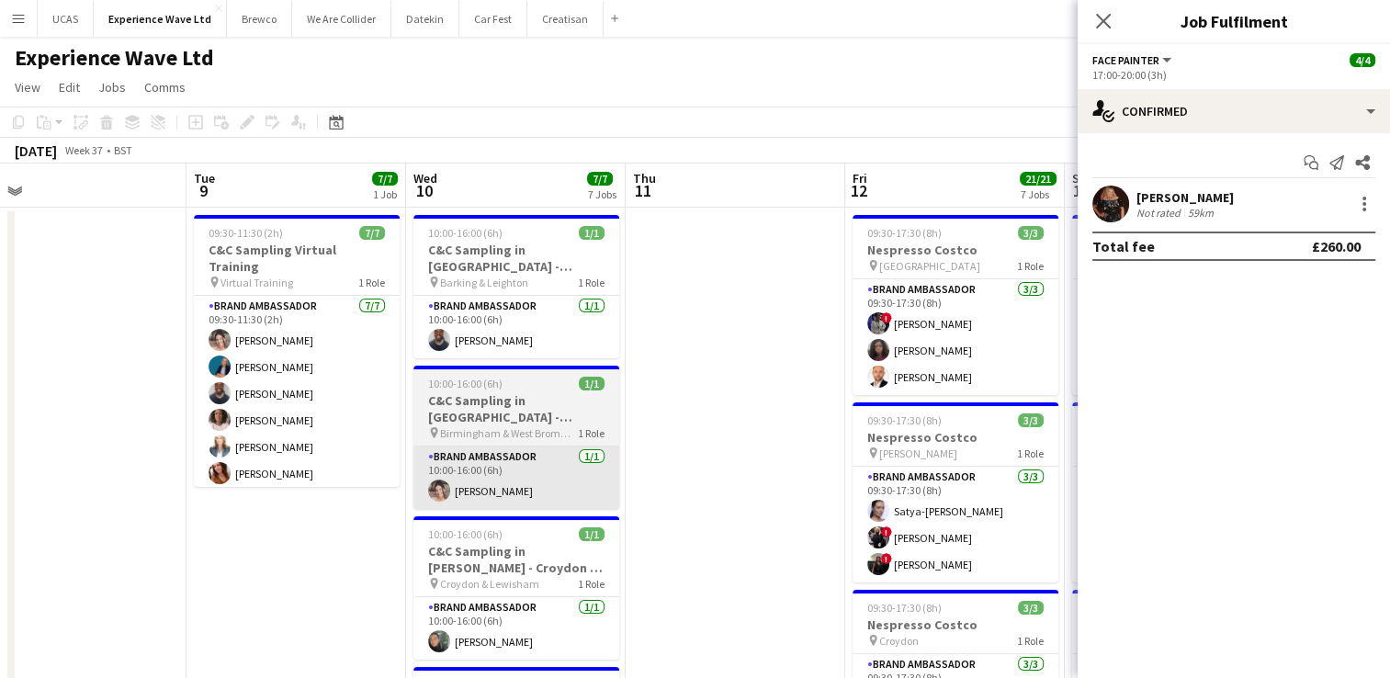
drag, startPoint x: 621, startPoint y: 503, endPoint x: 478, endPoint y: 502, distance: 143.4
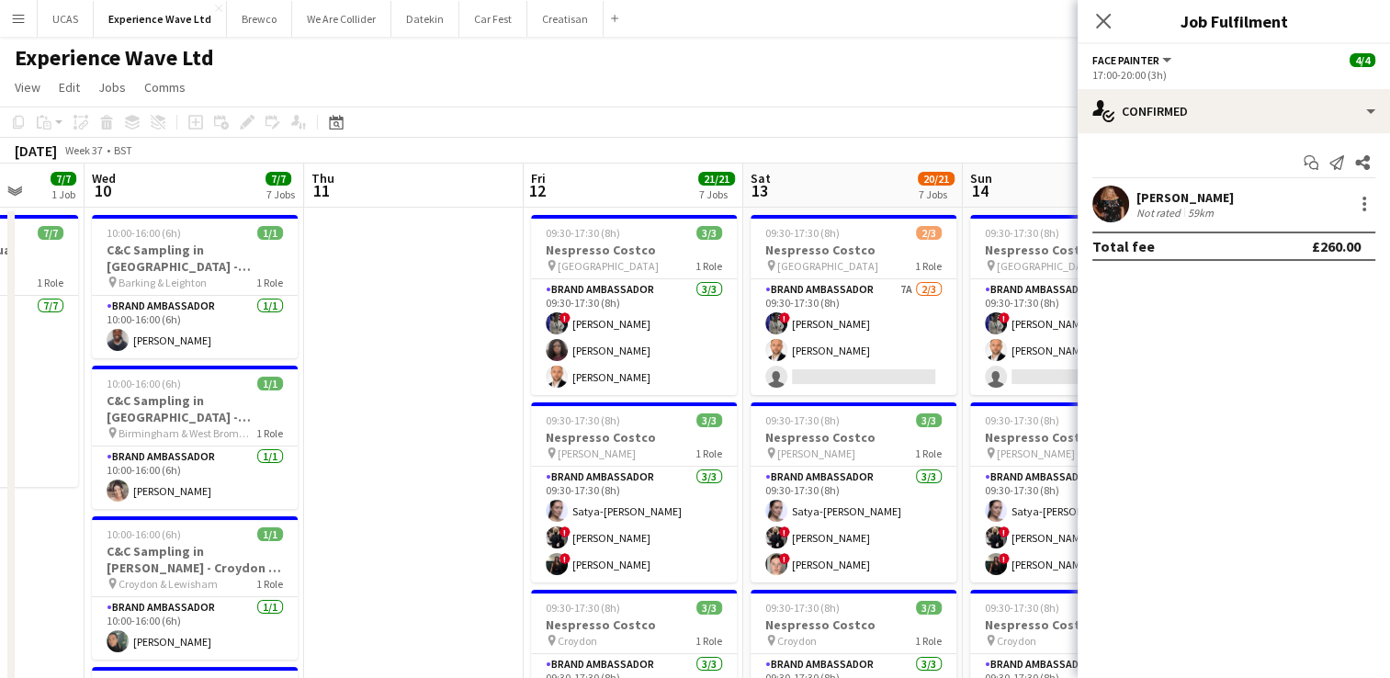
drag, startPoint x: 742, startPoint y: 502, endPoint x: 349, endPoint y: 490, distance: 392.6
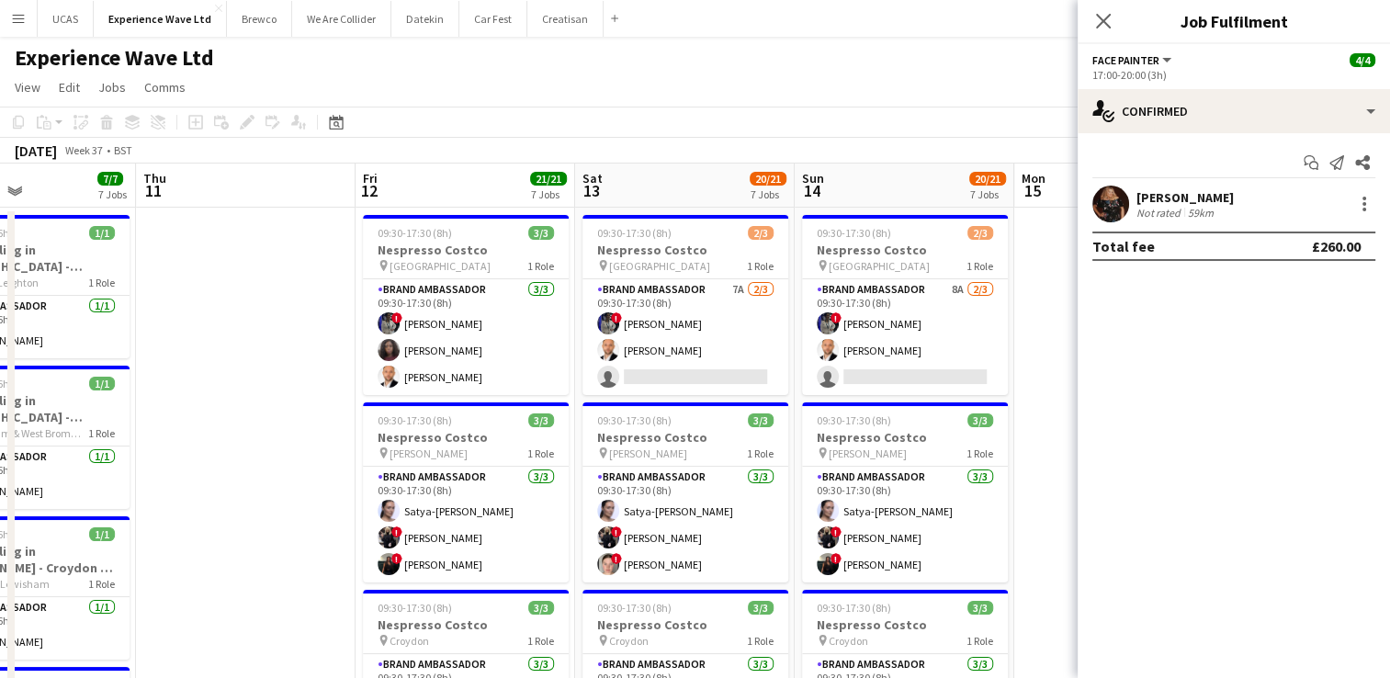
drag, startPoint x: 728, startPoint y: 470, endPoint x: 231, endPoint y: 483, distance: 497.3
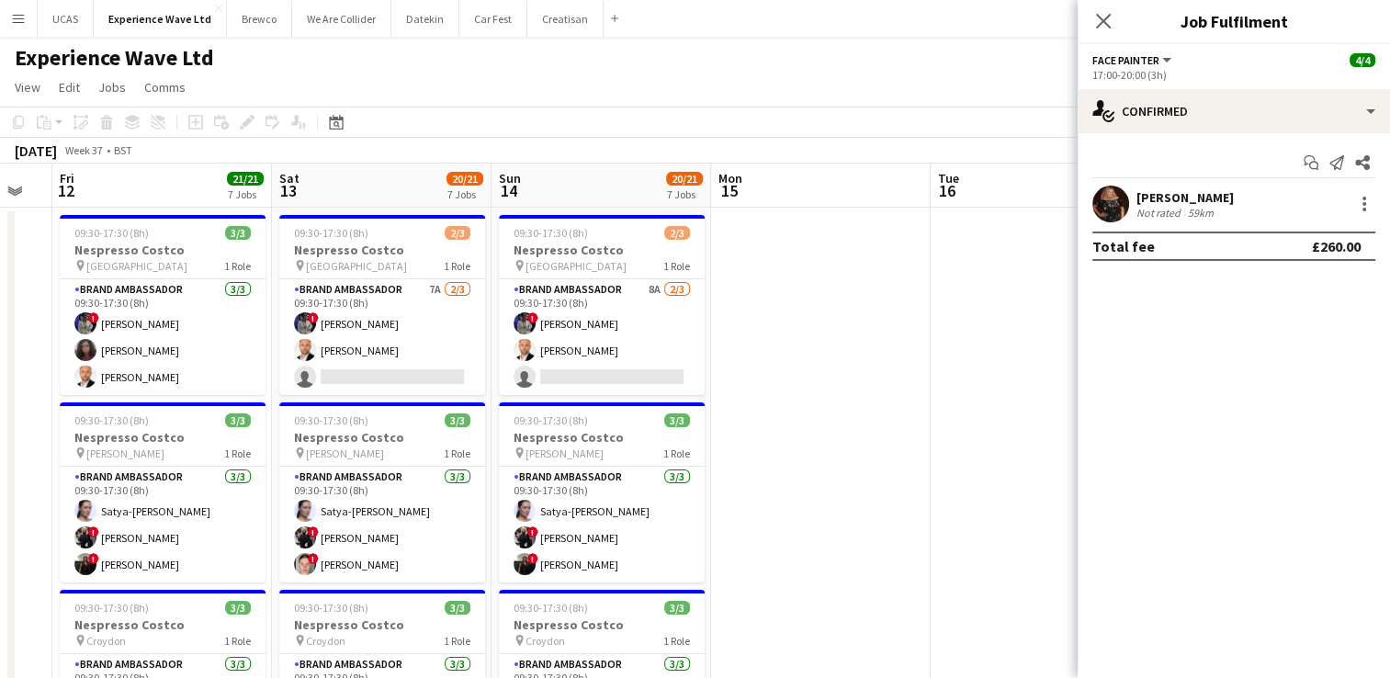
drag, startPoint x: 640, startPoint y: 448, endPoint x: 319, endPoint y: 461, distance: 321.0
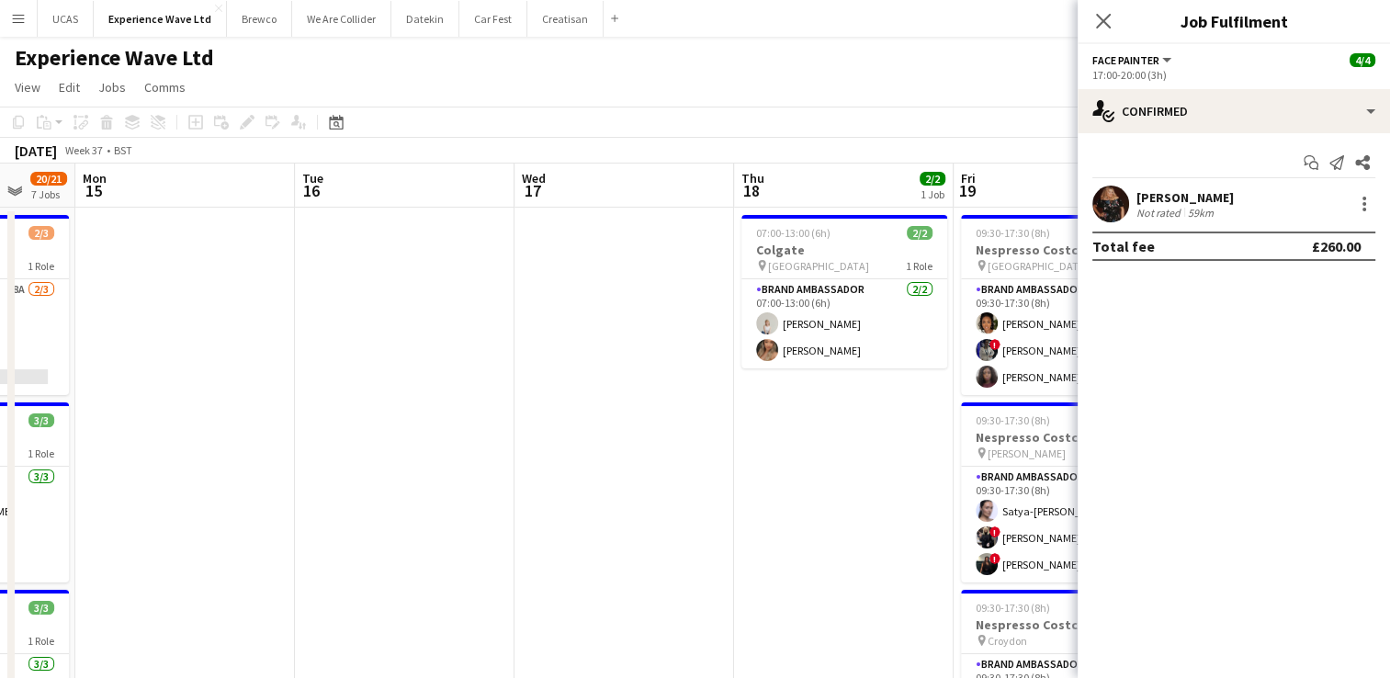
scroll to position [0, 653]
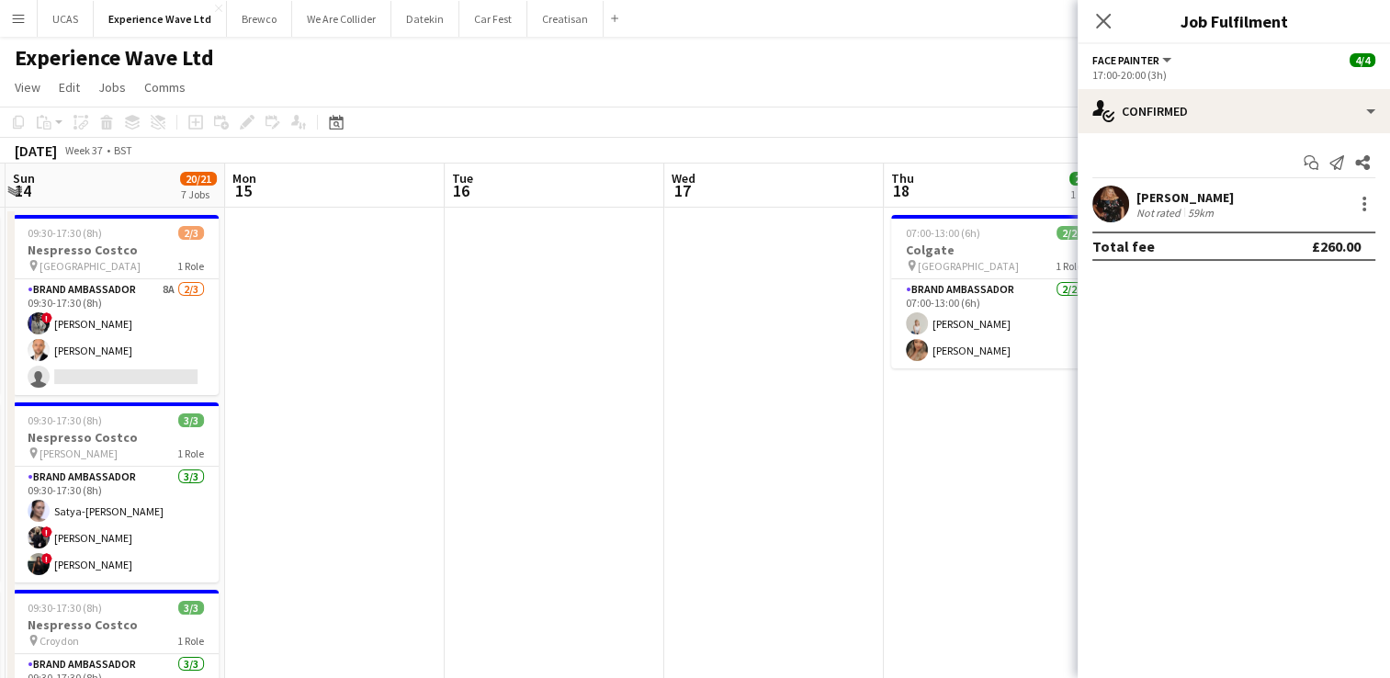
drag, startPoint x: 726, startPoint y: 439, endPoint x: 476, endPoint y: 458, distance: 250.6
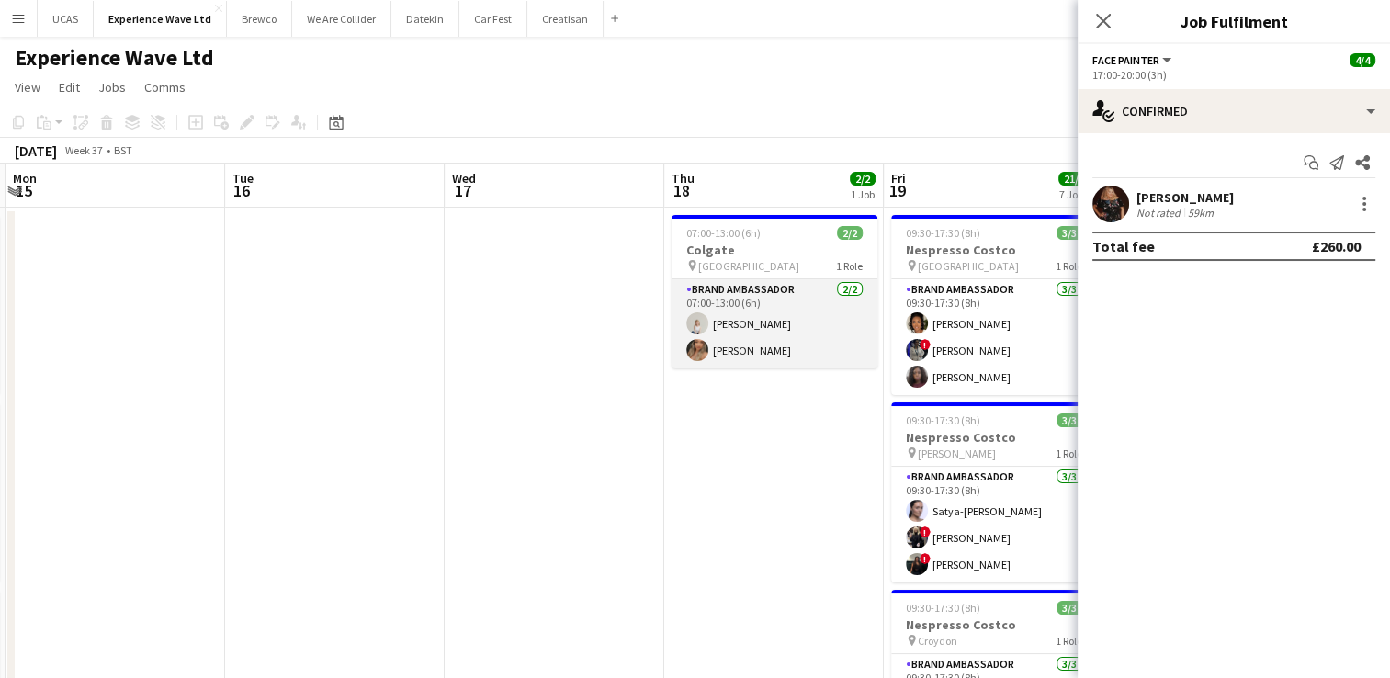
click at [798, 325] on app-card-role "Brand Ambassador 2/2 07:00-13:00 (6h) Alina Sorokina Winifred Doherty Gomez" at bounding box center [775, 323] width 206 height 89
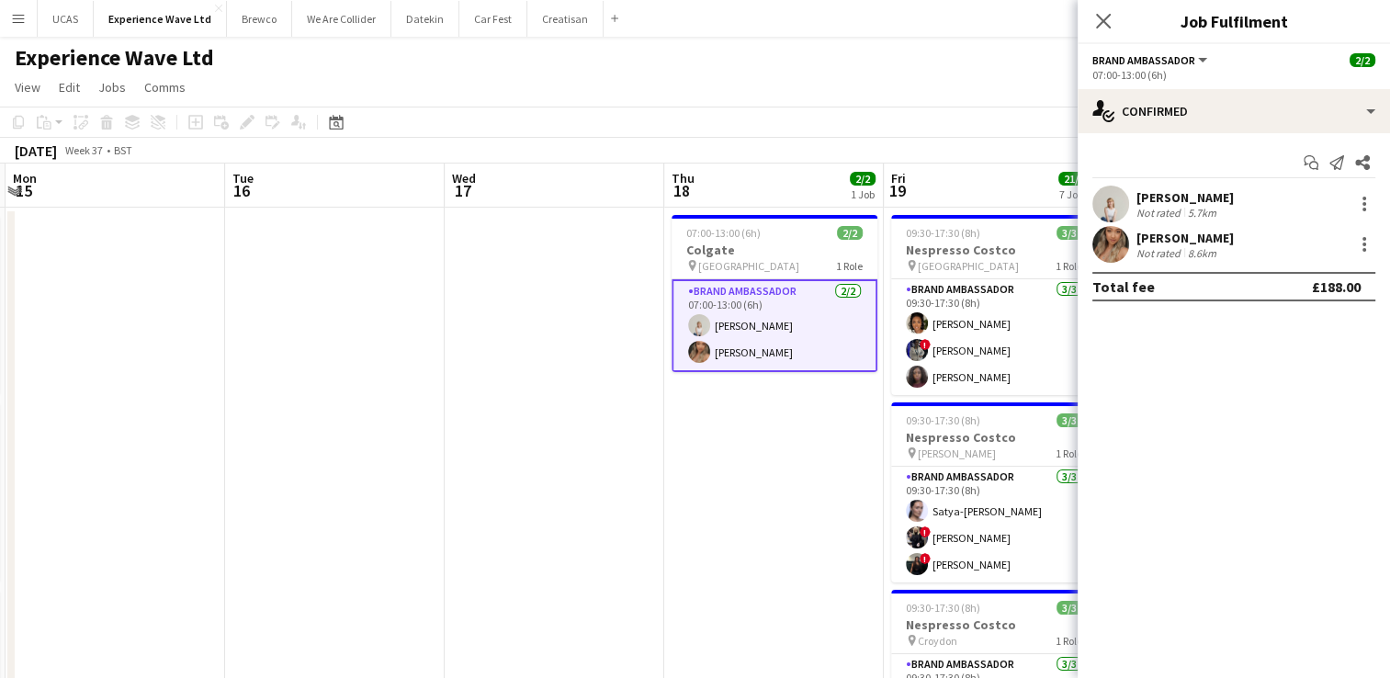
click at [1202, 206] on div "5.7km" at bounding box center [1203, 213] width 36 height 14
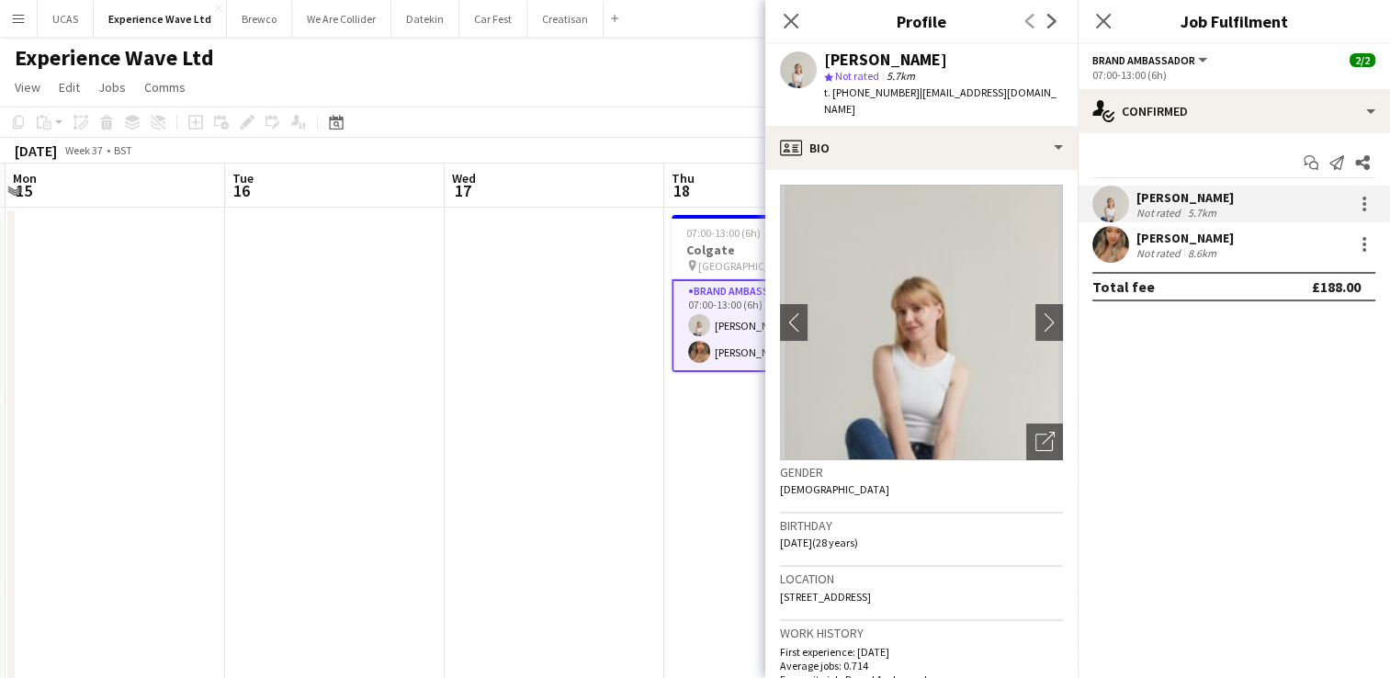
click at [1216, 237] on div "Winifred Doherty Gomez" at bounding box center [1185, 238] width 97 height 17
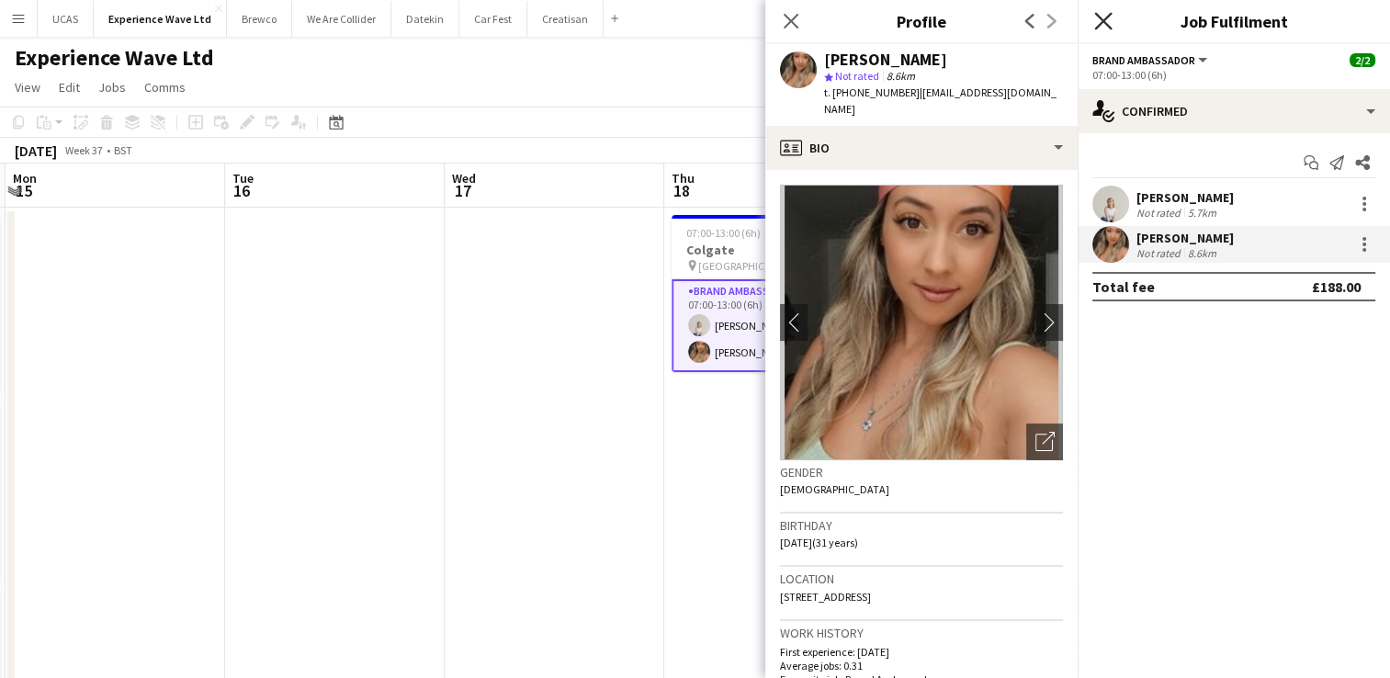
click at [1106, 28] on icon "Close pop-in" at bounding box center [1102, 20] width 17 height 17
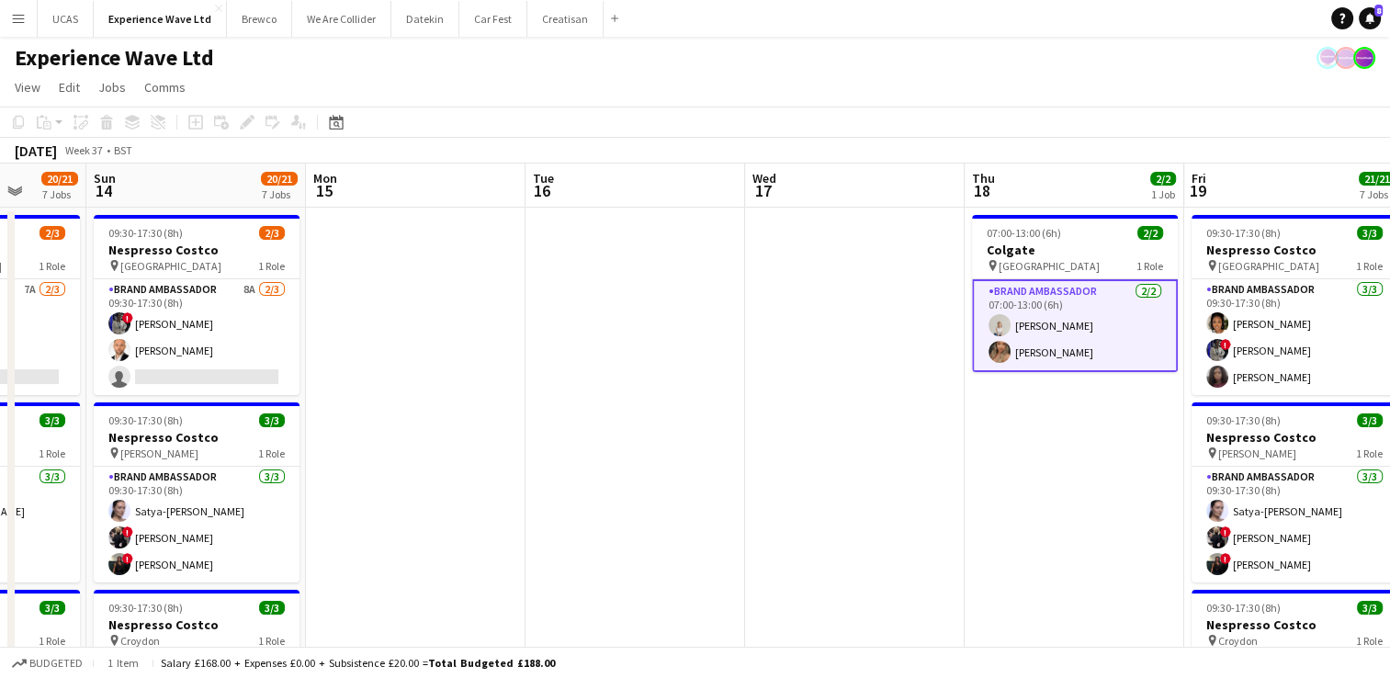
drag, startPoint x: 389, startPoint y: 465, endPoint x: 662, endPoint y: 481, distance: 273.4
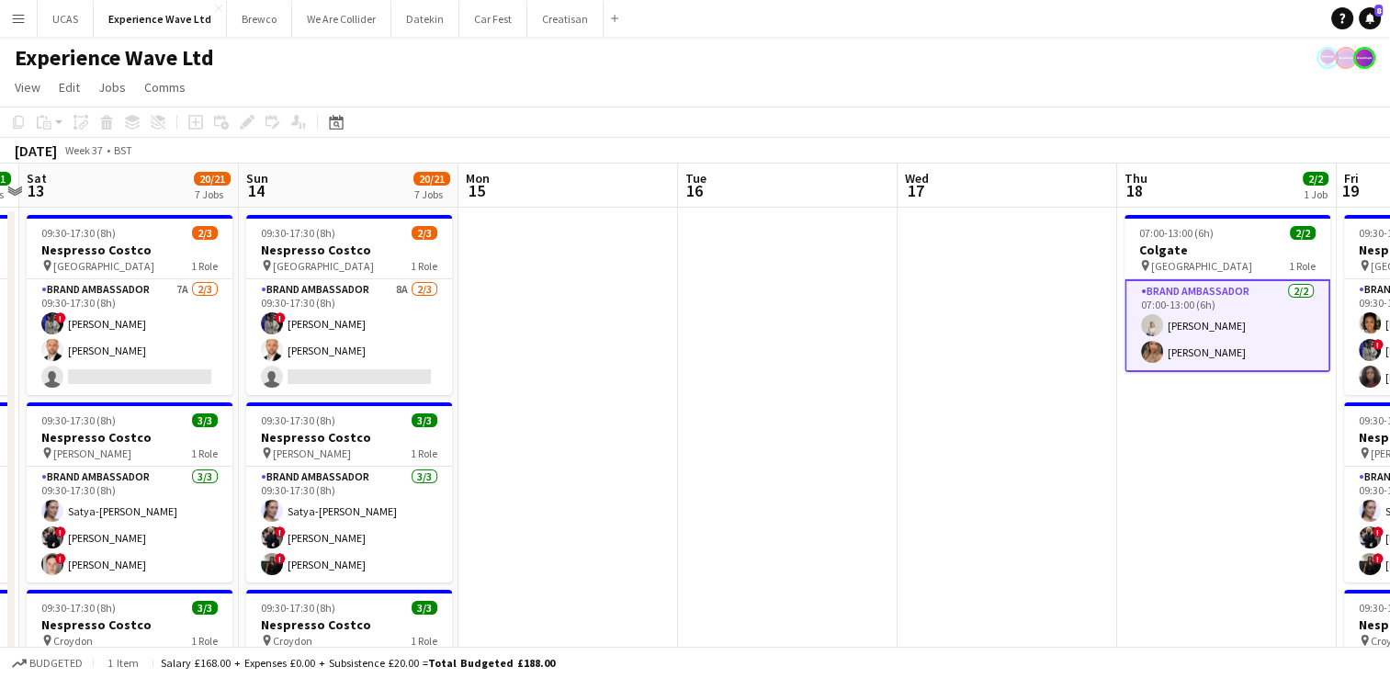
drag, startPoint x: 567, startPoint y: 505, endPoint x: 799, endPoint y: 492, distance: 232.0
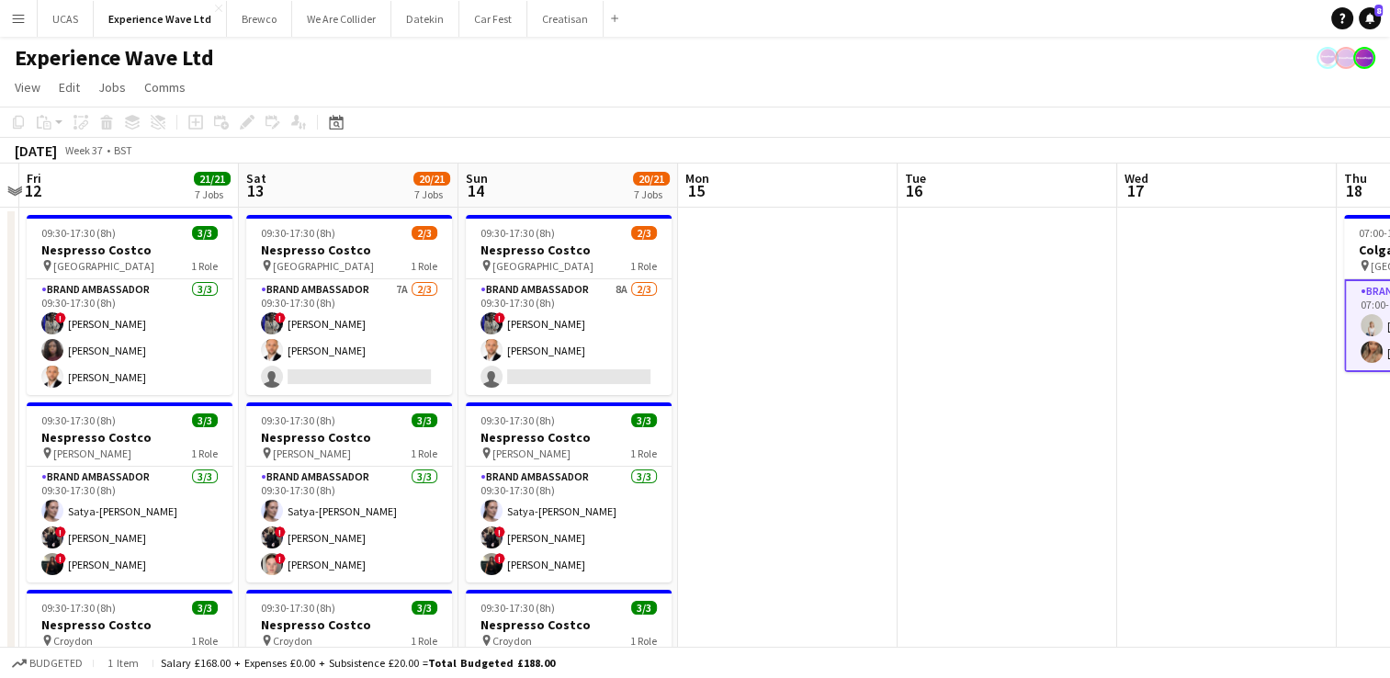
scroll to position [0, 409]
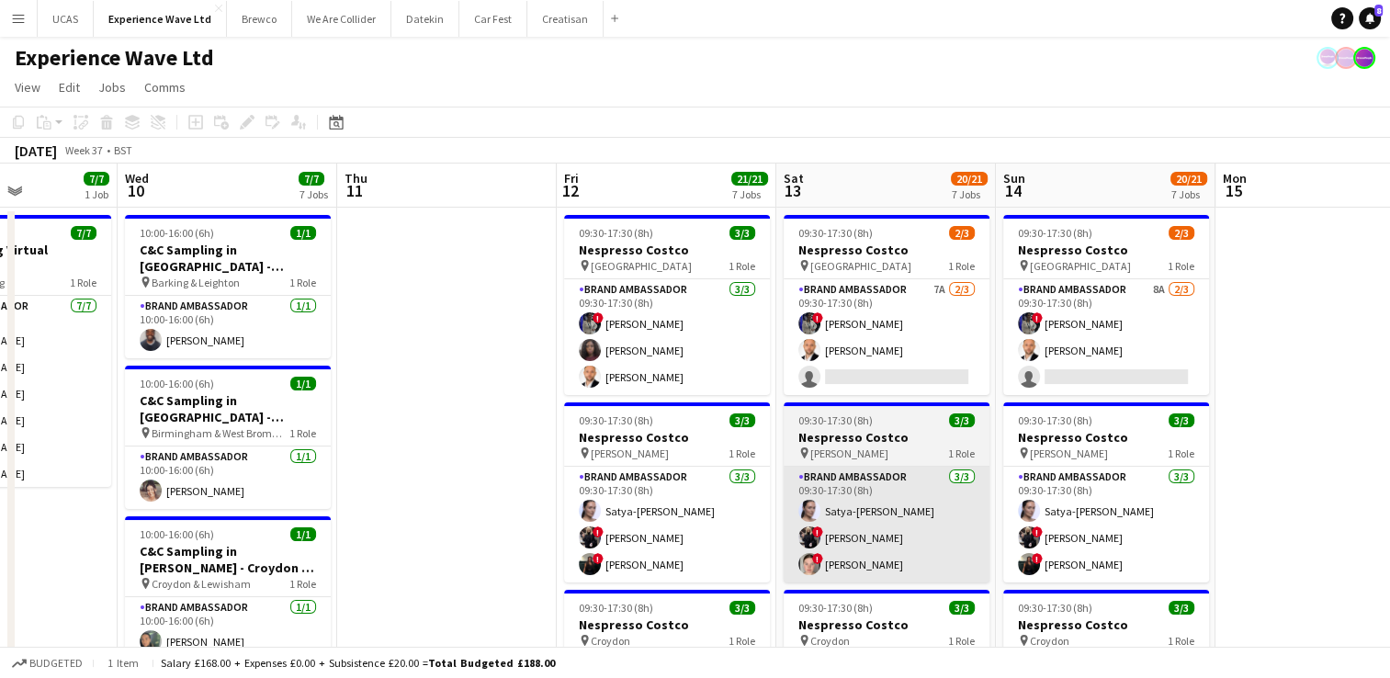
drag, startPoint x: 827, startPoint y: 529, endPoint x: 957, endPoint y: 524, distance: 129.7
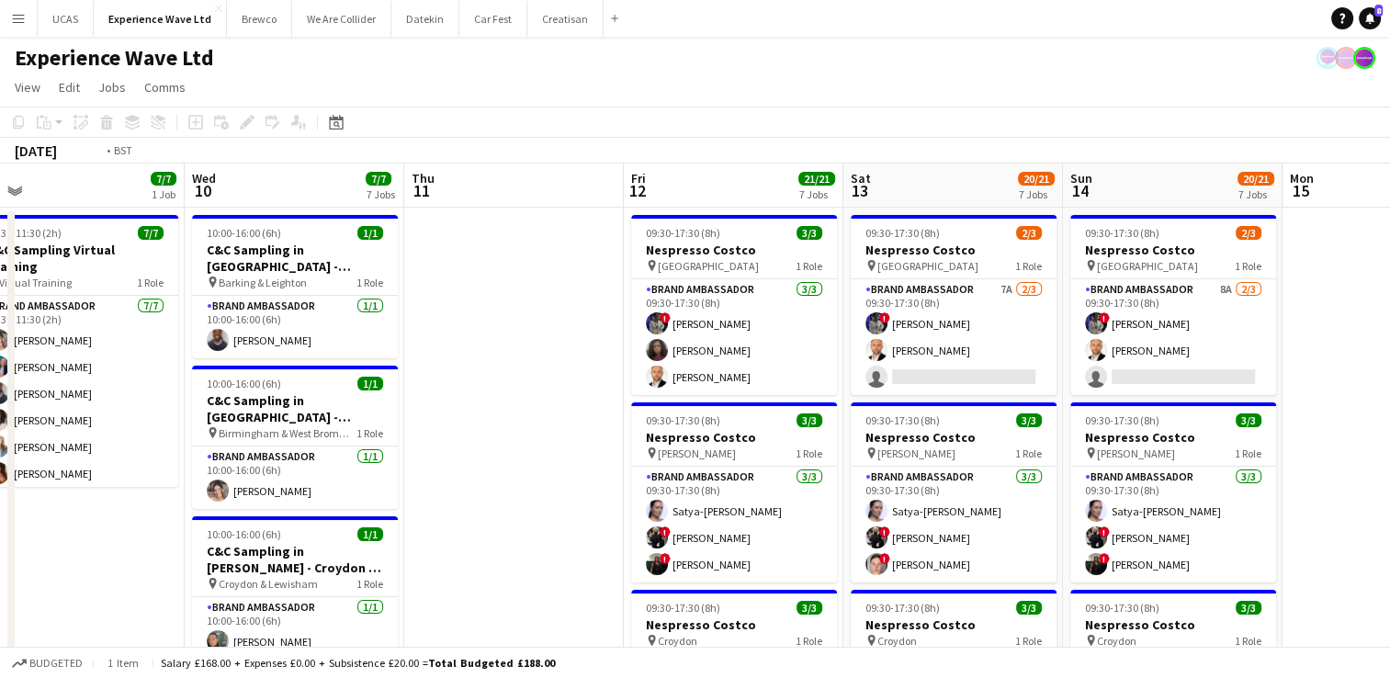
drag, startPoint x: 412, startPoint y: 472, endPoint x: 952, endPoint y: 462, distance: 540.4
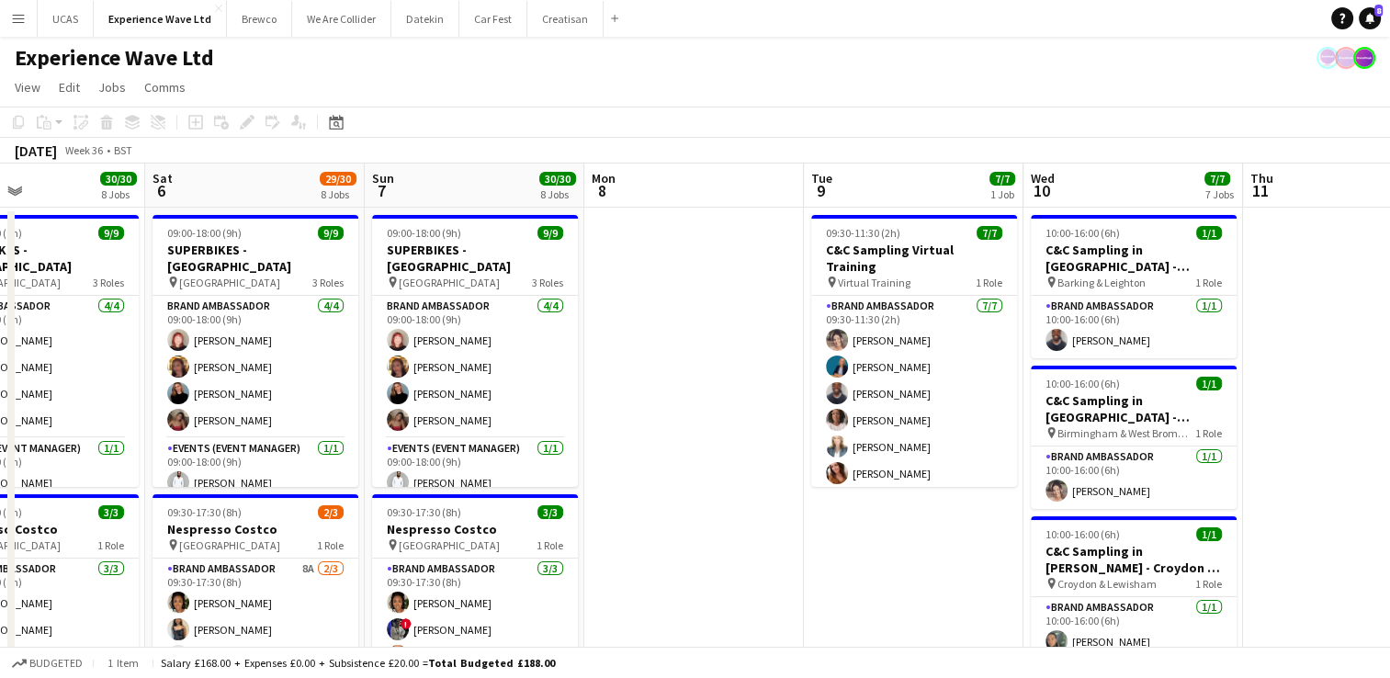
drag, startPoint x: 374, startPoint y: 552, endPoint x: 741, endPoint y: 532, distance: 367.2
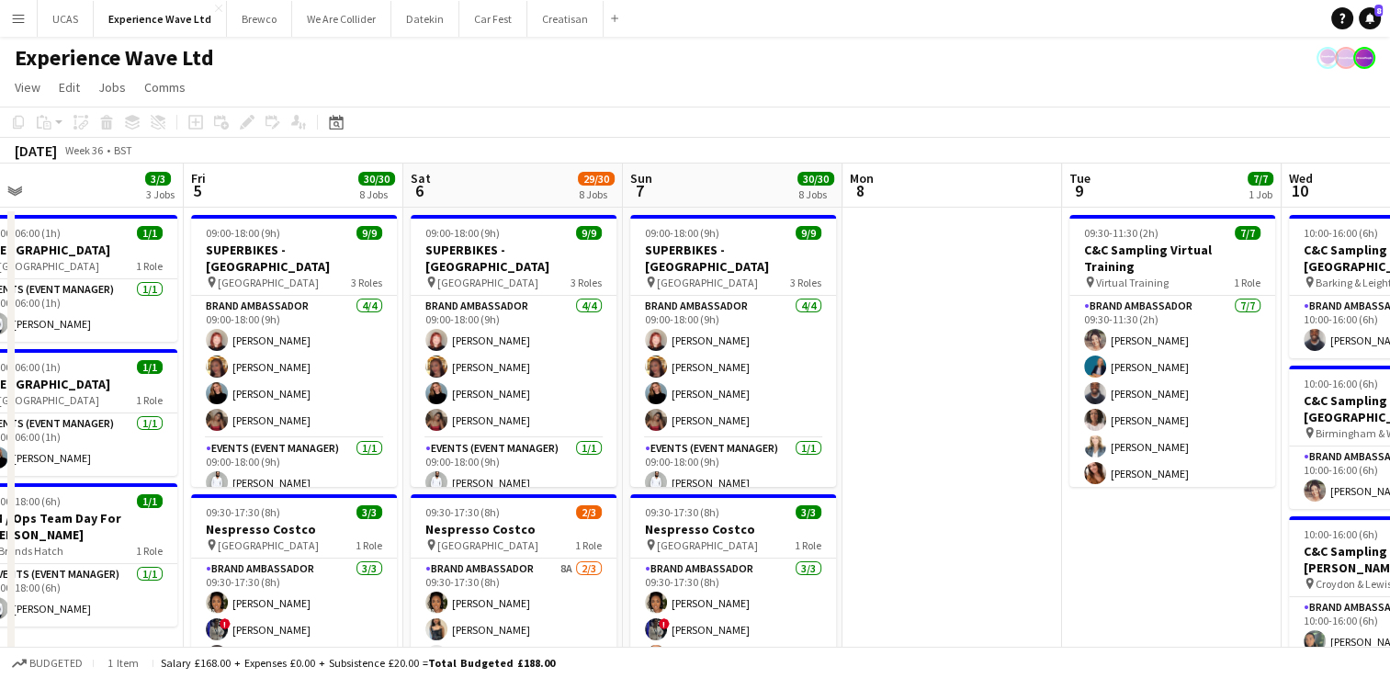
scroll to position [0, 476]
drag, startPoint x: 857, startPoint y: 568, endPoint x: 949, endPoint y: 569, distance: 91.9
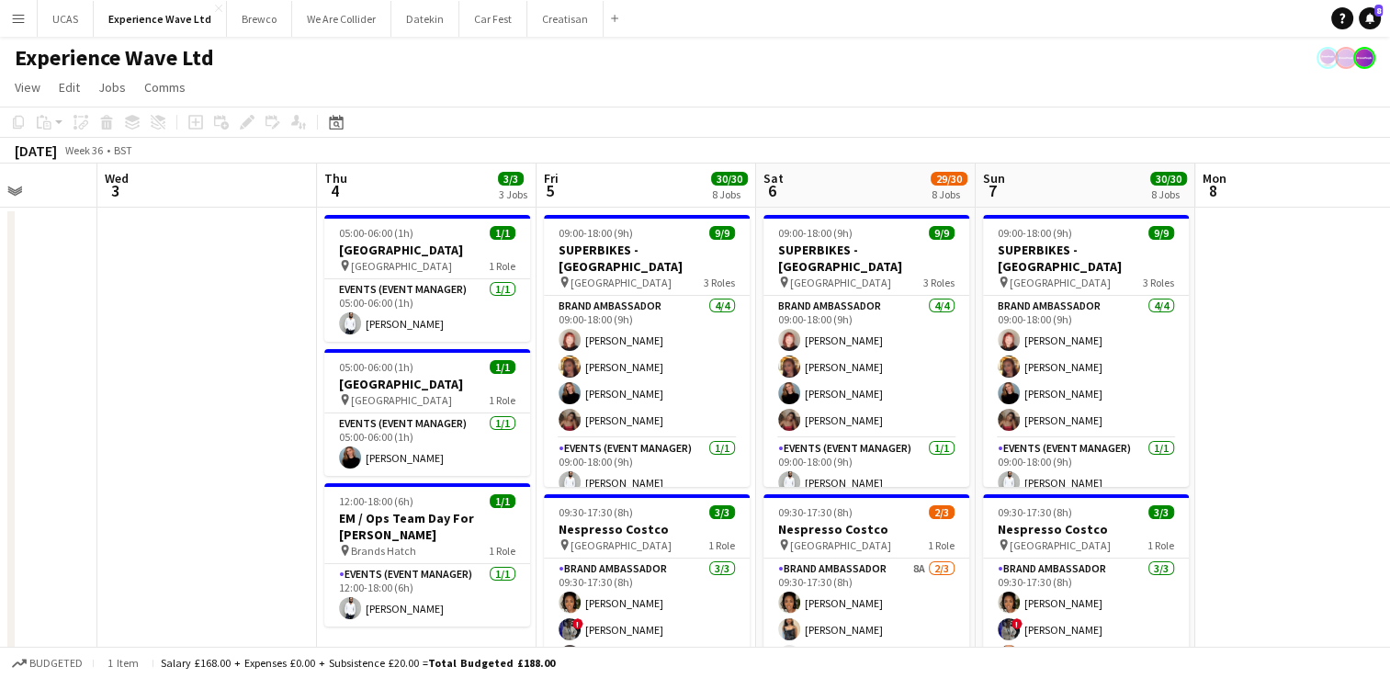
scroll to position [0, 556]
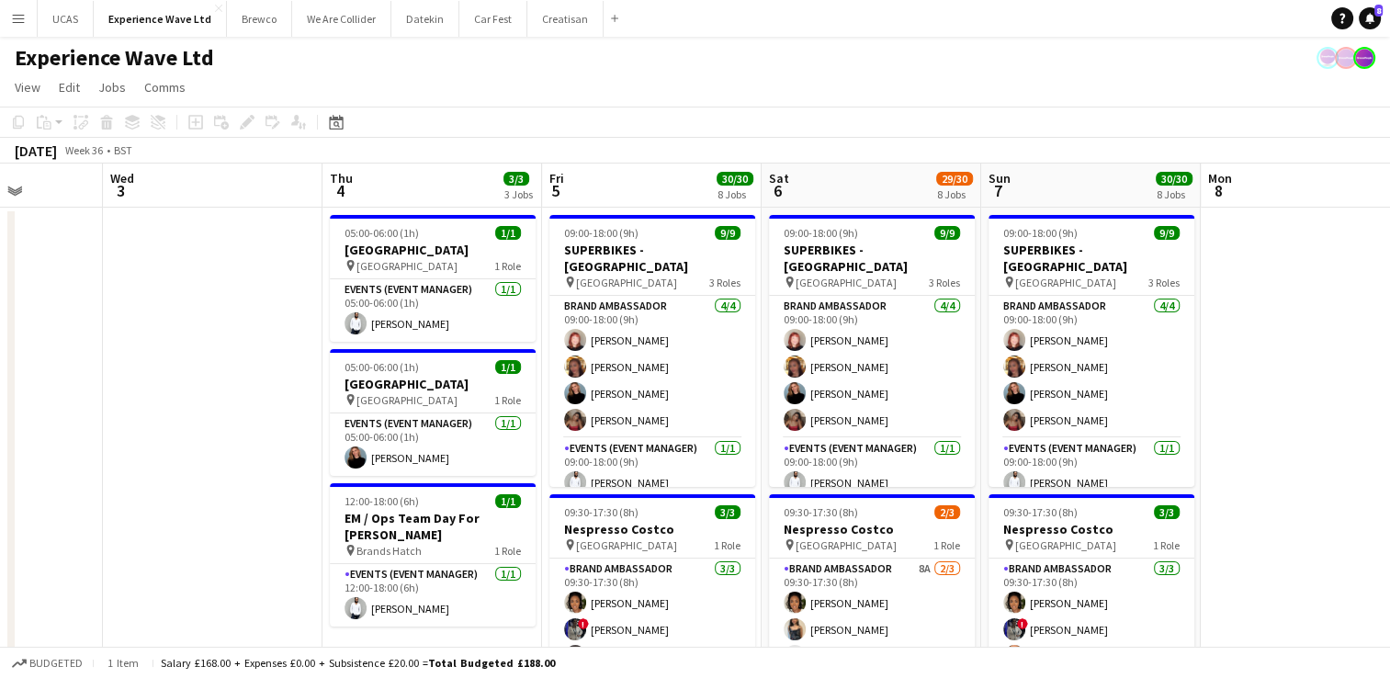
drag, startPoint x: 379, startPoint y: 547, endPoint x: 738, endPoint y: 547, distance: 359.3
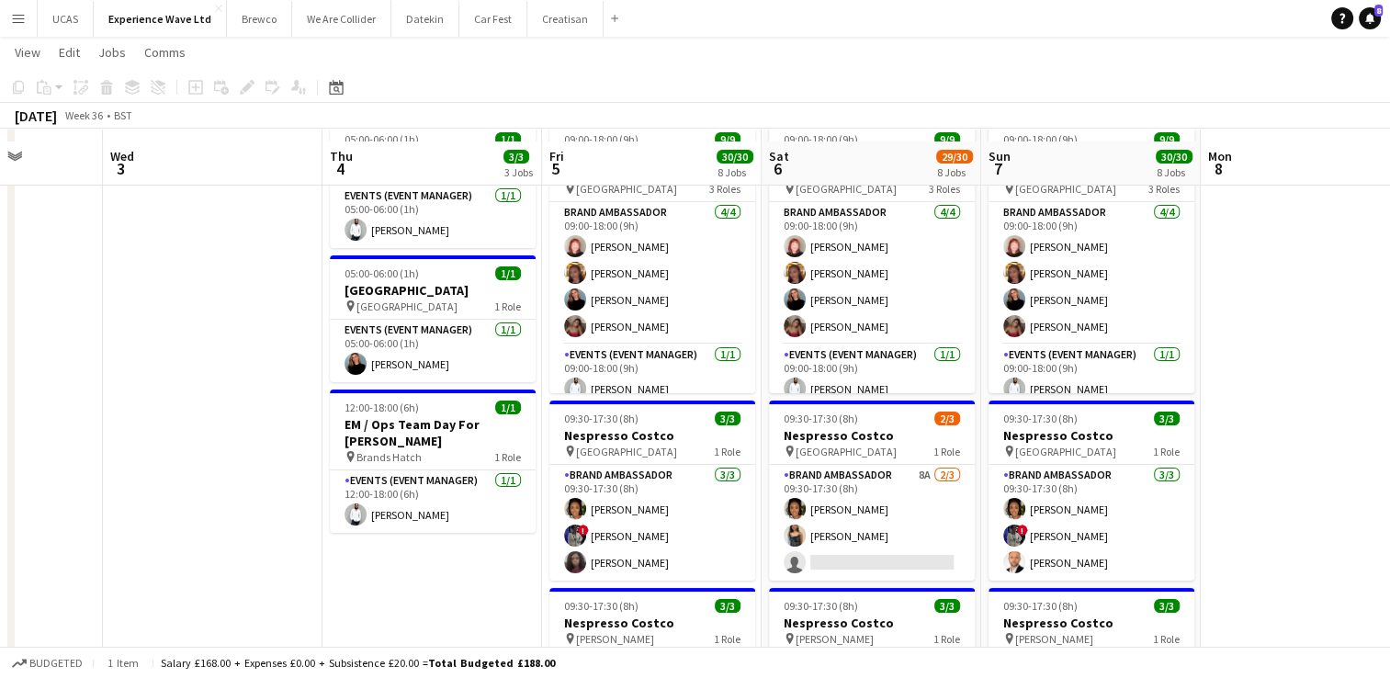
scroll to position [184, 0]
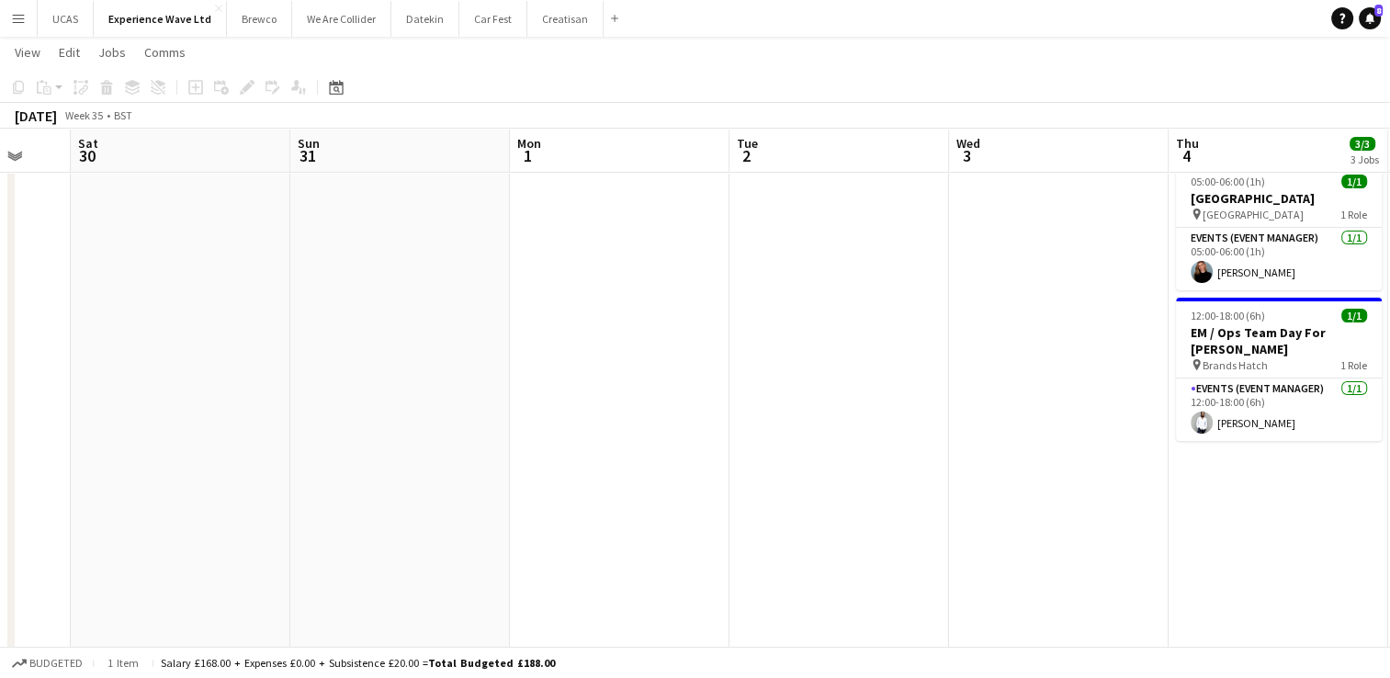
drag, startPoint x: 238, startPoint y: 480, endPoint x: 1089, endPoint y: 463, distance: 851.1
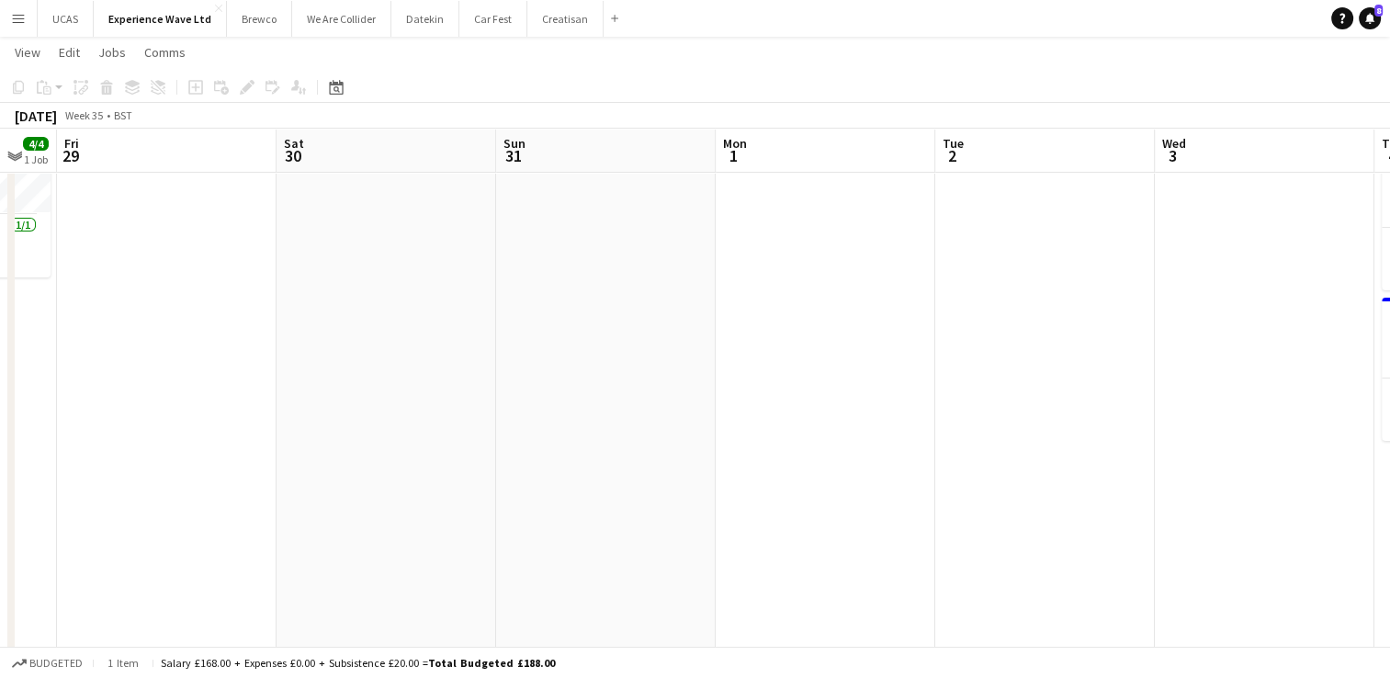
drag, startPoint x: 720, startPoint y: 495, endPoint x: 983, endPoint y: 466, distance: 264.5
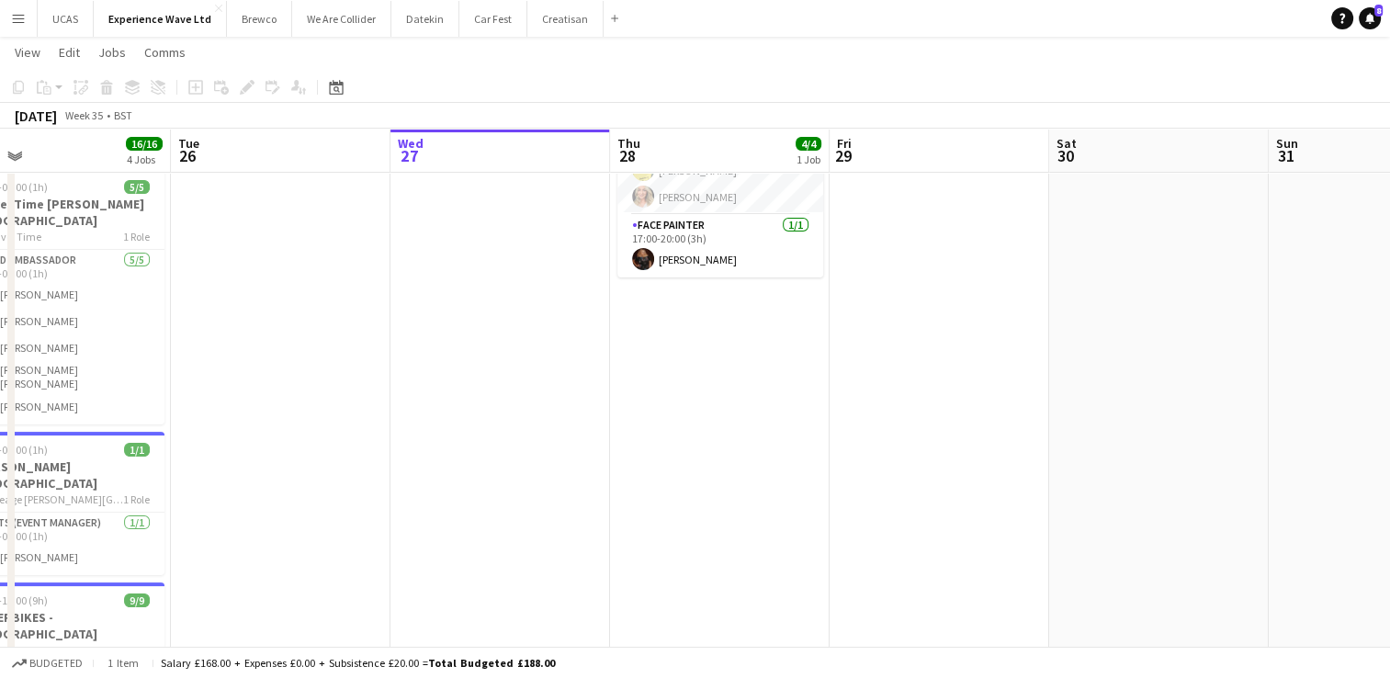
drag, startPoint x: 492, startPoint y: 500, endPoint x: 1026, endPoint y: 455, distance: 535.8
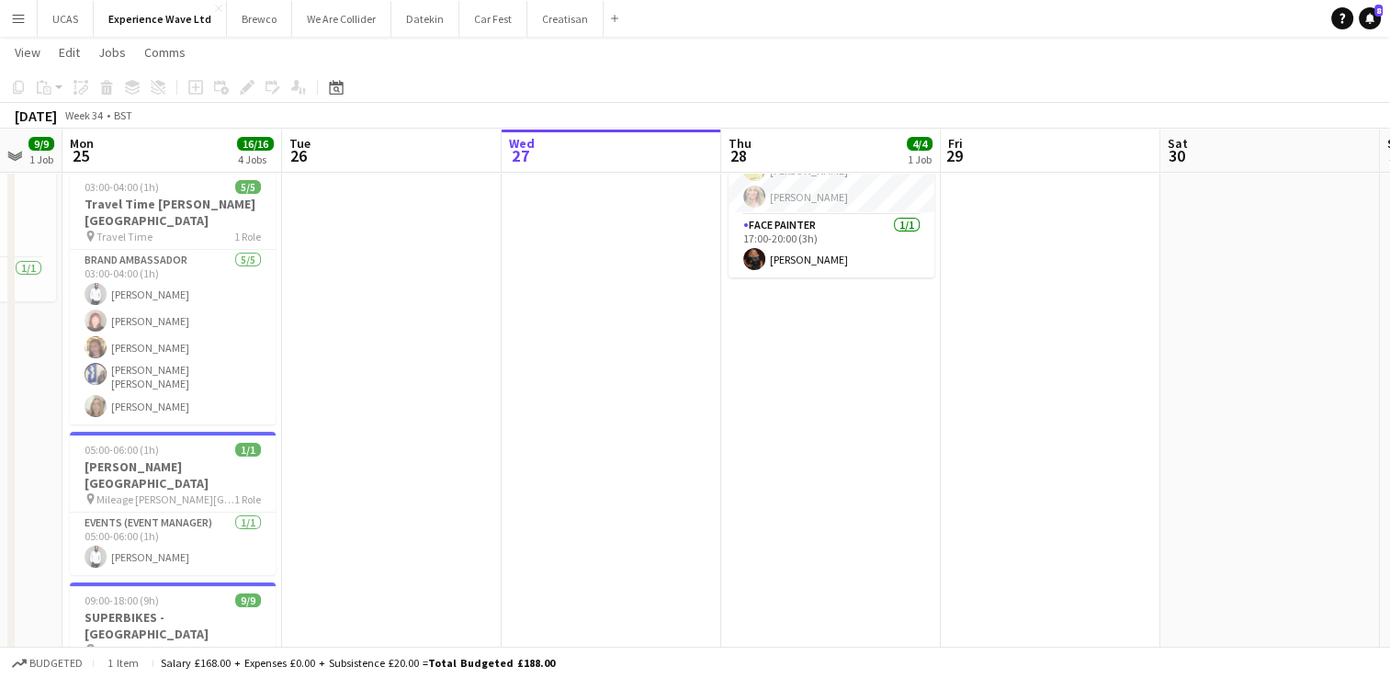
drag, startPoint x: 691, startPoint y: 499, endPoint x: 1124, endPoint y: 458, distance: 434.8
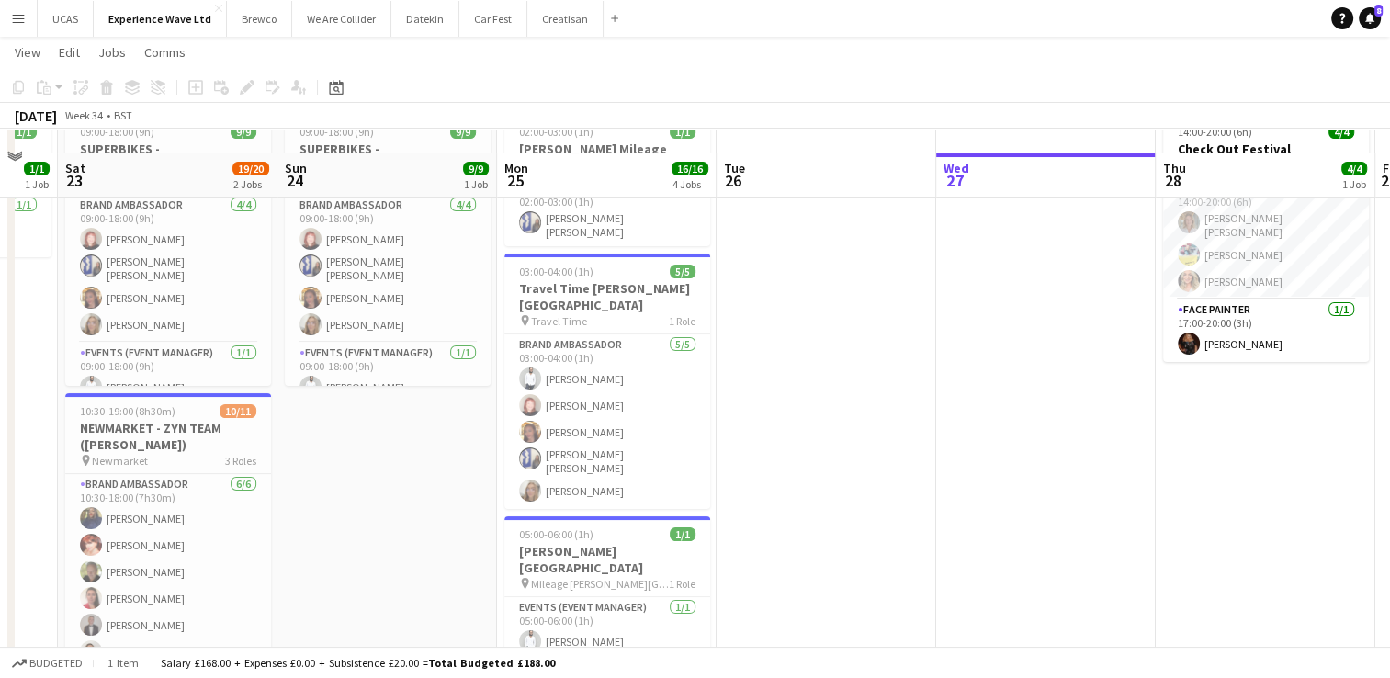
scroll to position [0, 0]
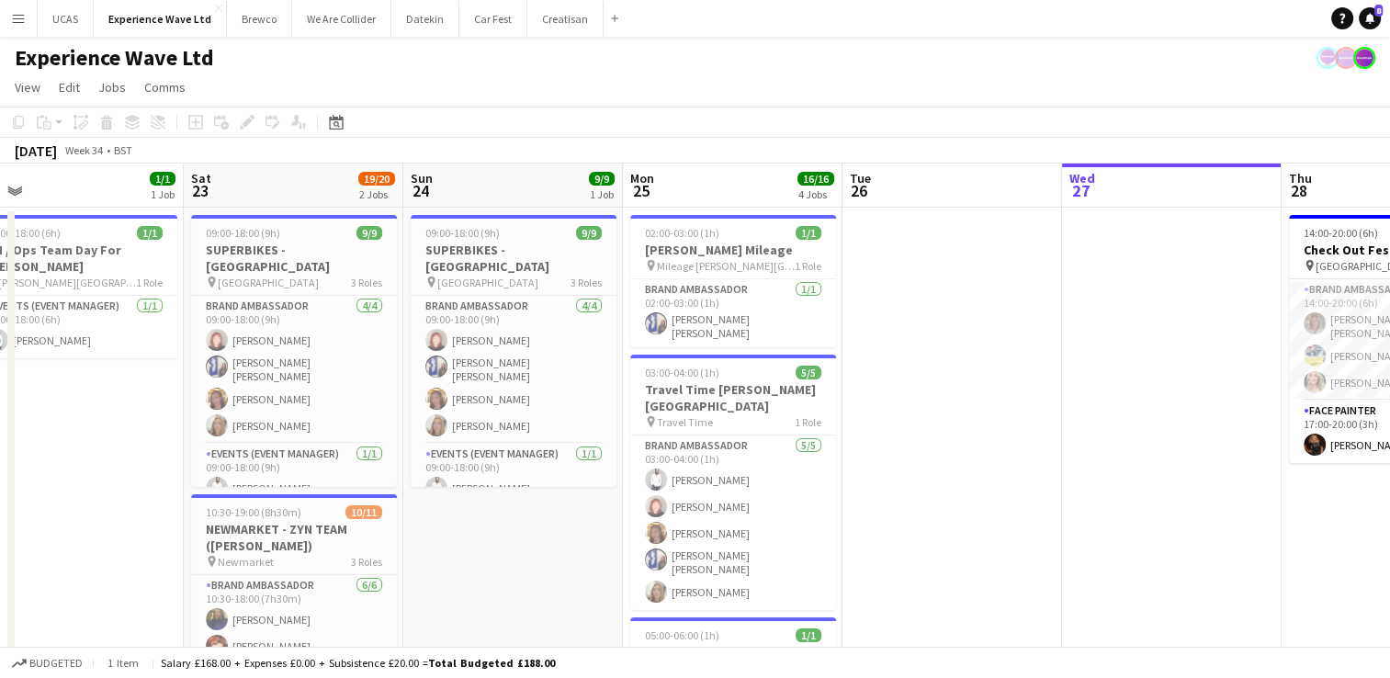
drag, startPoint x: 869, startPoint y: 519, endPoint x: 1071, endPoint y: 460, distance: 210.5
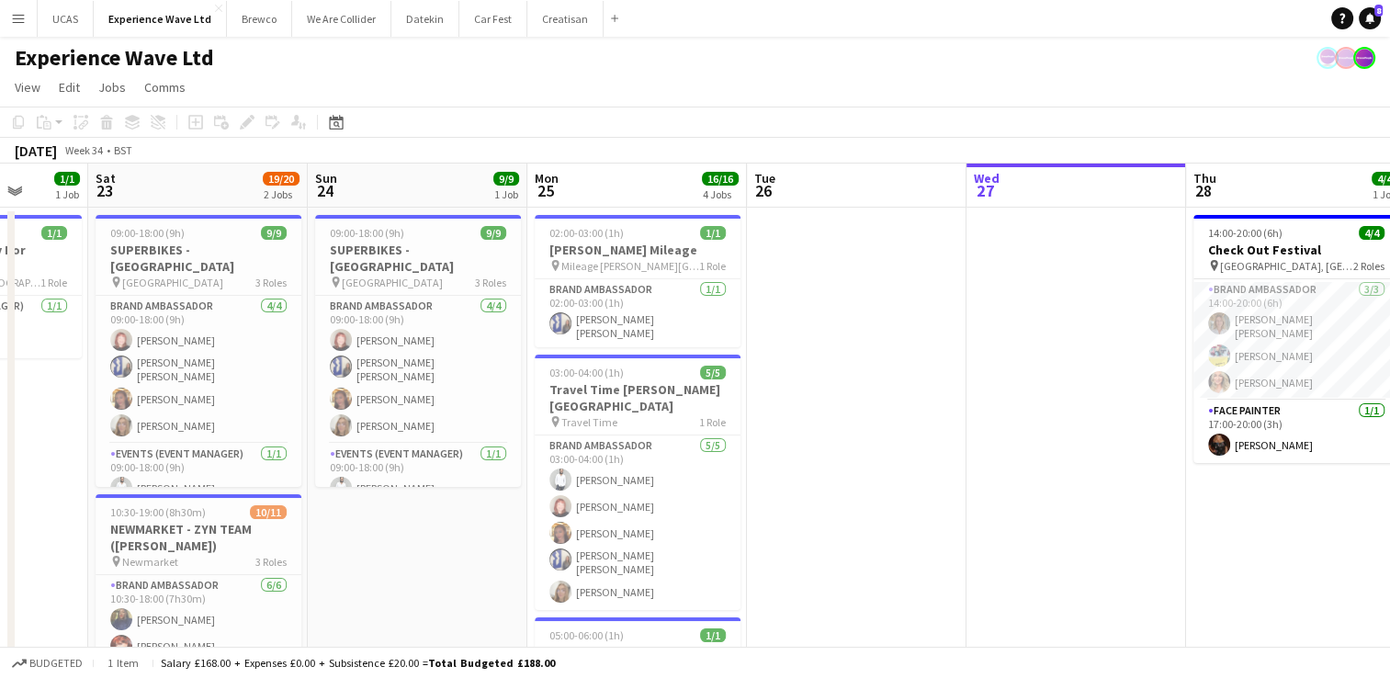
drag, startPoint x: 520, startPoint y: 557, endPoint x: 814, endPoint y: 509, distance: 297.9
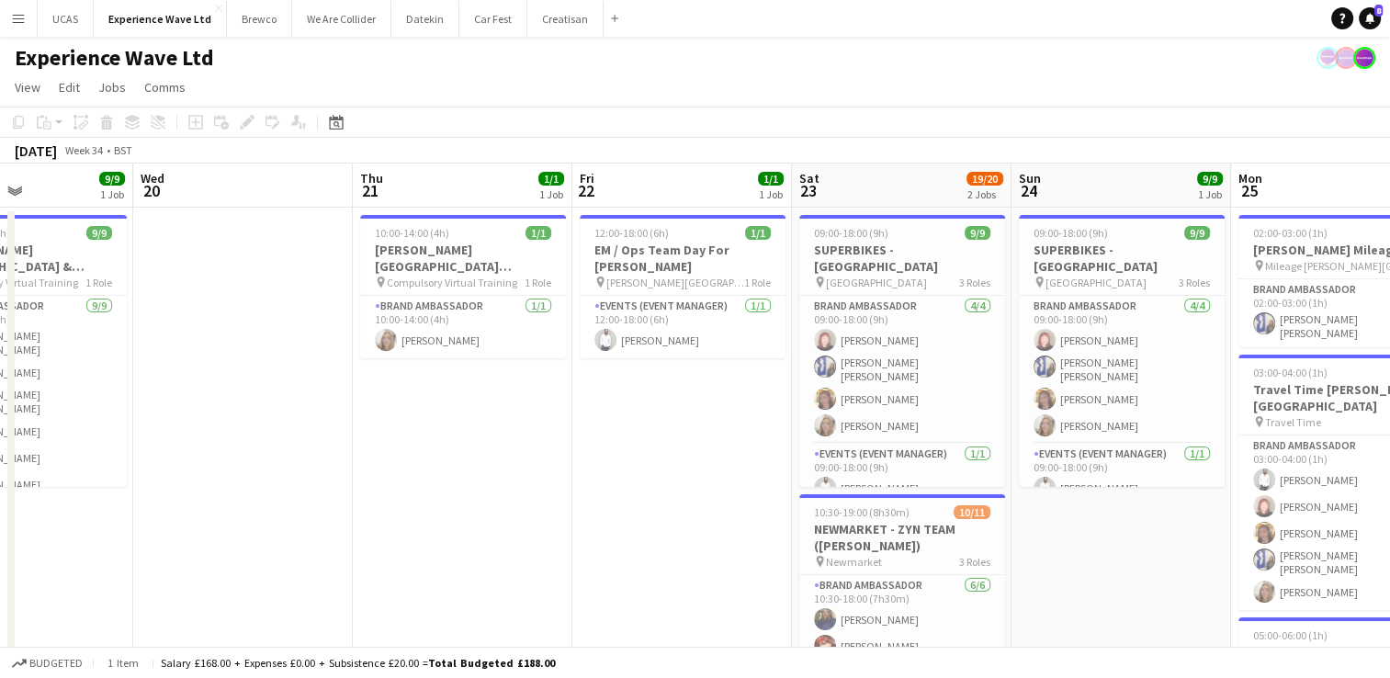
scroll to position [0, 511]
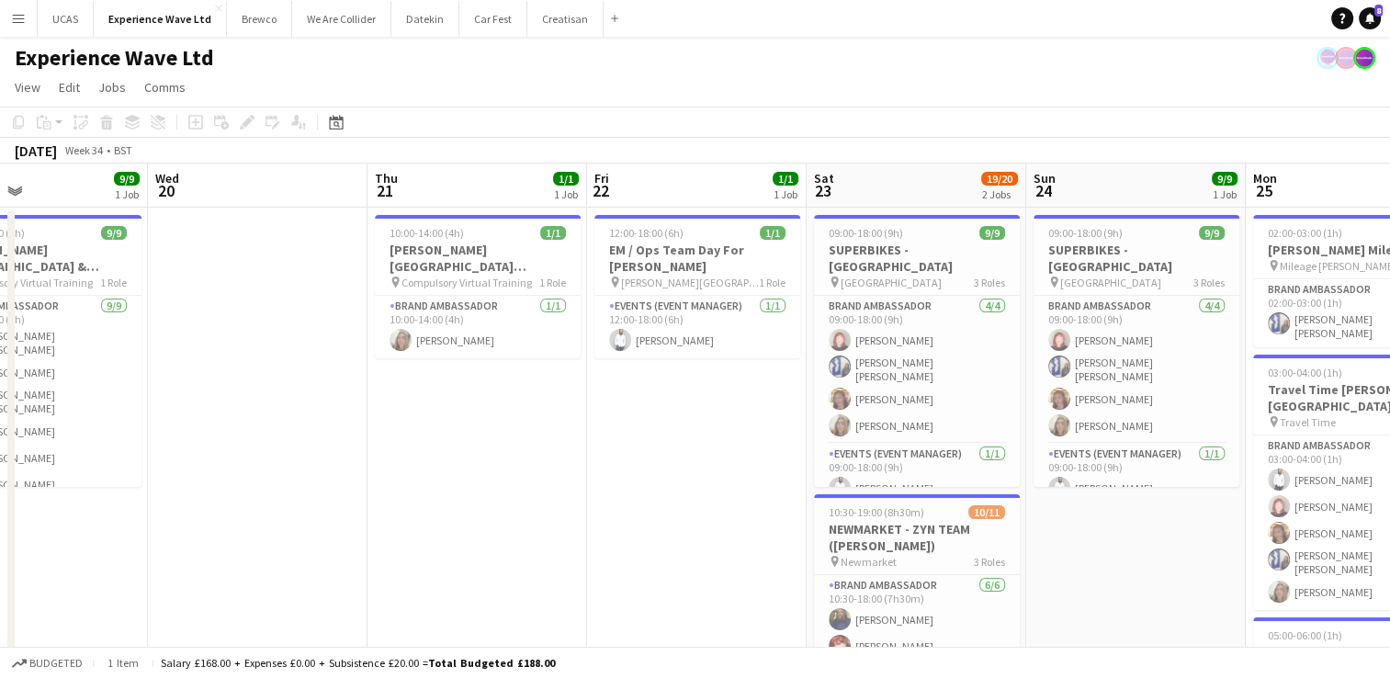
drag, startPoint x: 415, startPoint y: 478, endPoint x: 681, endPoint y: 453, distance: 266.7
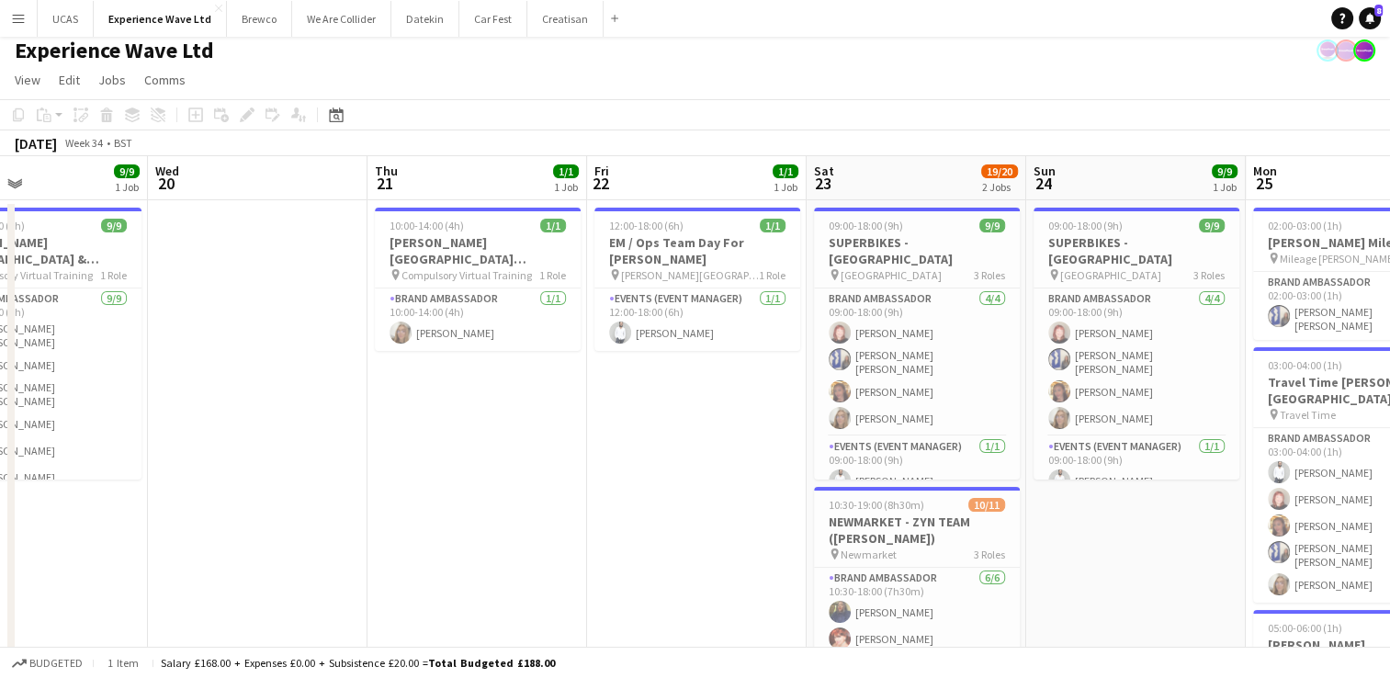
scroll to position [0, 0]
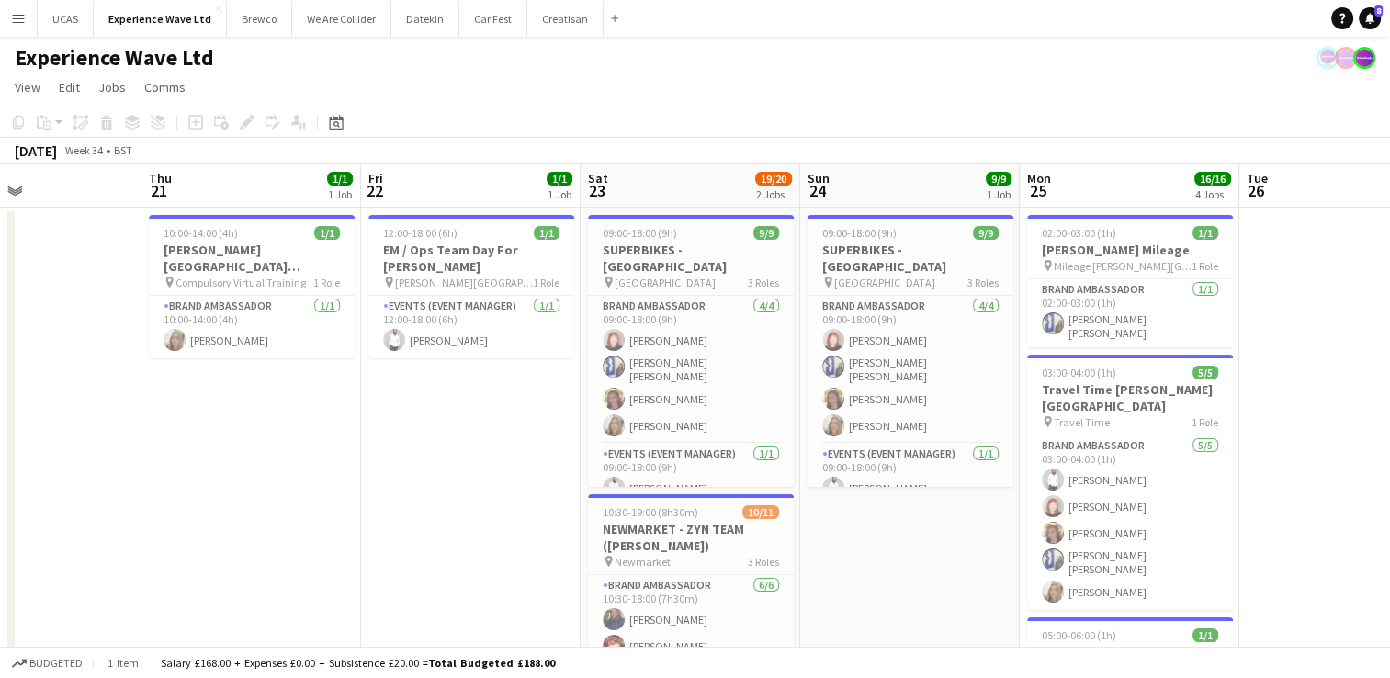
drag, startPoint x: 671, startPoint y: 509, endPoint x: 377, endPoint y: 486, distance: 295.0
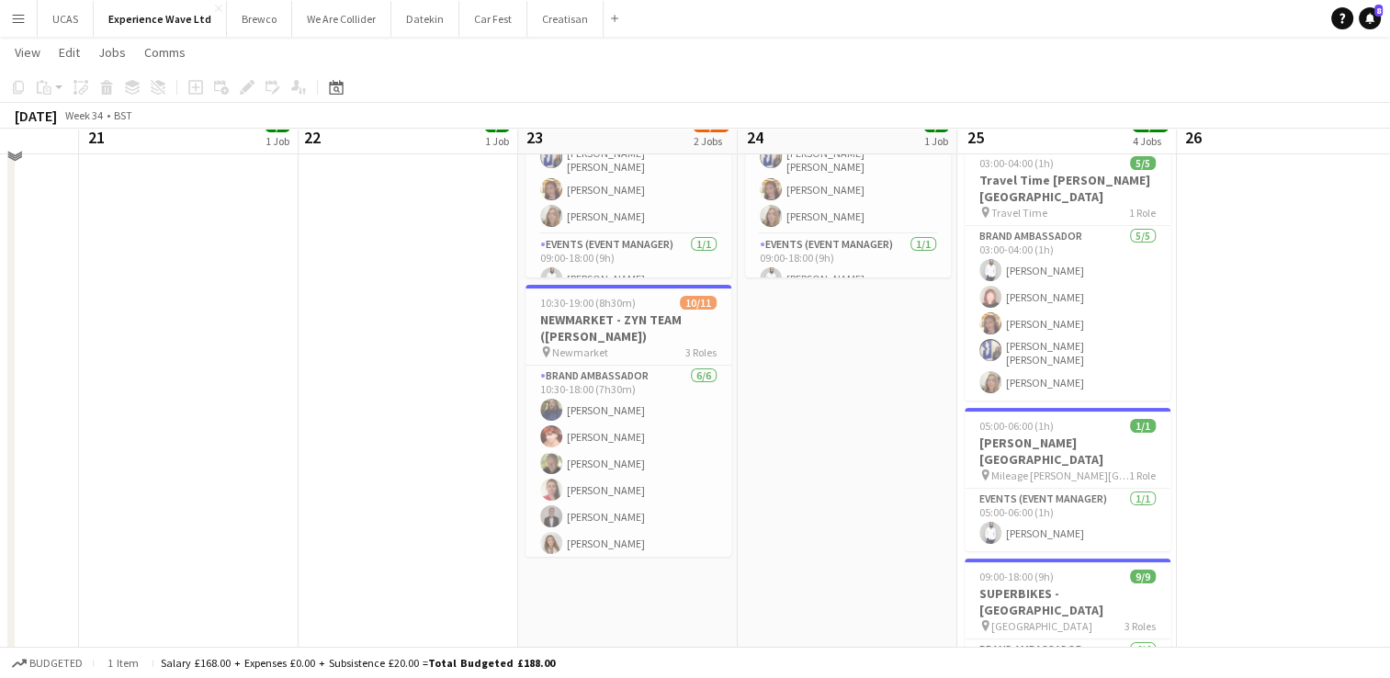
scroll to position [276, 0]
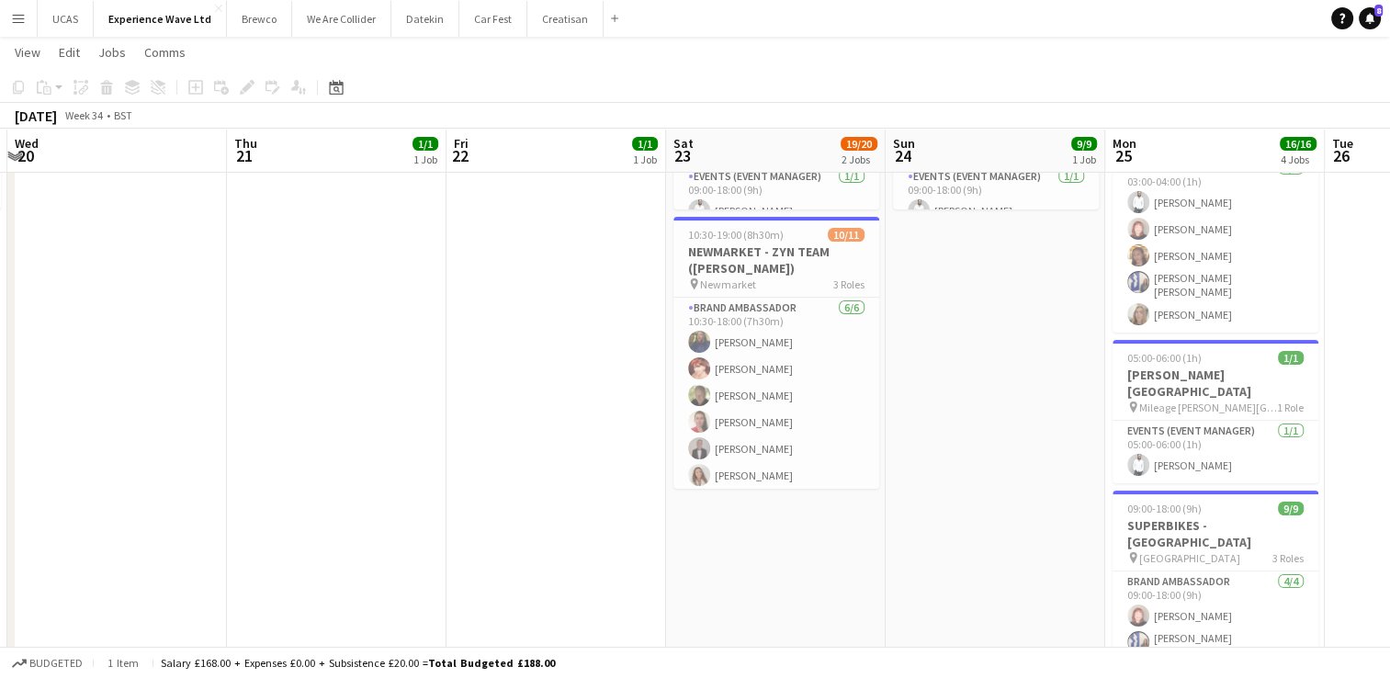
drag, startPoint x: 854, startPoint y: 521, endPoint x: 533, endPoint y: 547, distance: 321.7
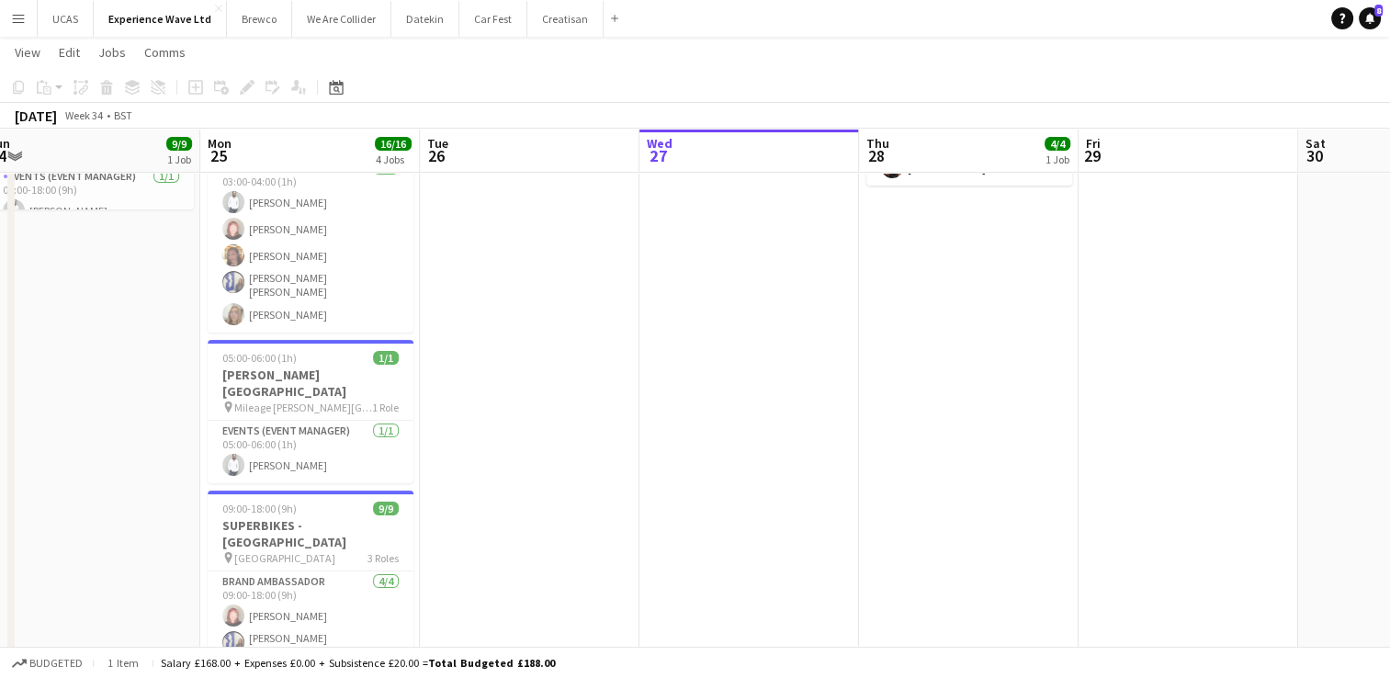
drag, startPoint x: 735, startPoint y: 568, endPoint x: 672, endPoint y: 584, distance: 65.3
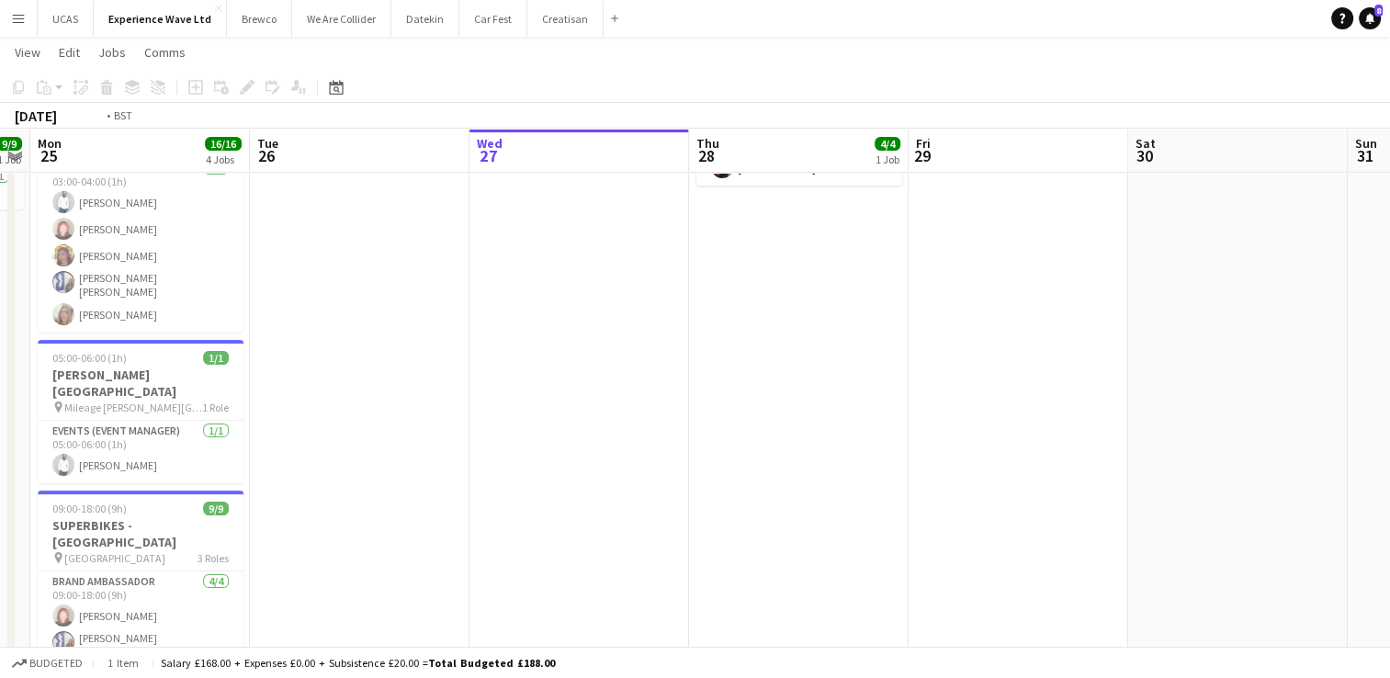
scroll to position [0, 467]
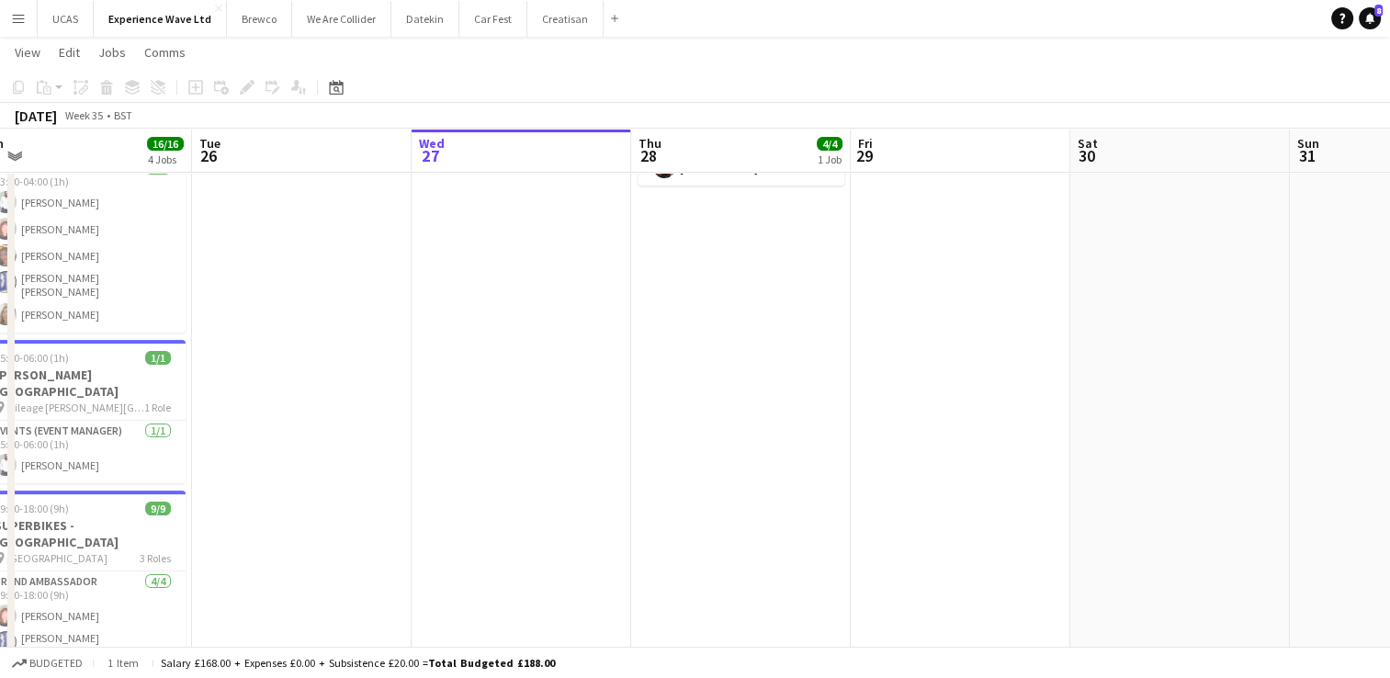
drag, startPoint x: 947, startPoint y: 513, endPoint x: 720, endPoint y: 564, distance: 232.7
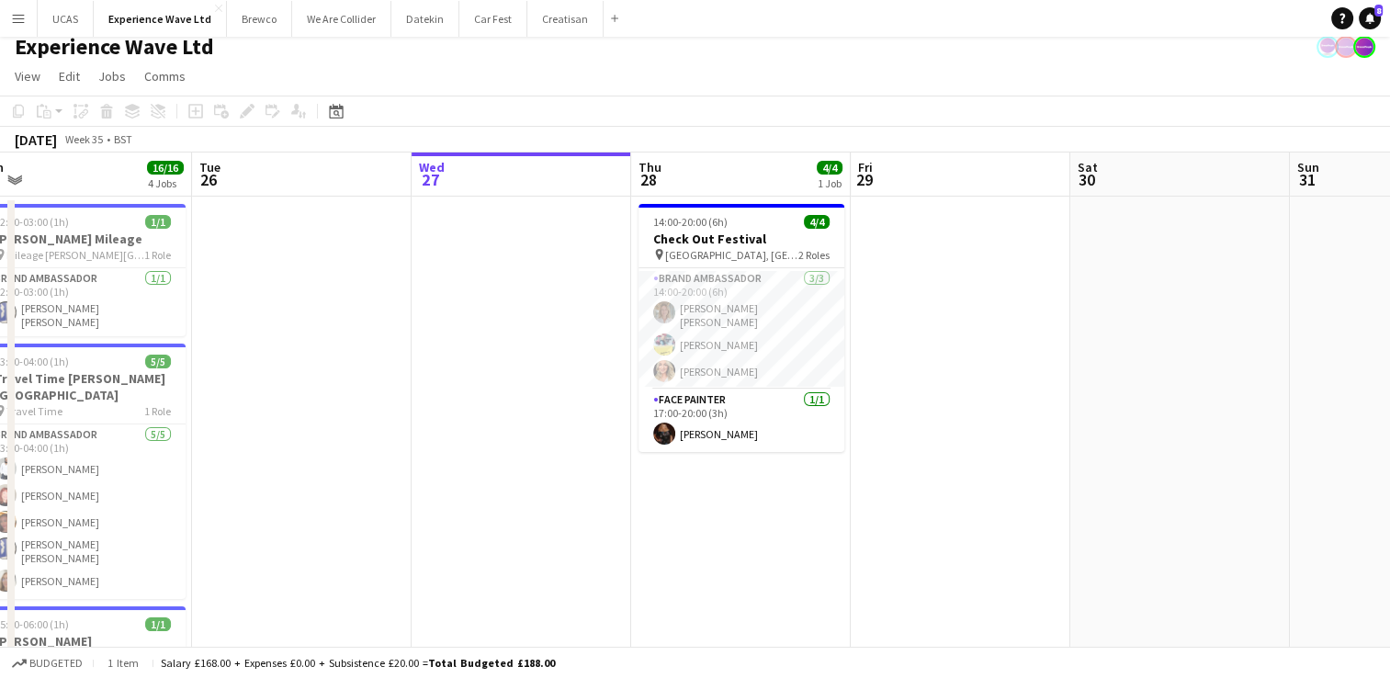
scroll to position [0, 0]
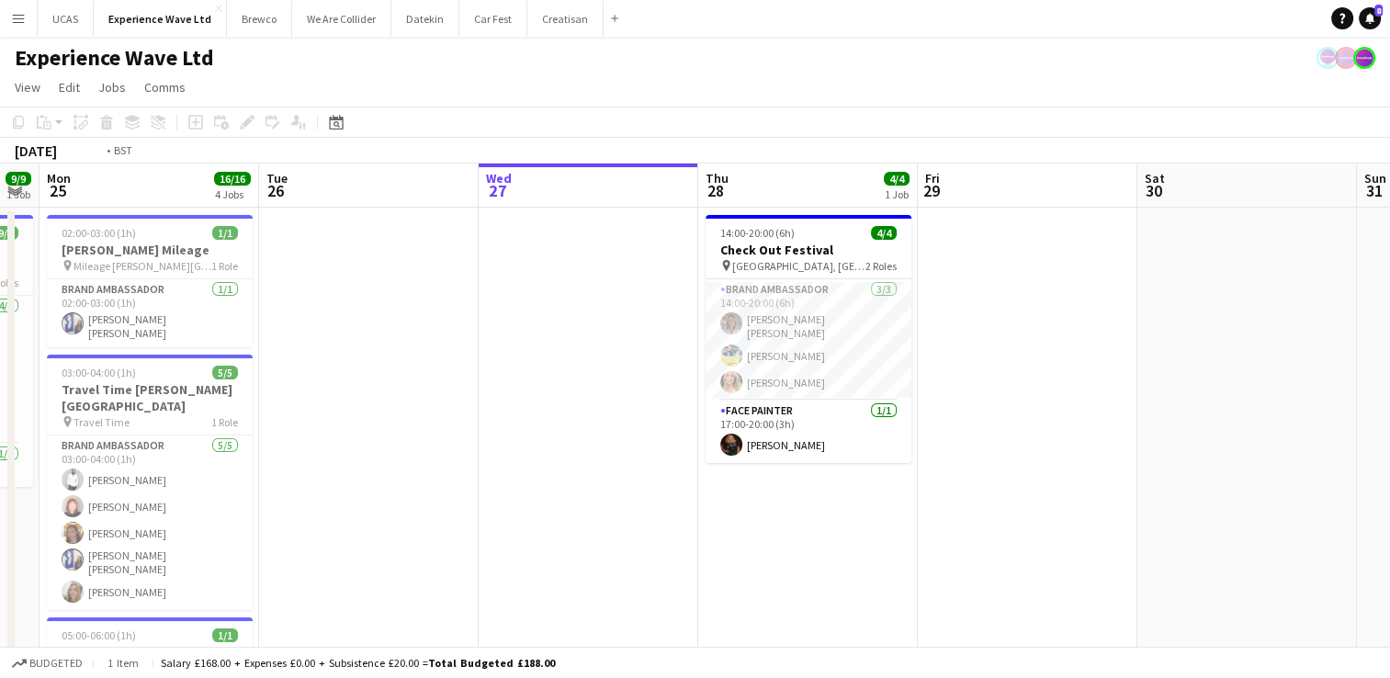
drag, startPoint x: 493, startPoint y: 532, endPoint x: 1006, endPoint y: 538, distance: 513.7
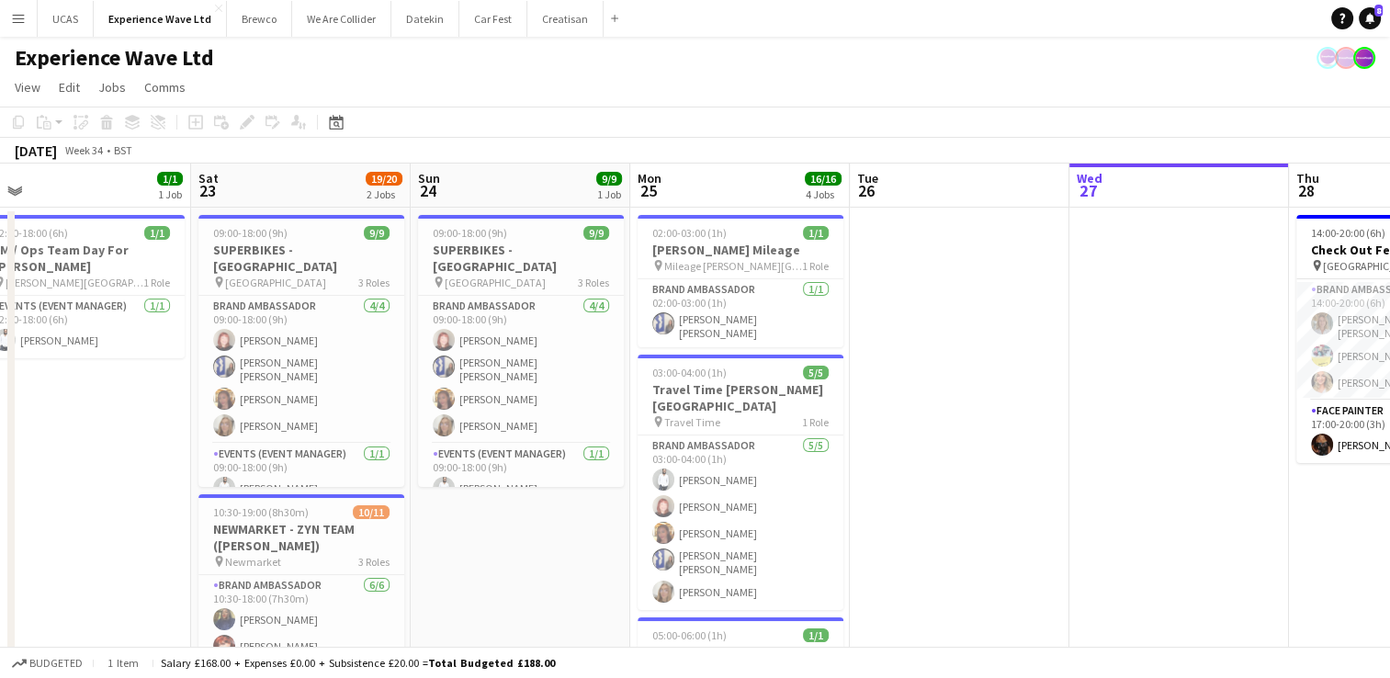
scroll to position [0, 419]
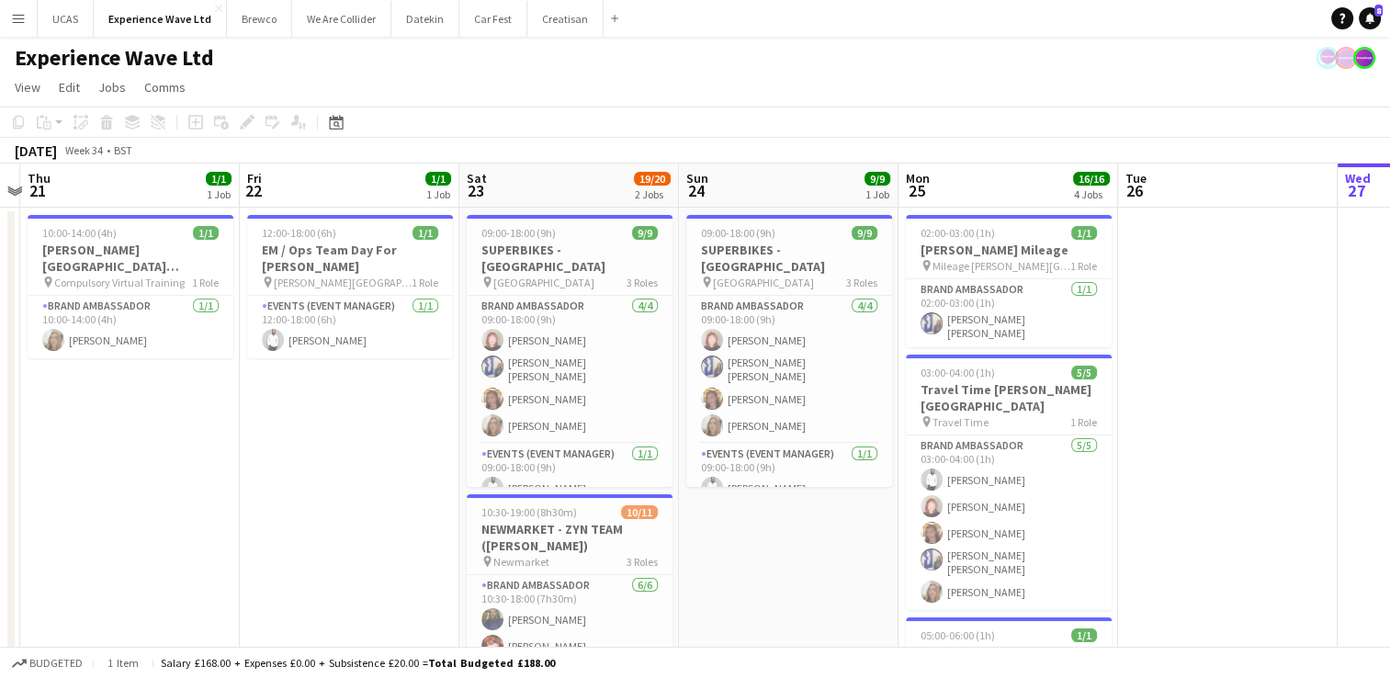
drag, startPoint x: 643, startPoint y: 533, endPoint x: 1030, endPoint y: 497, distance: 388.5
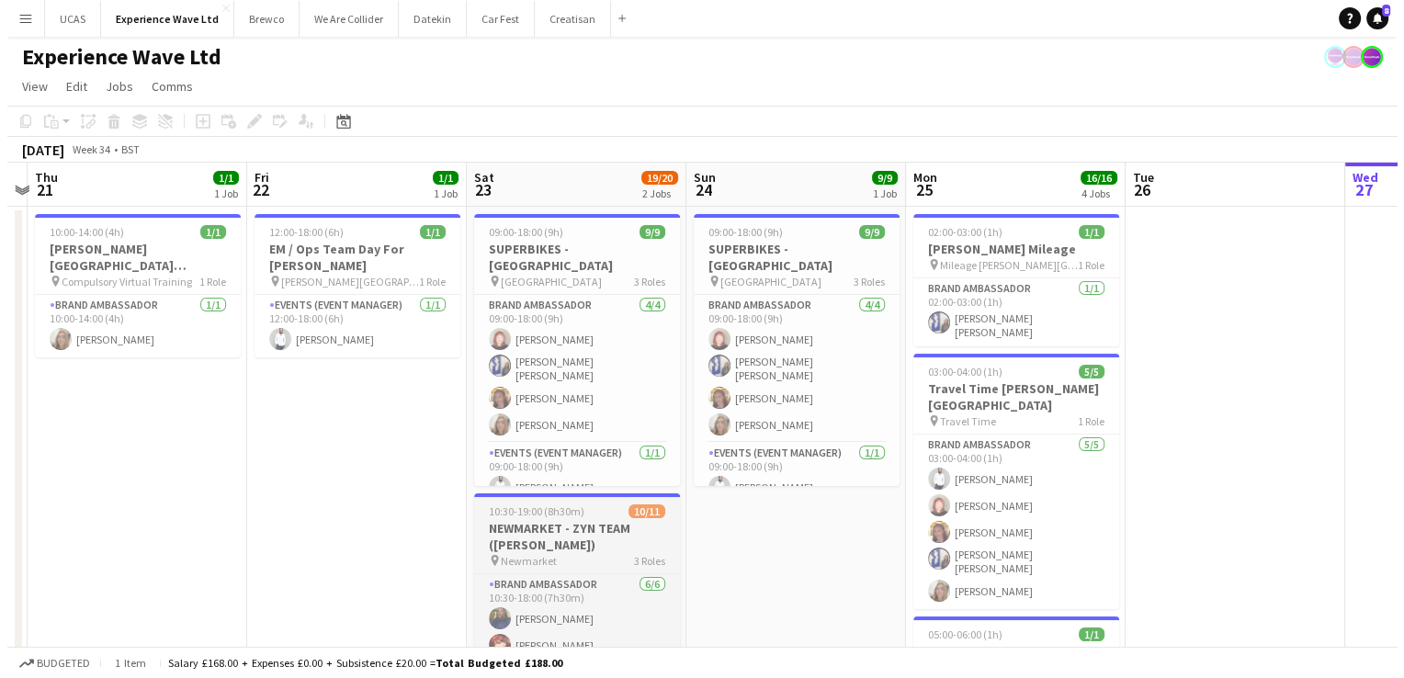
scroll to position [0, 0]
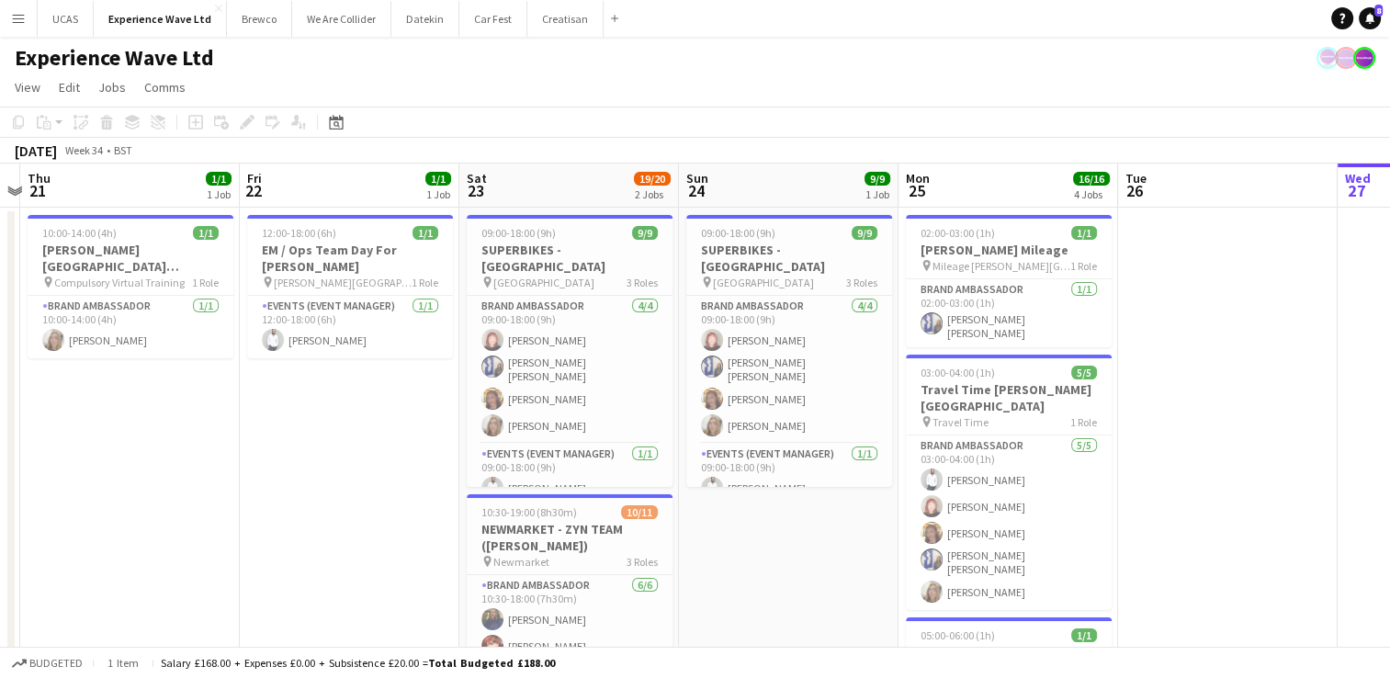
click at [28, 16] on button "Menu" at bounding box center [18, 18] width 37 height 37
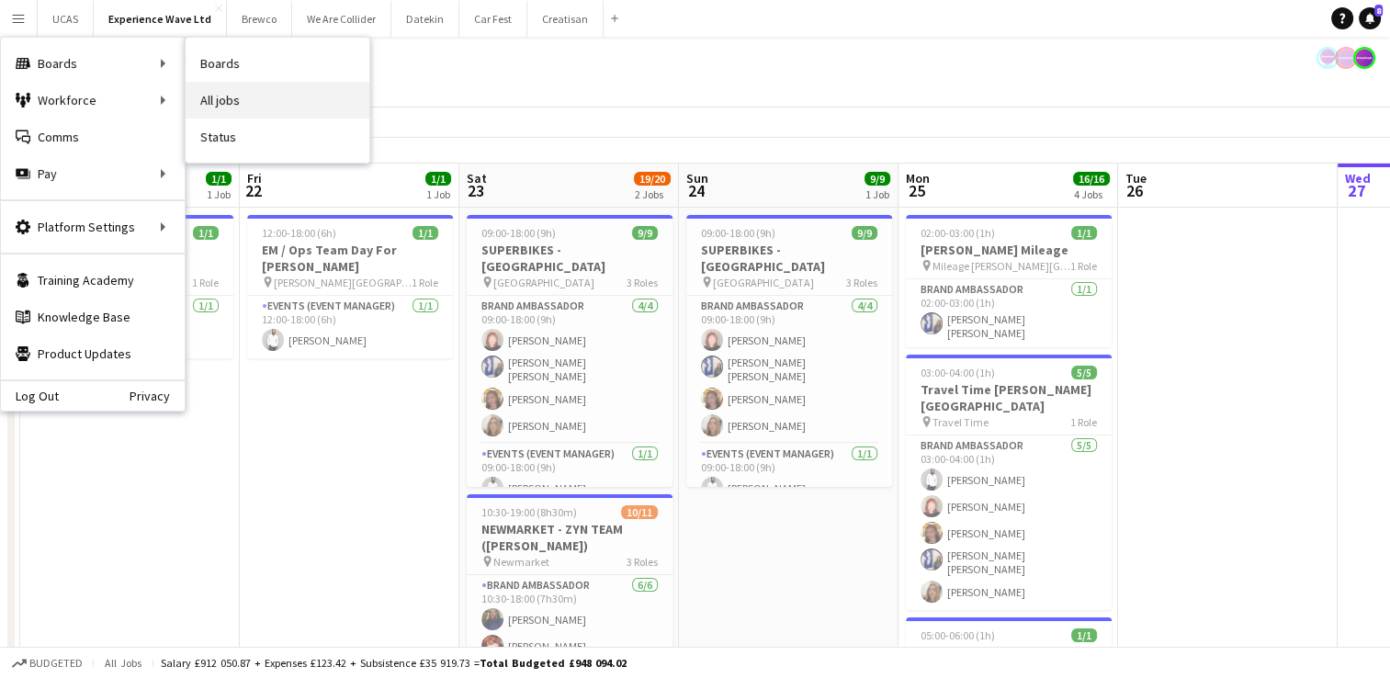
click at [243, 91] on link "All jobs" at bounding box center [278, 100] width 184 height 37
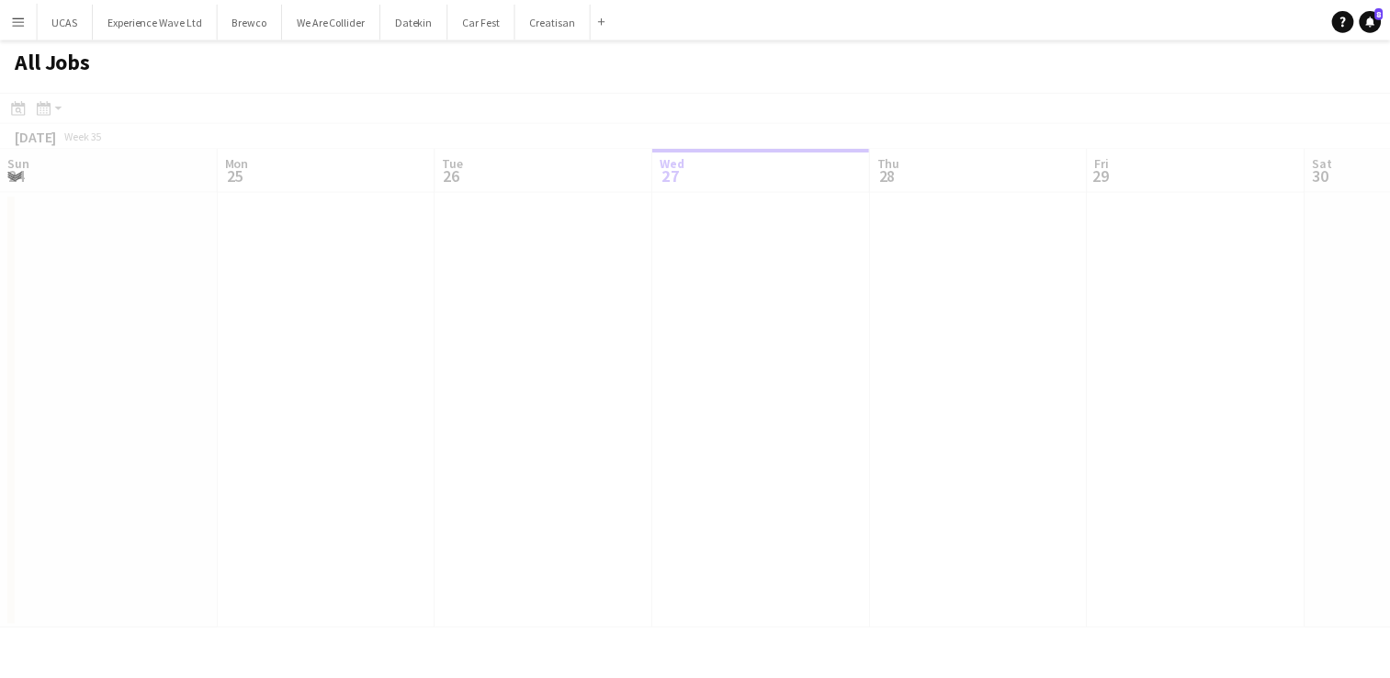
scroll to position [0, 439]
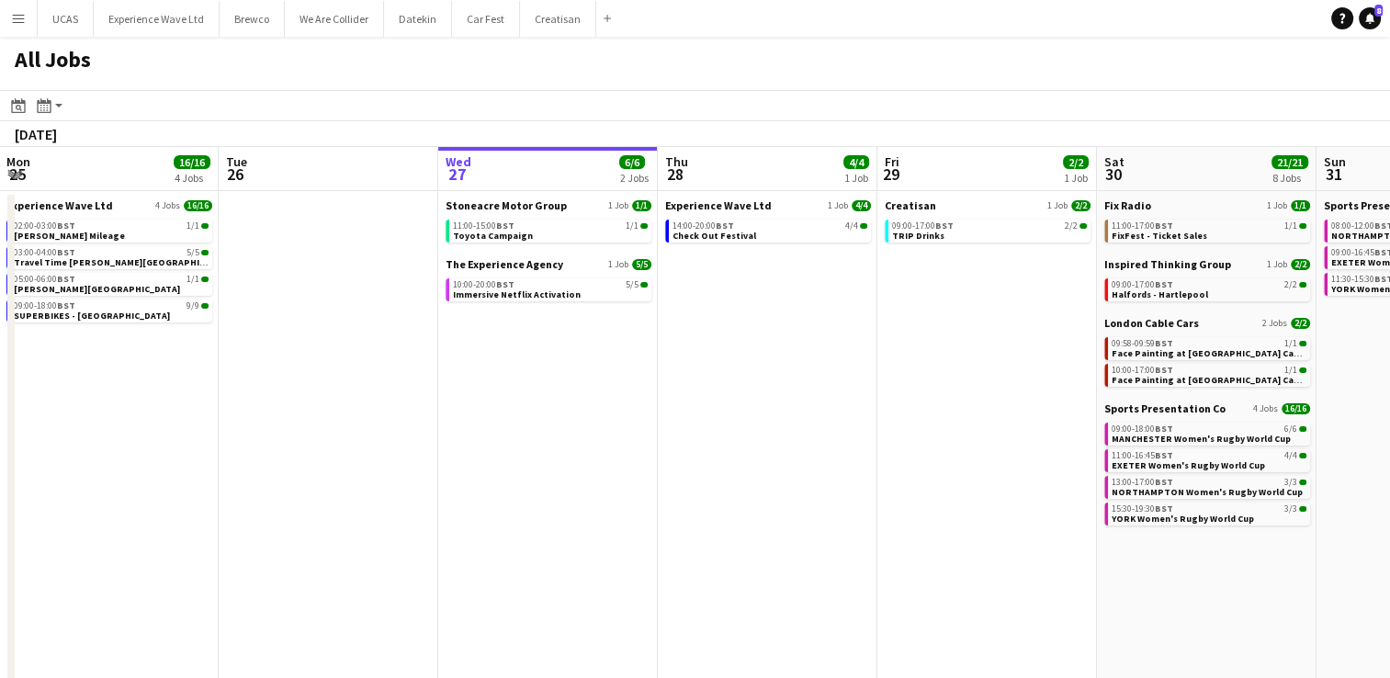
drag, startPoint x: 587, startPoint y: 431, endPoint x: 626, endPoint y: 446, distance: 41.3
click at [837, 426] on app-calendar-viewport "Sat 23 53/55 15 Jobs Sun 24 34/34 9 Jobs Mon 25 16/16 4 Jobs Tue 26 Wed 27 6/6 …" at bounding box center [695, 534] width 1390 height 774
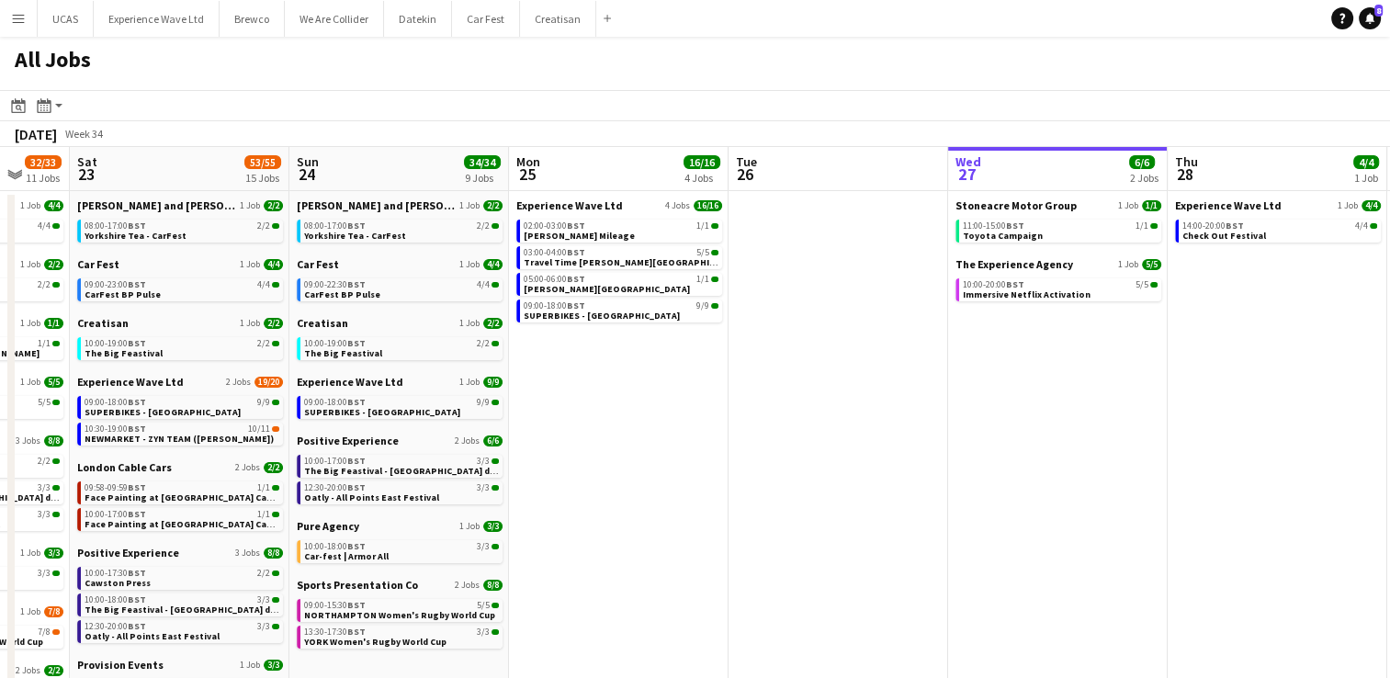
scroll to position [0, 468]
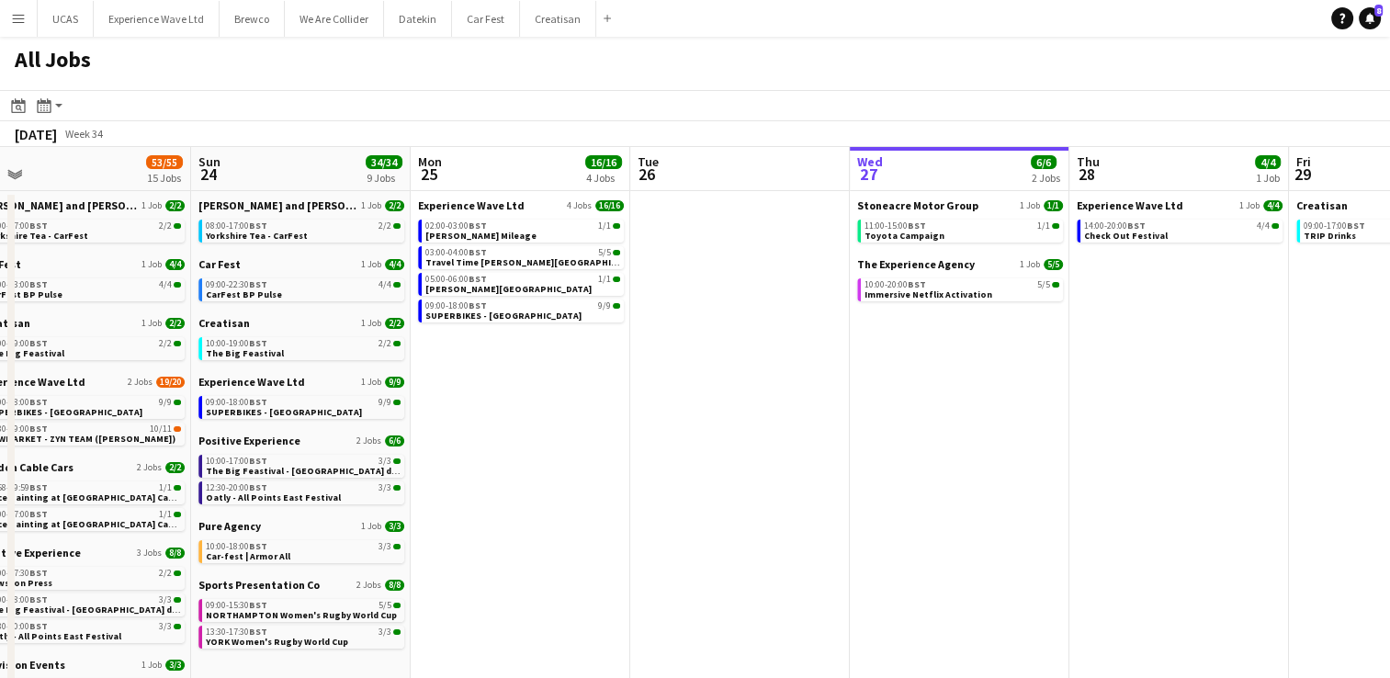
click at [702, 432] on app-all-jobs "All Jobs Date picker AUG 2025 AUG 2025 Monday M Tuesday T Wednesday W Thursday …" at bounding box center [695, 479] width 1390 height 884
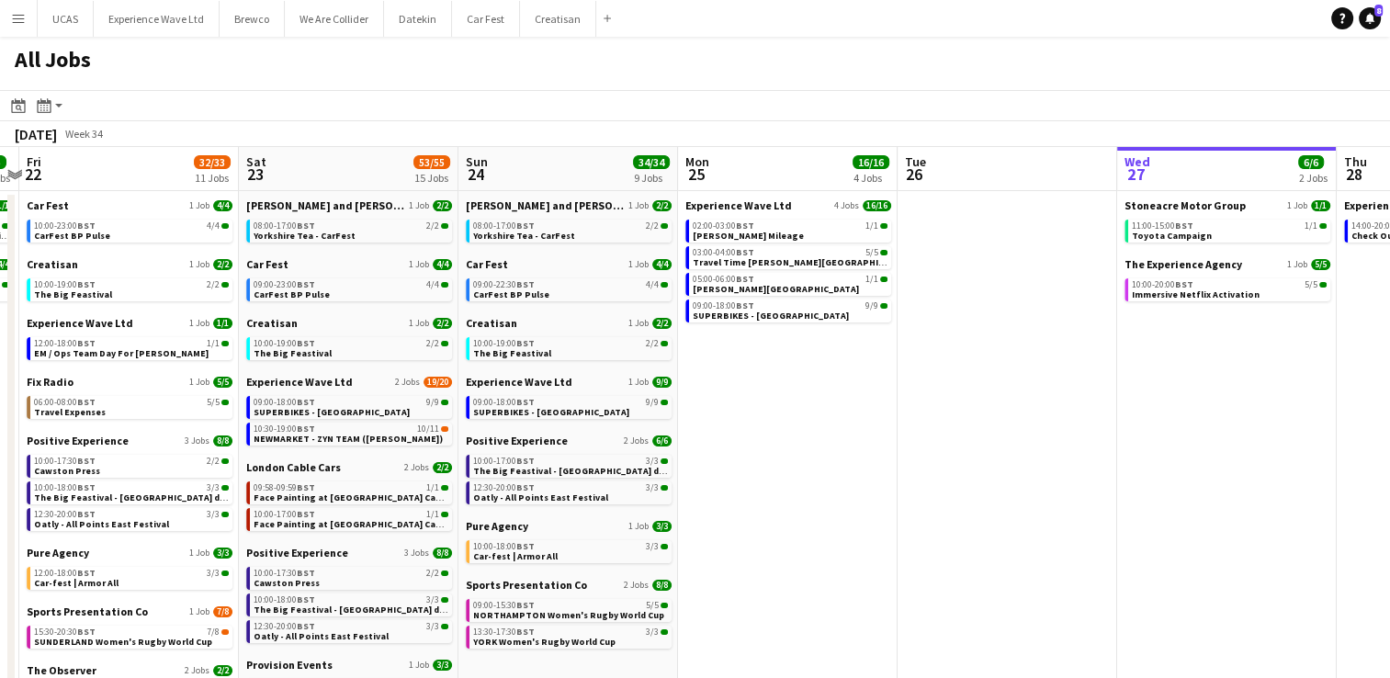
scroll to position [0, 414]
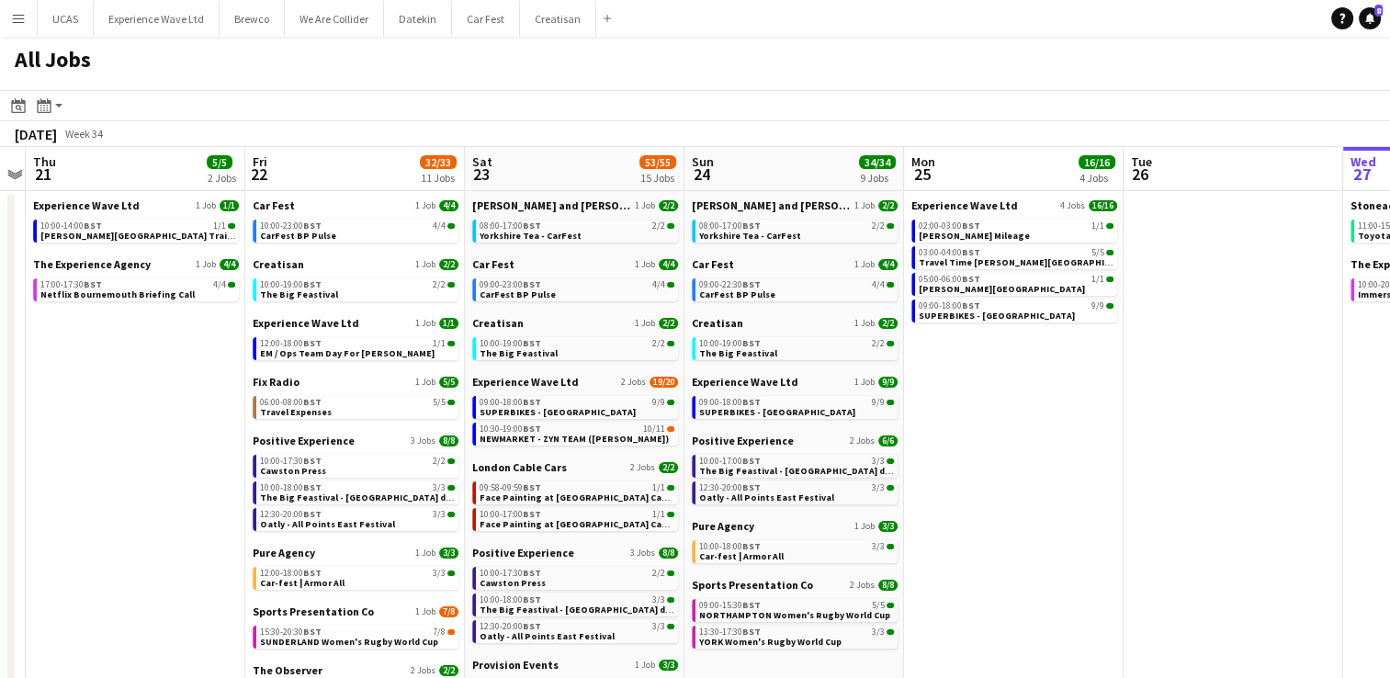
drag, startPoint x: 350, startPoint y: 465, endPoint x: 624, endPoint y: 449, distance: 274.3
click at [624, 449] on app-calendar-viewport "Tue 19 9/9 1 Job Wed 20 Thu 21 5/5 2 Jobs Fri 22 32/33 11 Jobs Sat 23 53/55 15 …" at bounding box center [695, 534] width 1390 height 774
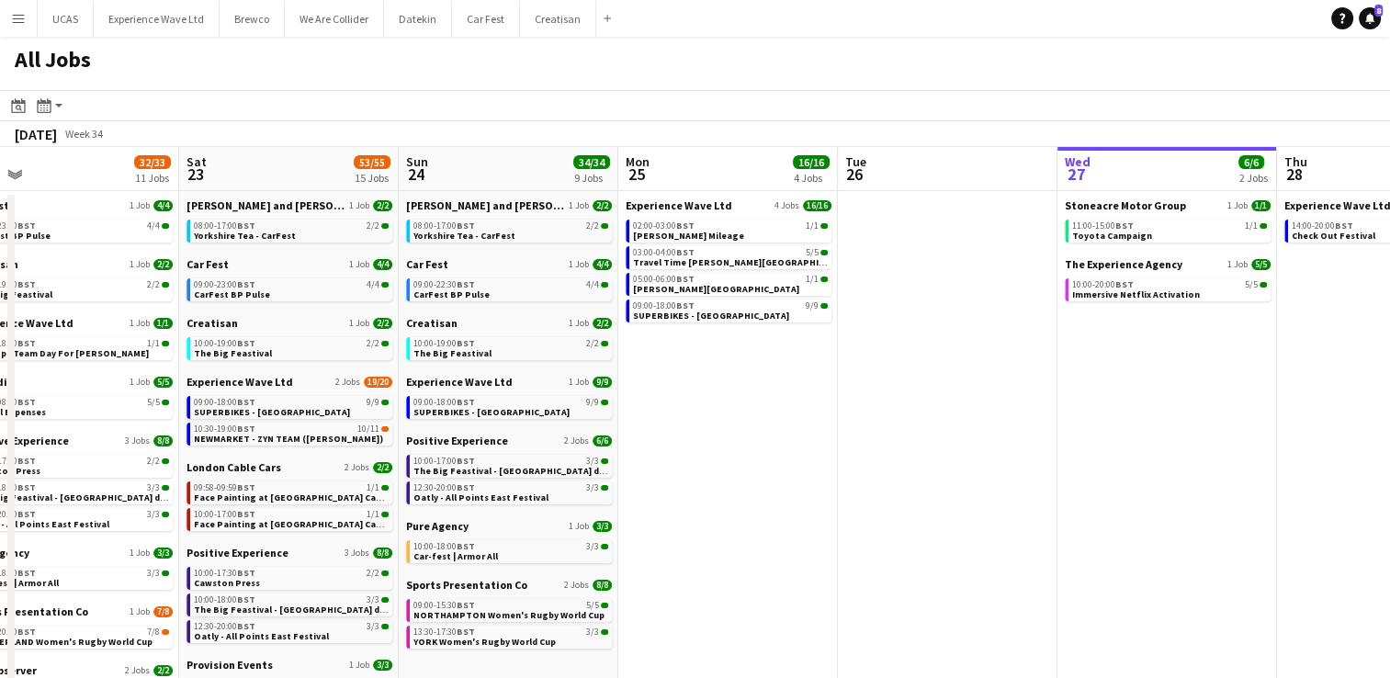
drag, startPoint x: 1085, startPoint y: 388, endPoint x: 813, endPoint y: 351, distance: 274.5
click at [813, 351] on app-calendar-viewport "Tue 19 9/9 1 Job Wed 20 Thu 21 5/5 2 Jobs Fri 22 32/33 11 Jobs Sat 23 53/55 15 …" at bounding box center [695, 534] width 1390 height 774
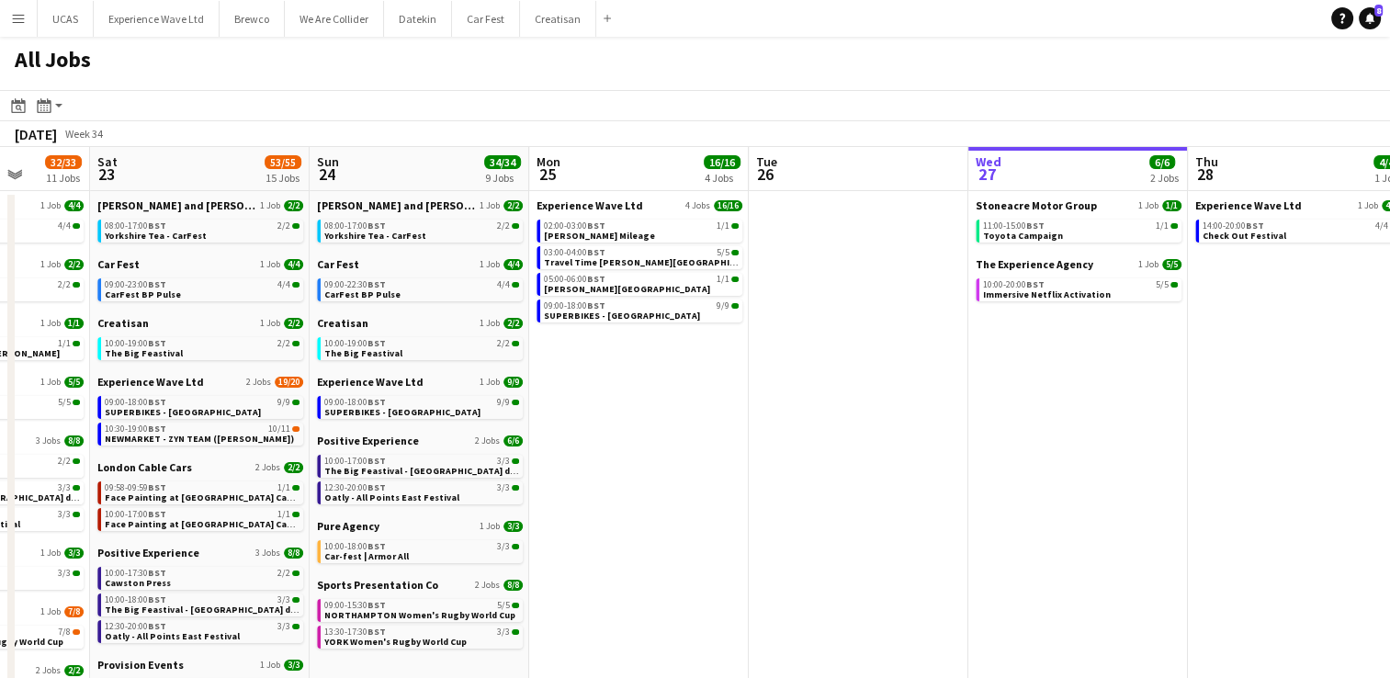
scroll to position [0, 822]
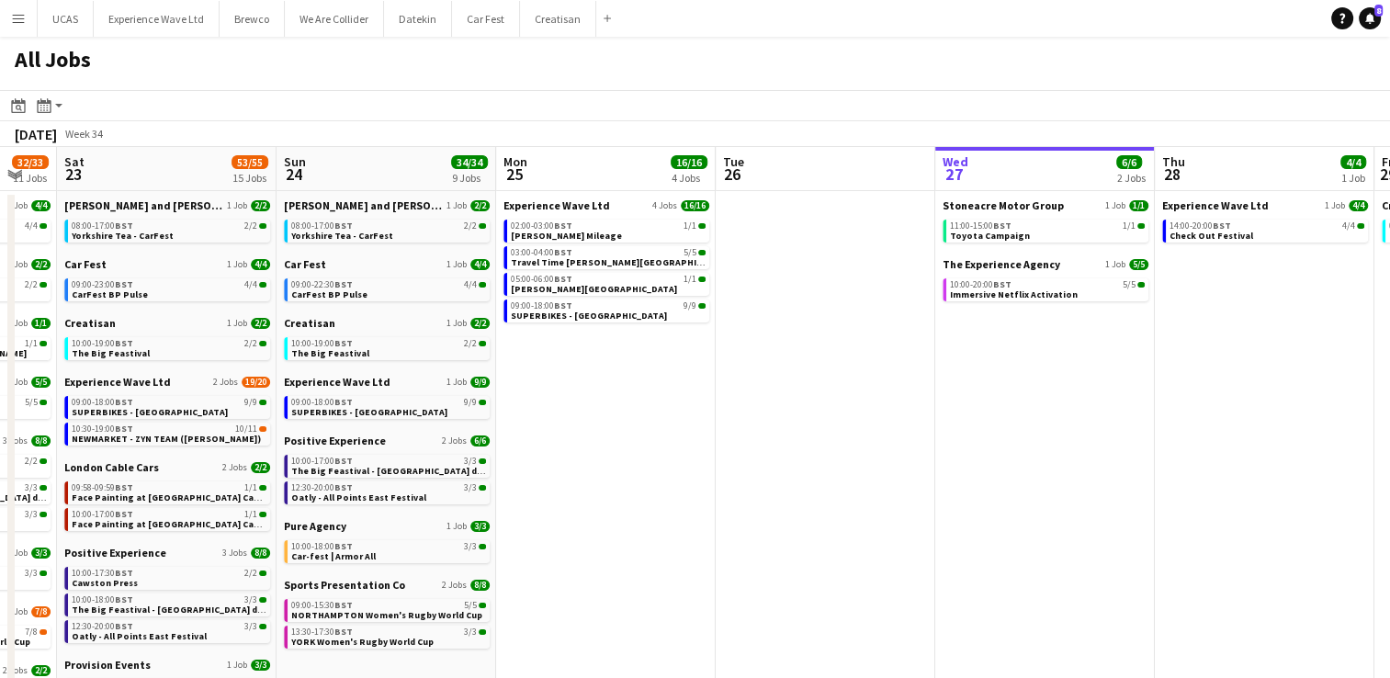
drag, startPoint x: 1187, startPoint y: 309, endPoint x: 1078, endPoint y: 321, distance: 110.0
click at [1066, 328] on app-calendar-viewport "Tue 19 9/9 1 Job Wed 20 Thu 21 5/5 2 Jobs Fri 22 32/33 11 Jobs Sat 23 53/55 15 …" at bounding box center [695, 534] width 1390 height 774
click at [1237, 235] on span "Check Out Festival" at bounding box center [1212, 236] width 84 height 12
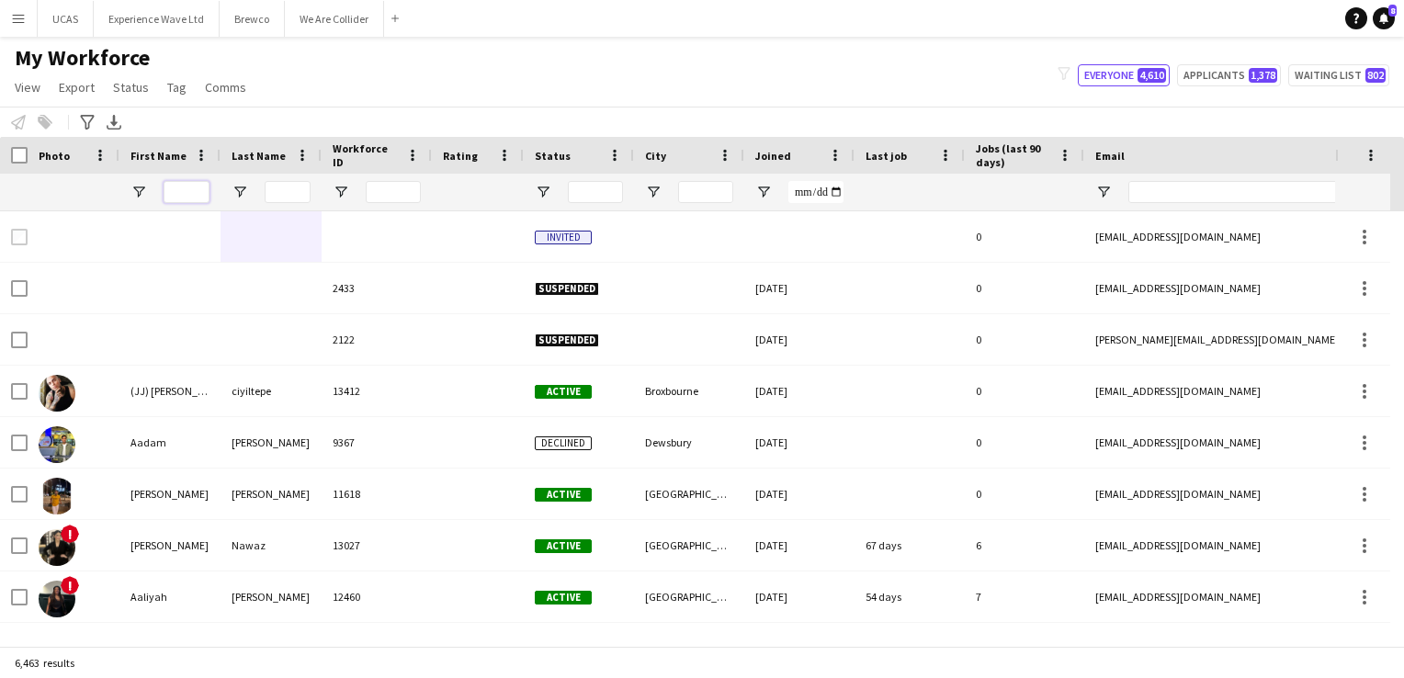
click at [198, 190] on input "First Name Filter Input" at bounding box center [187, 192] width 46 height 22
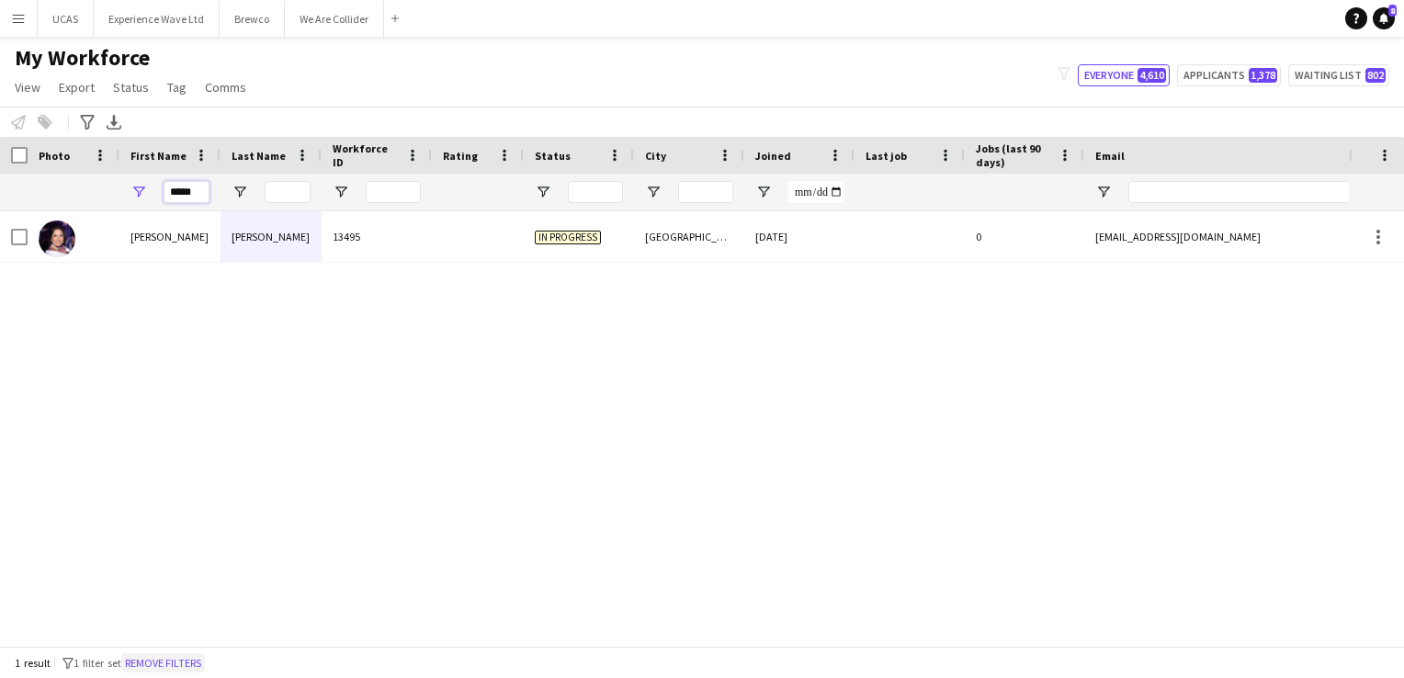
type input "*****"
click at [197, 663] on button "Remove filters" at bounding box center [163, 663] width 84 height 20
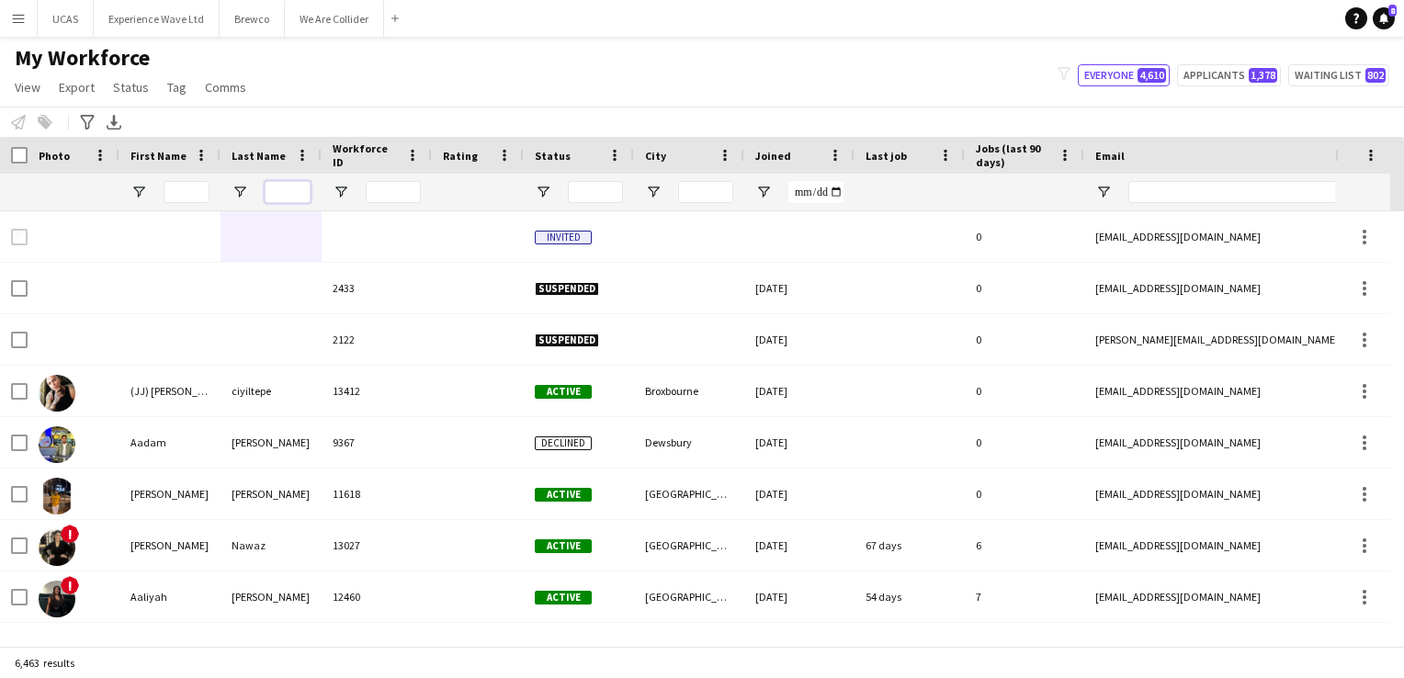
click at [281, 194] on input "Last Name Filter Input" at bounding box center [288, 192] width 46 height 22
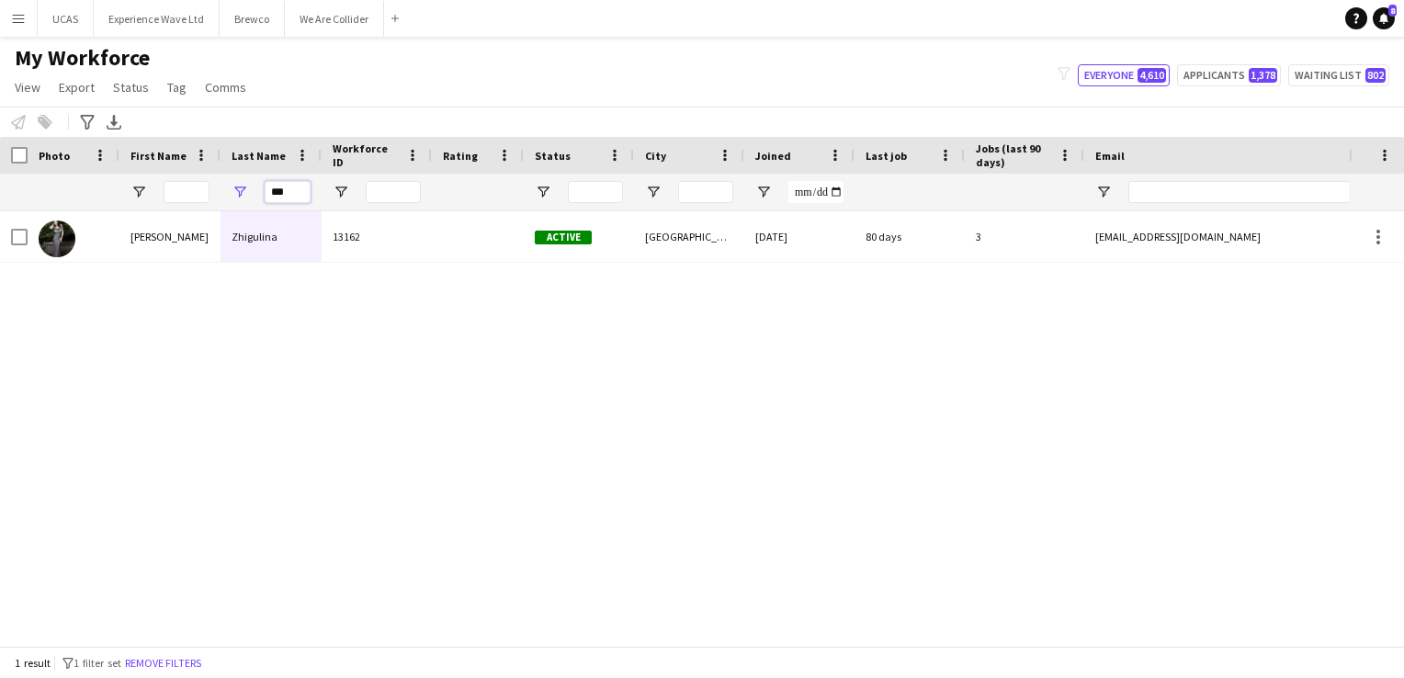
click at [308, 187] on input "***" at bounding box center [288, 192] width 46 height 22
type input "*"
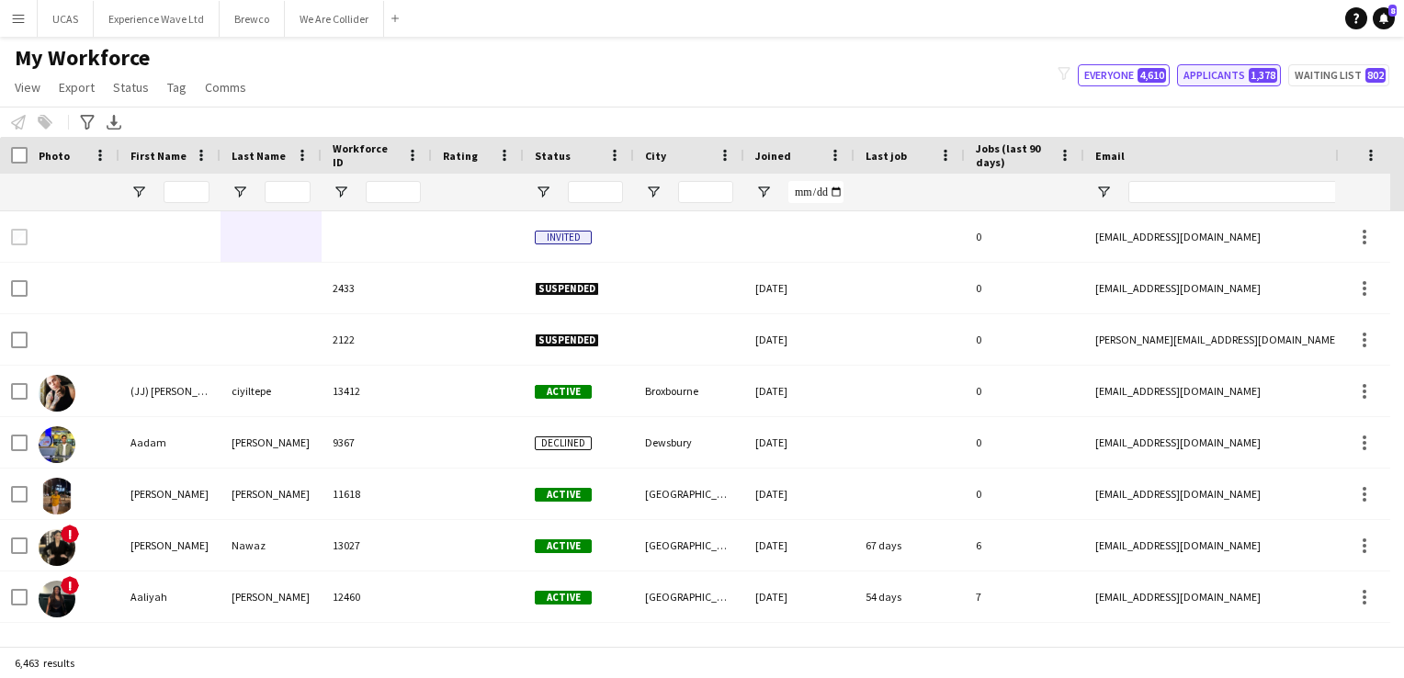
click at [1198, 83] on button "Applicants 1,378" at bounding box center [1229, 75] width 104 height 22
type input "**********"
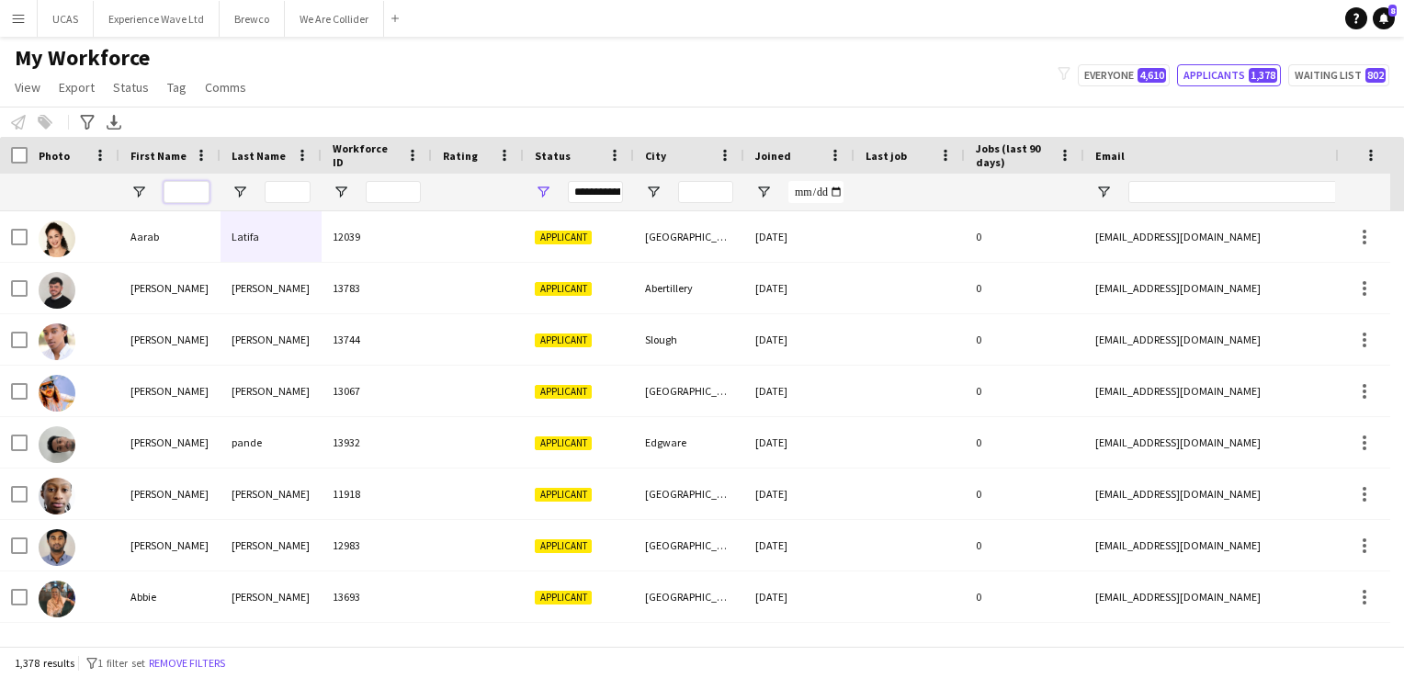
click at [181, 200] on input "First Name Filter Input" at bounding box center [187, 192] width 46 height 22
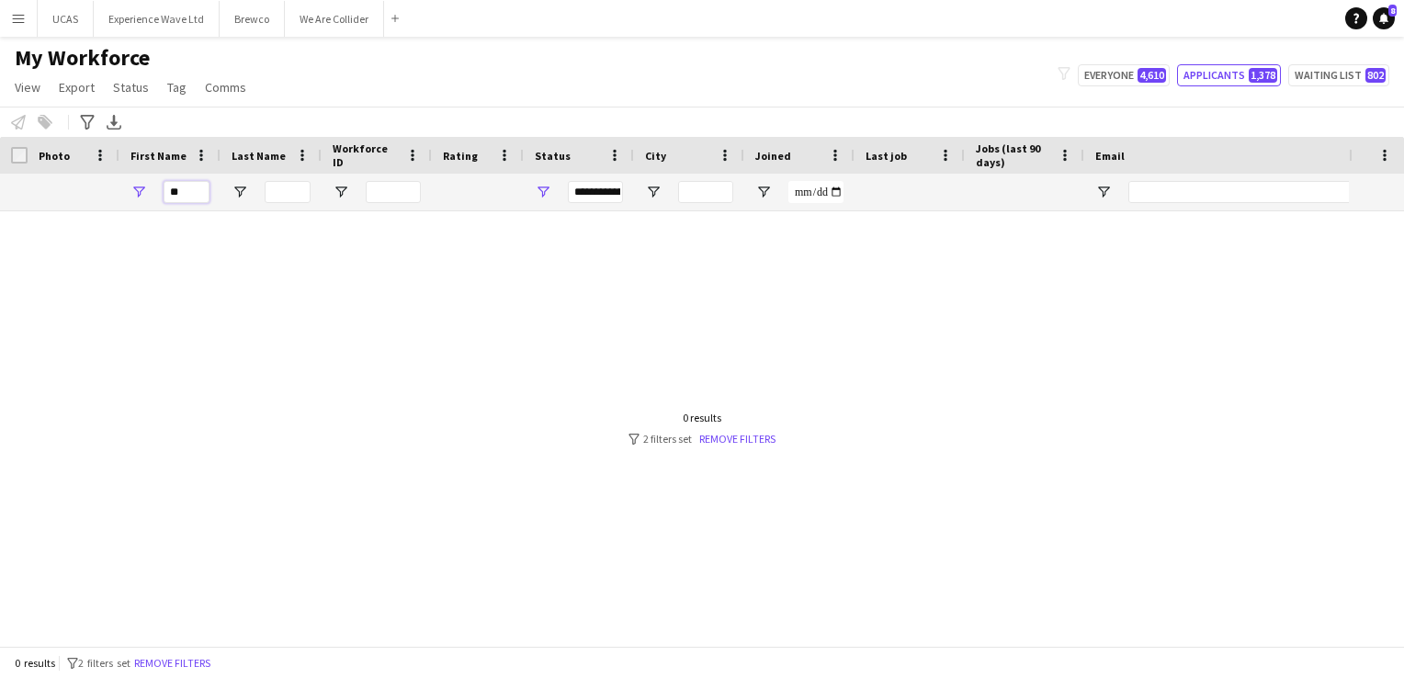
type input "*"
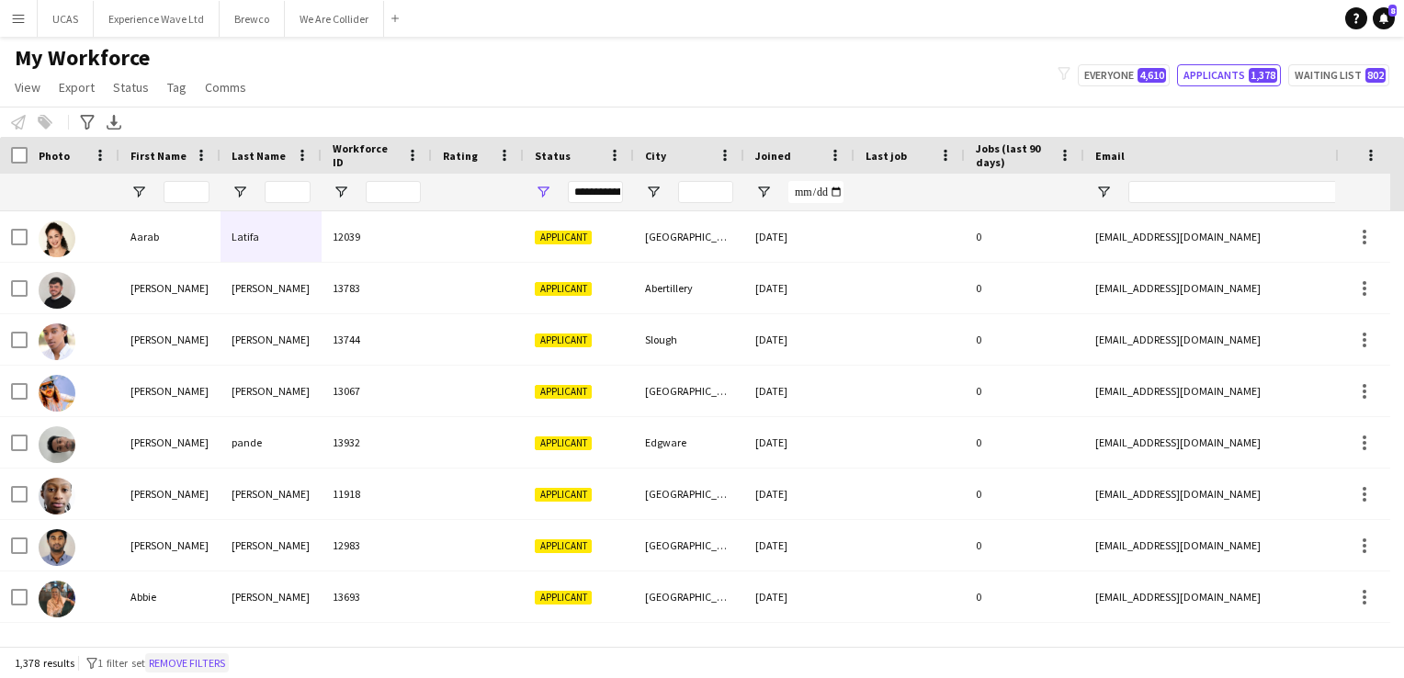
click at [193, 663] on button "Remove filters" at bounding box center [187, 663] width 84 height 20
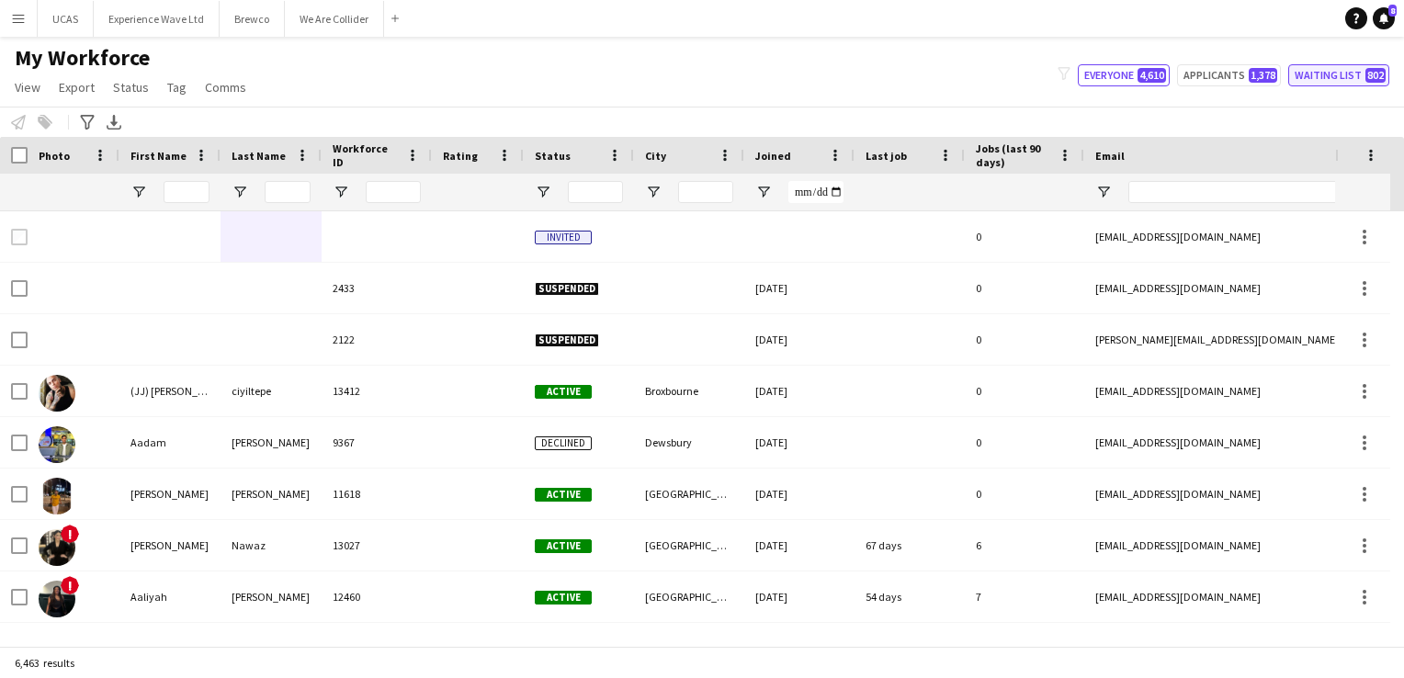
click at [1323, 81] on button "Waiting list 802" at bounding box center [1338, 75] width 101 height 22
type input "**********"
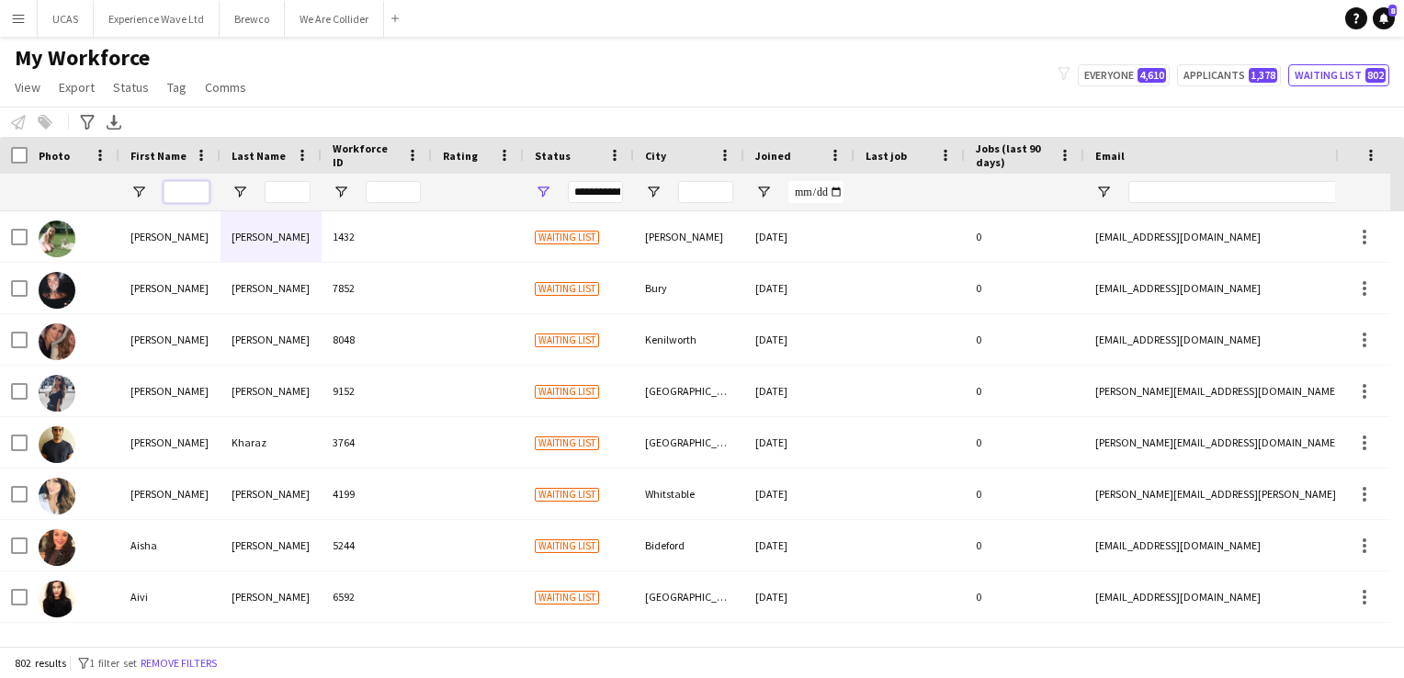
click at [188, 192] on input "First Name Filter Input" at bounding box center [187, 192] width 46 height 22
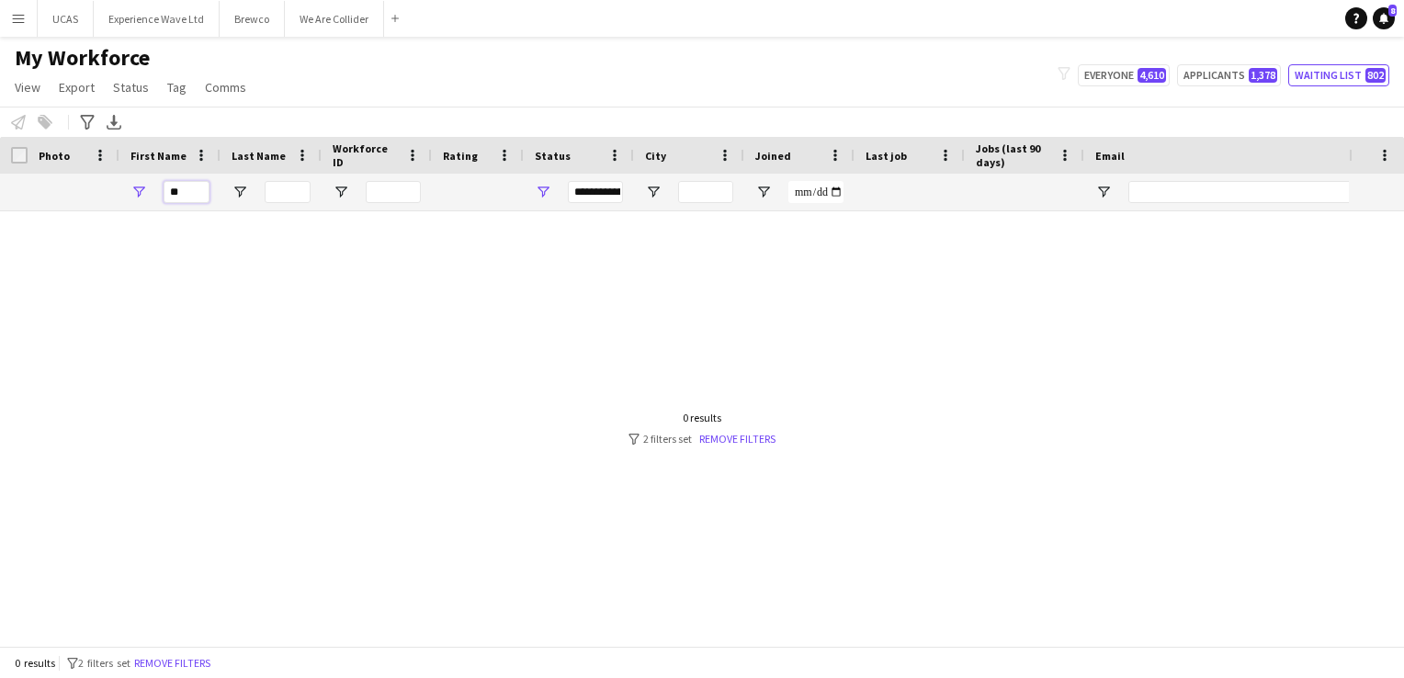
type input "*"
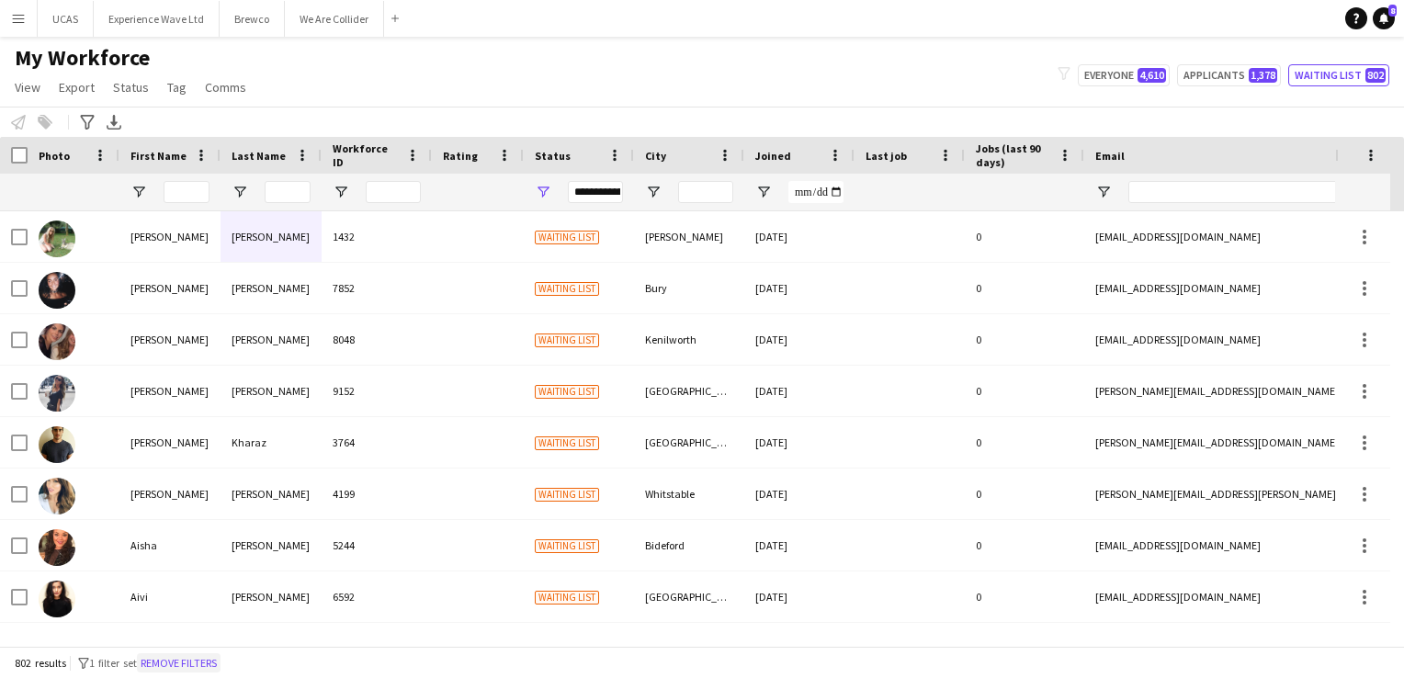
click at [221, 661] on button "Remove filters" at bounding box center [179, 663] width 84 height 20
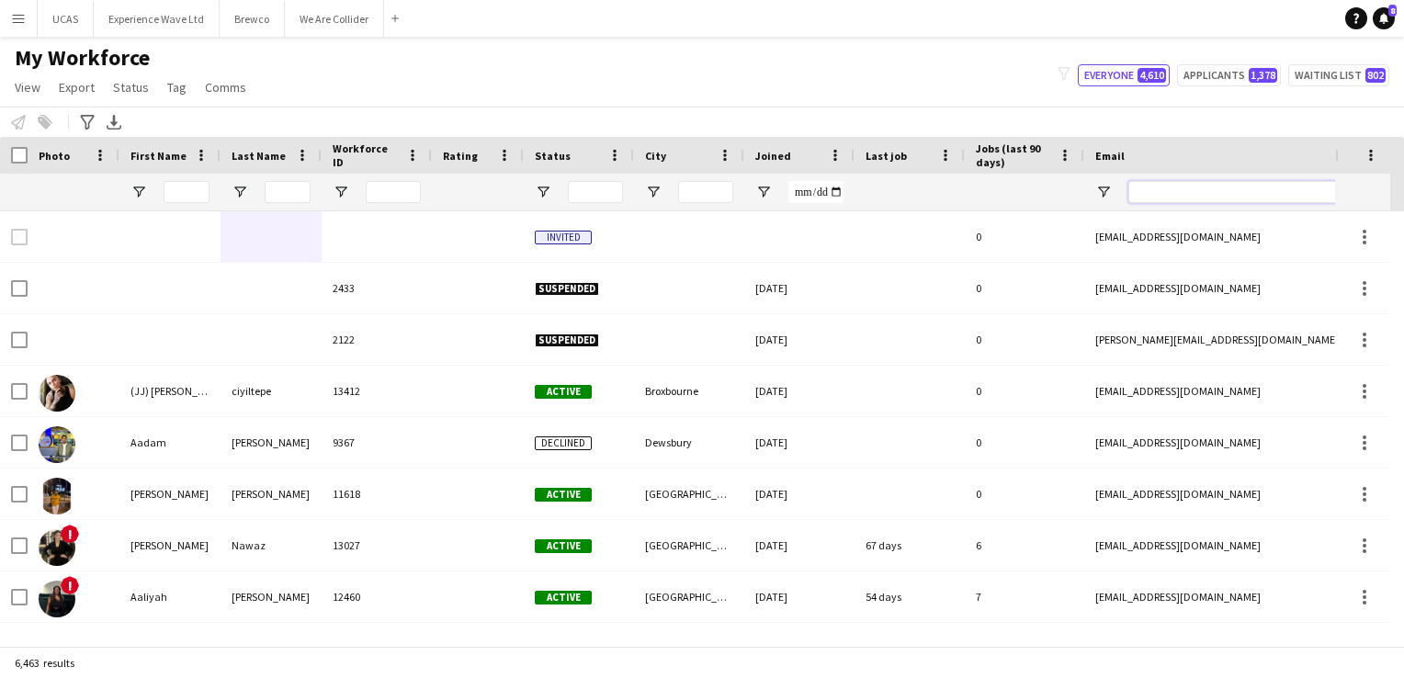
click at [1142, 188] on input "Email Filter Input" at bounding box center [1284, 192] width 312 height 22
paste input "**********"
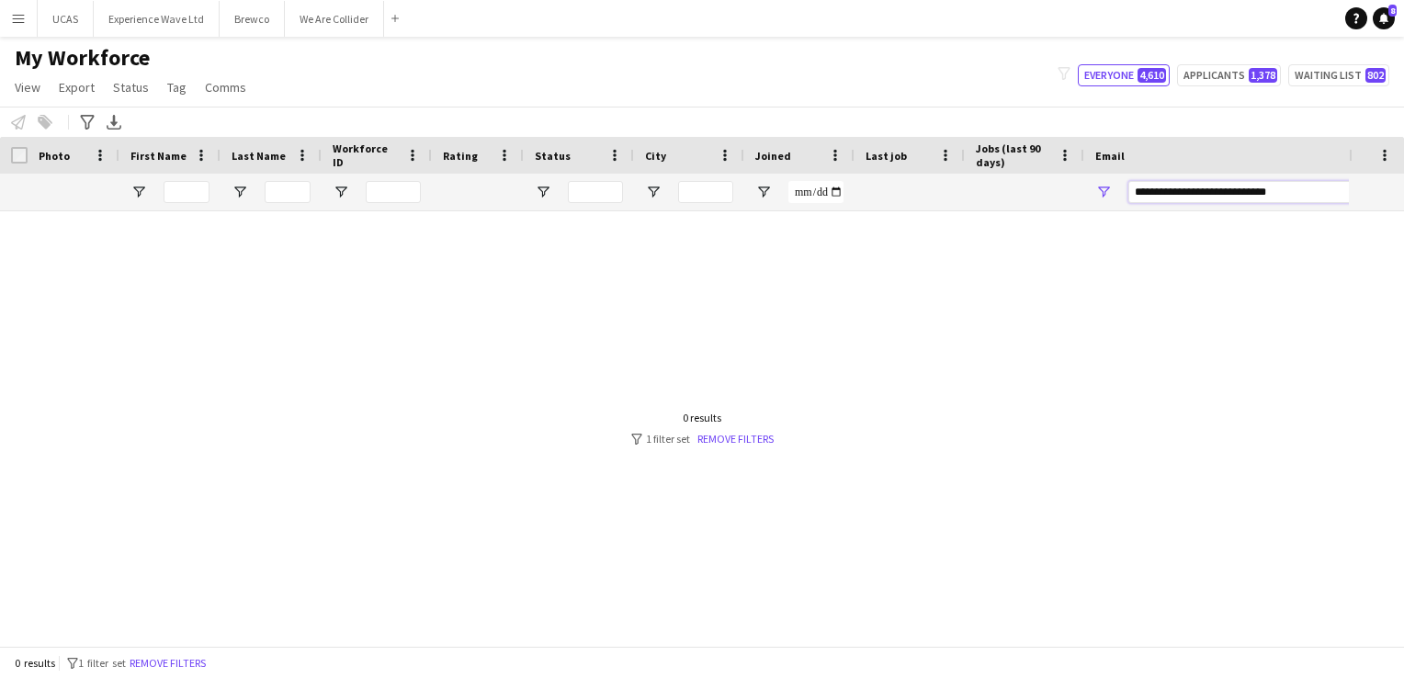
type input "**********"
click at [1173, 337] on div at bounding box center [674, 421] width 1349 height 421
click at [1304, 193] on input "**********" at bounding box center [1284, 192] width 312 height 22
drag, startPoint x: 1304, startPoint y: 193, endPoint x: 851, endPoint y: 205, distance: 453.2
click at [851, 205] on div at bounding box center [996, 192] width 1992 height 37
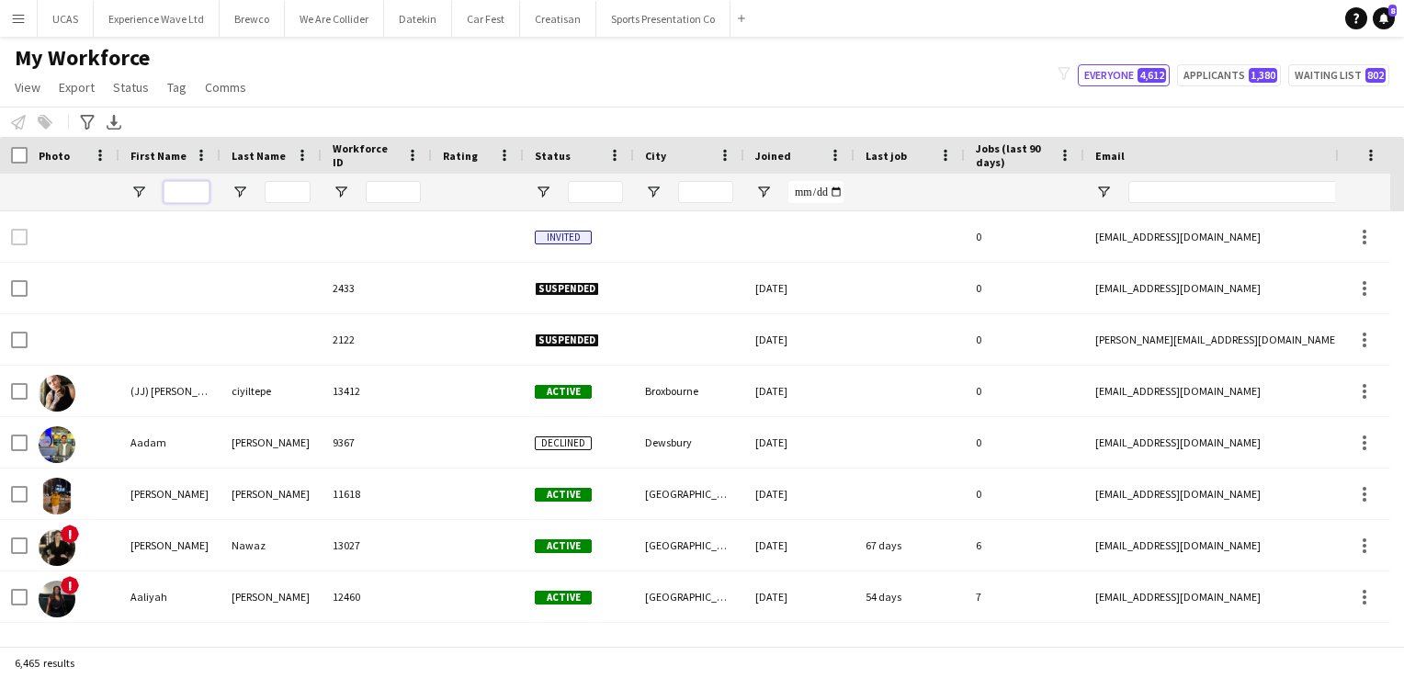
click at [197, 193] on input "First Name Filter Input" at bounding box center [187, 192] width 46 height 22
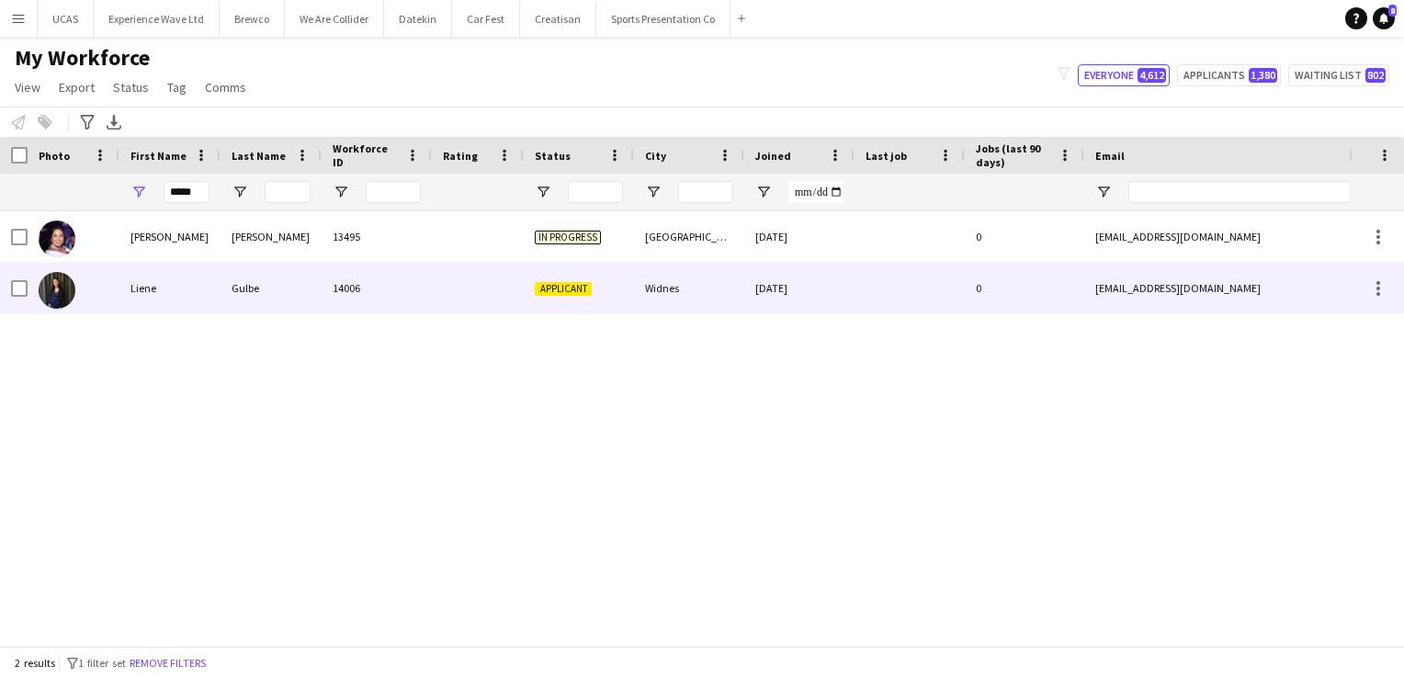
click at [192, 296] on div "Liene" at bounding box center [169, 288] width 101 height 51
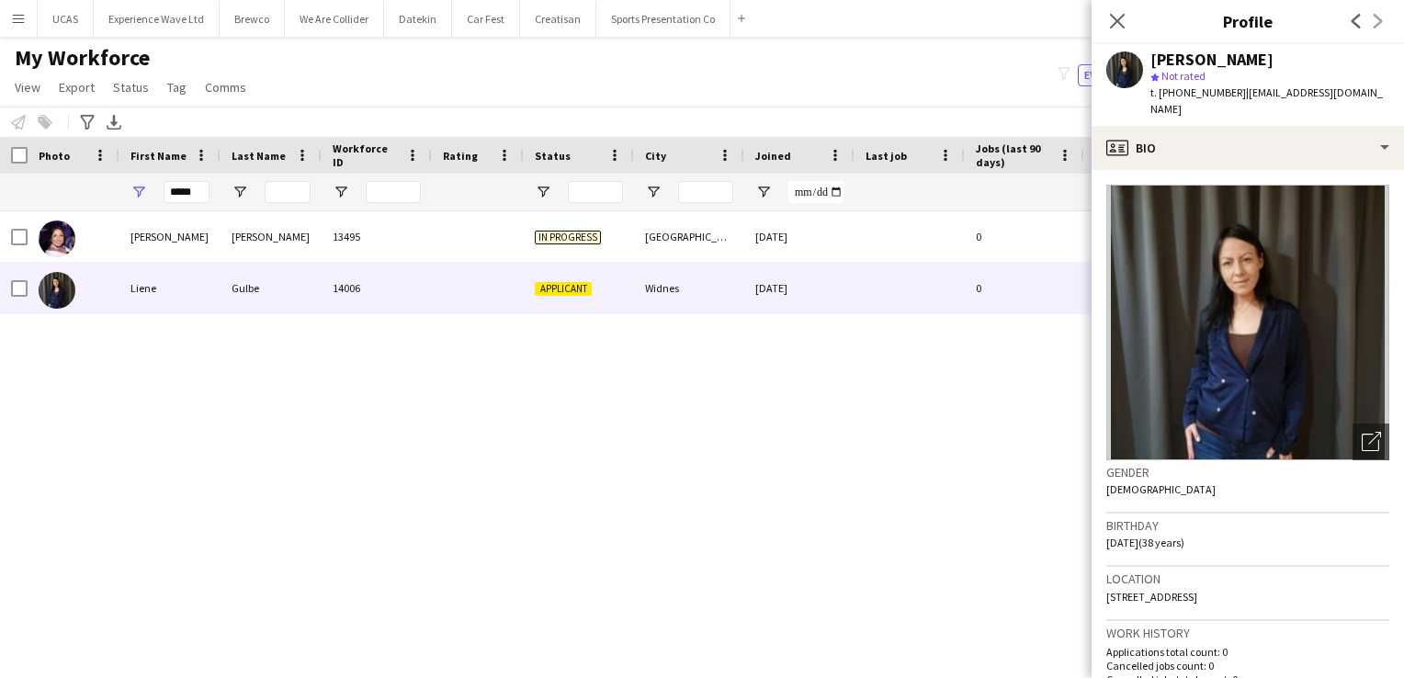
scroll to position [92, 0]
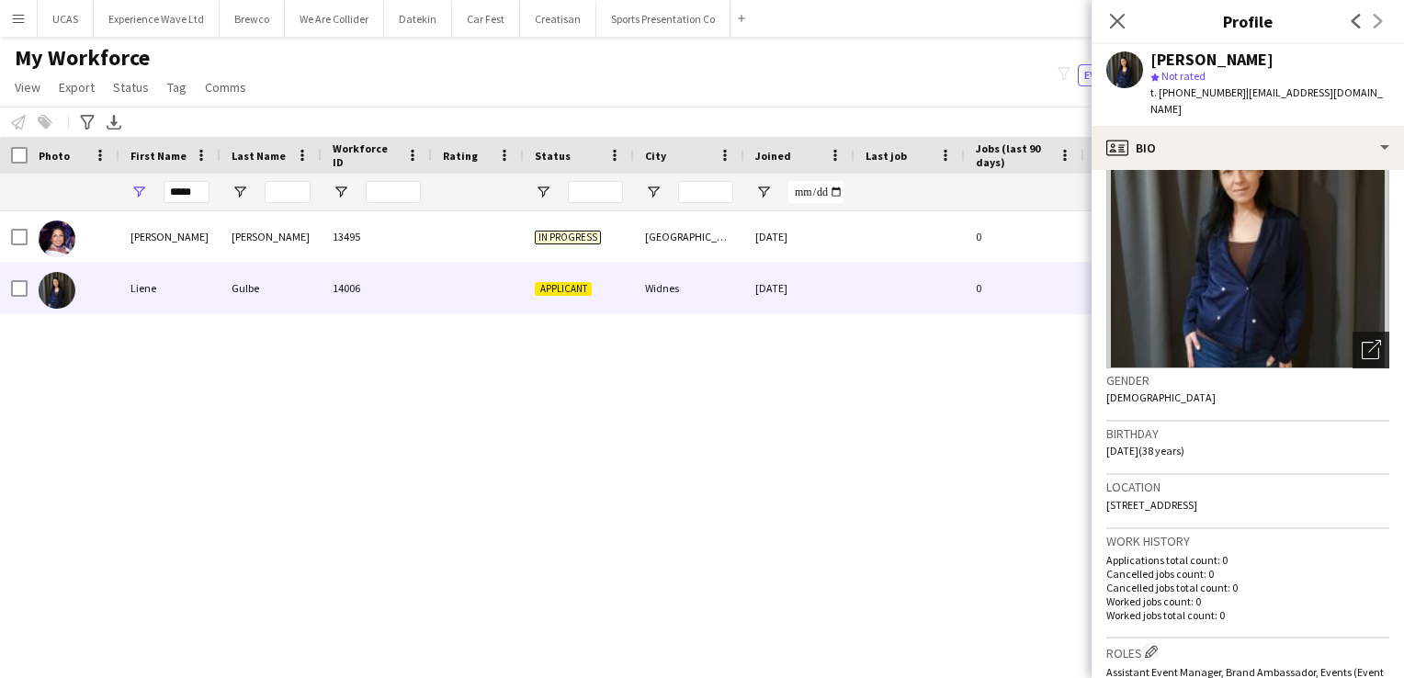
click at [1368, 350] on icon at bounding box center [1374, 346] width 13 height 13
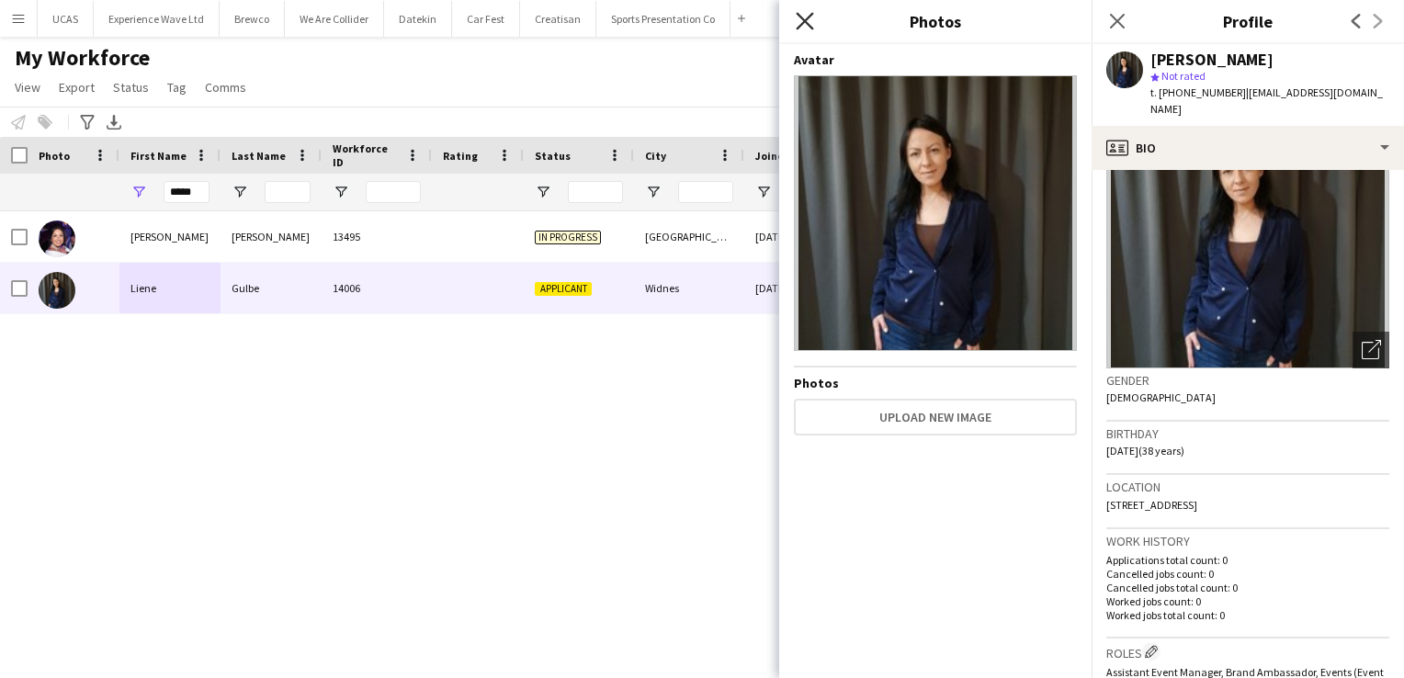
click at [803, 20] on icon at bounding box center [804, 20] width 17 height 17
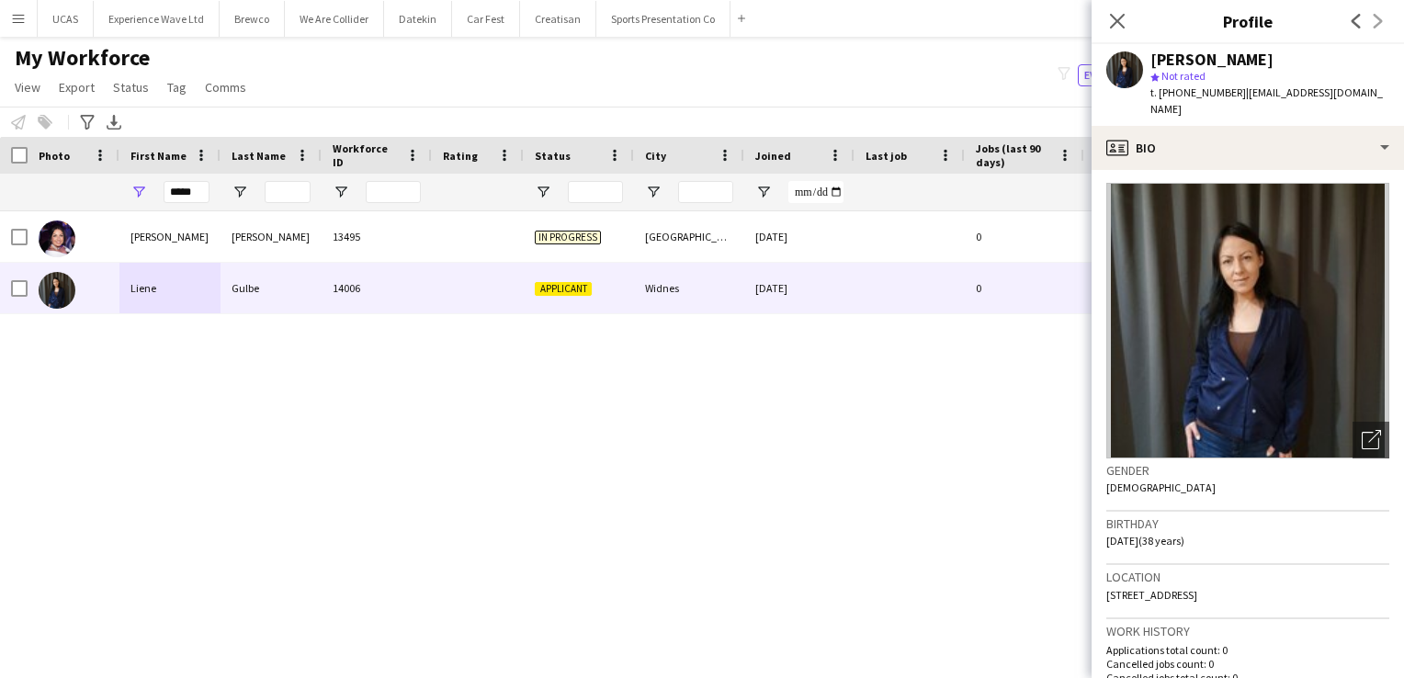
scroll to position [0, 0]
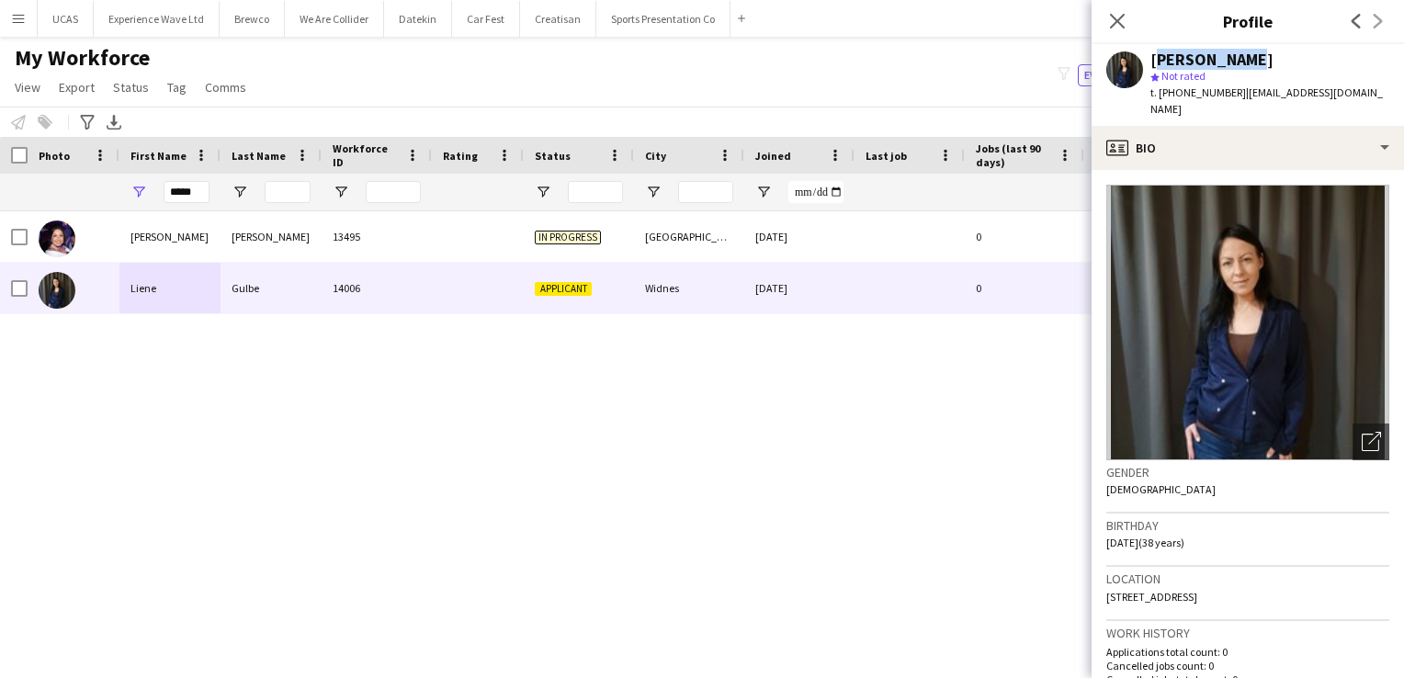
drag, startPoint x: 1241, startPoint y: 61, endPoint x: 1151, endPoint y: 58, distance: 90.1
click at [1151, 58] on div "Liene Gulbe" at bounding box center [1270, 59] width 239 height 17
copy div "Liene Gulbe"
click at [193, 200] on input "*****" at bounding box center [187, 192] width 46 height 22
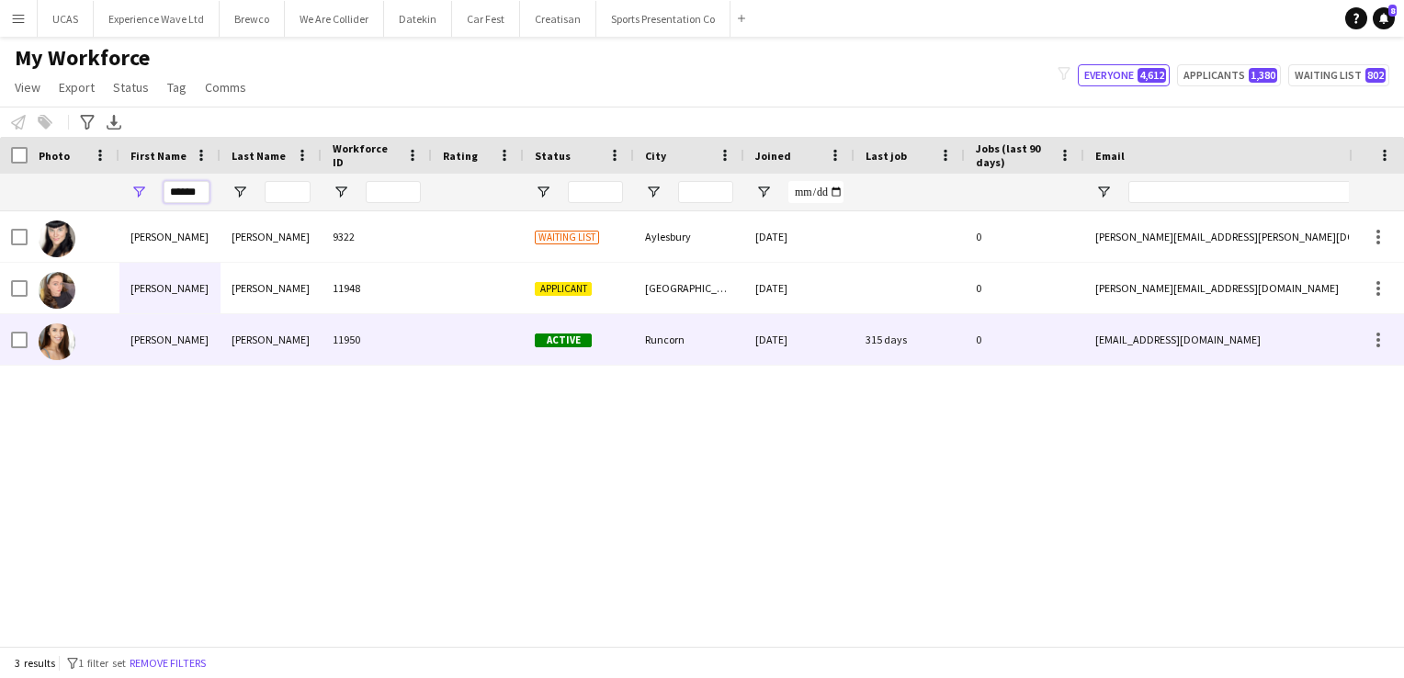
type input "******"
click at [232, 339] on div "Theis" at bounding box center [271, 339] width 101 height 51
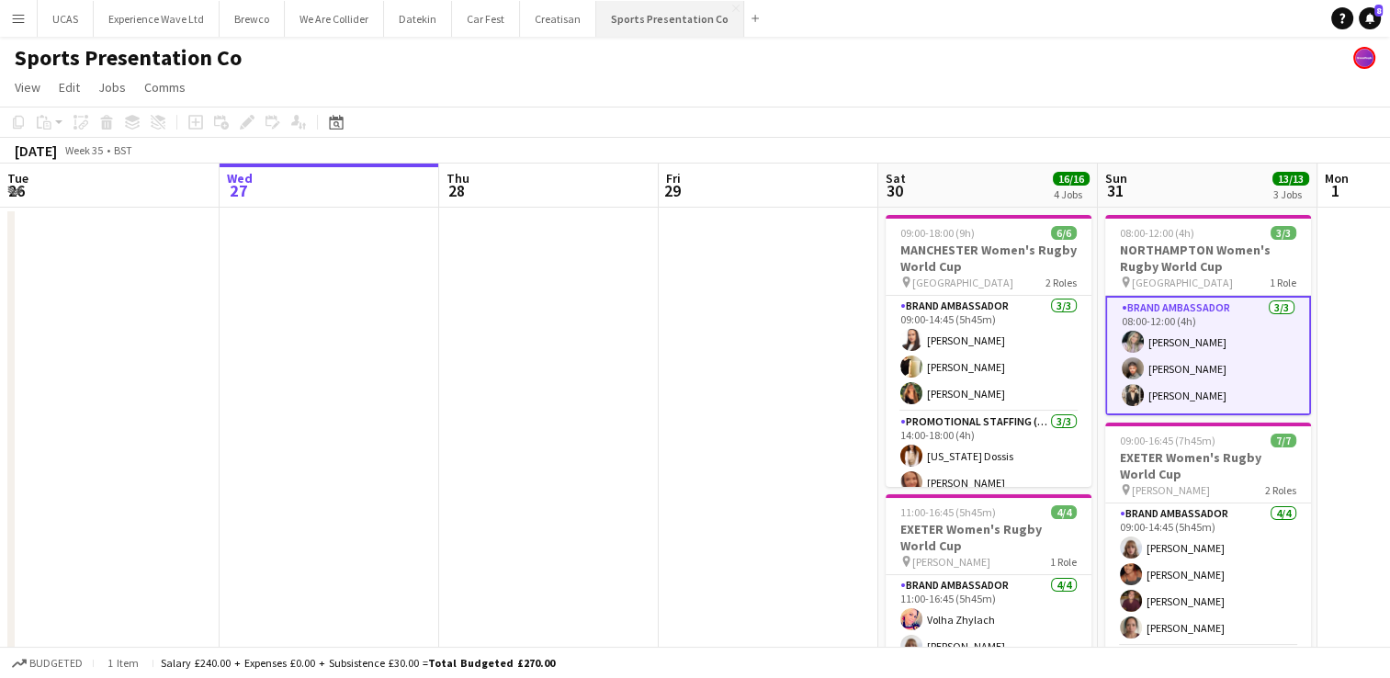
scroll to position [66, 0]
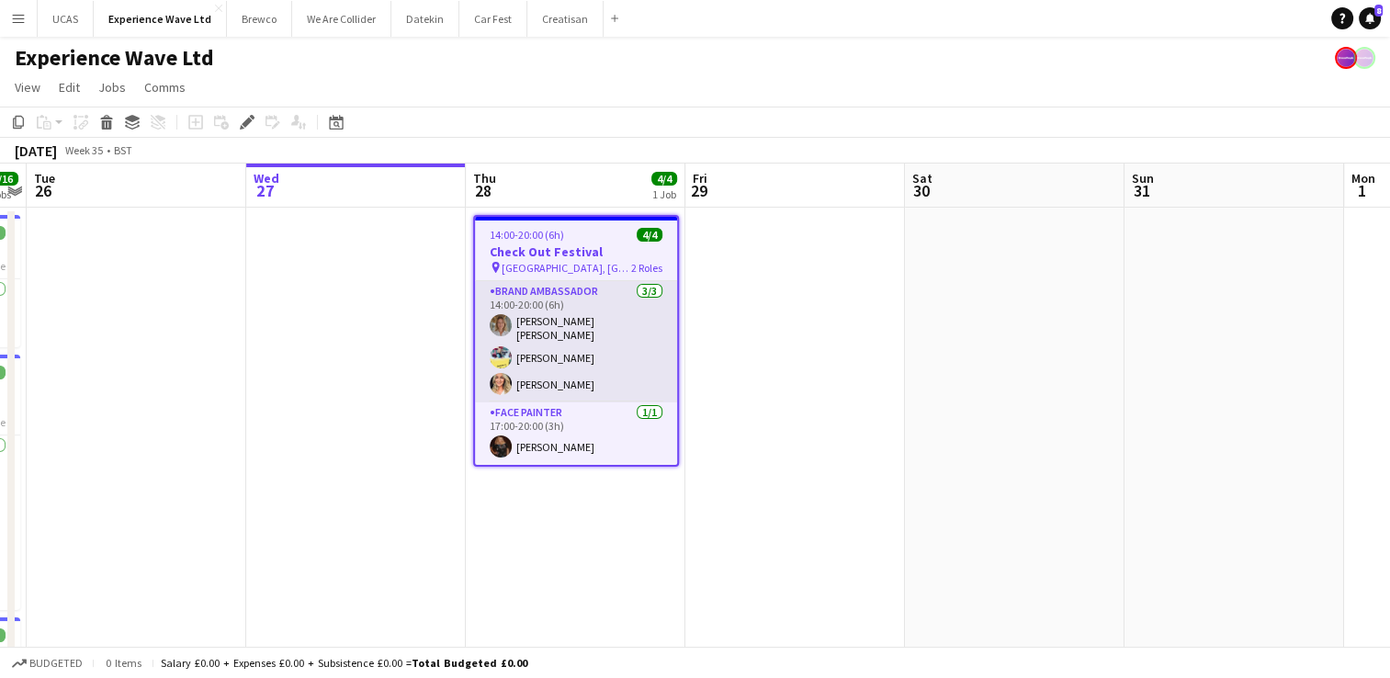
click at [548, 334] on app-card-role "Brand Ambassador [DATE] 14:00-20:00 (6h) [PERSON_NAME] [PERSON_NAME] [PERSON_NA…" at bounding box center [576, 341] width 202 height 121
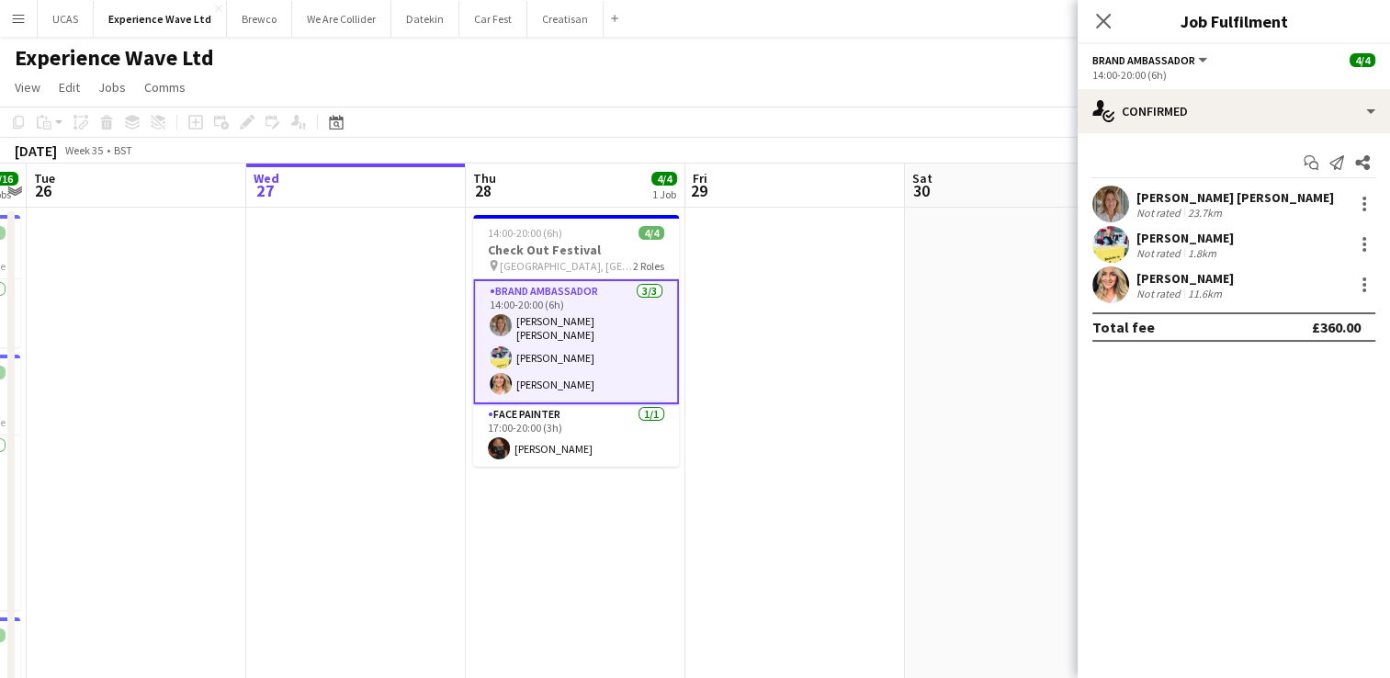
click at [1217, 200] on div "[PERSON_NAME] [PERSON_NAME]" at bounding box center [1236, 197] width 198 height 17
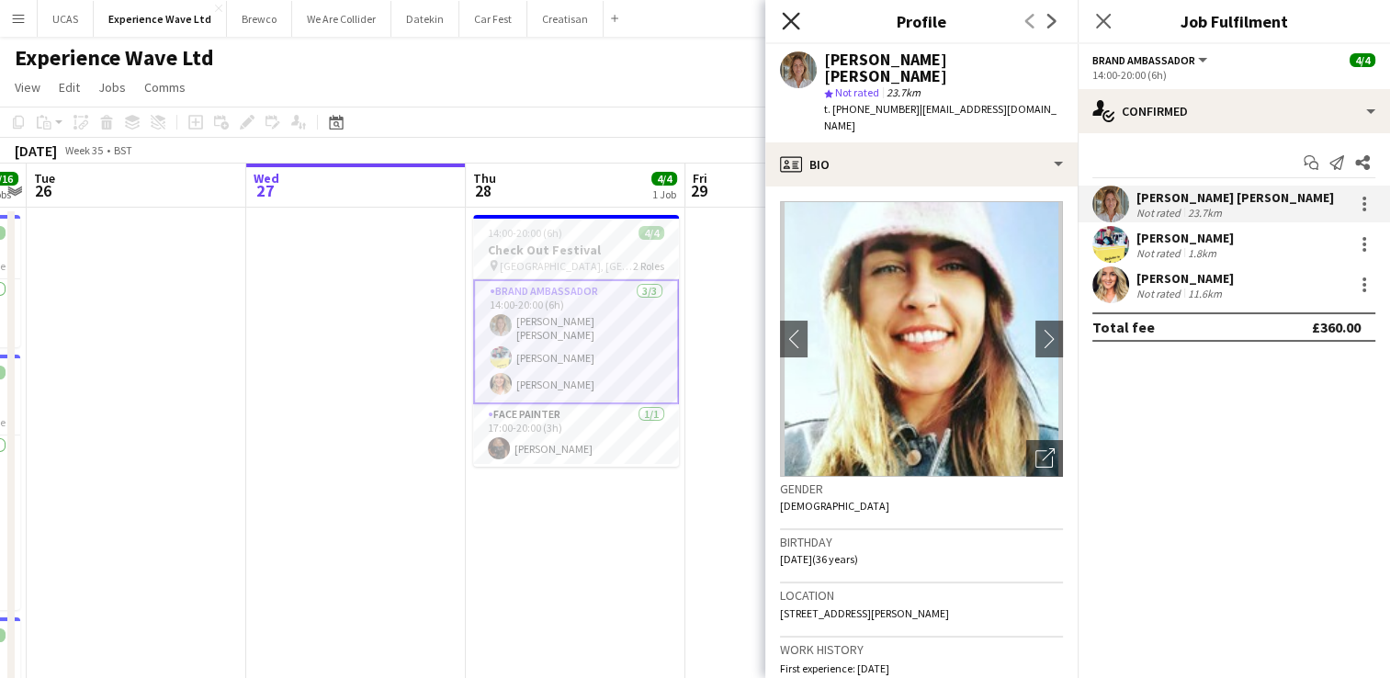
click at [794, 17] on icon at bounding box center [790, 20] width 17 height 17
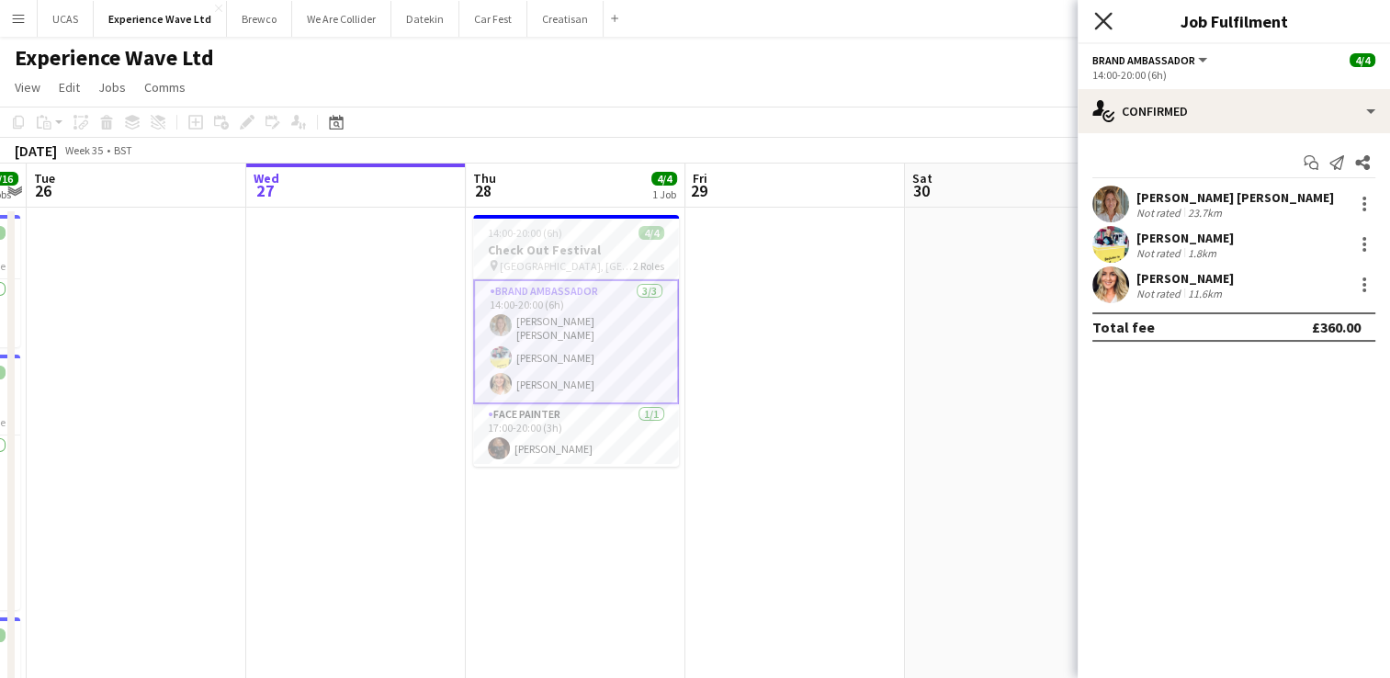
click at [1102, 21] on icon at bounding box center [1102, 20] width 17 height 17
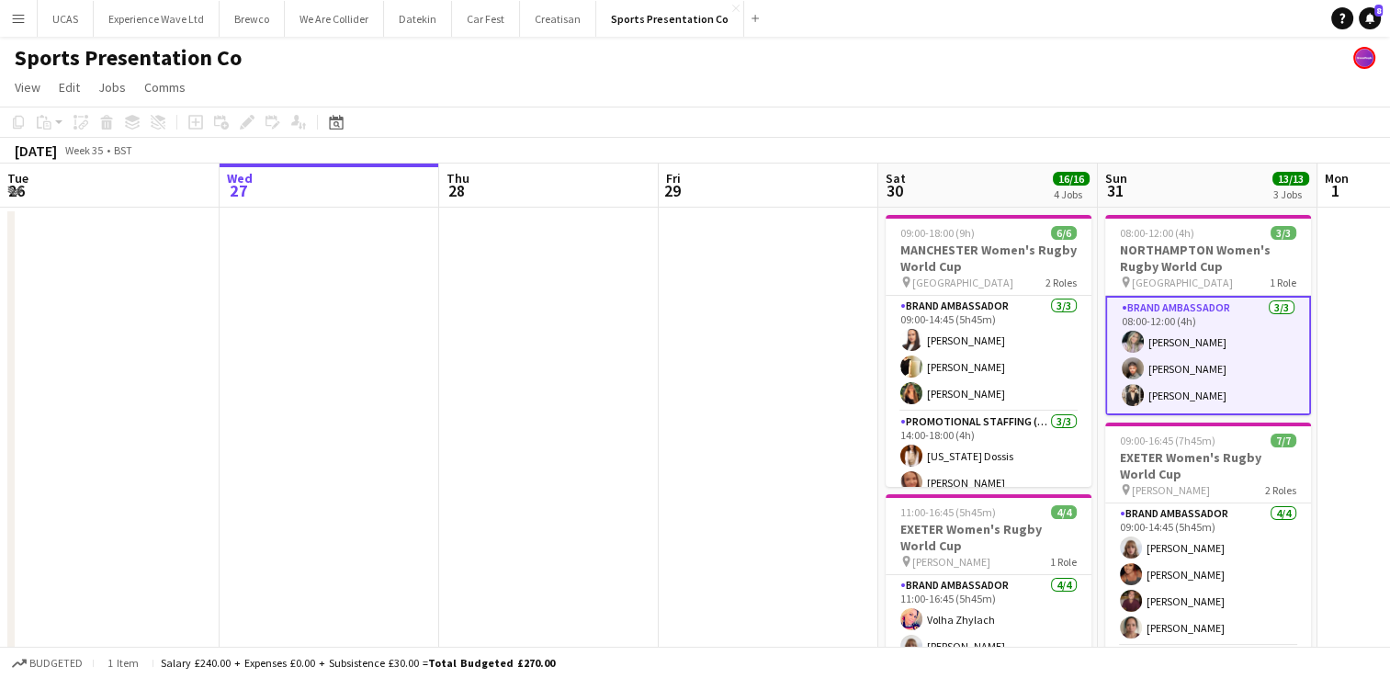
scroll to position [66, 0]
